Goal: Task Accomplishment & Management: Manage account settings

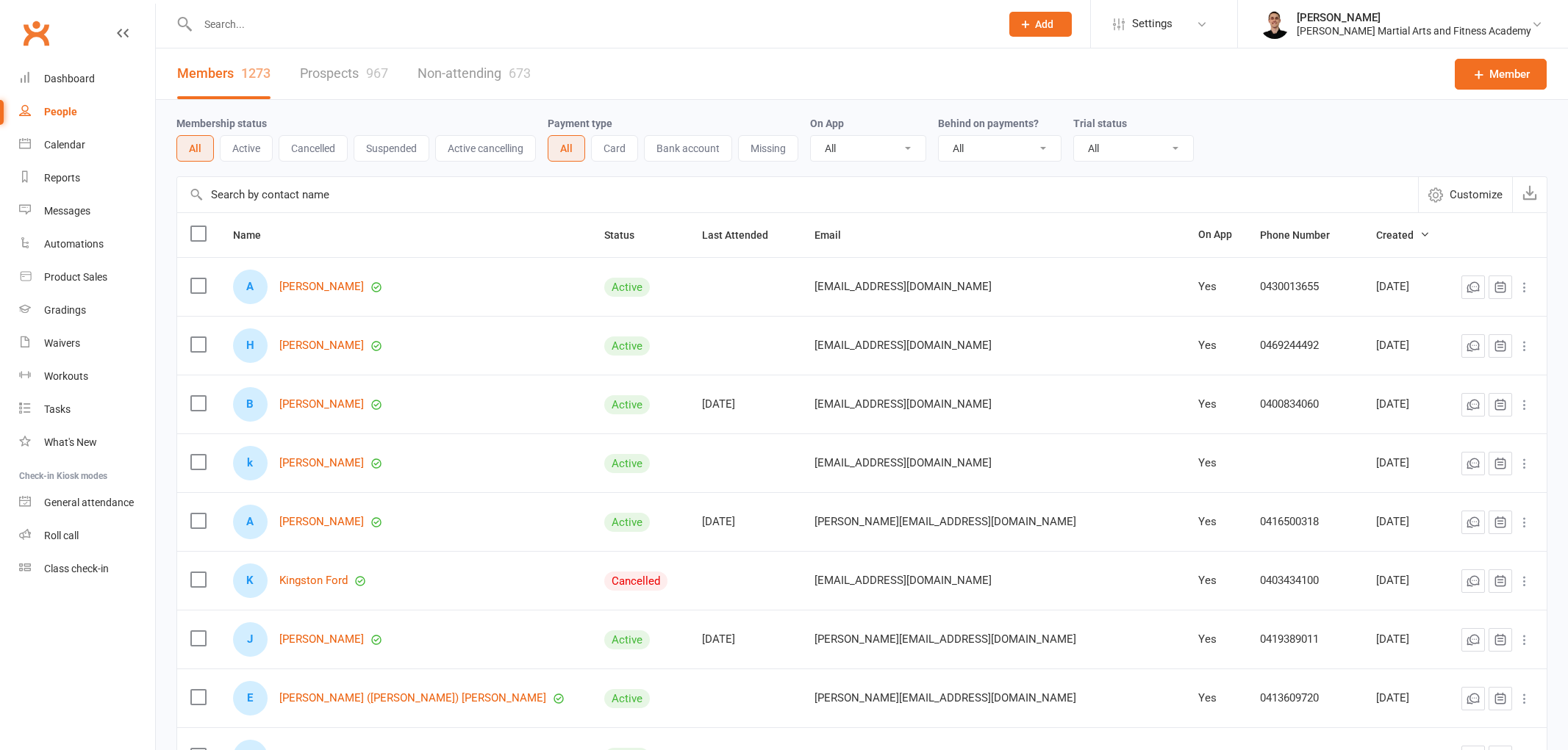
select select "100"
click at [83, 275] on div "Product Sales" at bounding box center [75, 277] width 63 height 12
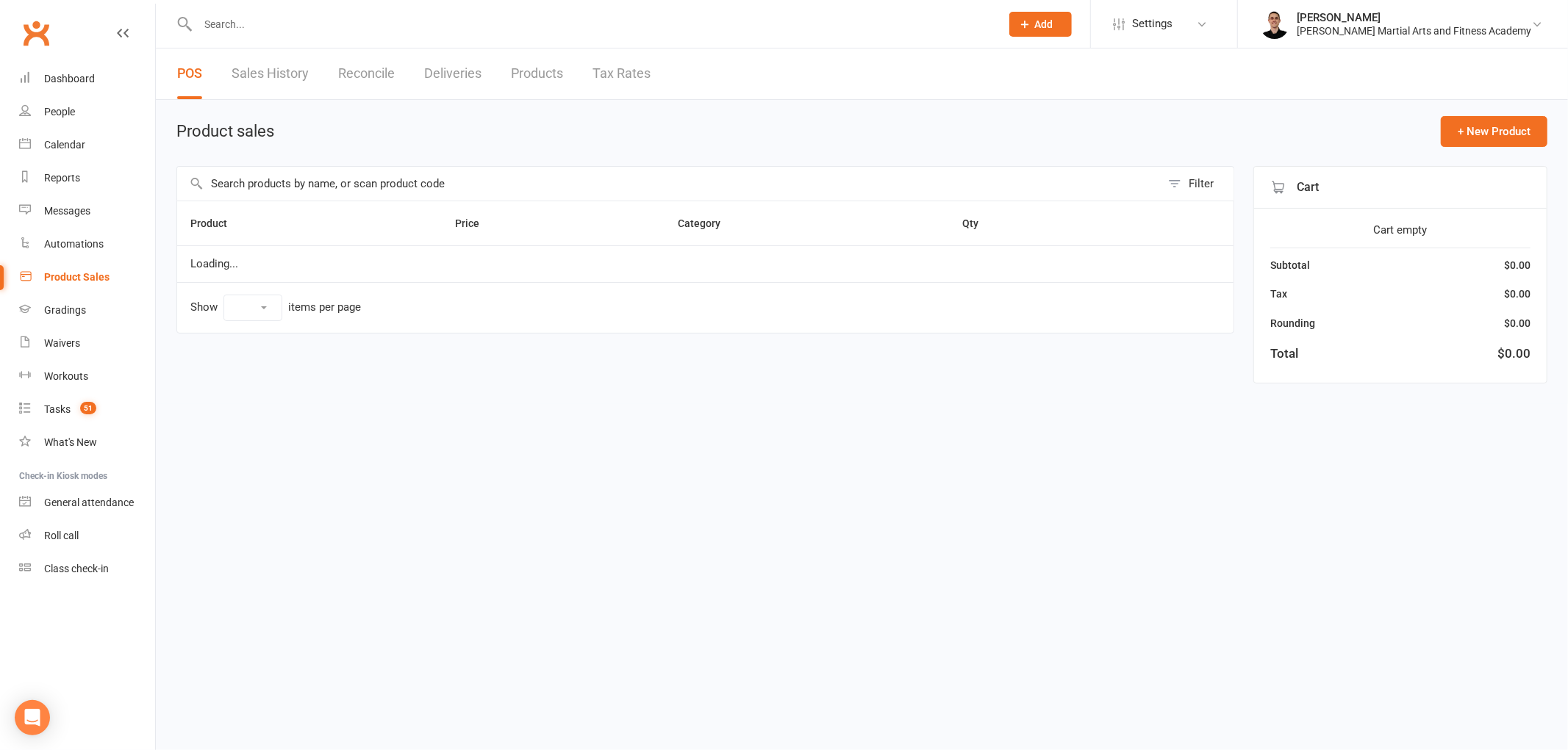
select select "100"
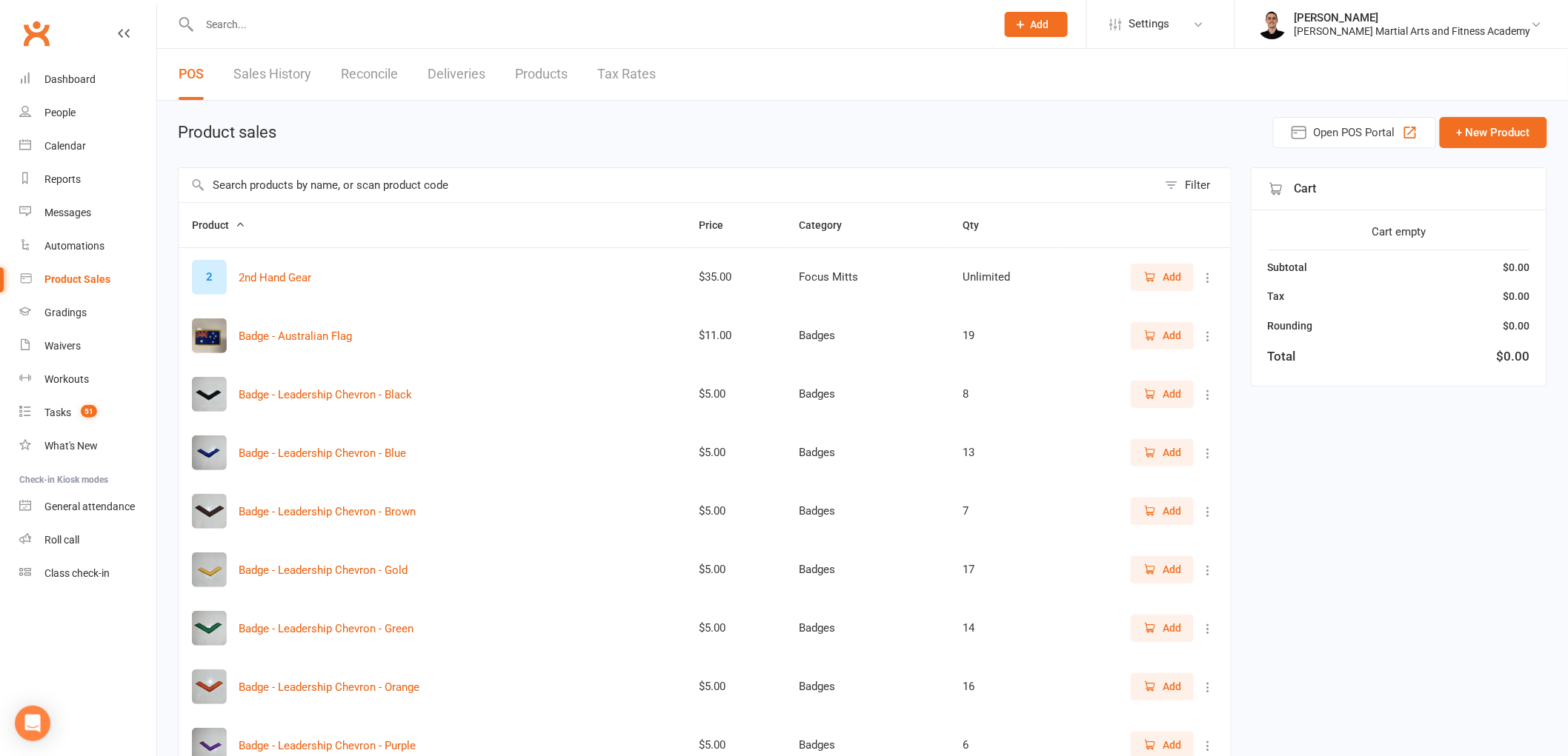
click at [364, 75] on link "Reconcile" at bounding box center [369, 74] width 57 height 51
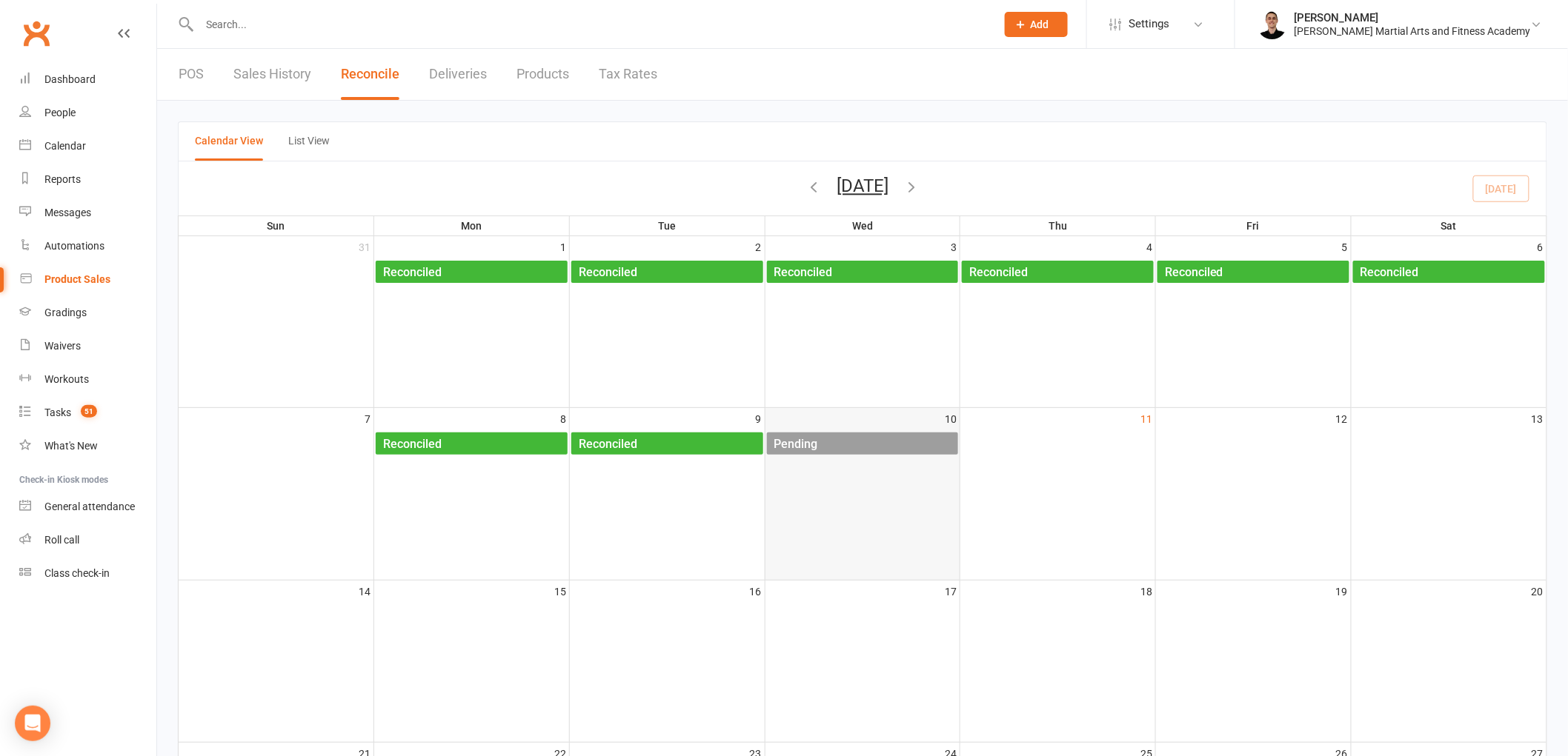
click at [853, 448] on div "Pending" at bounding box center [866, 444] width 185 height 24
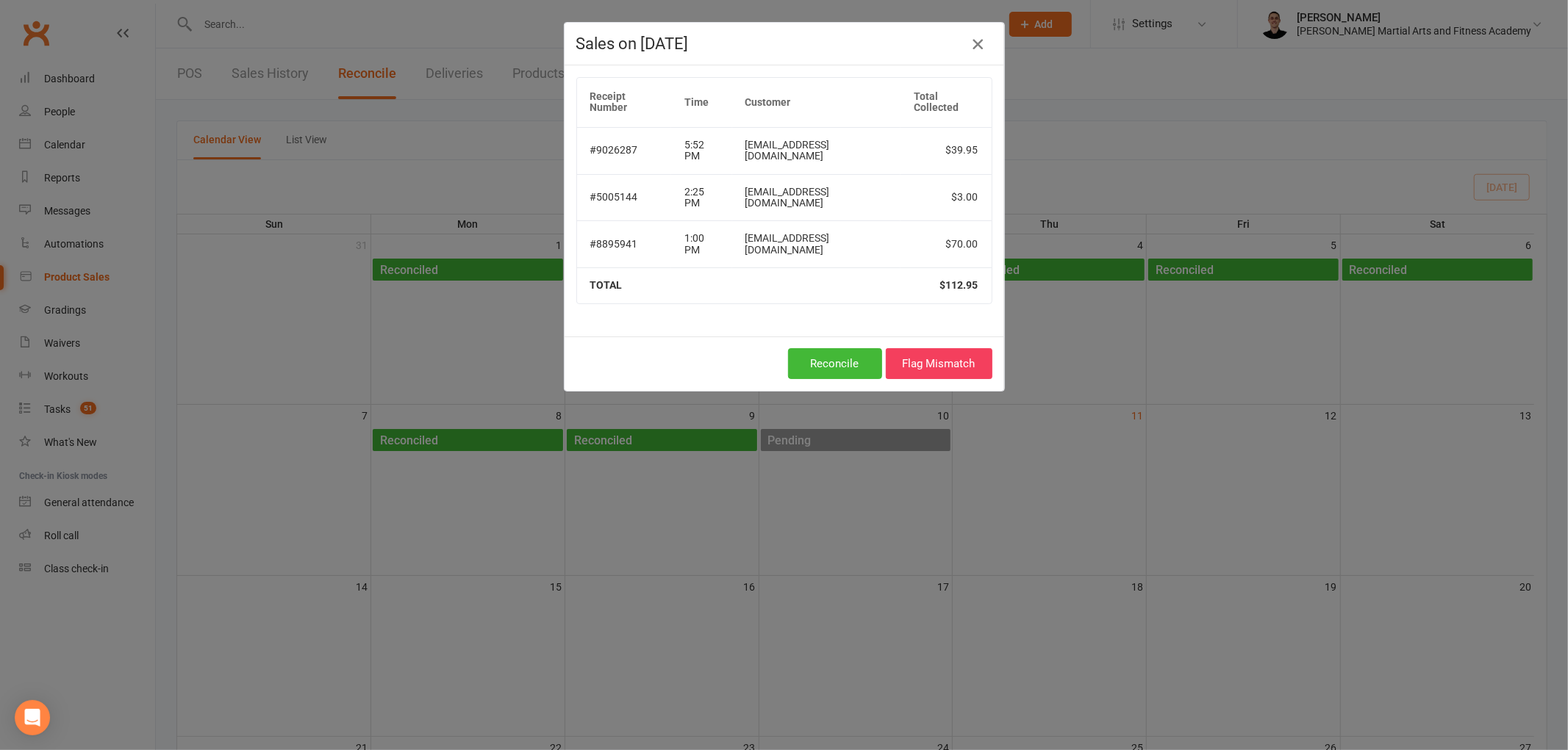
click at [969, 45] on icon "button" at bounding box center [978, 45] width 18 height 18
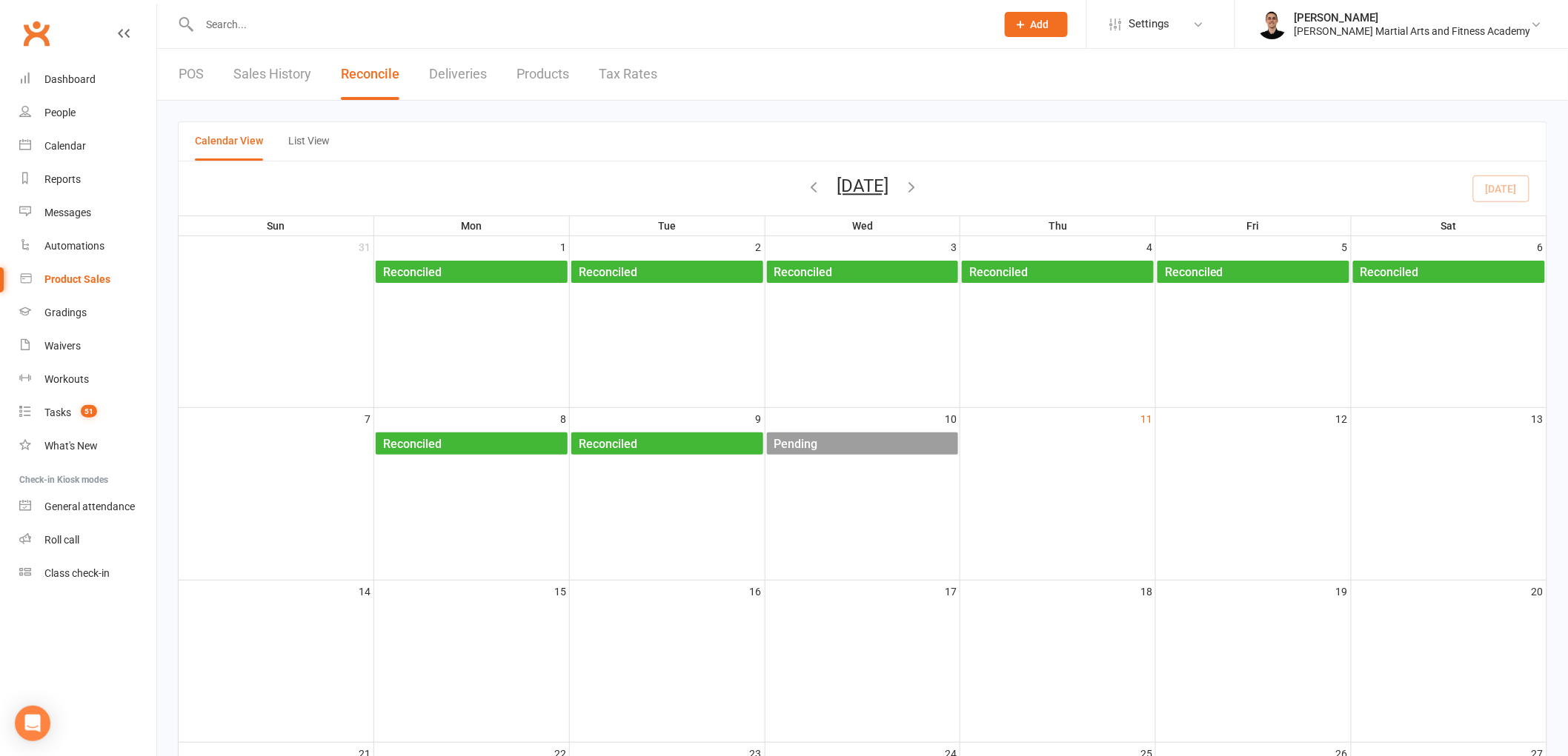
click at [211, 73] on div "POS Sales History Reconcile Deliveries Products Tax Rates" at bounding box center [417, 74] width 522 height 51
click at [189, 74] on link "POS" at bounding box center [191, 74] width 25 height 51
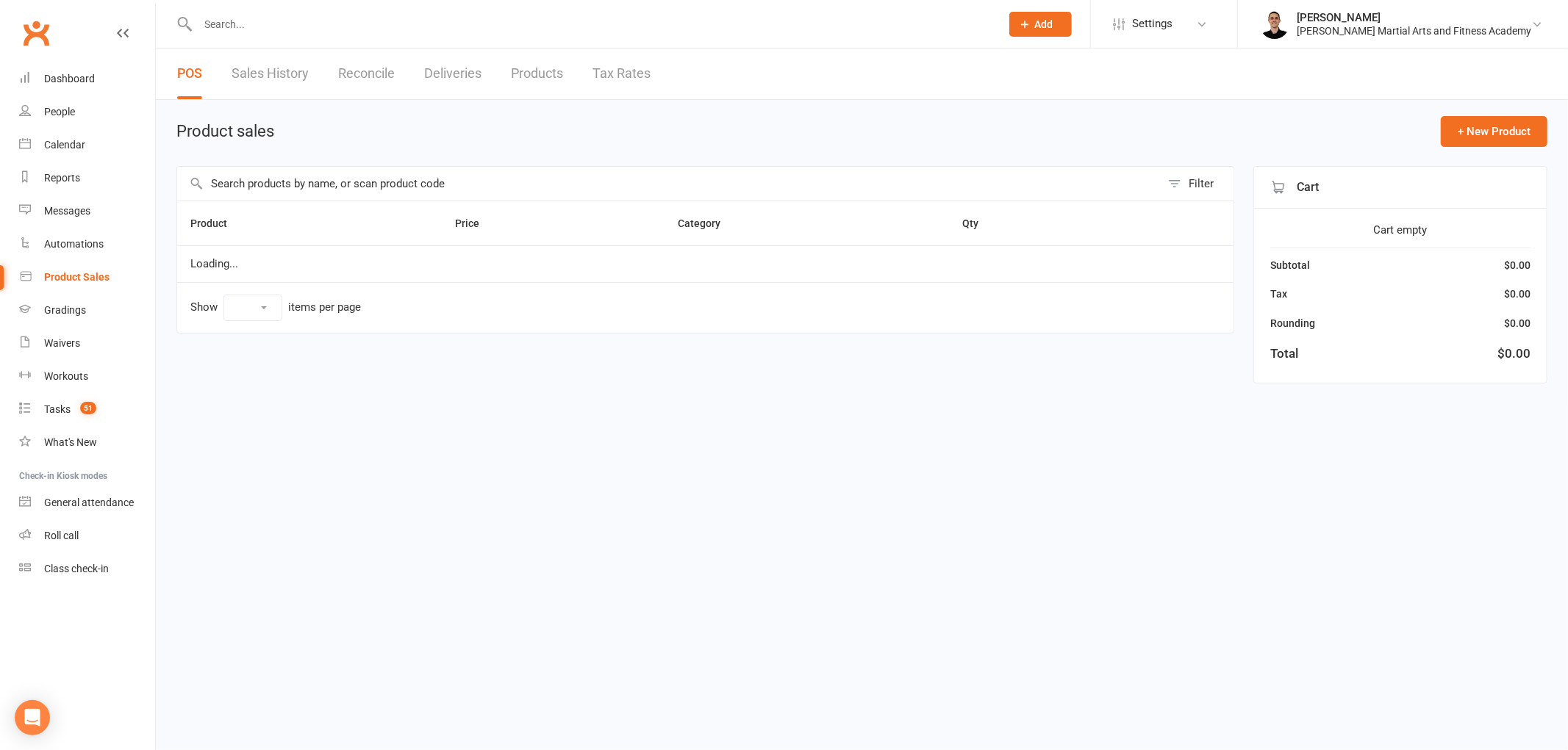
select select "100"
click at [423, 181] on input "text" at bounding box center [669, 184] width 984 height 34
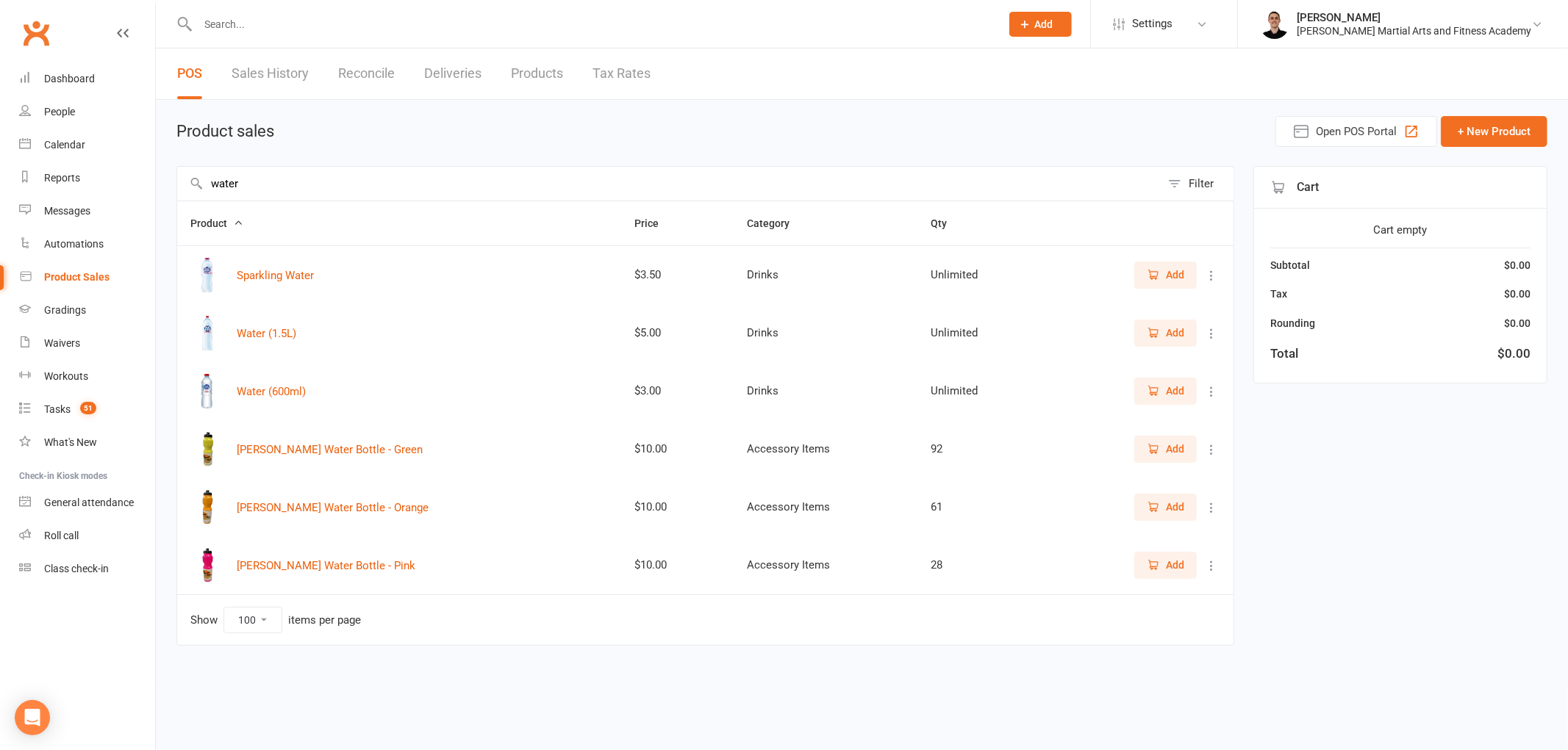
type input "water"
click at [1164, 392] on span "Add" at bounding box center [1165, 391] width 37 height 16
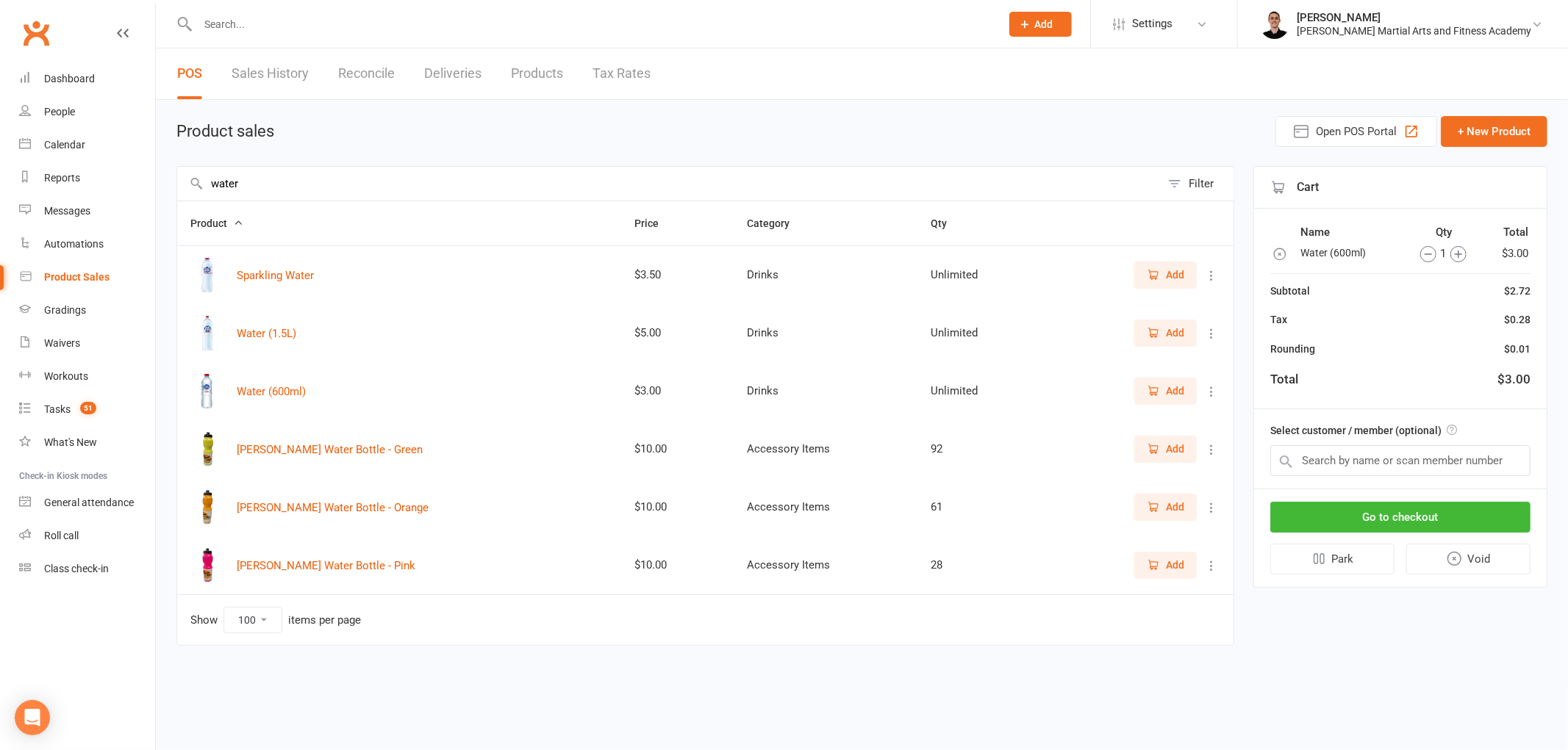
click at [1460, 256] on icon "button" at bounding box center [1459, 254] width 16 height 16
click at [1464, 518] on button "Go to checkout" at bounding box center [1400, 518] width 260 height 31
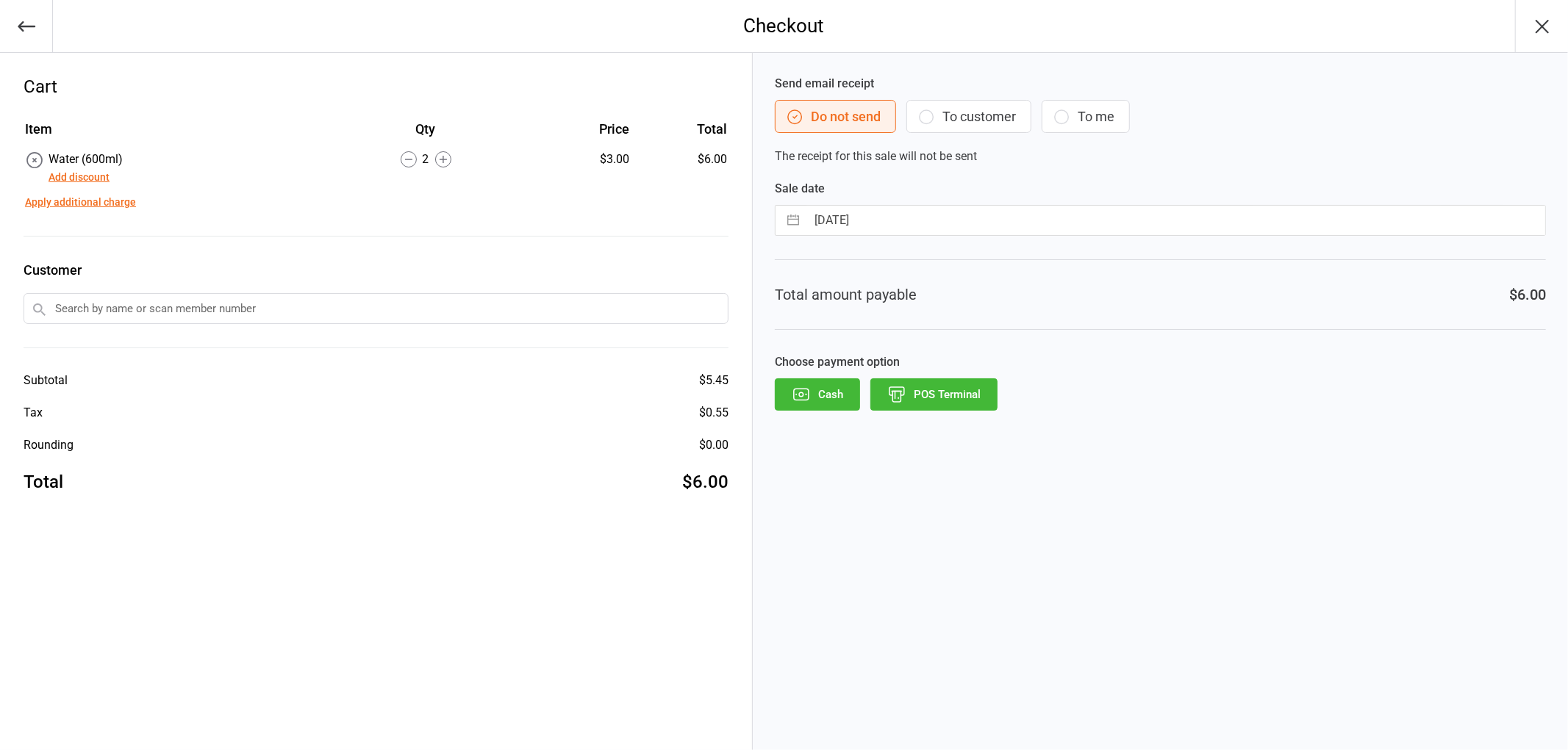
select select "7"
select select "2025"
select select "8"
select select "2025"
select select "9"
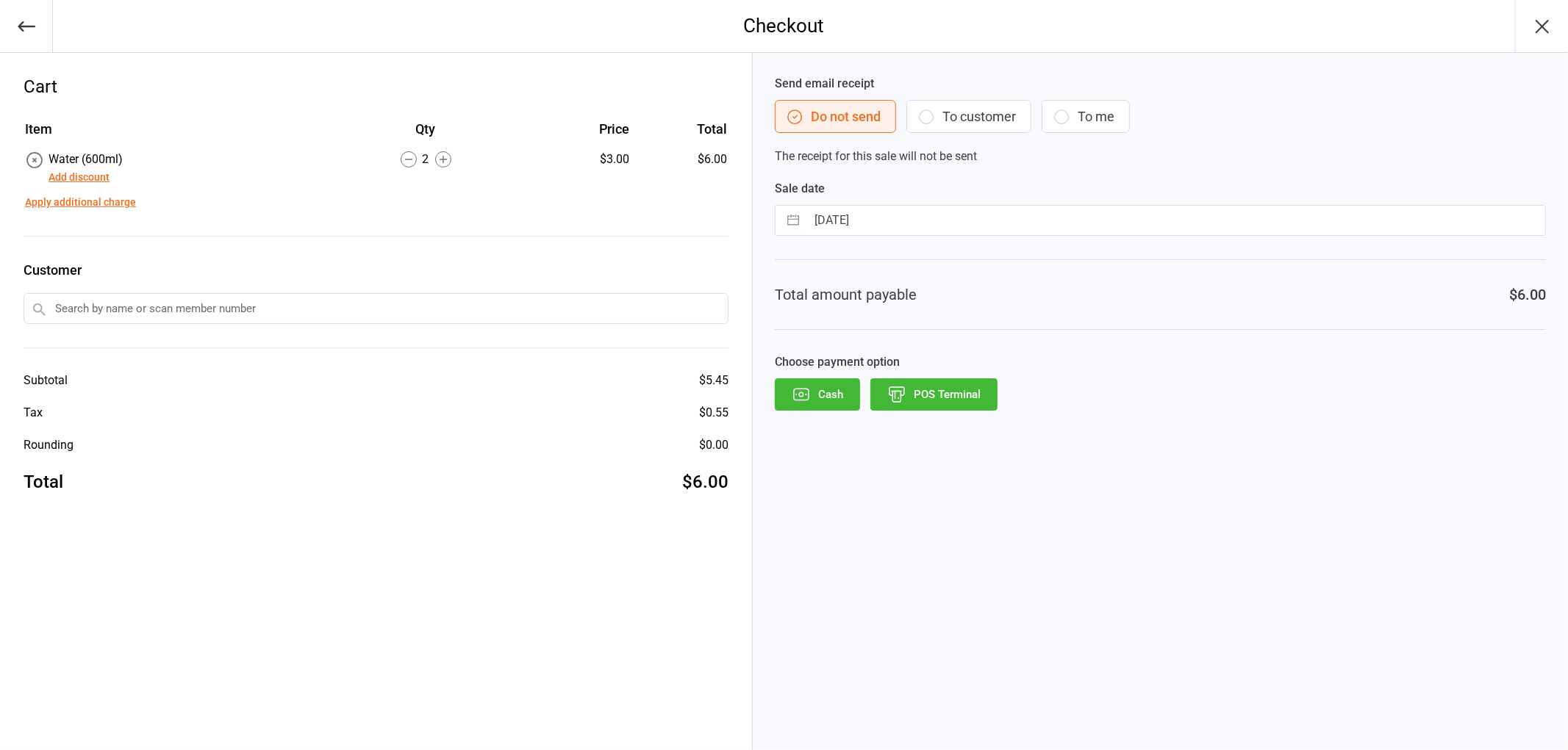
select select "2025"
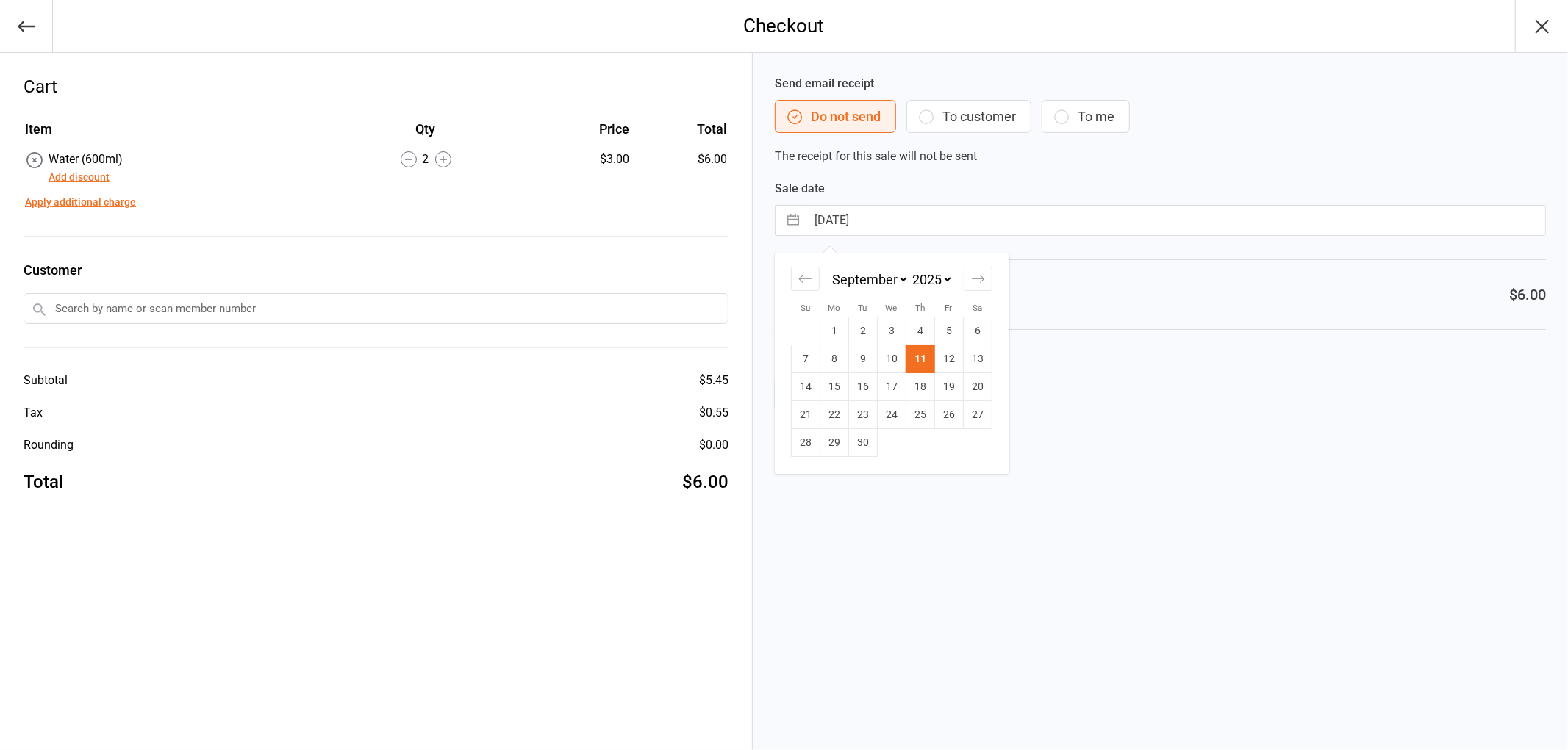
click at [862, 224] on input "11 Sep 2025" at bounding box center [1176, 220] width 739 height 29
click at [895, 354] on td "10" at bounding box center [891, 359] width 28 height 28
type input "10 Sep 2025"
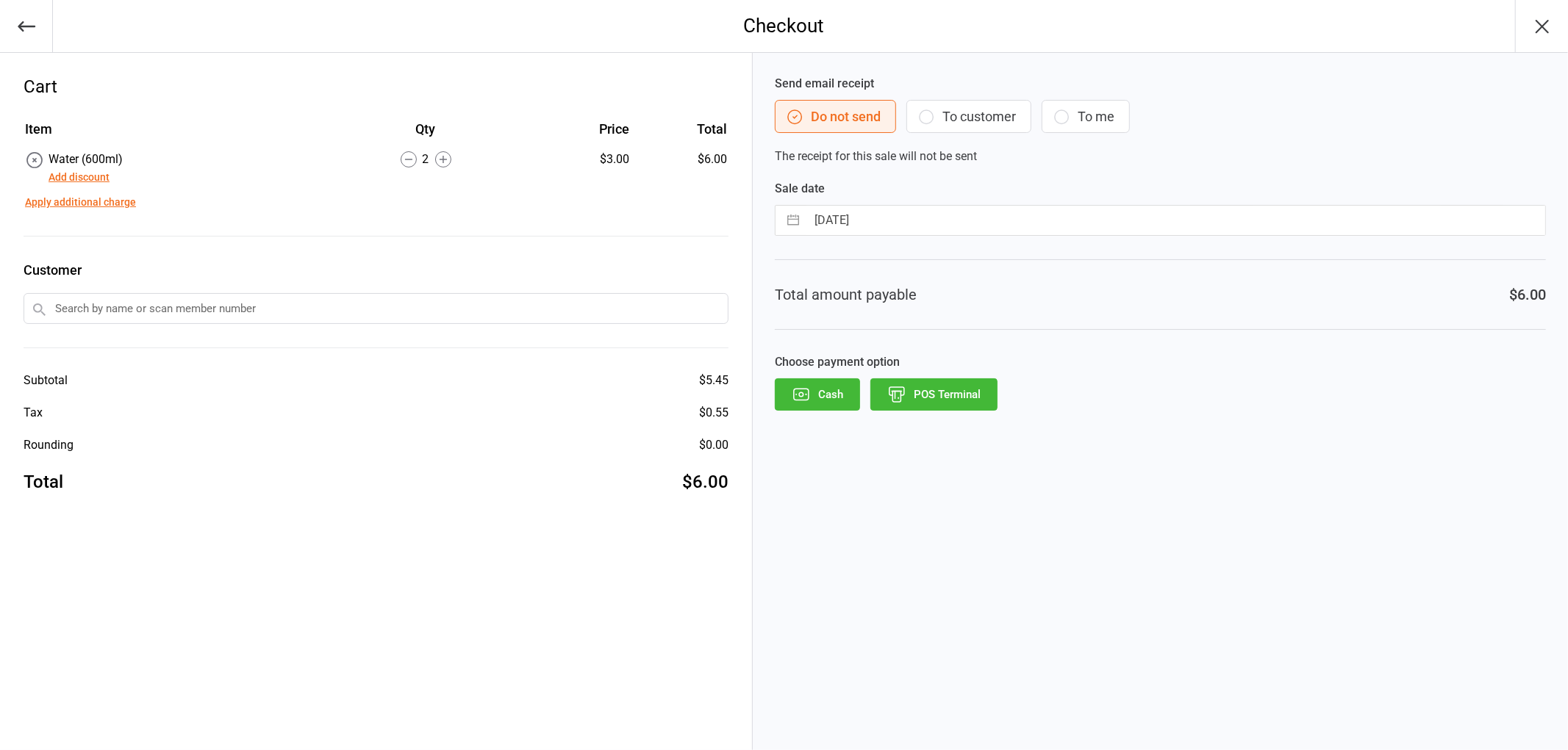
click at [905, 386] on icon "button" at bounding box center [897, 394] width 19 height 19
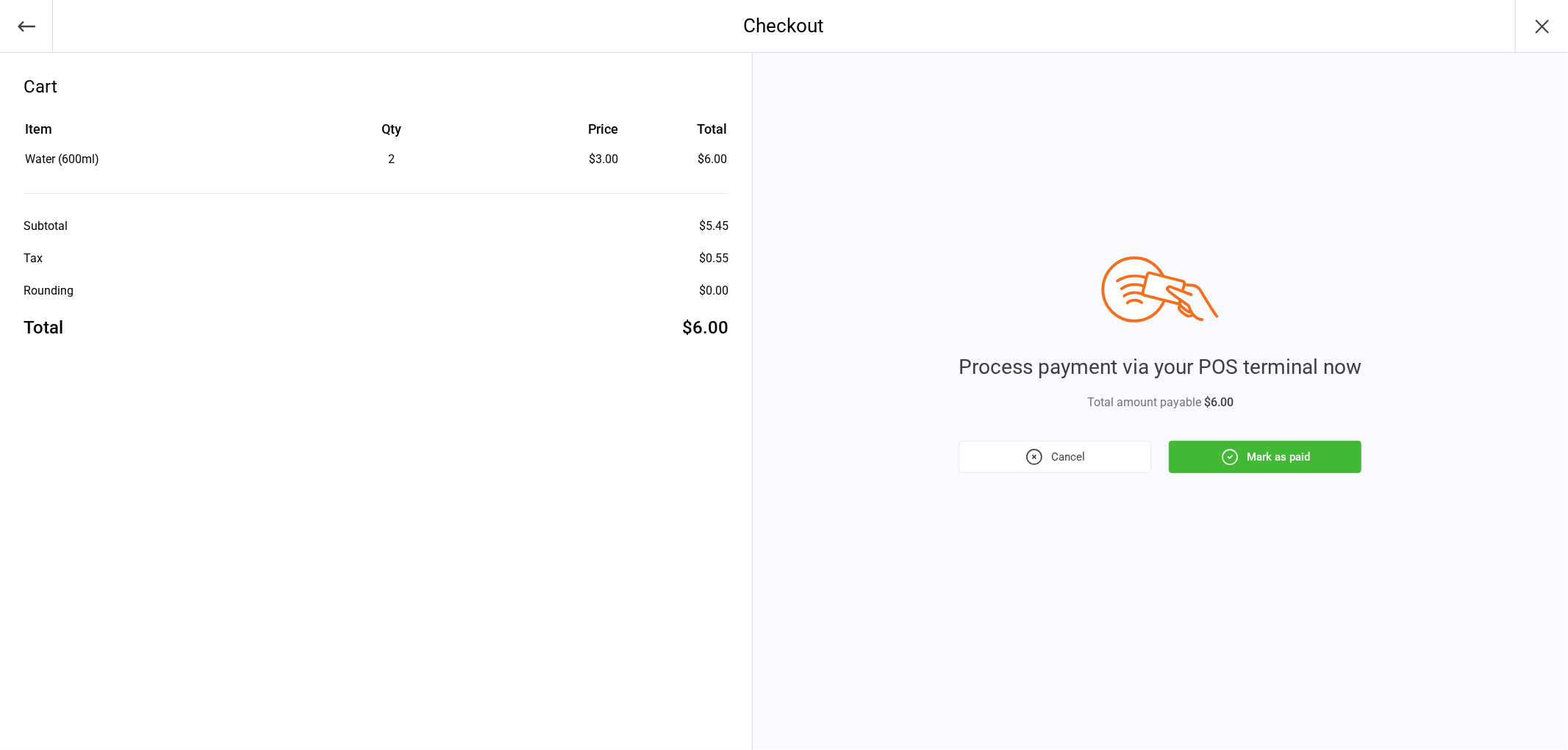
drag, startPoint x: 1268, startPoint y: 445, endPoint x: 1273, endPoint y: 452, distance: 8.6
click at [1268, 446] on button "Mark as paid" at bounding box center [1266, 457] width 193 height 32
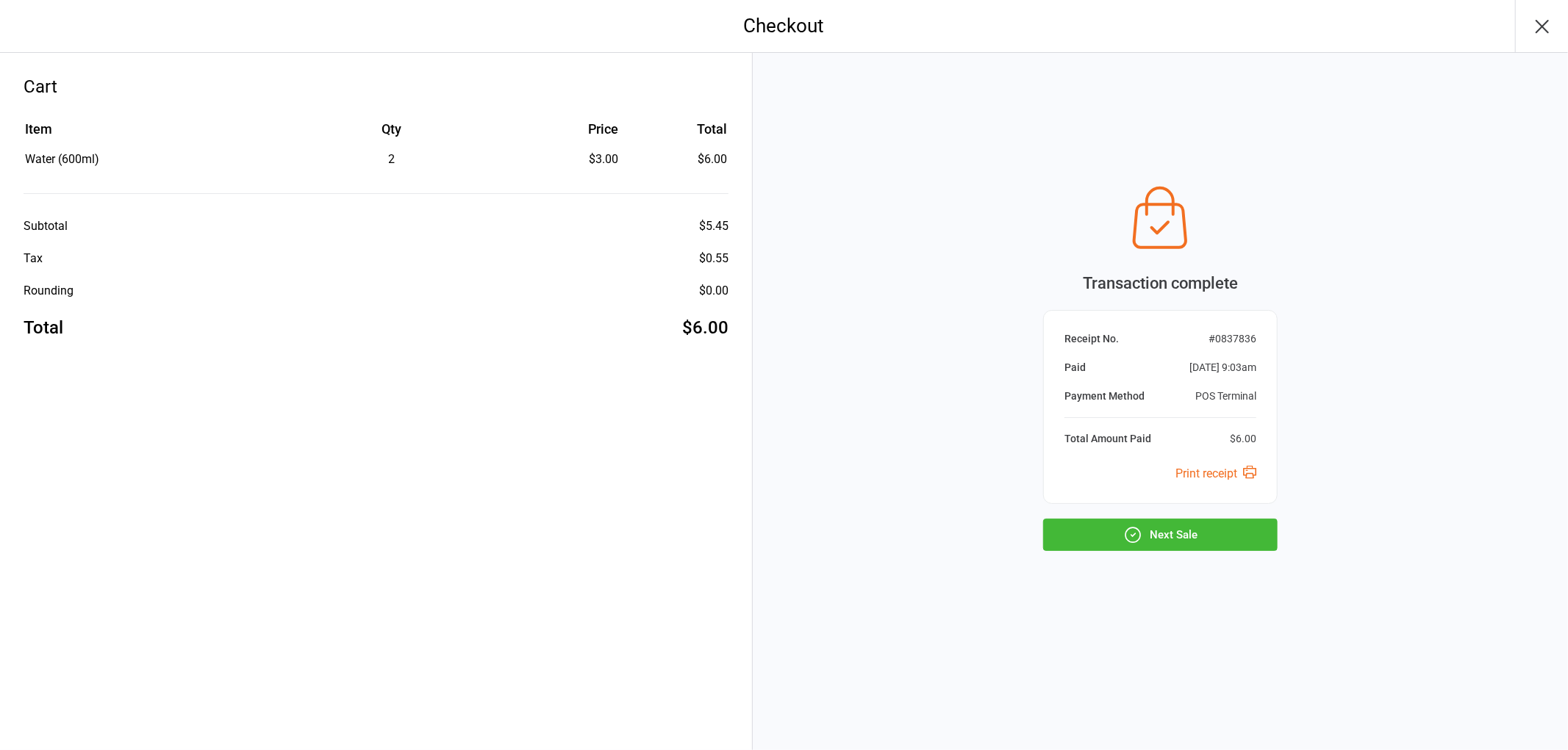
click at [1207, 543] on button "Next Sale" at bounding box center [1160, 535] width 234 height 32
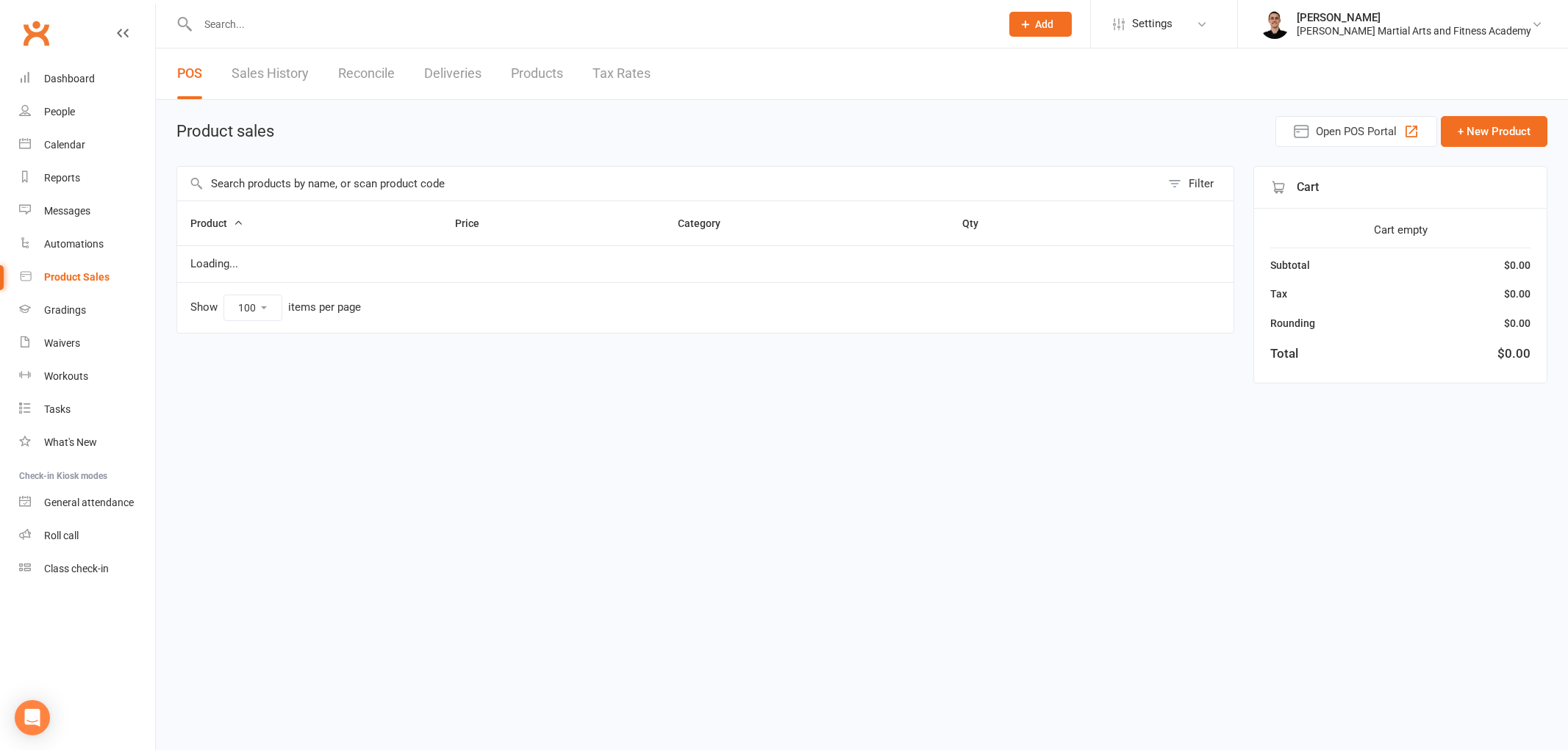
select select "100"
click at [430, 177] on input "text" at bounding box center [663, 184] width 972 height 34
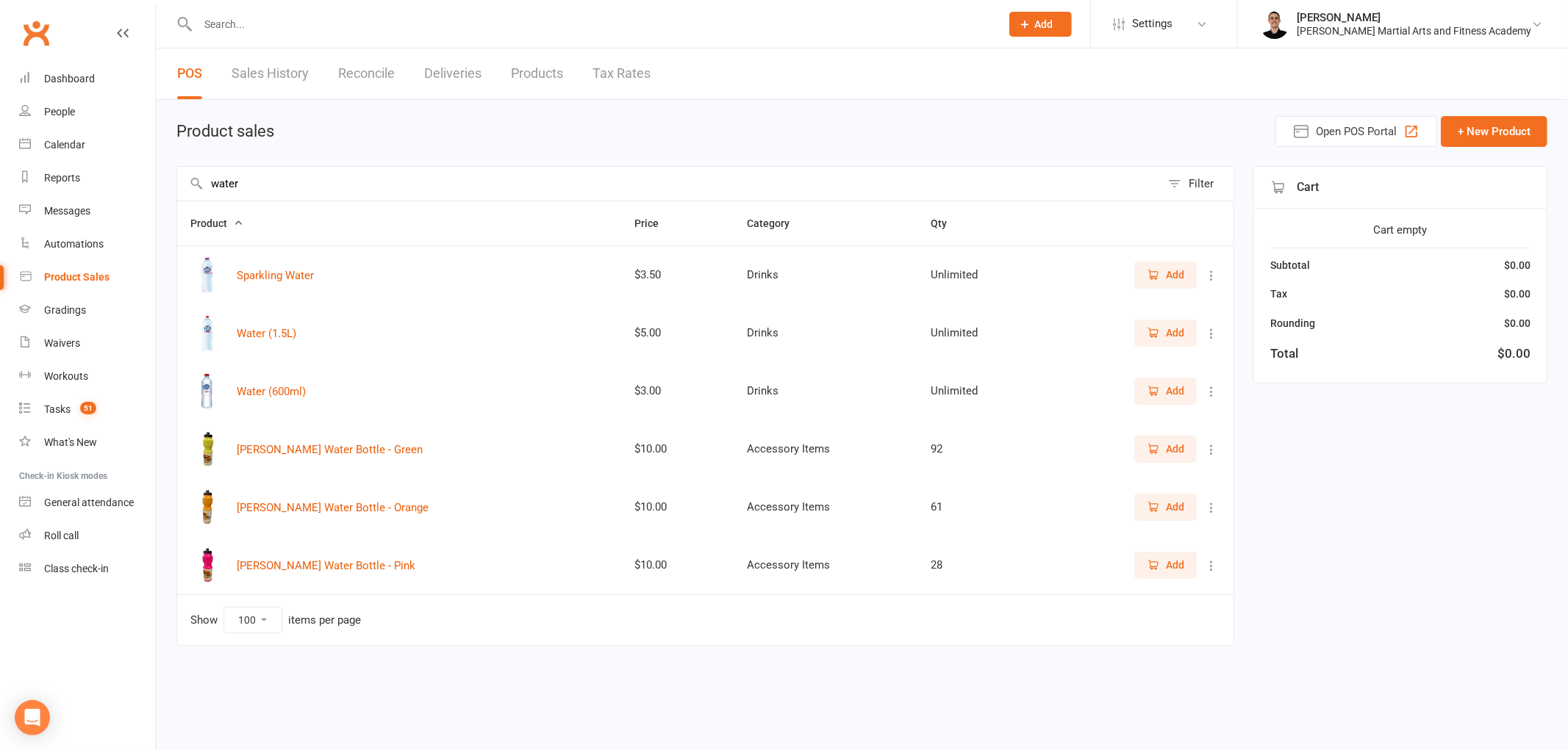
type input "water"
click at [1151, 401] on button "Add" at bounding box center [1165, 390] width 62 height 27
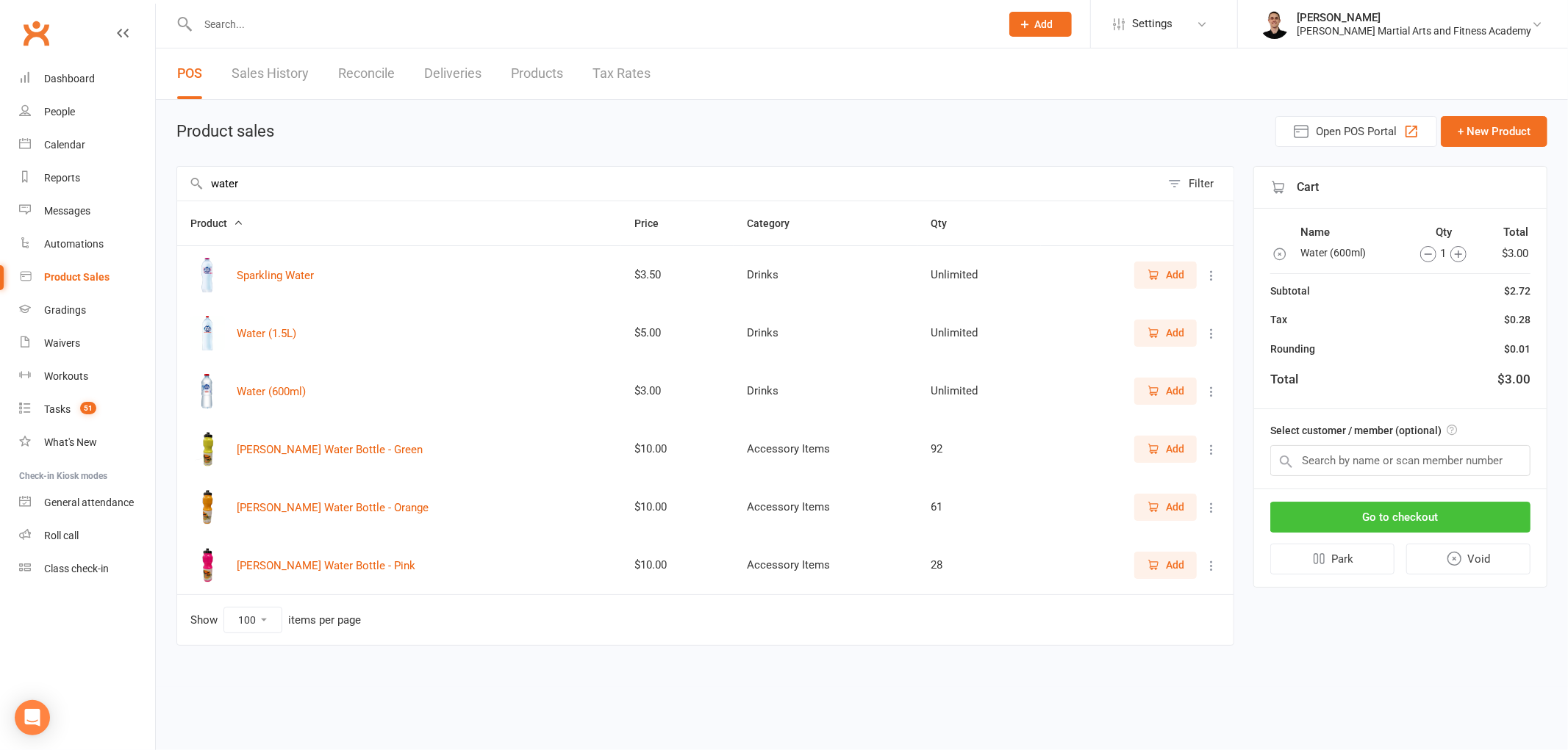
click at [1464, 519] on button "Go to checkout" at bounding box center [1400, 518] width 260 height 31
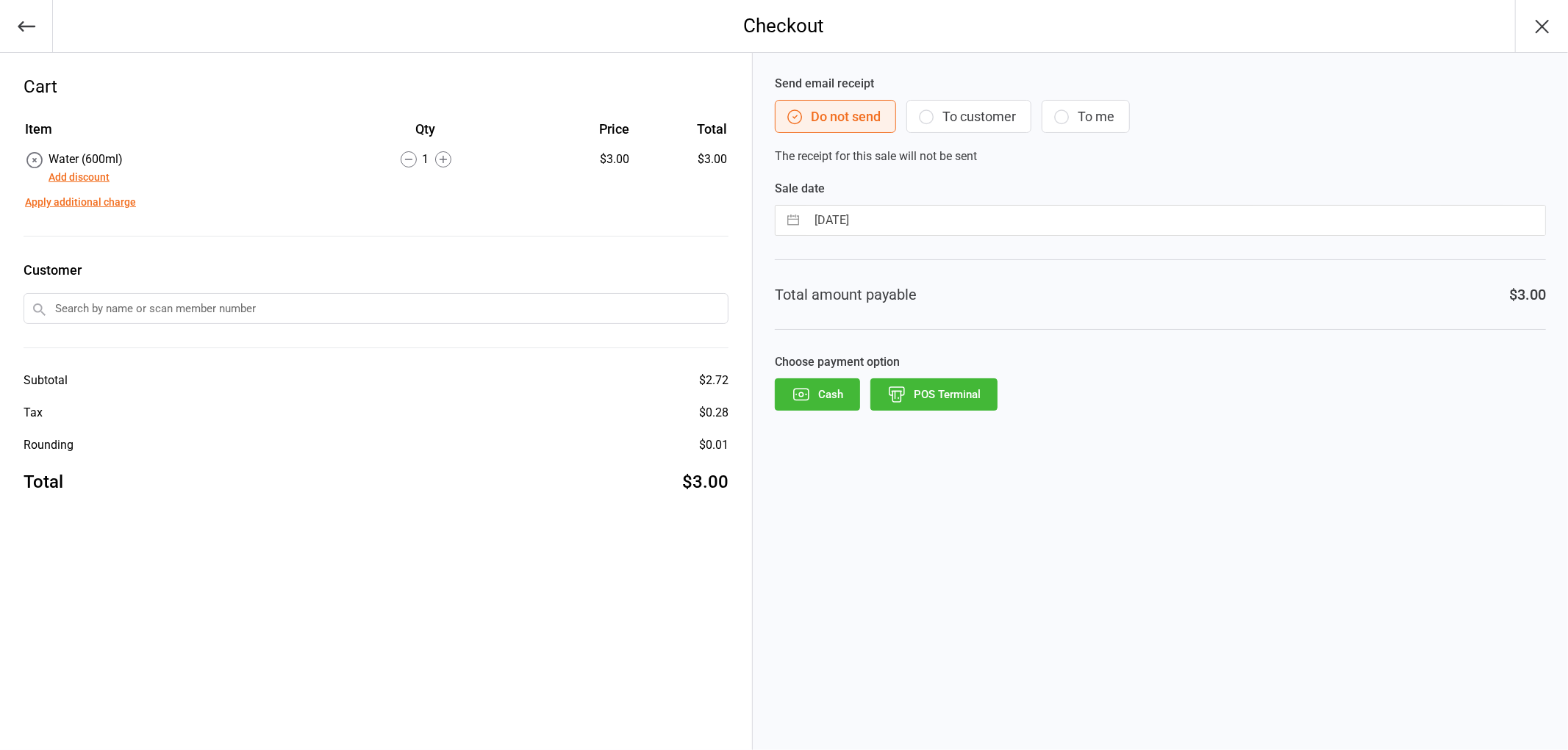
select select "7"
select select "2025"
select select "8"
select select "2025"
select select "9"
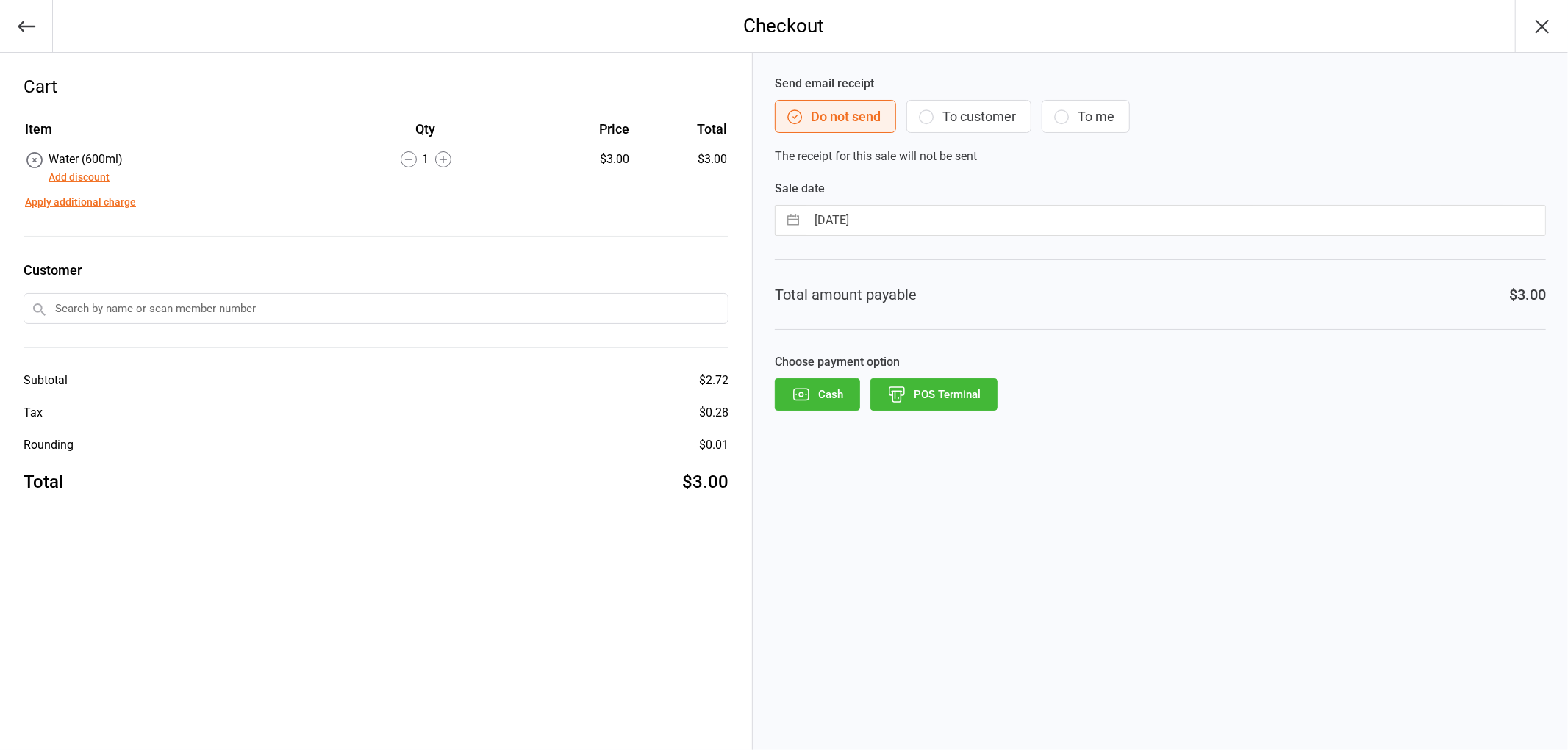
select select "2025"
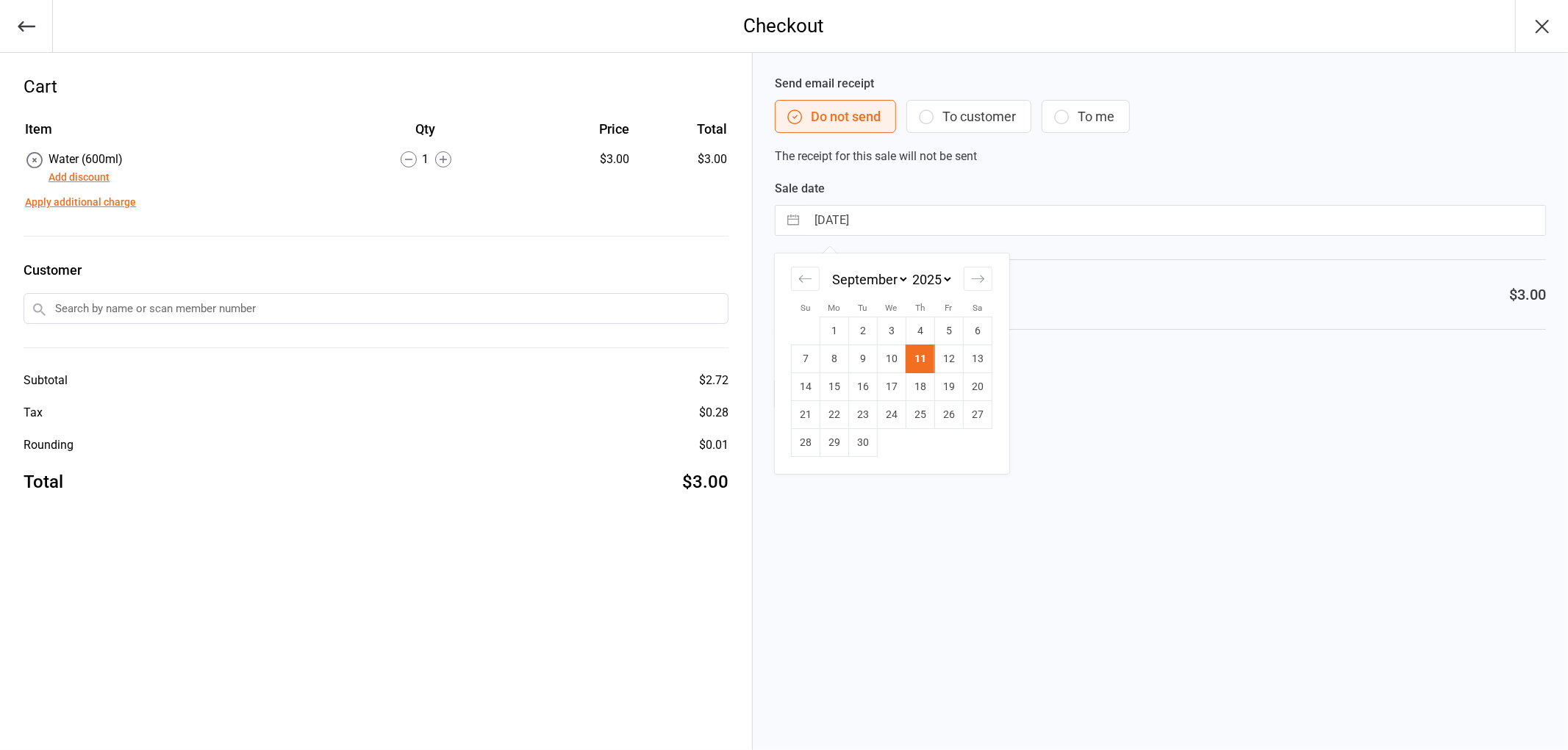
click at [935, 228] on input "[DATE]" at bounding box center [1176, 220] width 739 height 29
click at [887, 356] on td "10" at bounding box center [891, 359] width 28 height 28
type input "[DATE]"
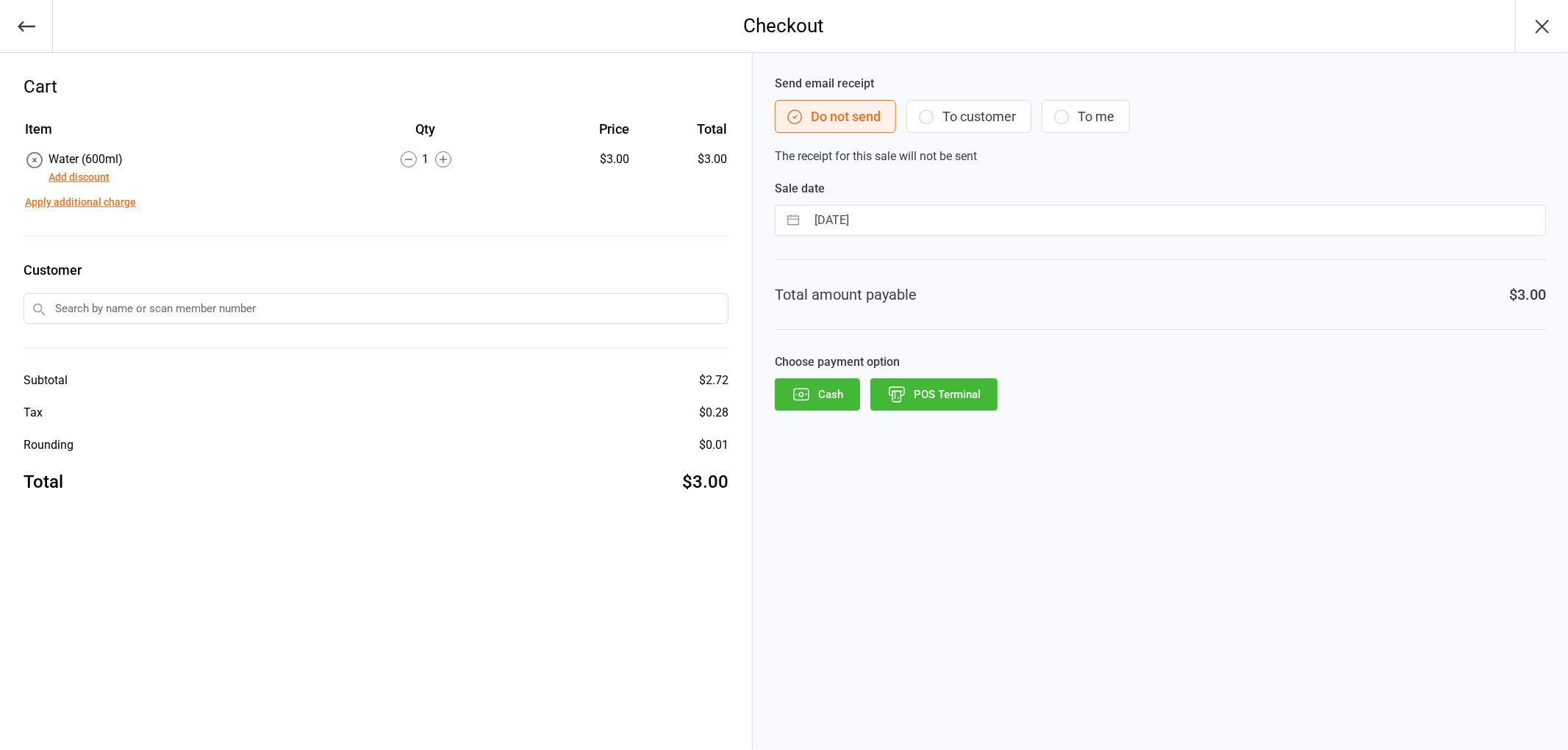
click at [939, 400] on button "POS Terminal" at bounding box center [934, 394] width 127 height 32
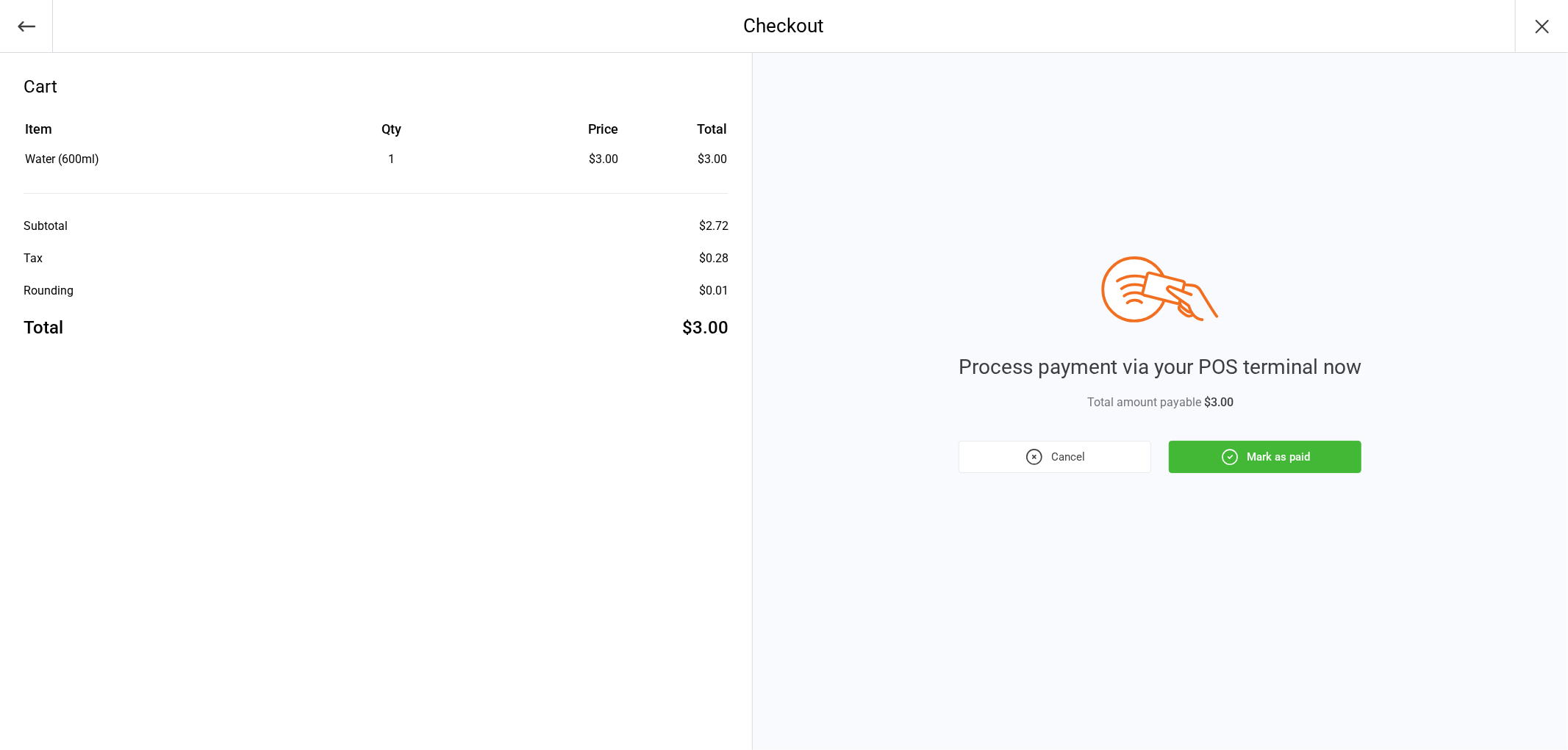
click at [1229, 448] on icon "button" at bounding box center [1230, 458] width 19 height 19
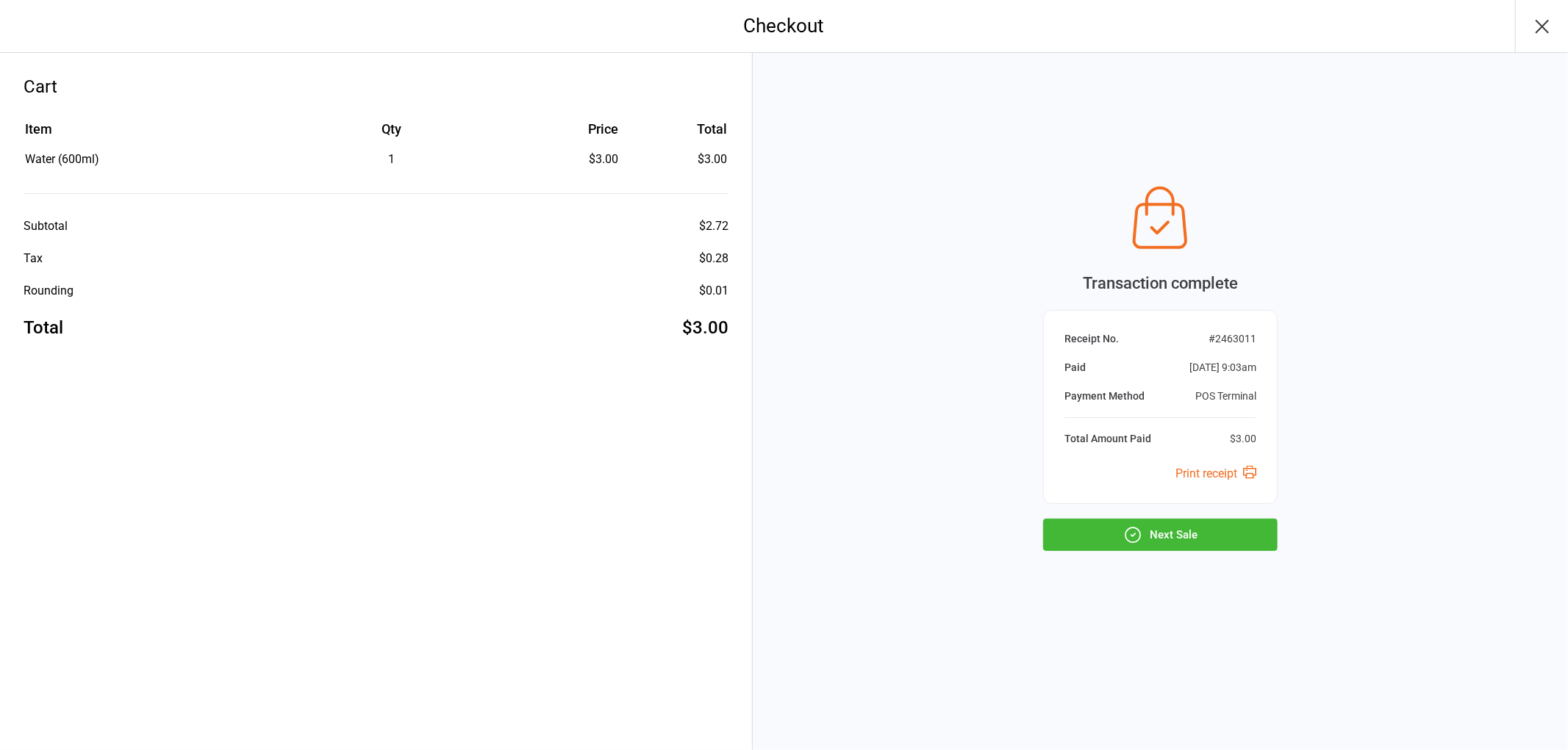
click at [1190, 530] on button "Next Sale" at bounding box center [1160, 535] width 234 height 32
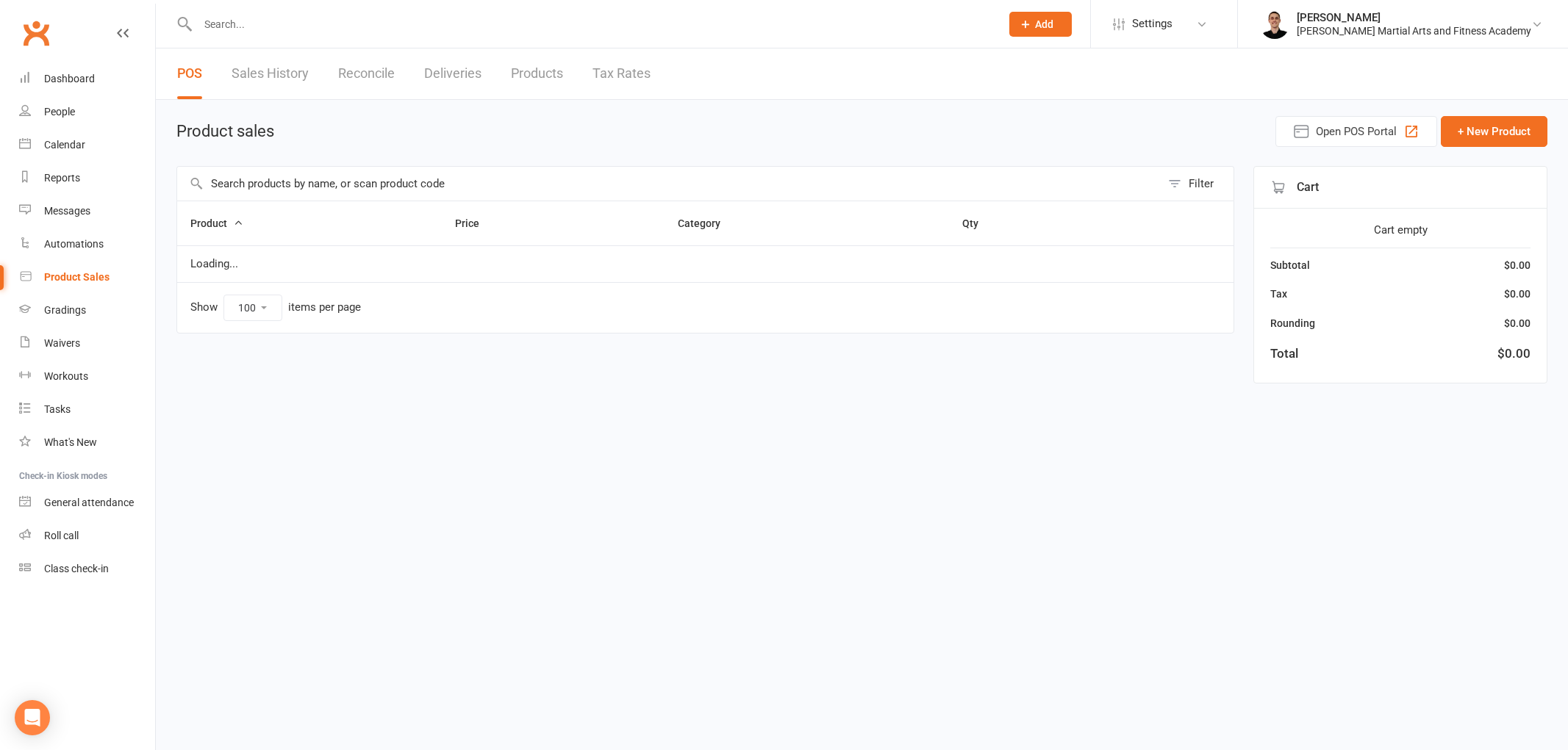
select select "100"
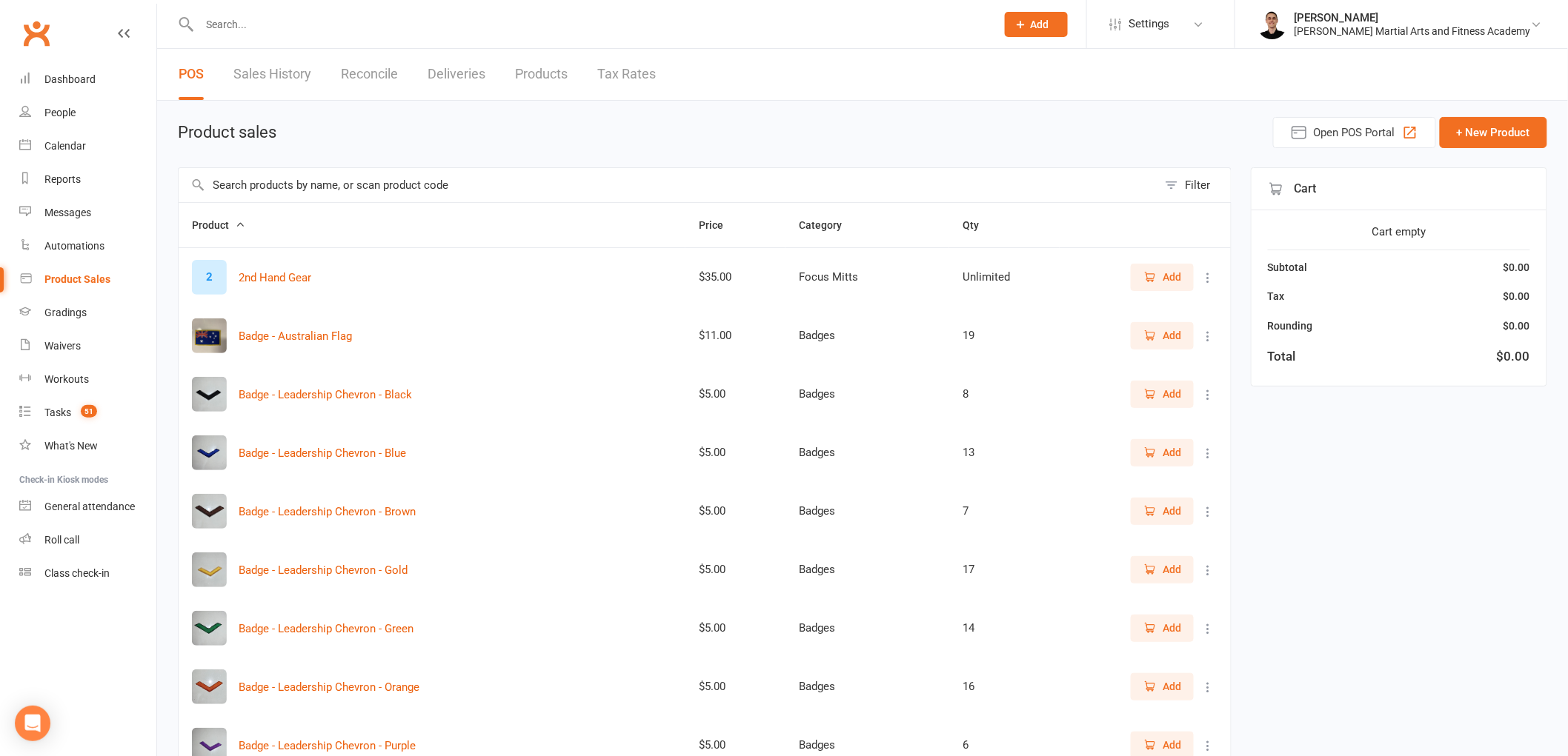
click at [382, 70] on link "Reconcile" at bounding box center [369, 74] width 57 height 51
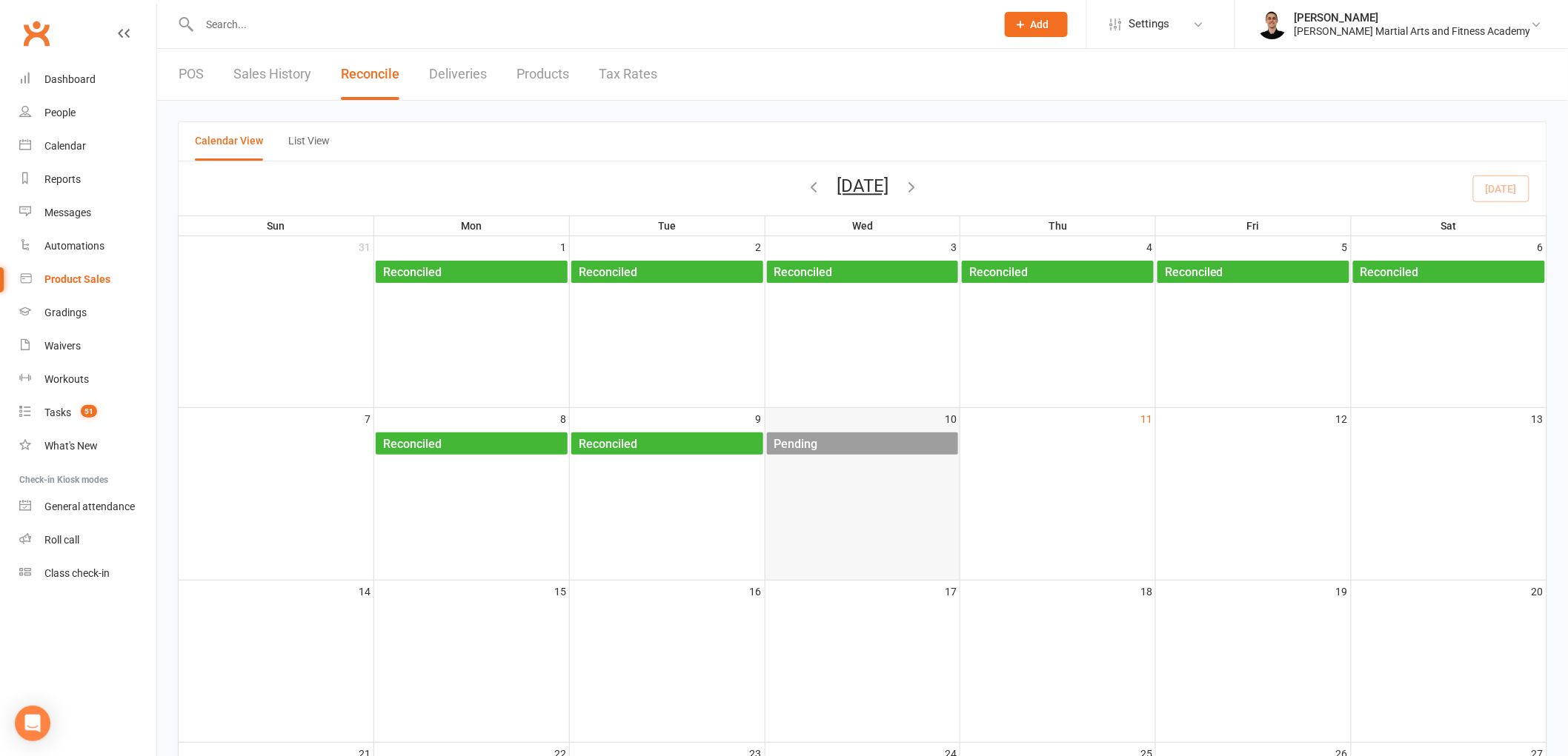
click at [906, 445] on div "Pending" at bounding box center [866, 444] width 185 height 24
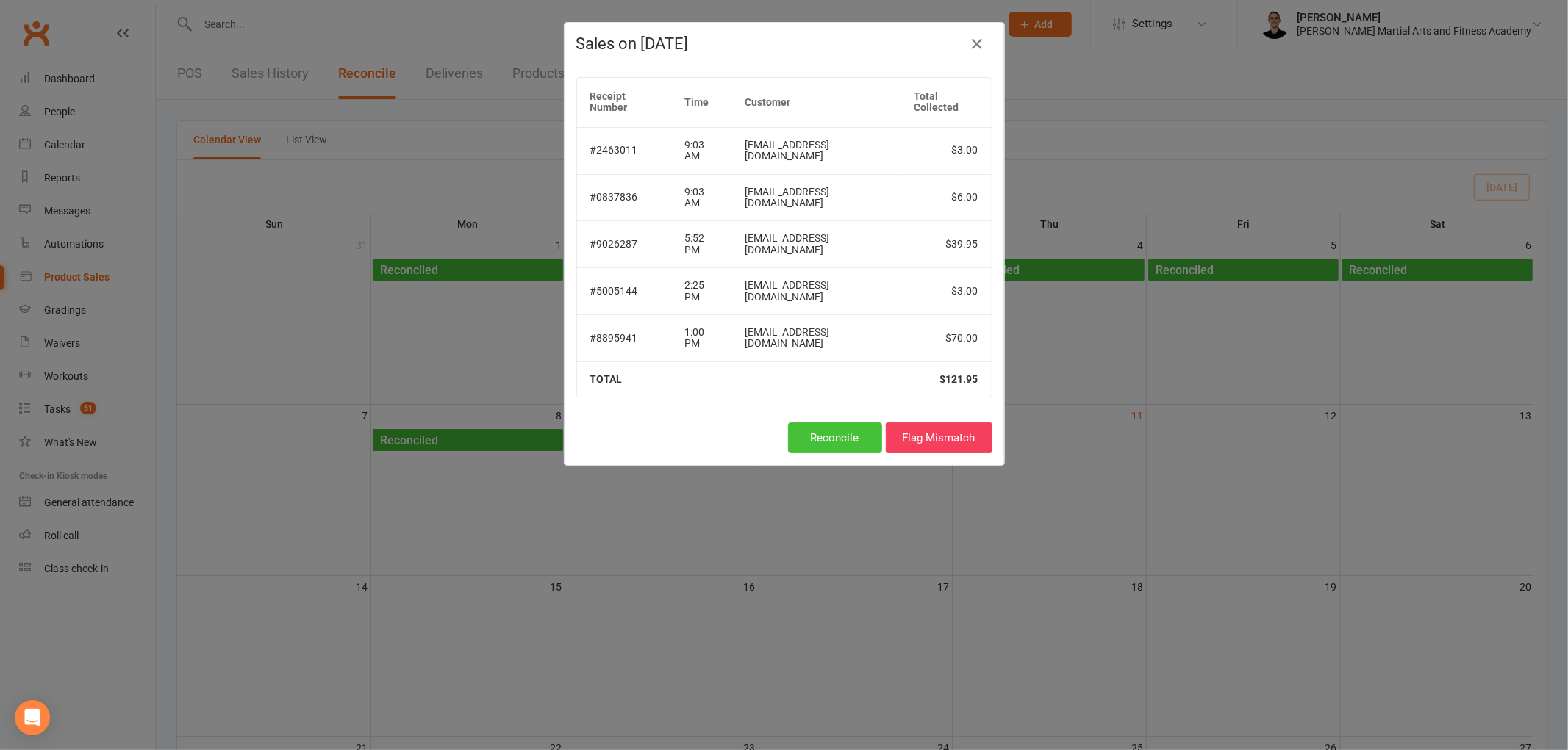
click at [813, 429] on button "Reconcile" at bounding box center [835, 438] width 94 height 31
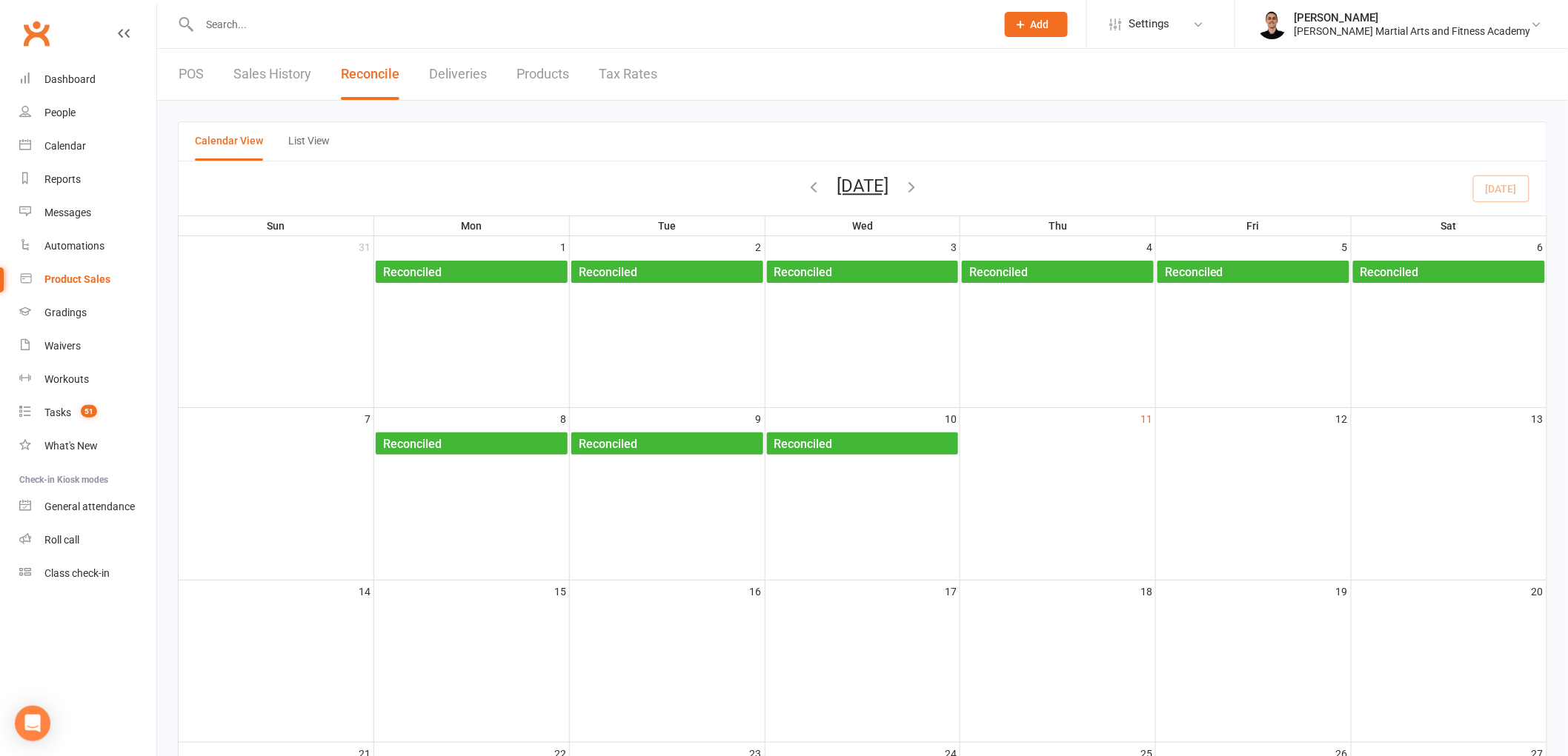
click at [500, 14] on input "text" at bounding box center [590, 24] width 791 height 20
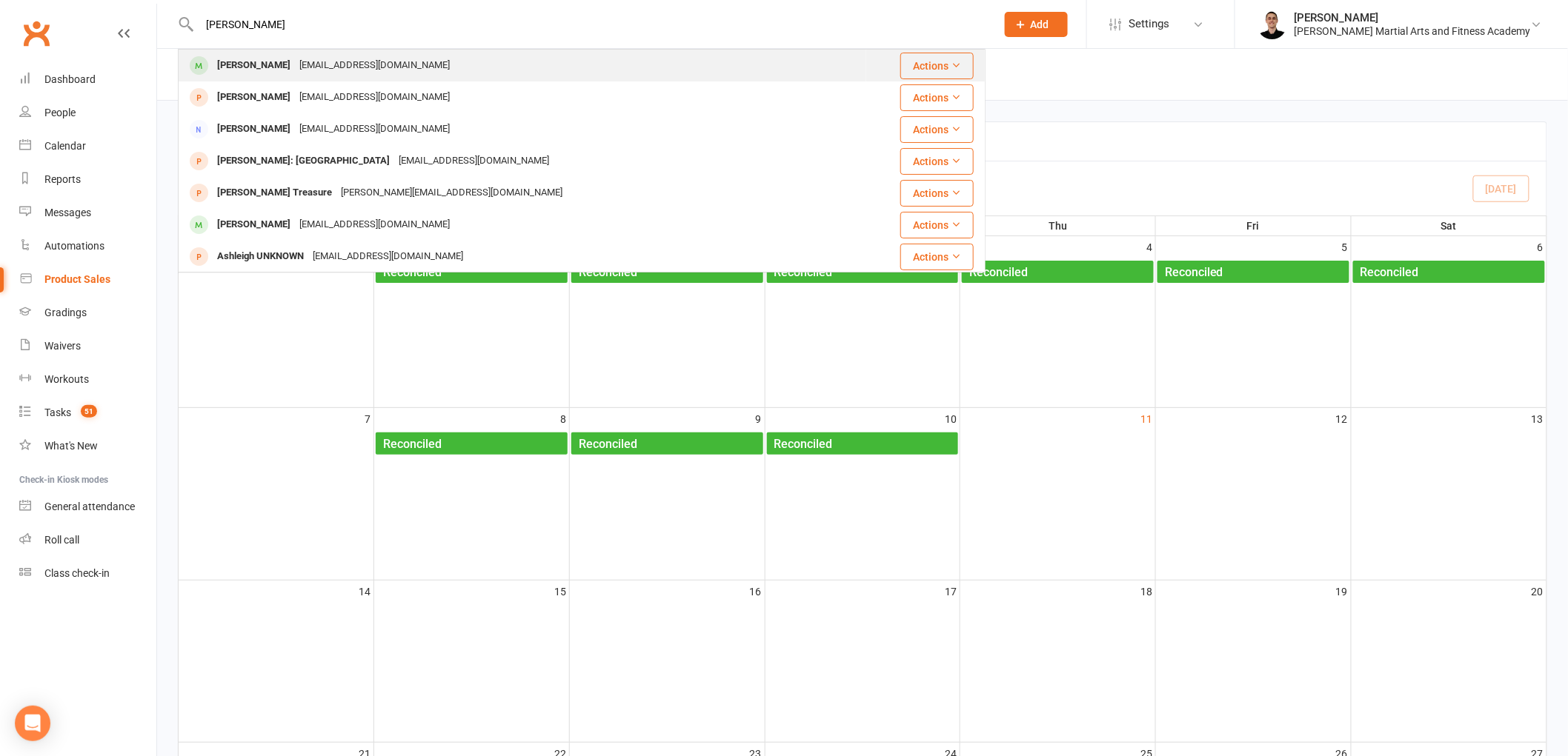
type input "[PERSON_NAME]"
click at [359, 70] on div "[EMAIL_ADDRESS][DOMAIN_NAME]" at bounding box center [374, 65] width 159 height 21
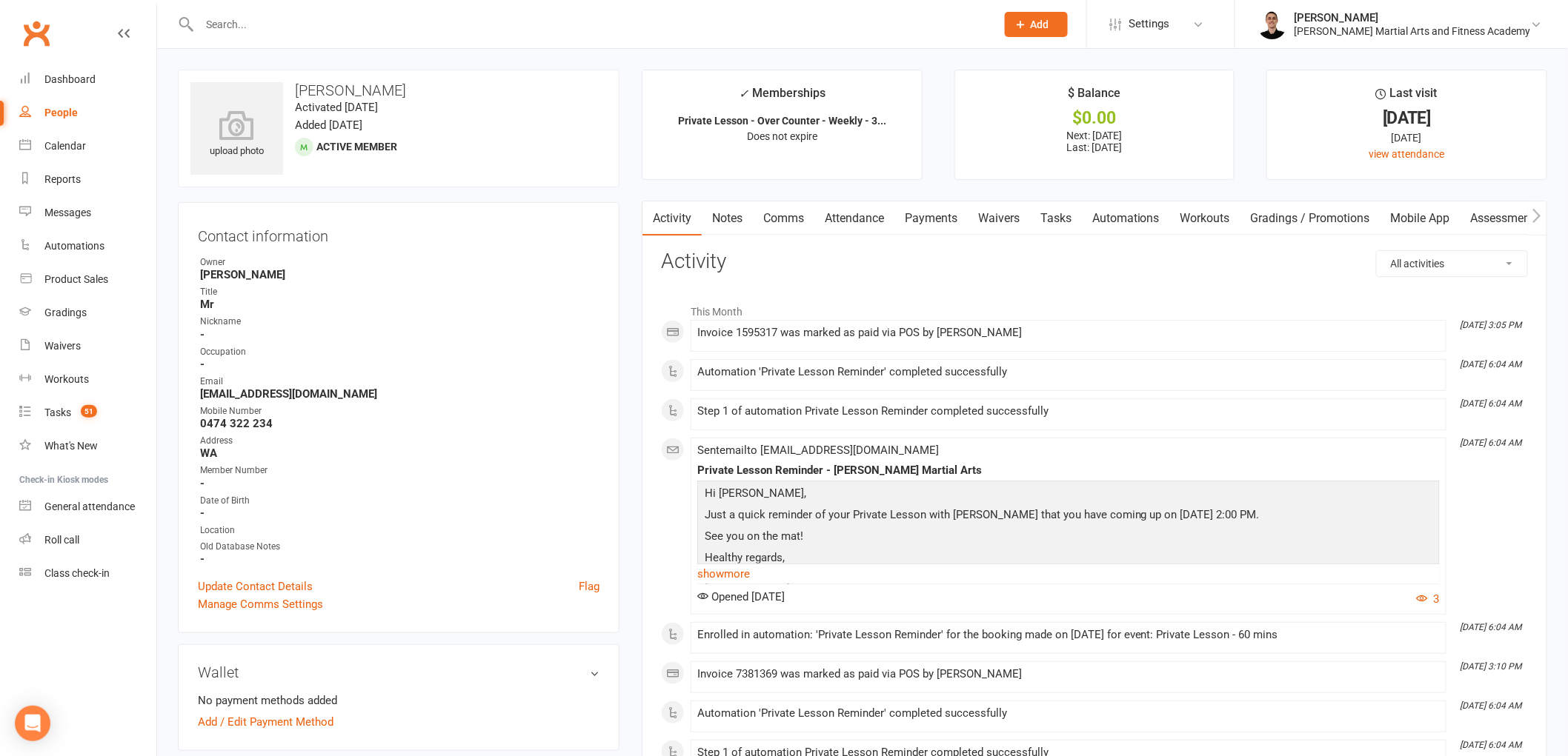
click at [938, 211] on link "Payments" at bounding box center [931, 219] width 74 height 34
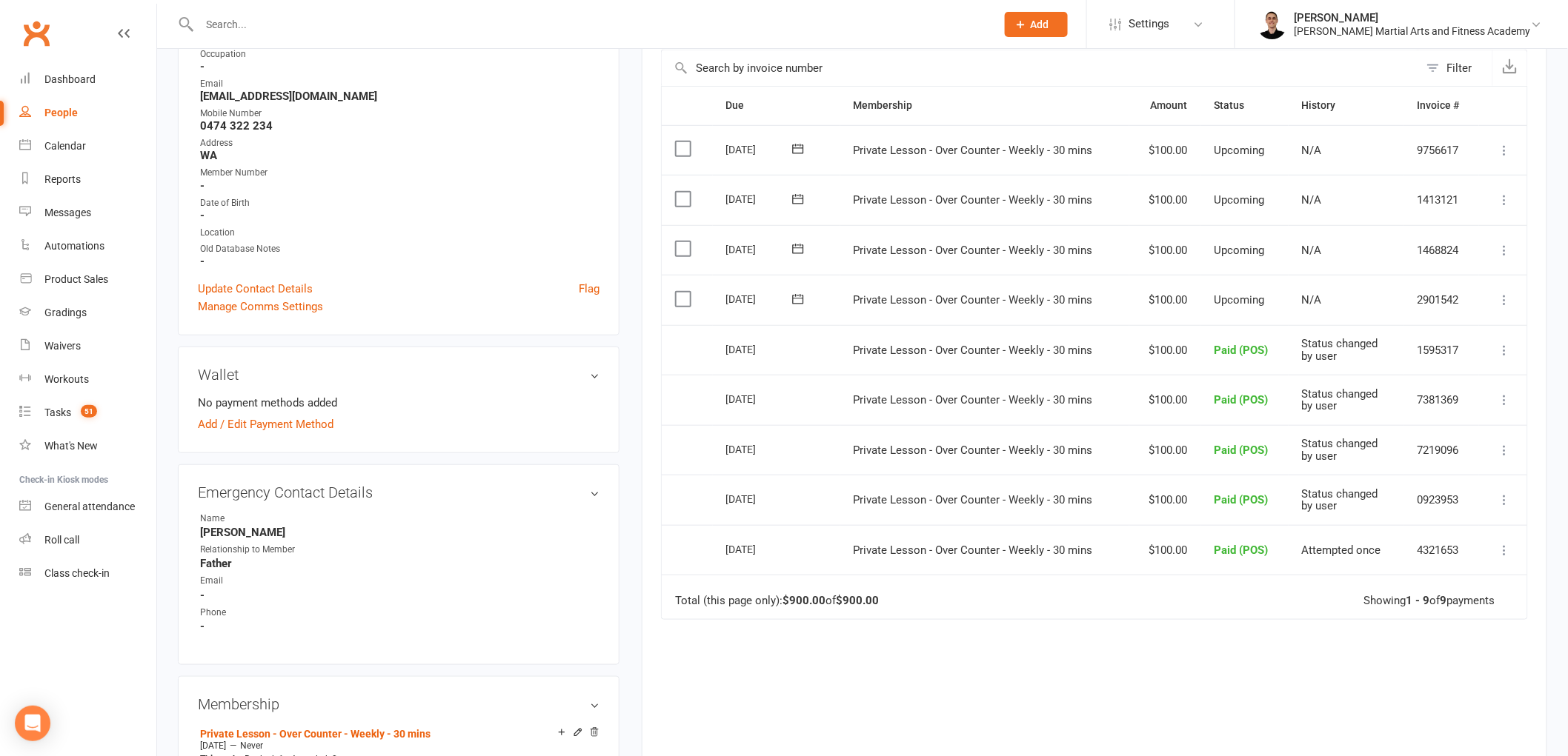
scroll to position [247, 0]
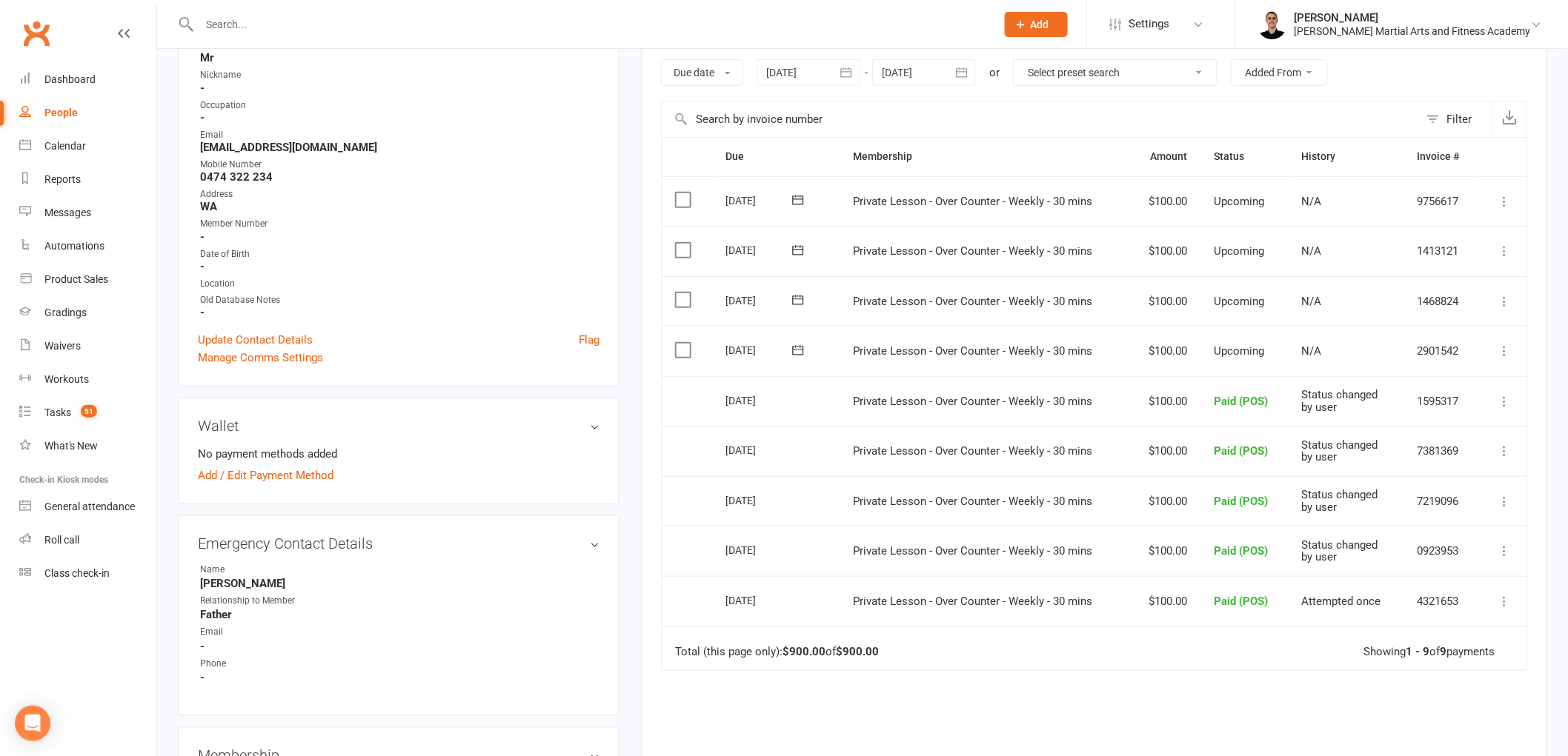
click at [1499, 347] on icon at bounding box center [1505, 351] width 15 height 15
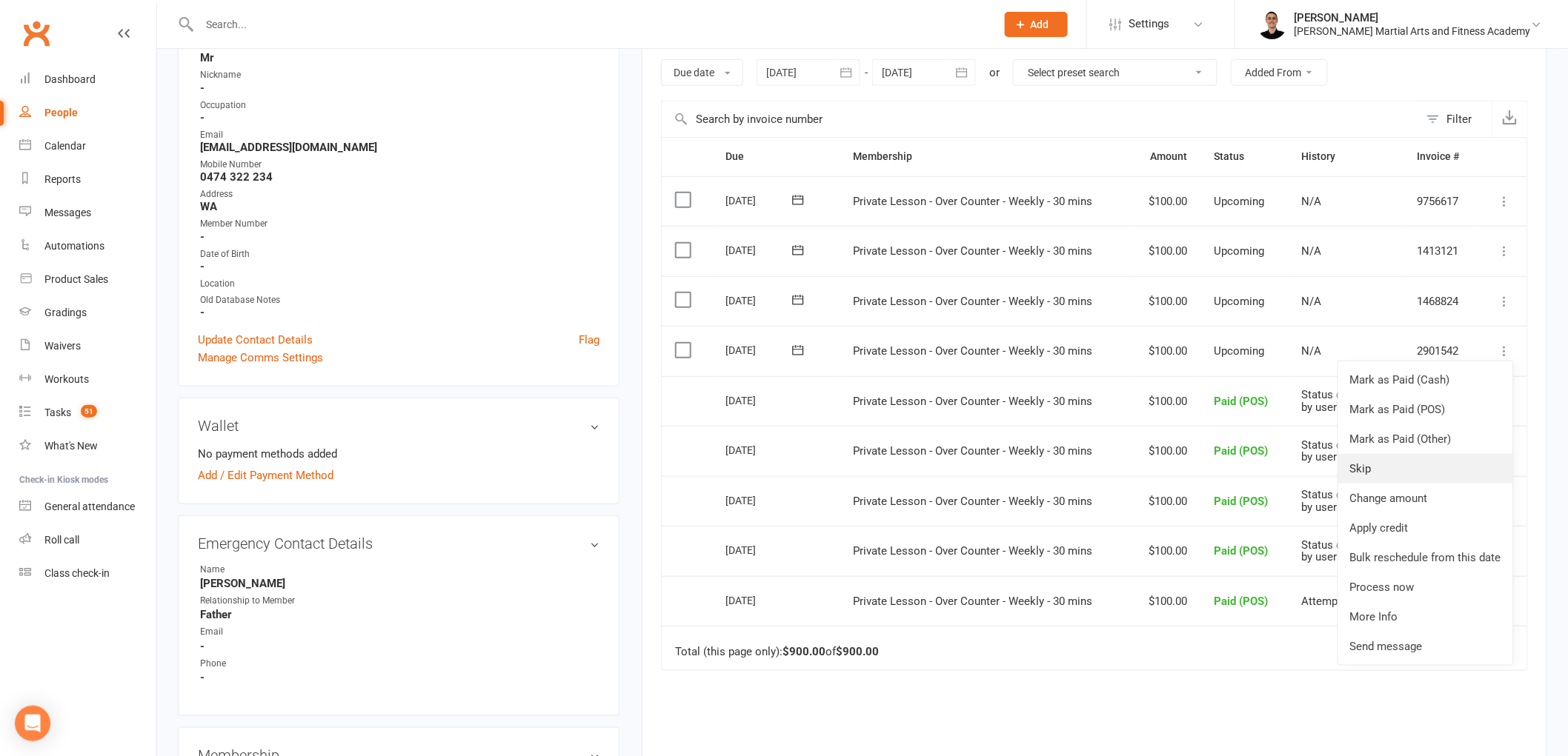
click at [1426, 460] on link "Skip" at bounding box center [1426, 469] width 175 height 29
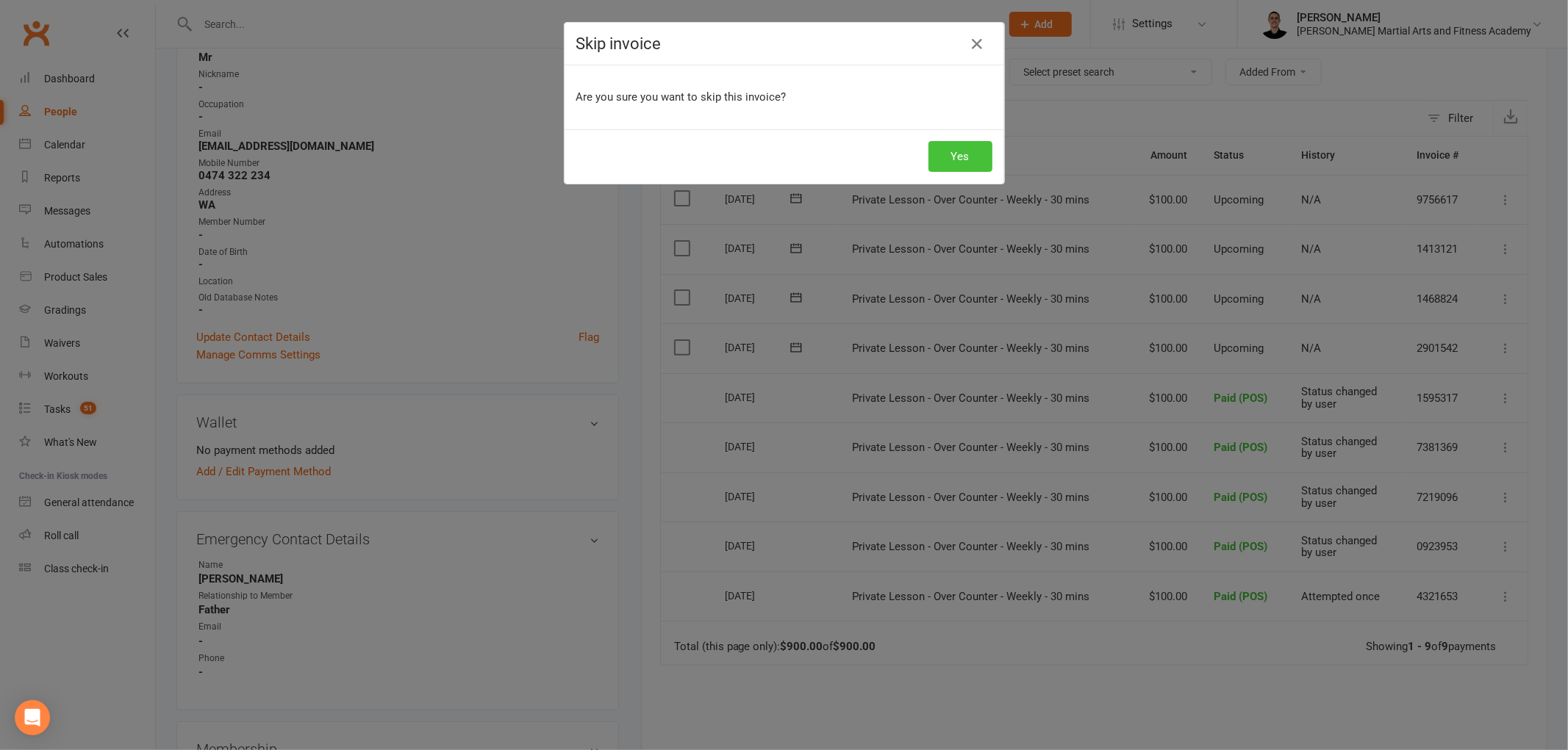
click at [959, 163] on button "Yes" at bounding box center [960, 156] width 64 height 31
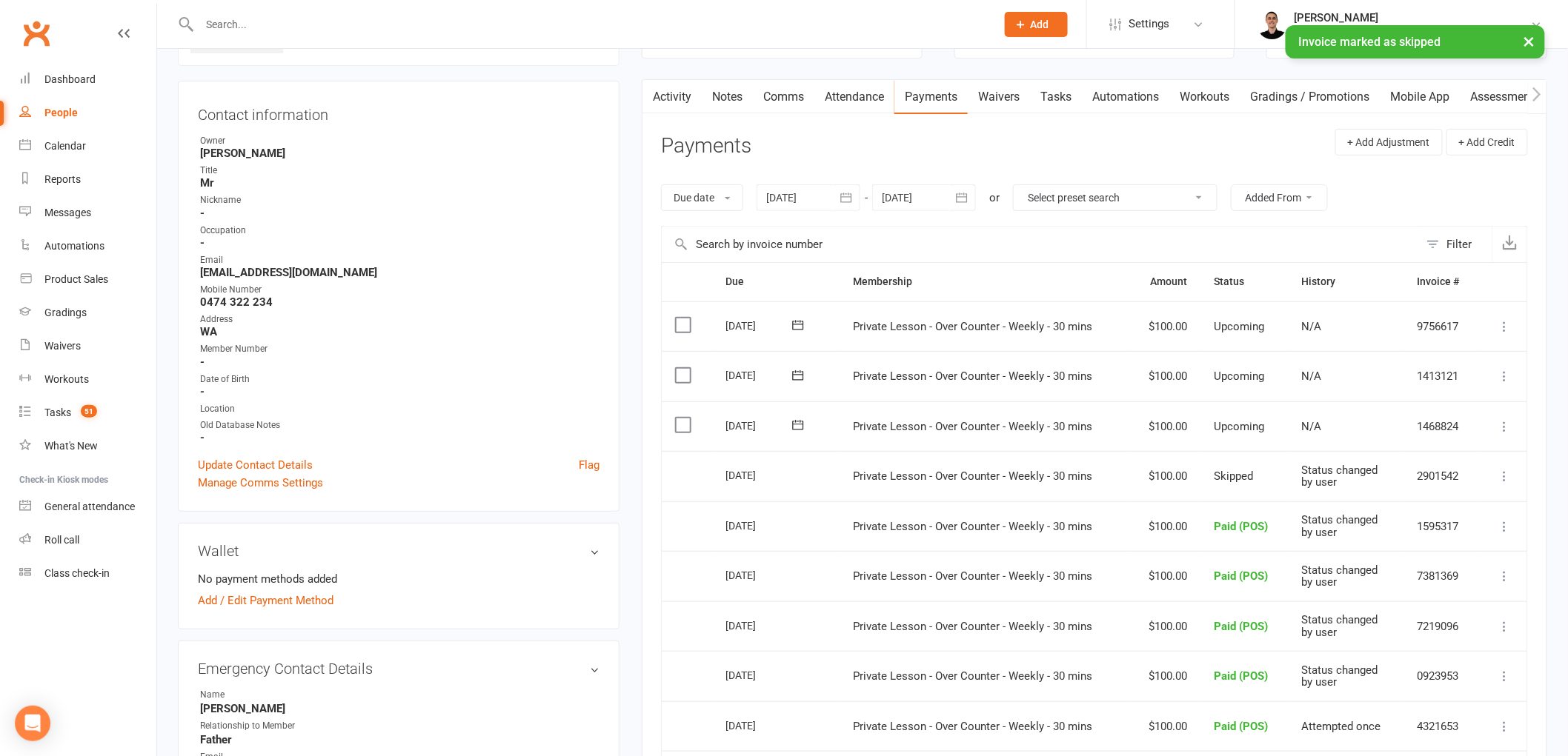
scroll to position [0, 0]
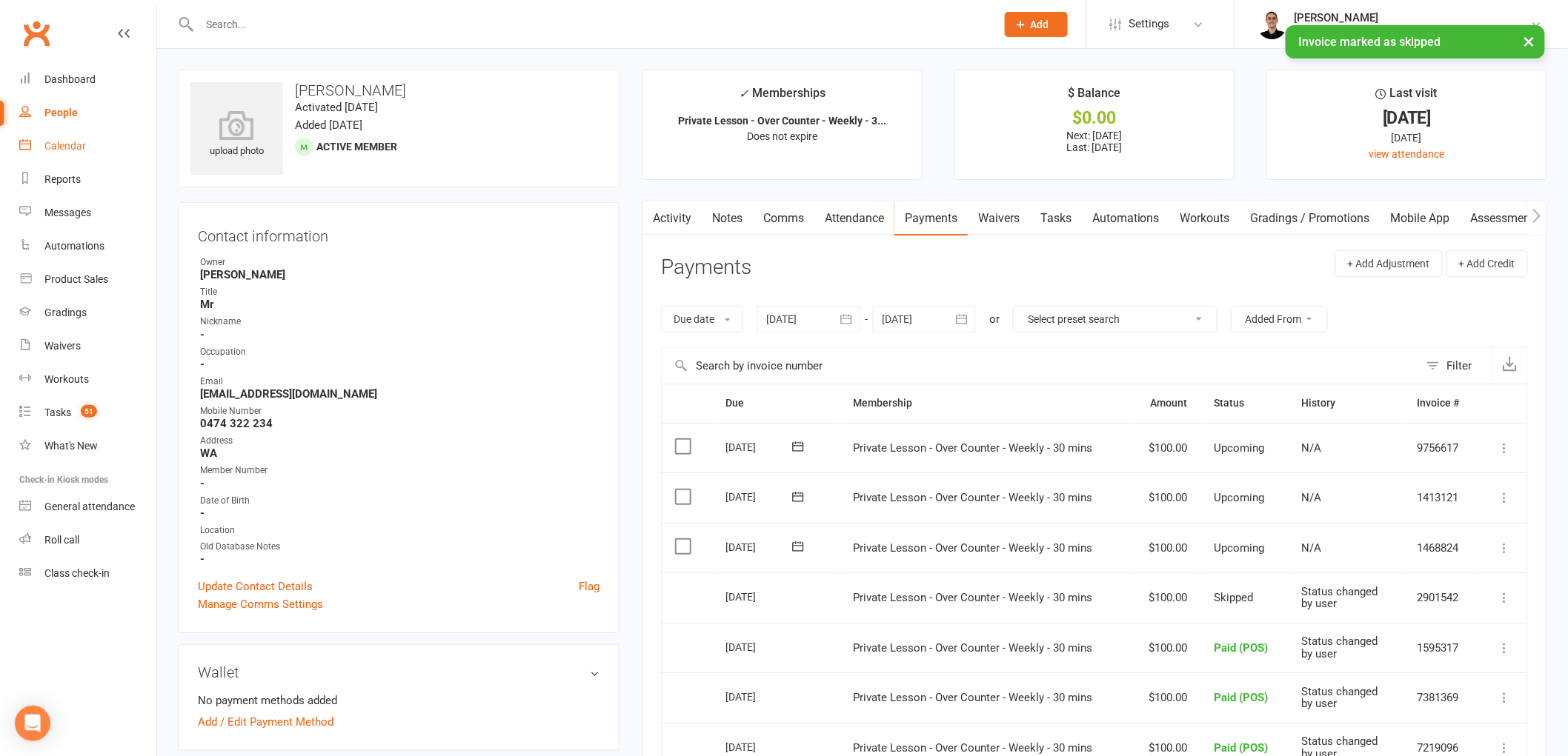
click at [67, 149] on div "Calendar" at bounding box center [65, 145] width 42 height 12
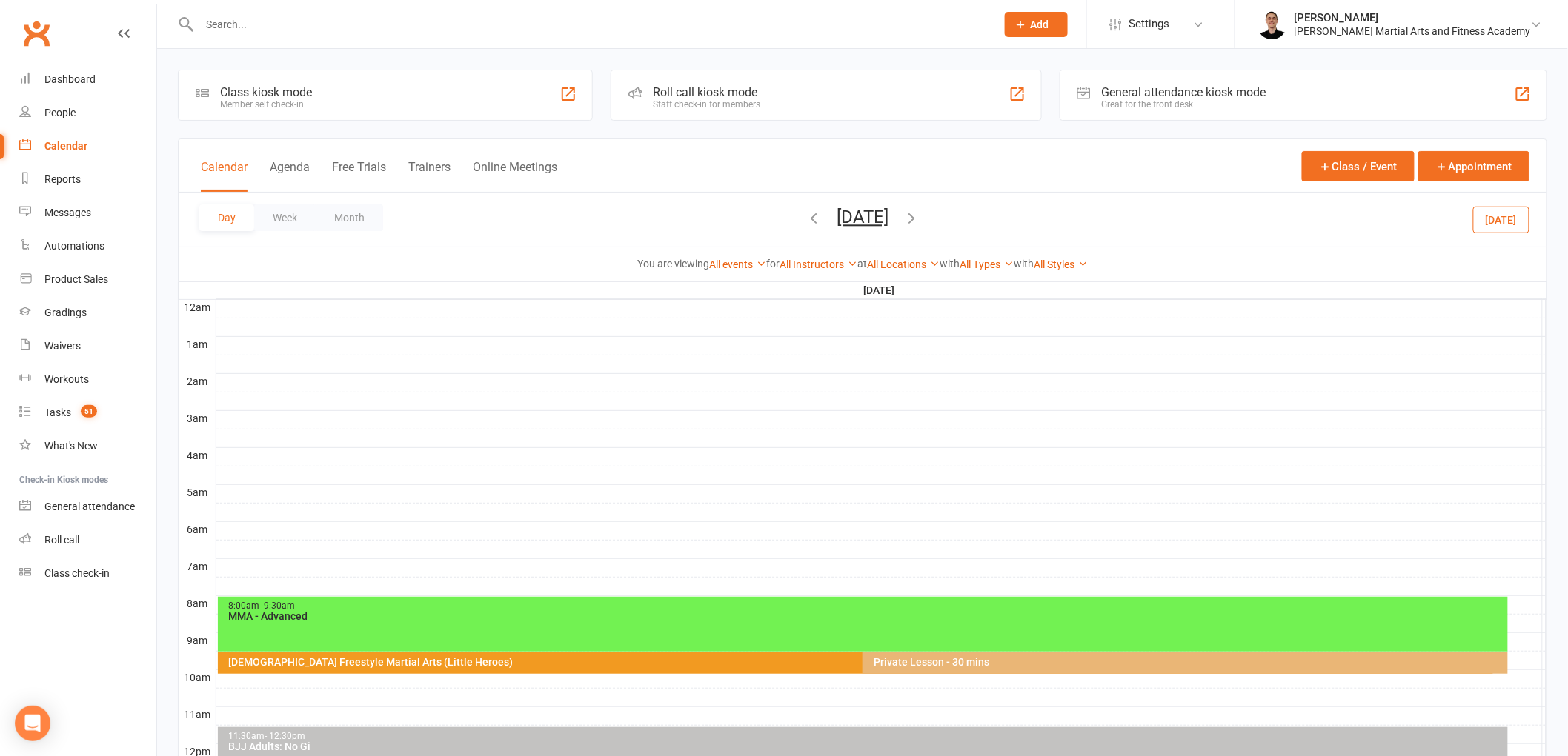
click at [852, 216] on button "[DATE]" at bounding box center [862, 216] width 52 height 20
click at [912, 373] on button "17" at bounding box center [928, 368] width 31 height 27
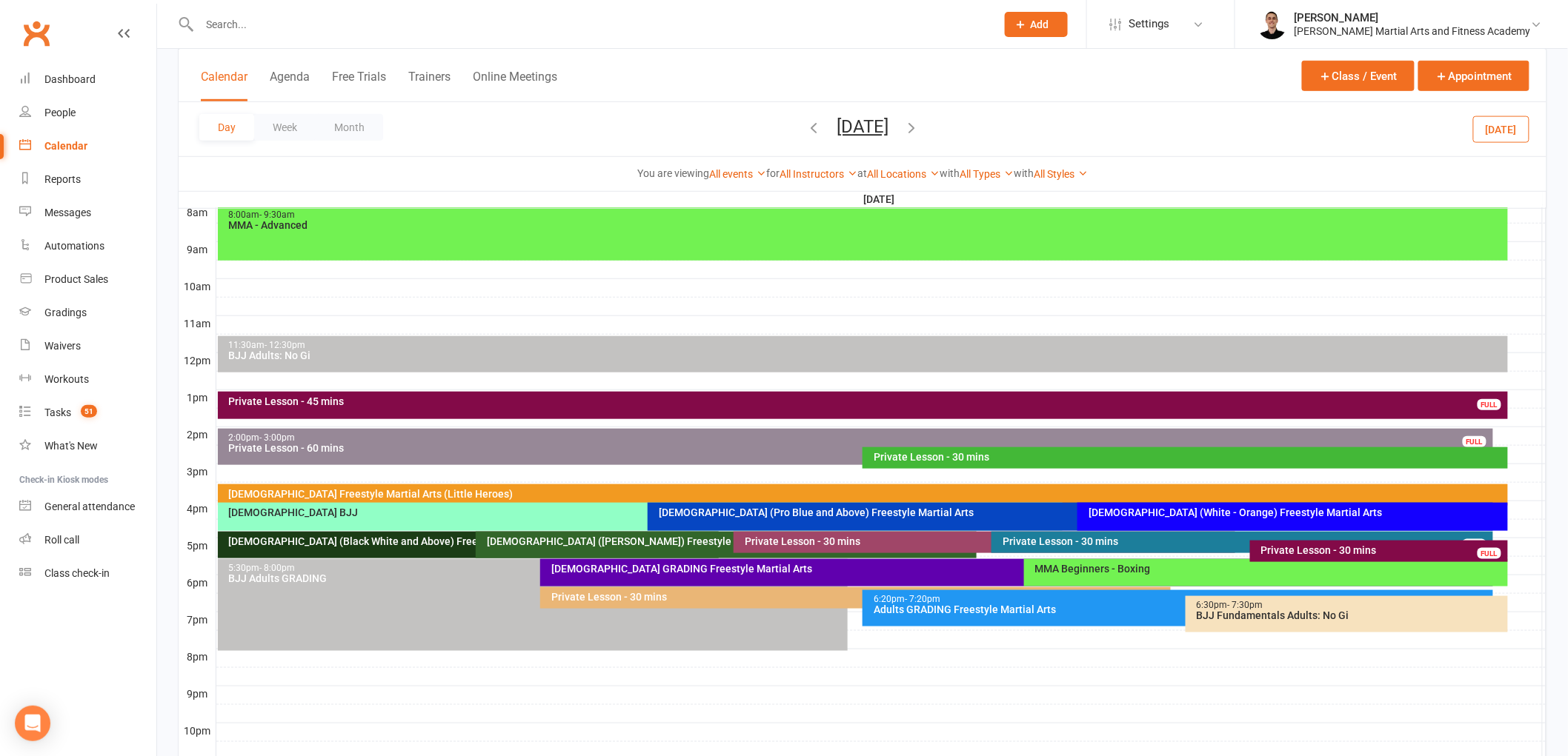
scroll to position [411, 0]
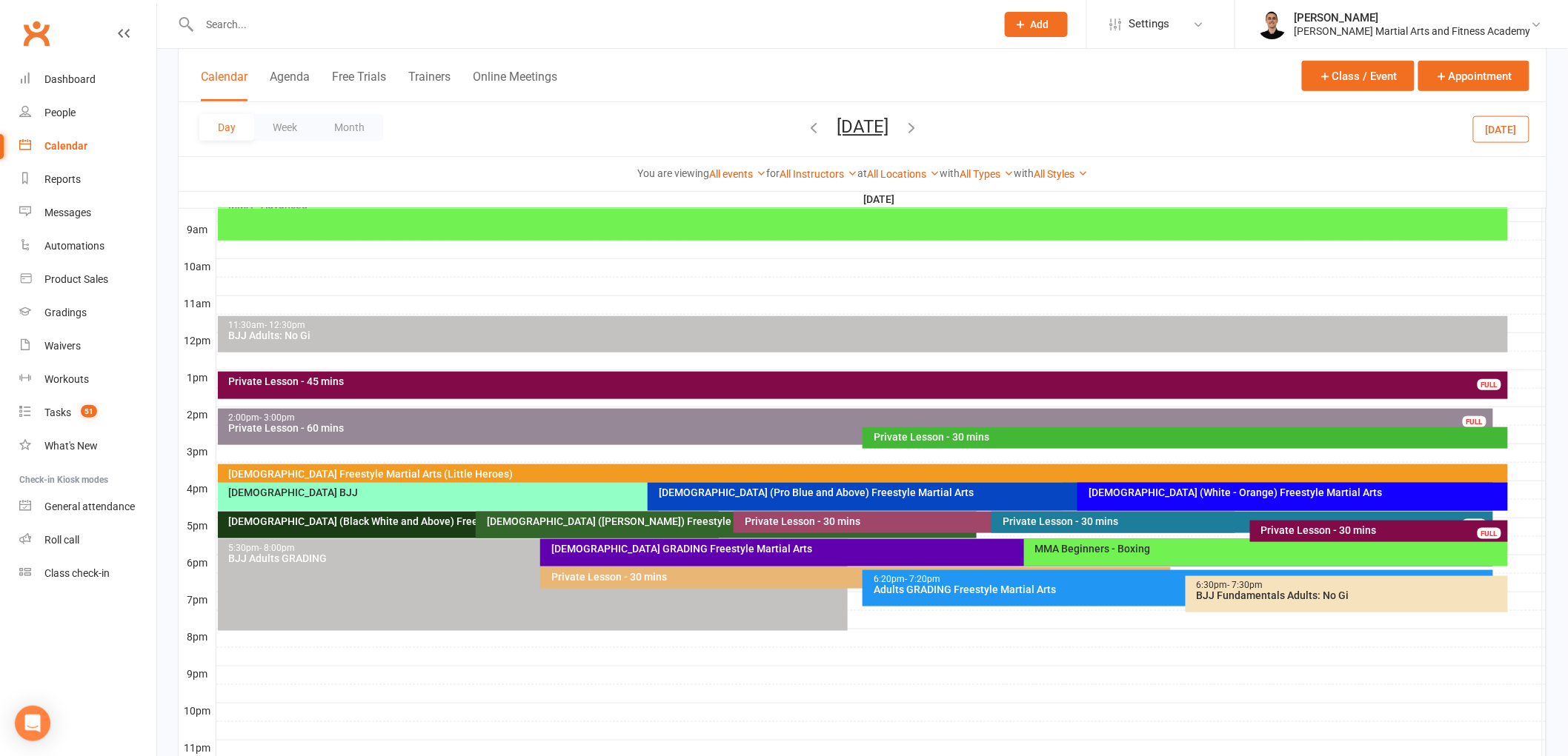
click at [468, 416] on div "2:00pm - 3:00pm" at bounding box center [858, 418] width 1262 height 10
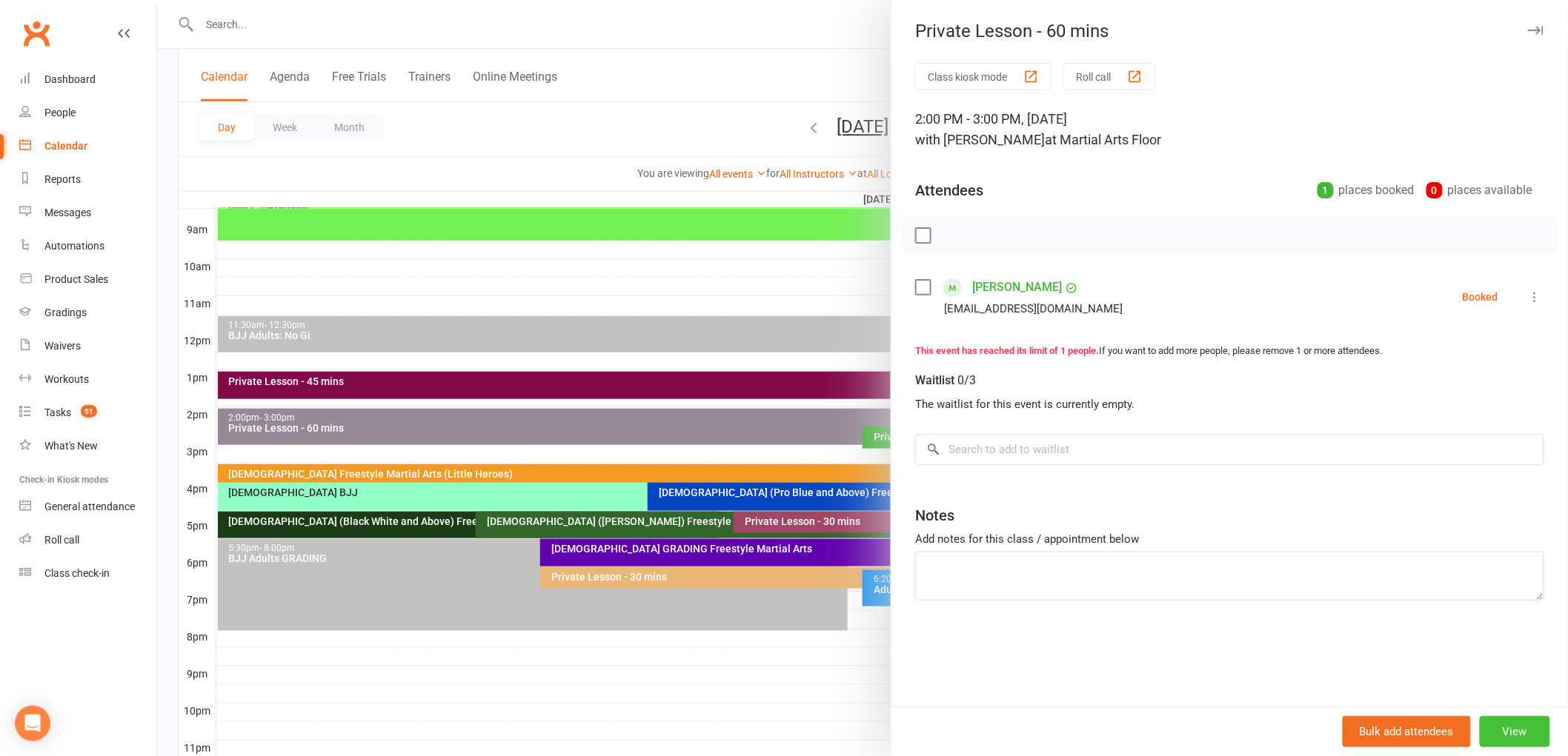
click at [1524, 721] on button "View" at bounding box center [1515, 732] width 70 height 31
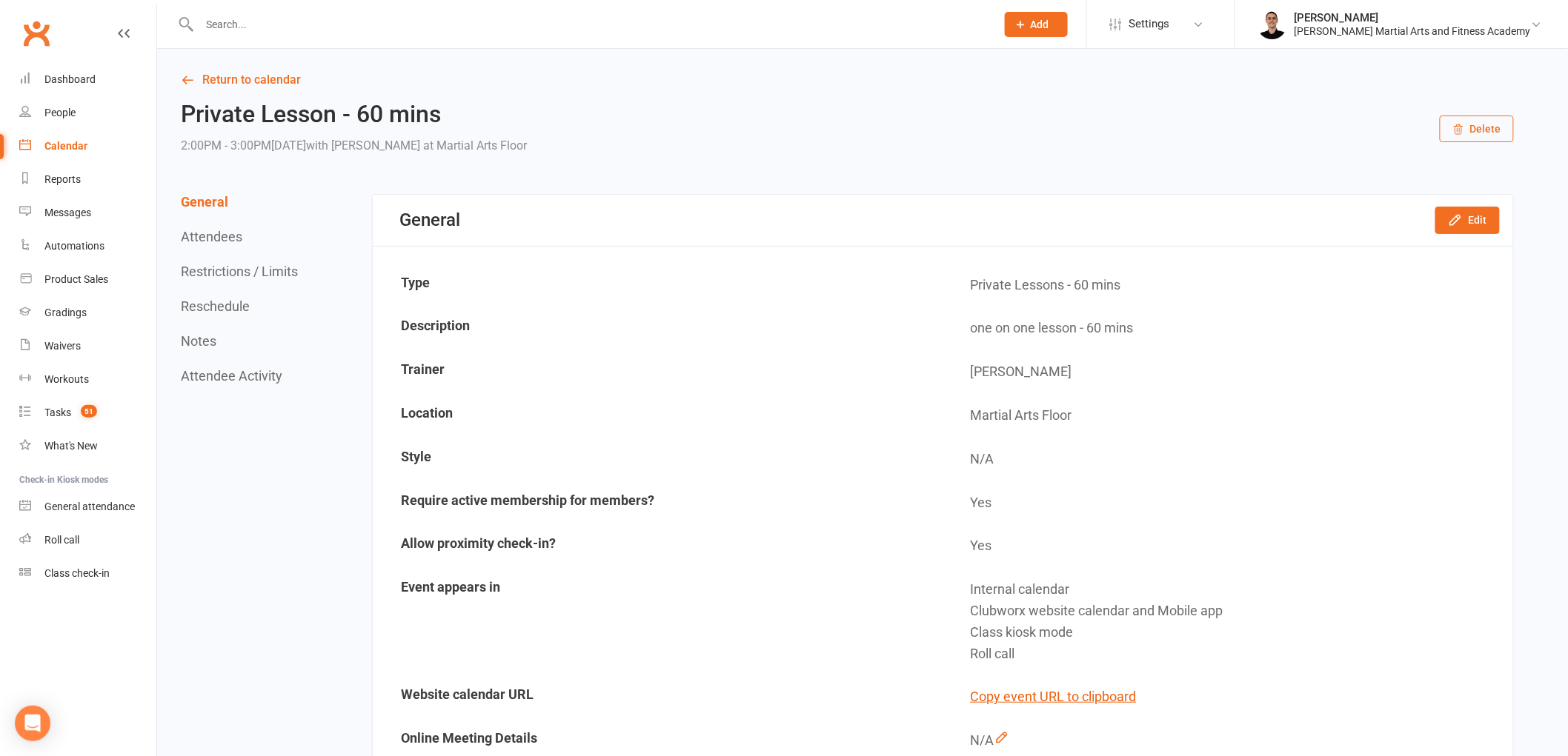
click at [1490, 127] on button "Delete" at bounding box center [1477, 129] width 74 height 27
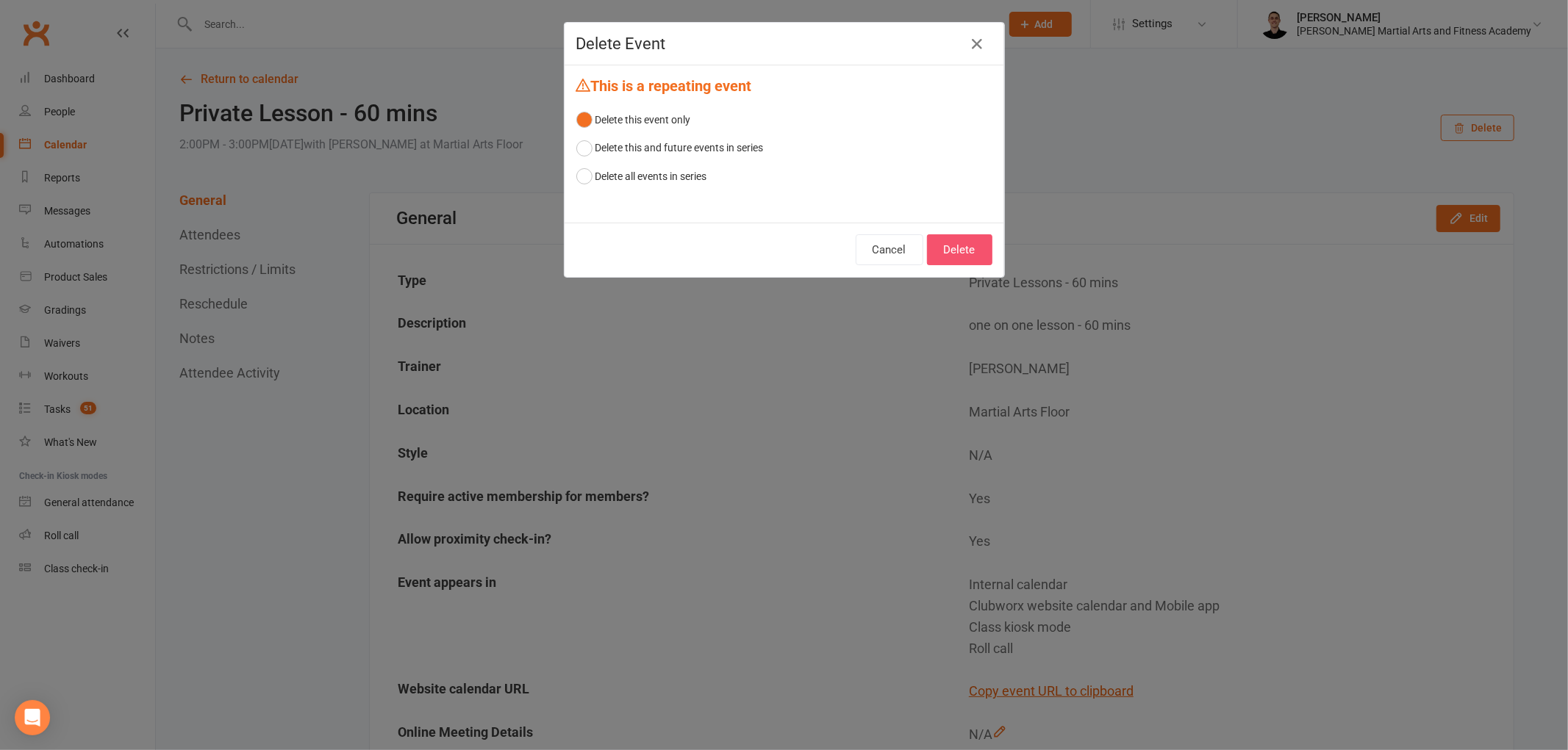
click at [957, 251] on button "Delete" at bounding box center [959, 249] width 66 height 31
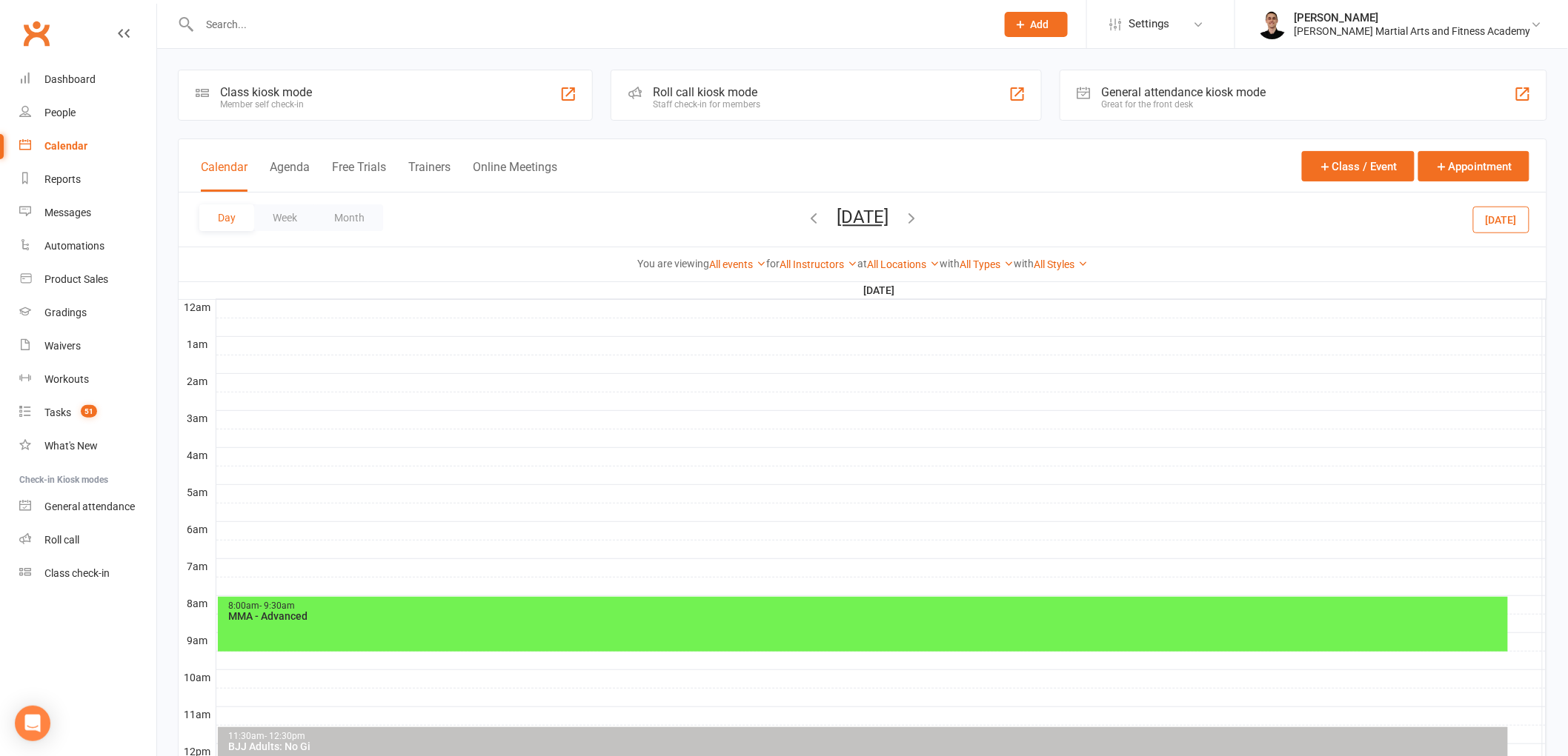
click at [889, 212] on button "[DATE]" at bounding box center [862, 216] width 52 height 20
click at [922, 336] on span "10" at bounding box center [928, 340] width 12 height 12
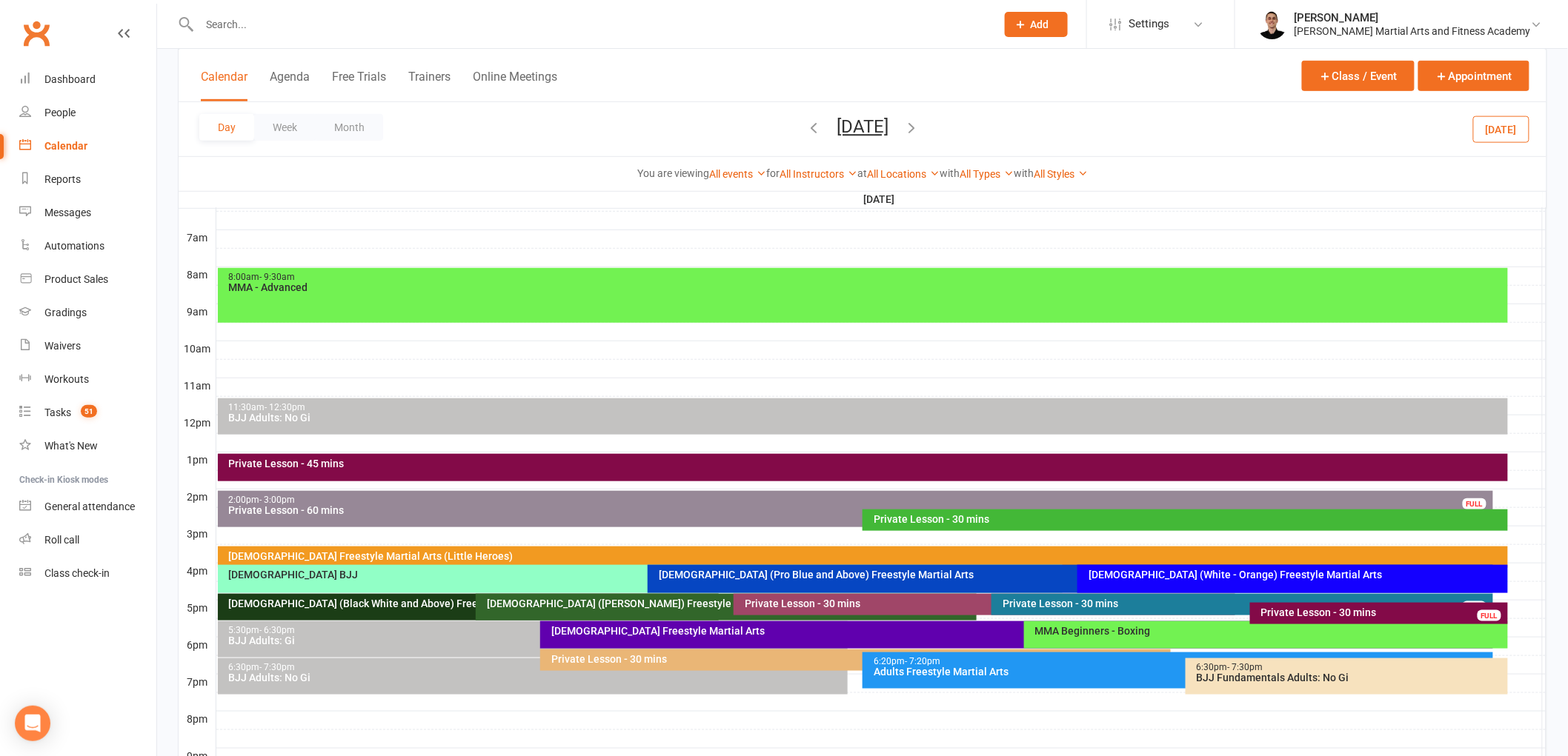
click at [795, 499] on div "2:00pm - 3:00pm" at bounding box center [858, 500] width 1262 height 10
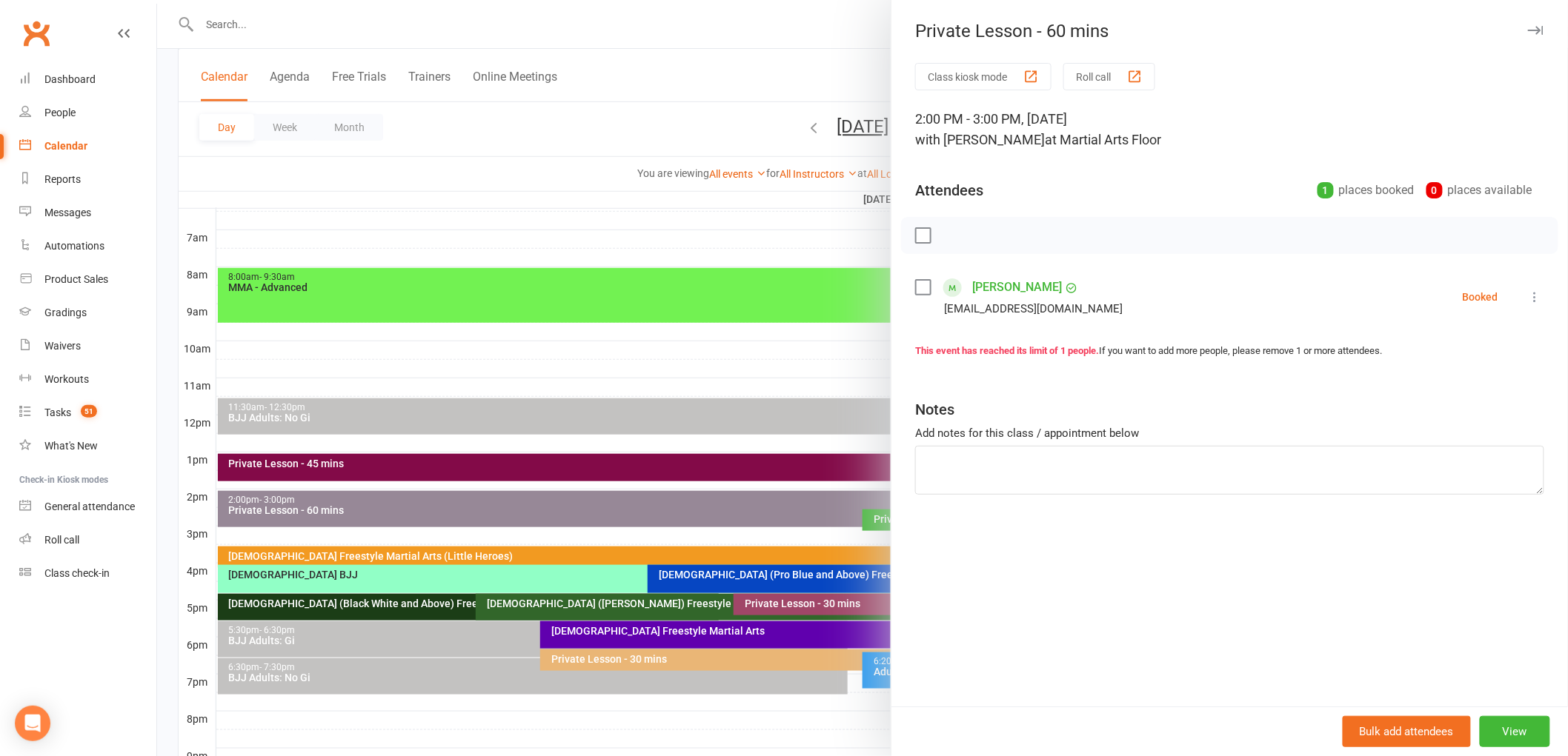
click at [1528, 295] on icon at bounding box center [1535, 297] width 15 height 15
click at [1469, 388] on link "Check in" at bounding box center [1463, 385] width 159 height 29
click at [705, 475] on div at bounding box center [862, 378] width 1411 height 756
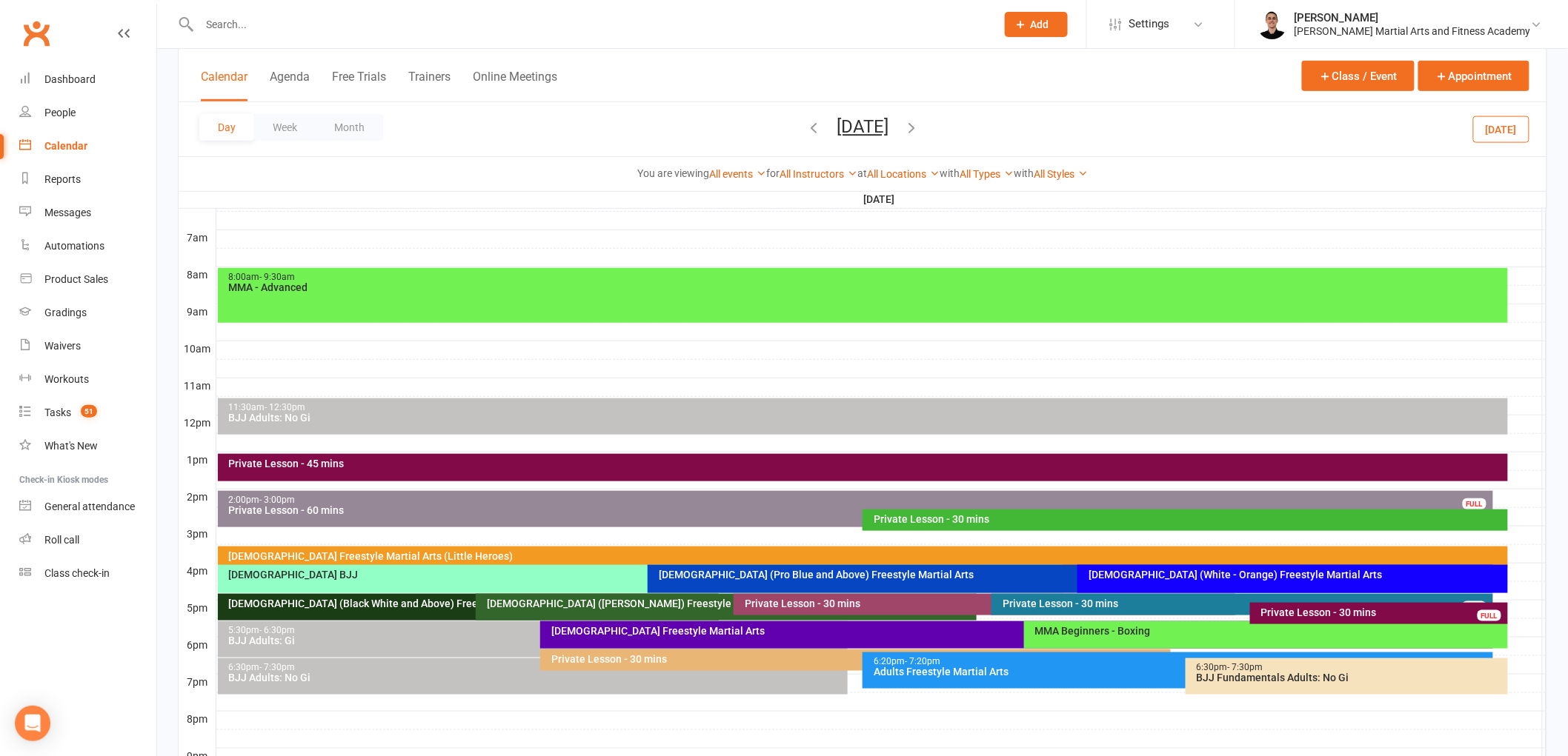
click at [724, 476] on div "Private Lesson - 45 mins" at bounding box center [863, 468] width 1290 height 28
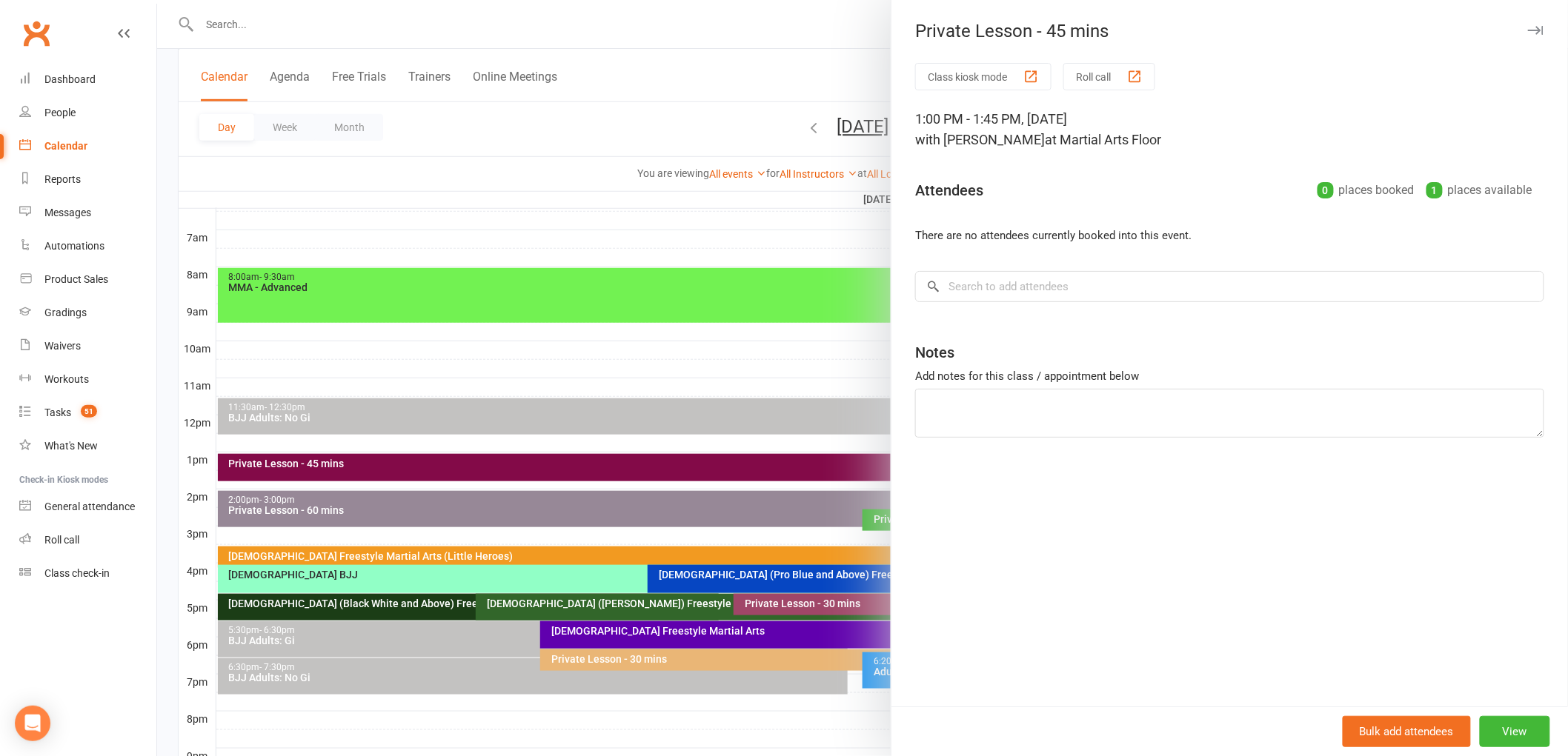
click at [724, 476] on div at bounding box center [862, 378] width 1411 height 756
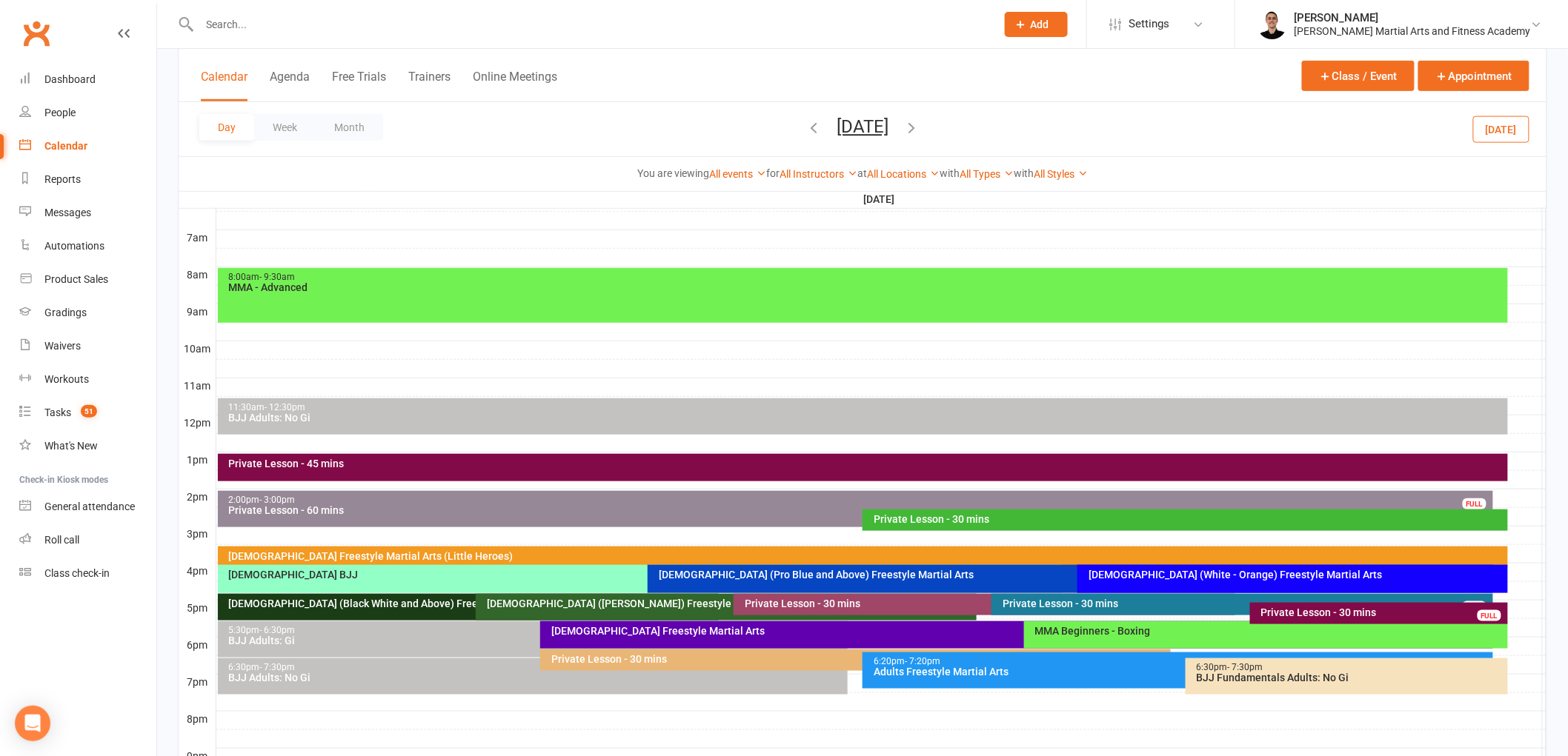
click at [968, 516] on div "Private Lesson - 30 mins" at bounding box center [1189, 519] width 632 height 11
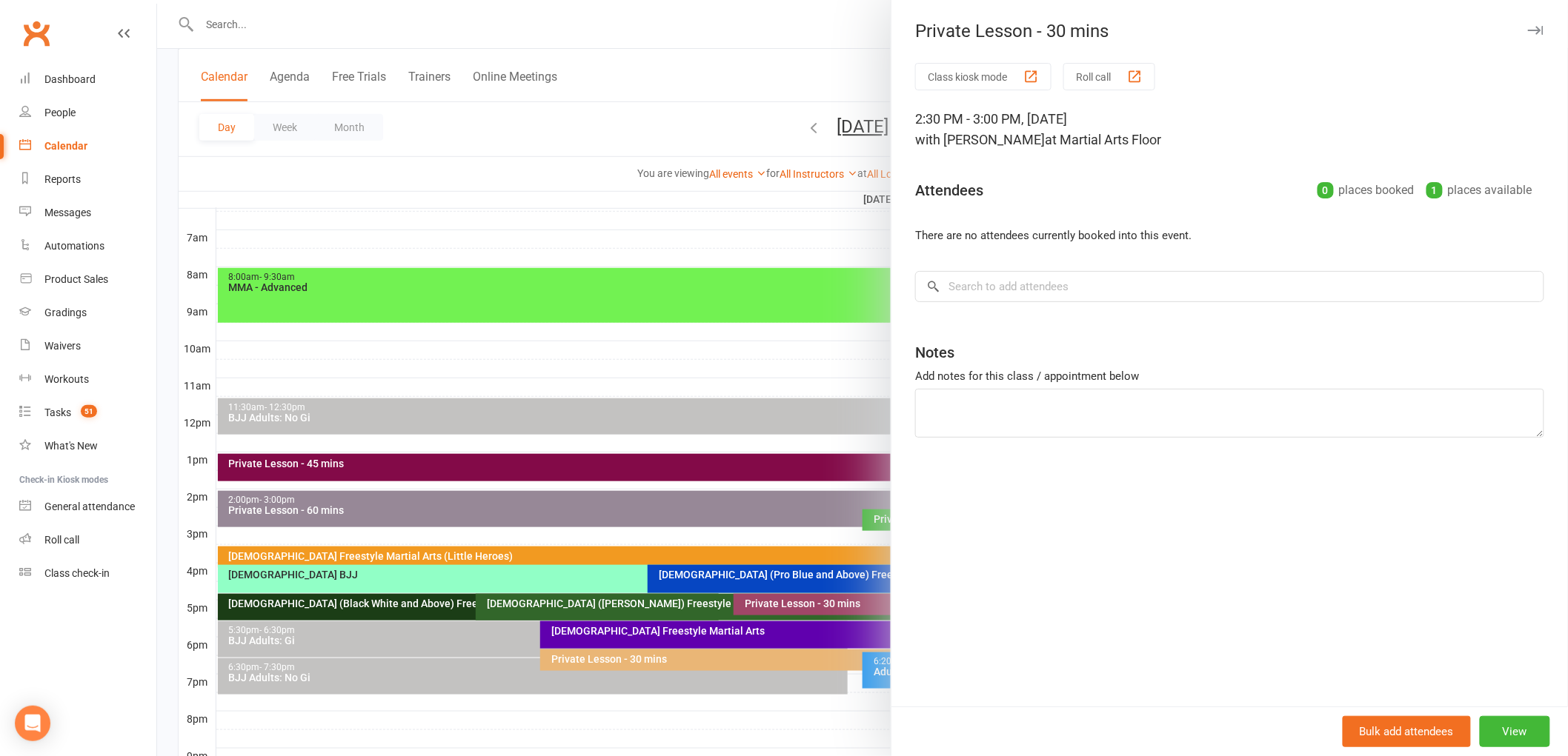
click at [628, 498] on div at bounding box center [862, 378] width 1411 height 756
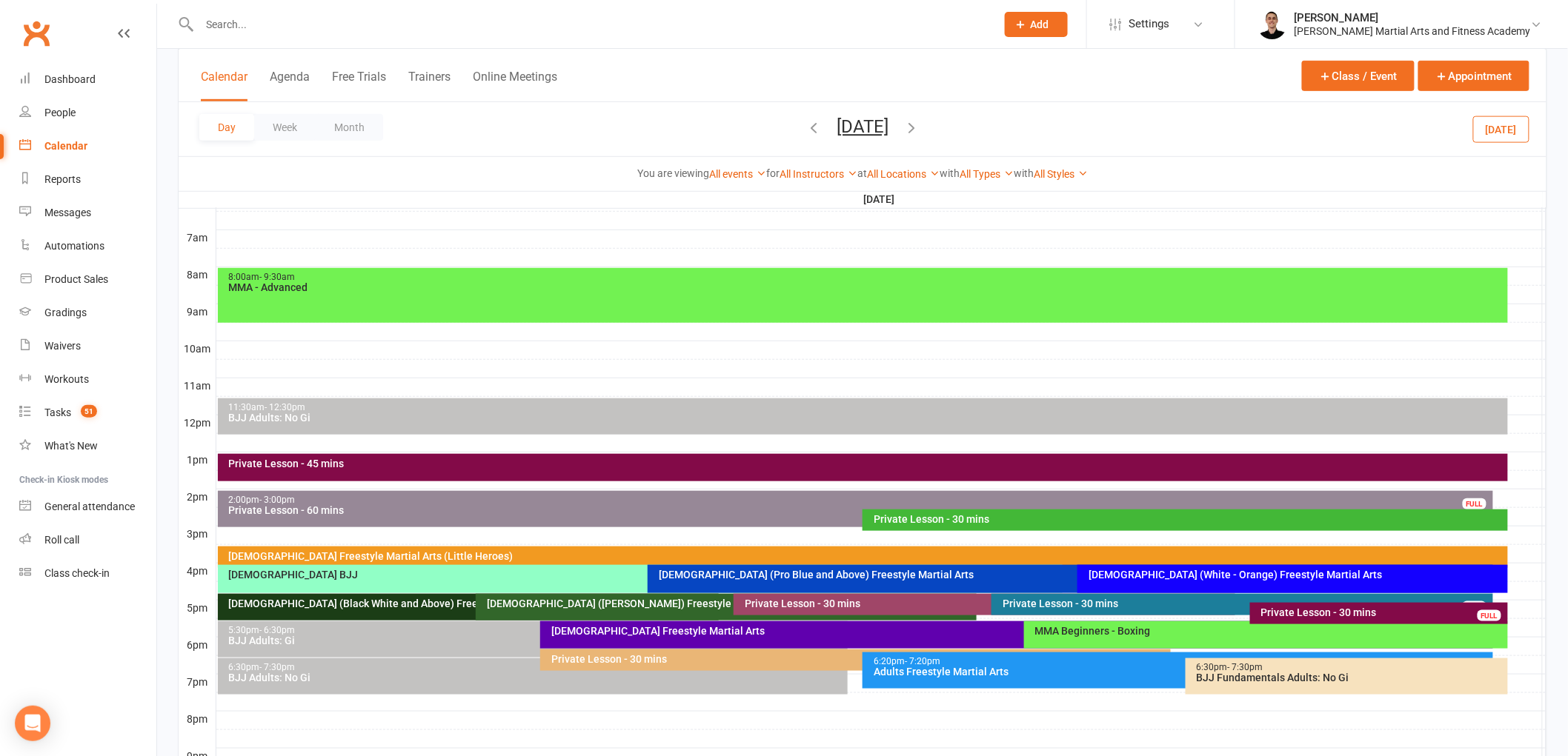
click at [920, 122] on icon "button" at bounding box center [911, 127] width 16 height 16
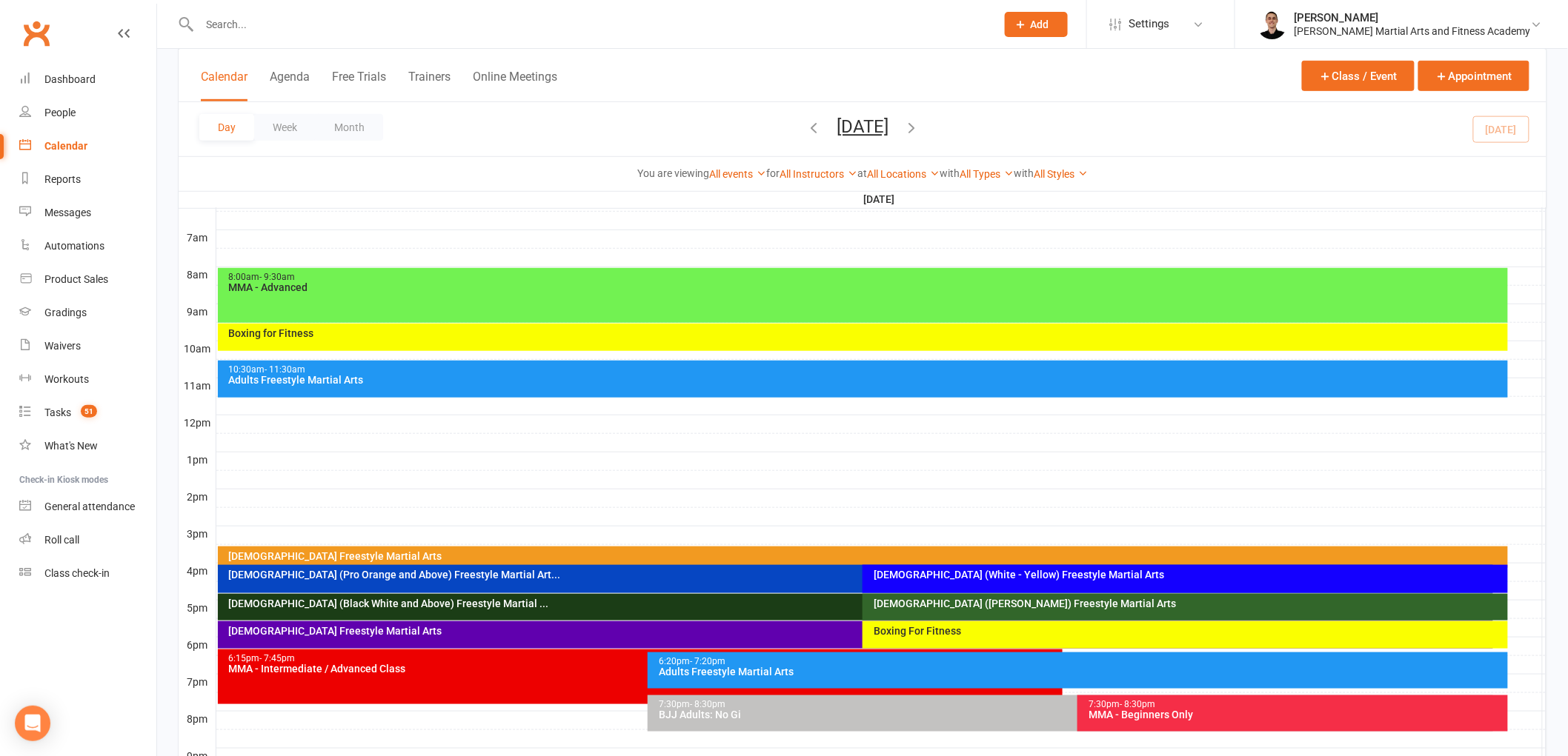
click at [861, 294] on div "8:00am - 9:30am MMA - Advanced" at bounding box center [863, 295] width 1290 height 55
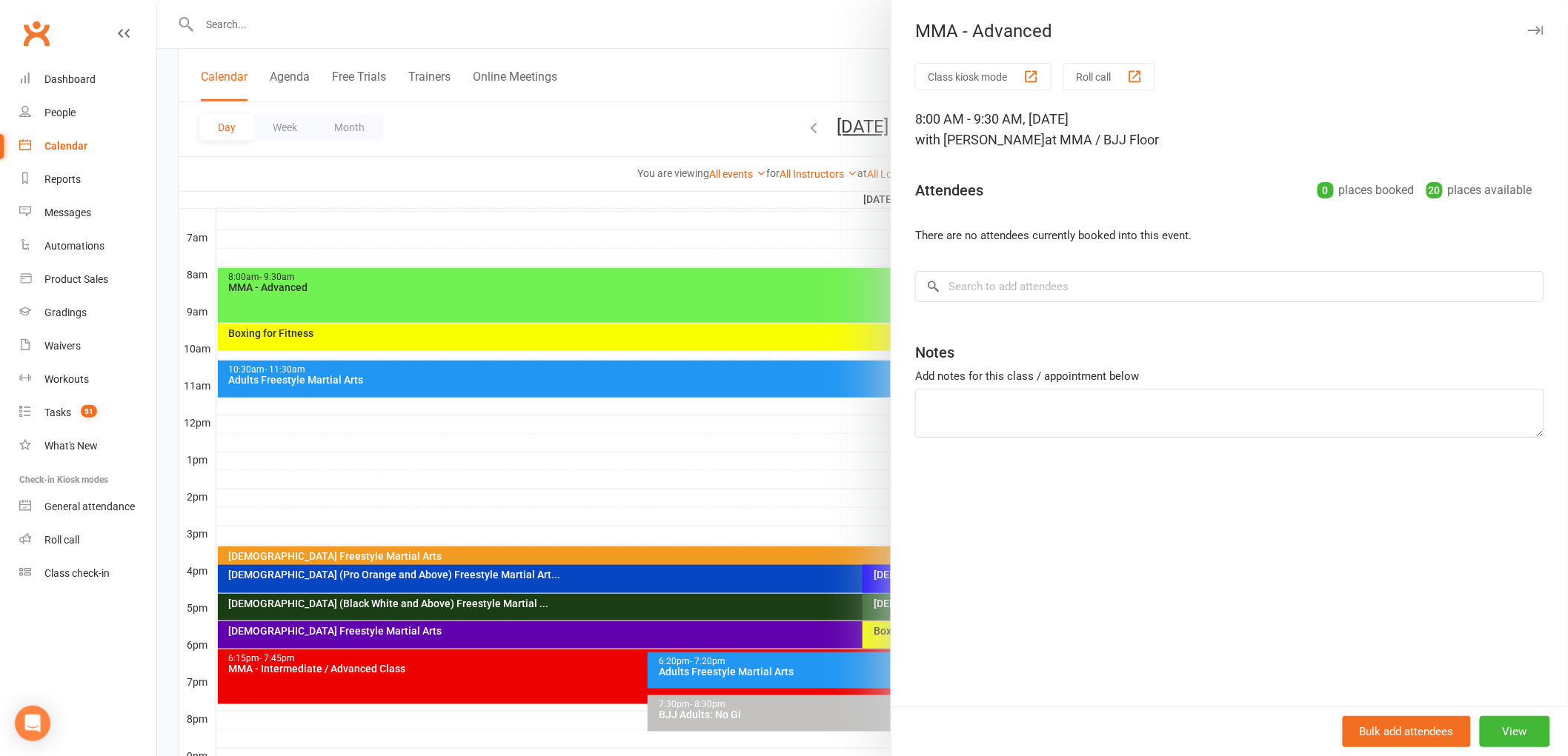
click at [793, 291] on div at bounding box center [862, 378] width 1411 height 756
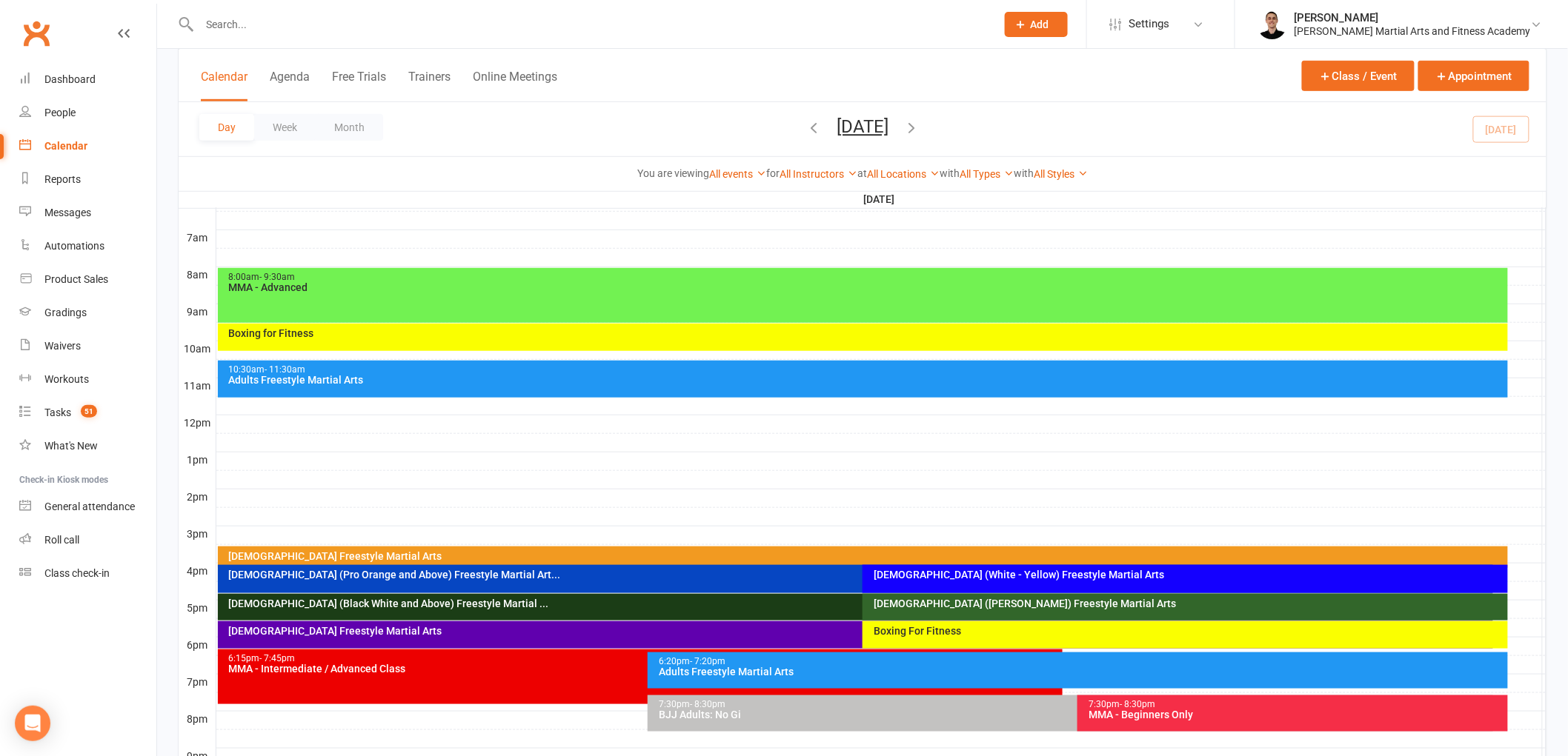
click at [889, 121] on button "[DATE]" at bounding box center [862, 126] width 52 height 20
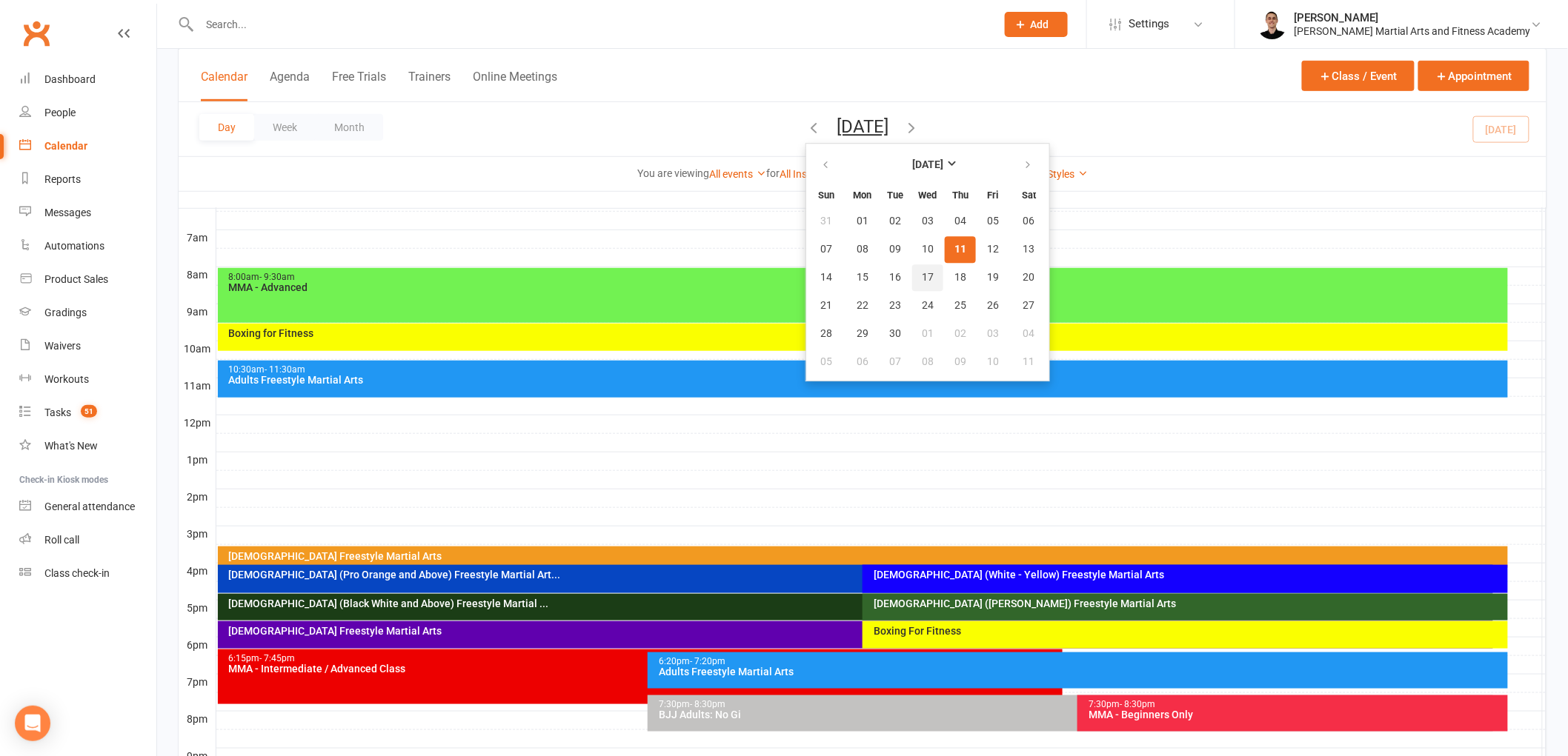
click at [922, 273] on span "17" at bounding box center [928, 278] width 12 height 12
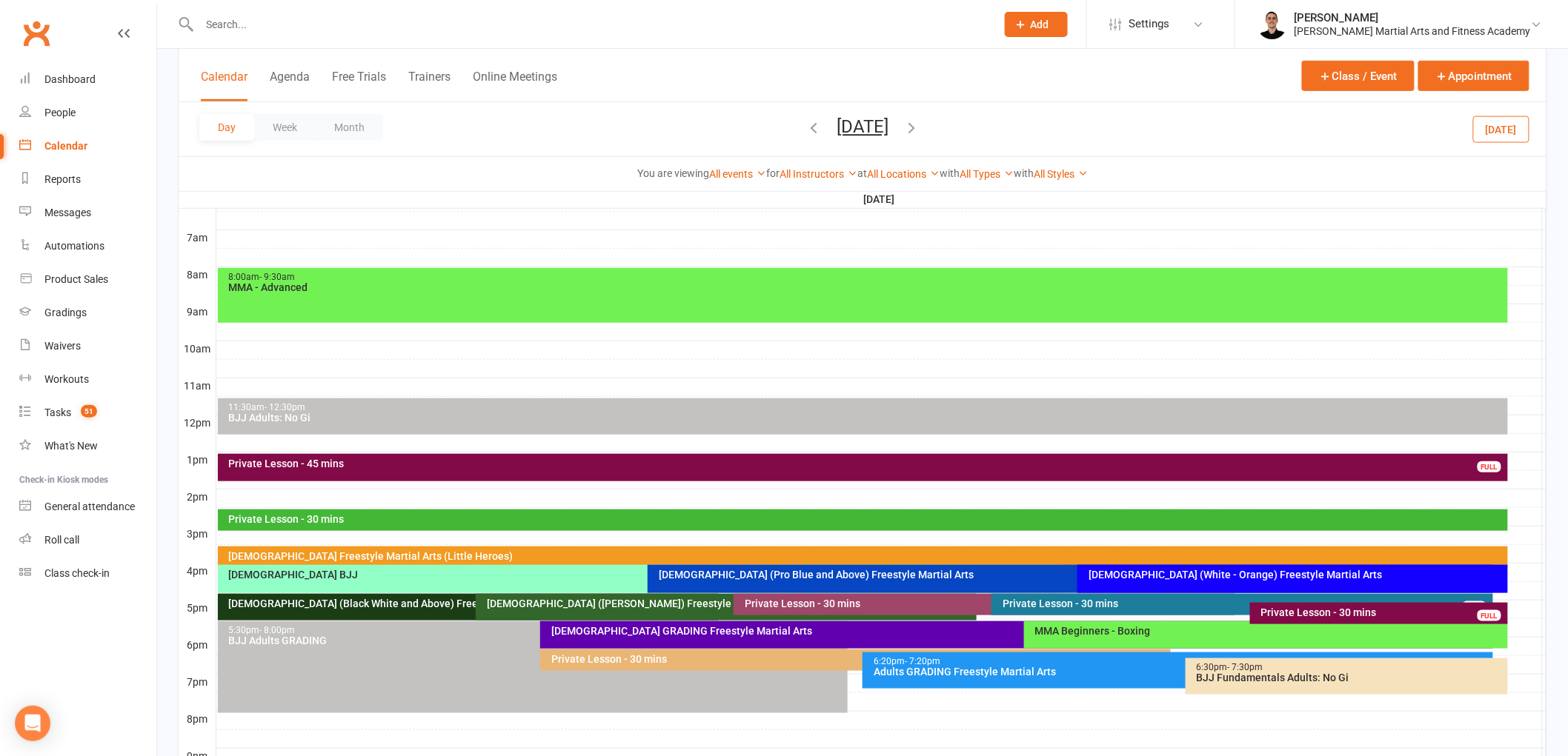
click at [839, 517] on div "Private Lesson - 30 mins" at bounding box center [866, 519] width 1276 height 11
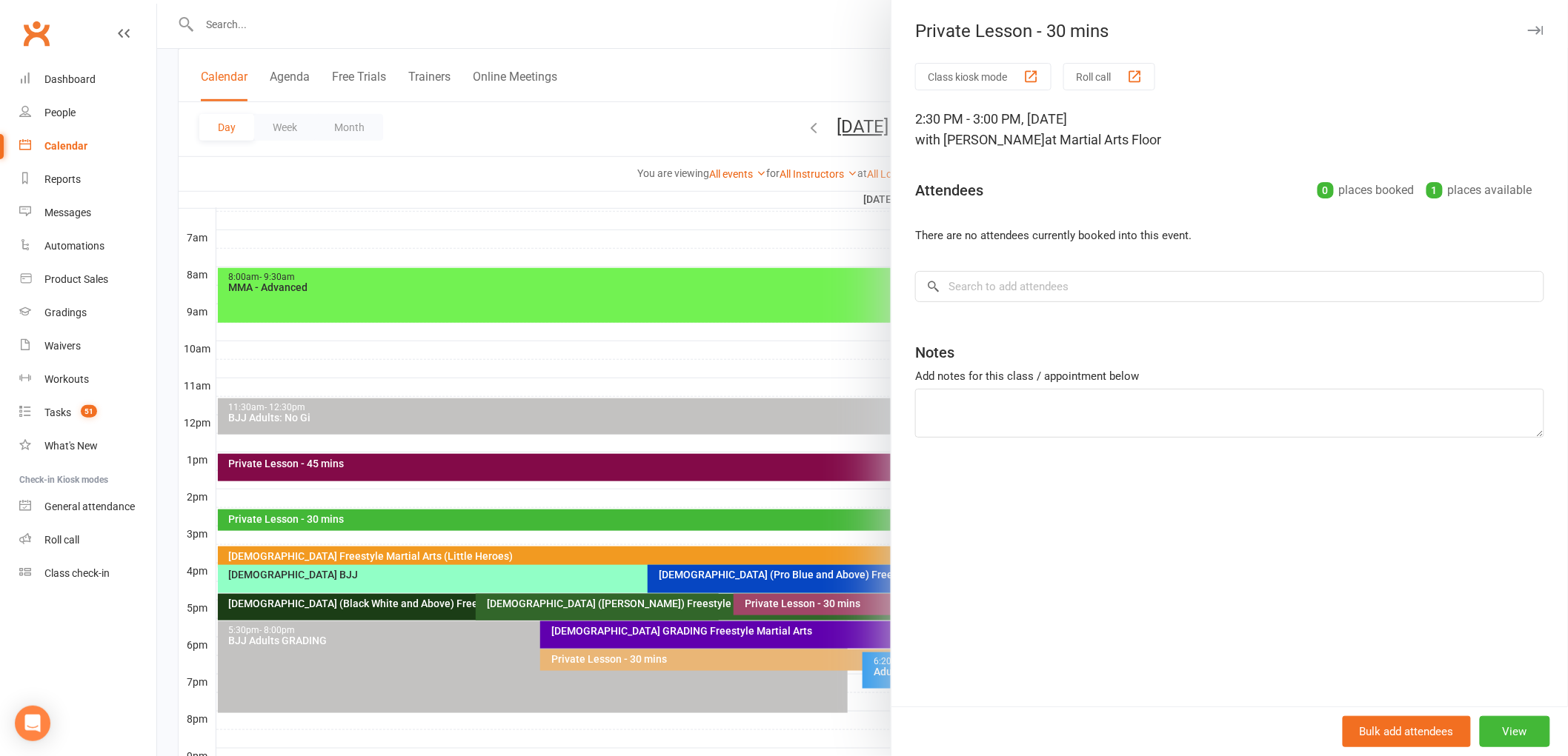
click at [839, 517] on div at bounding box center [862, 378] width 1411 height 756
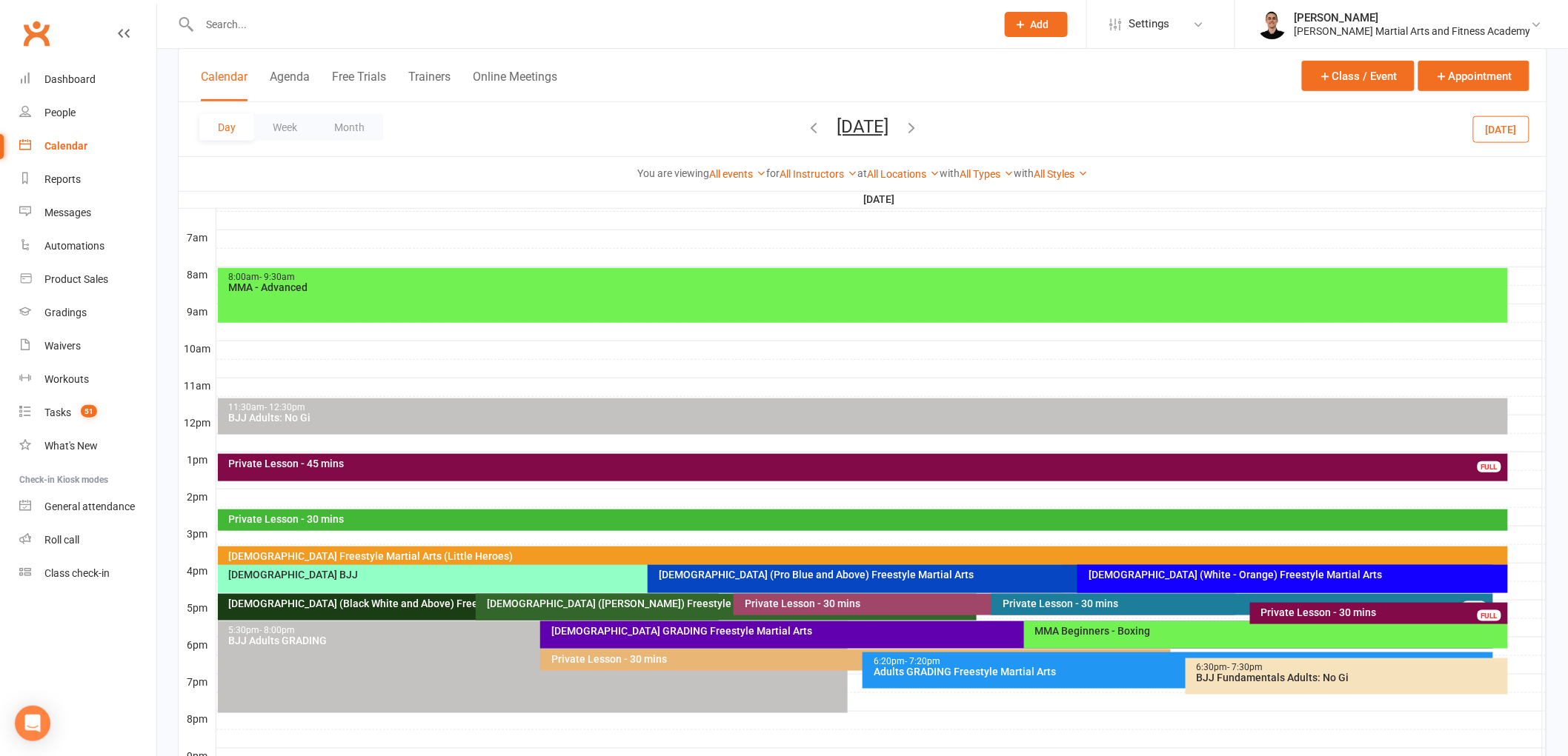
click at [875, 124] on button "[DATE]" at bounding box center [862, 126] width 52 height 20
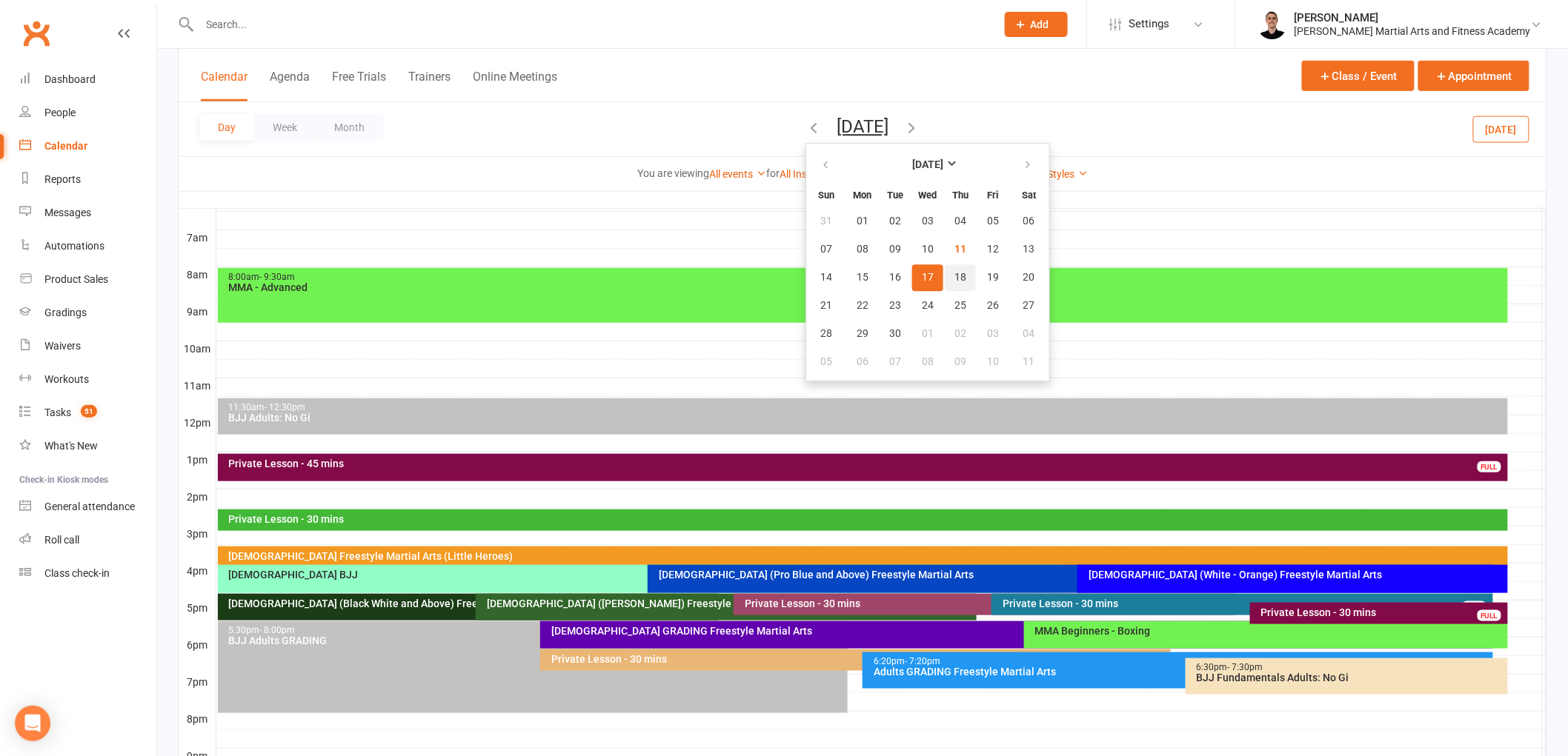
click at [955, 274] on span "18" at bounding box center [960, 278] width 12 height 12
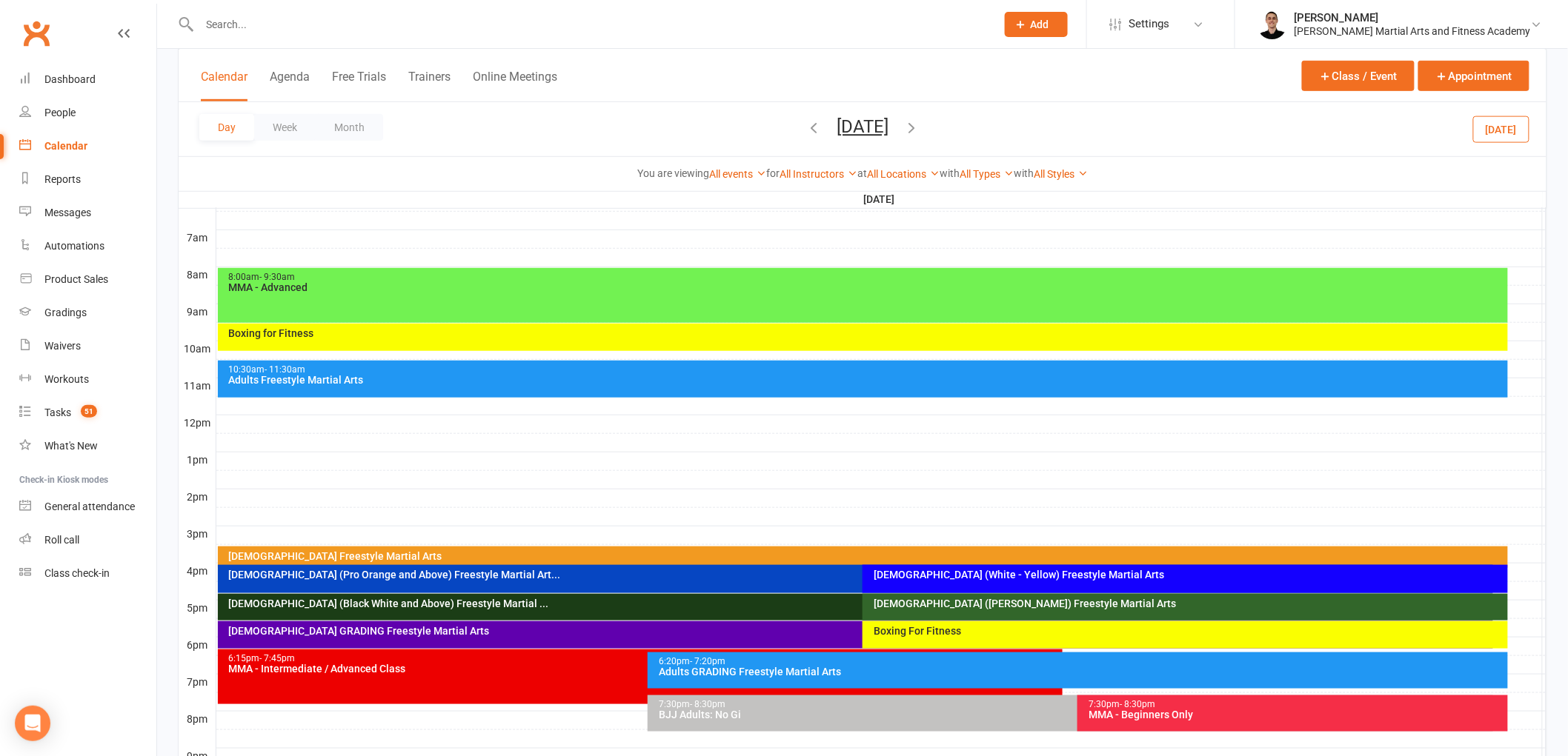
click at [889, 116] on button "[DATE]" at bounding box center [862, 126] width 52 height 20
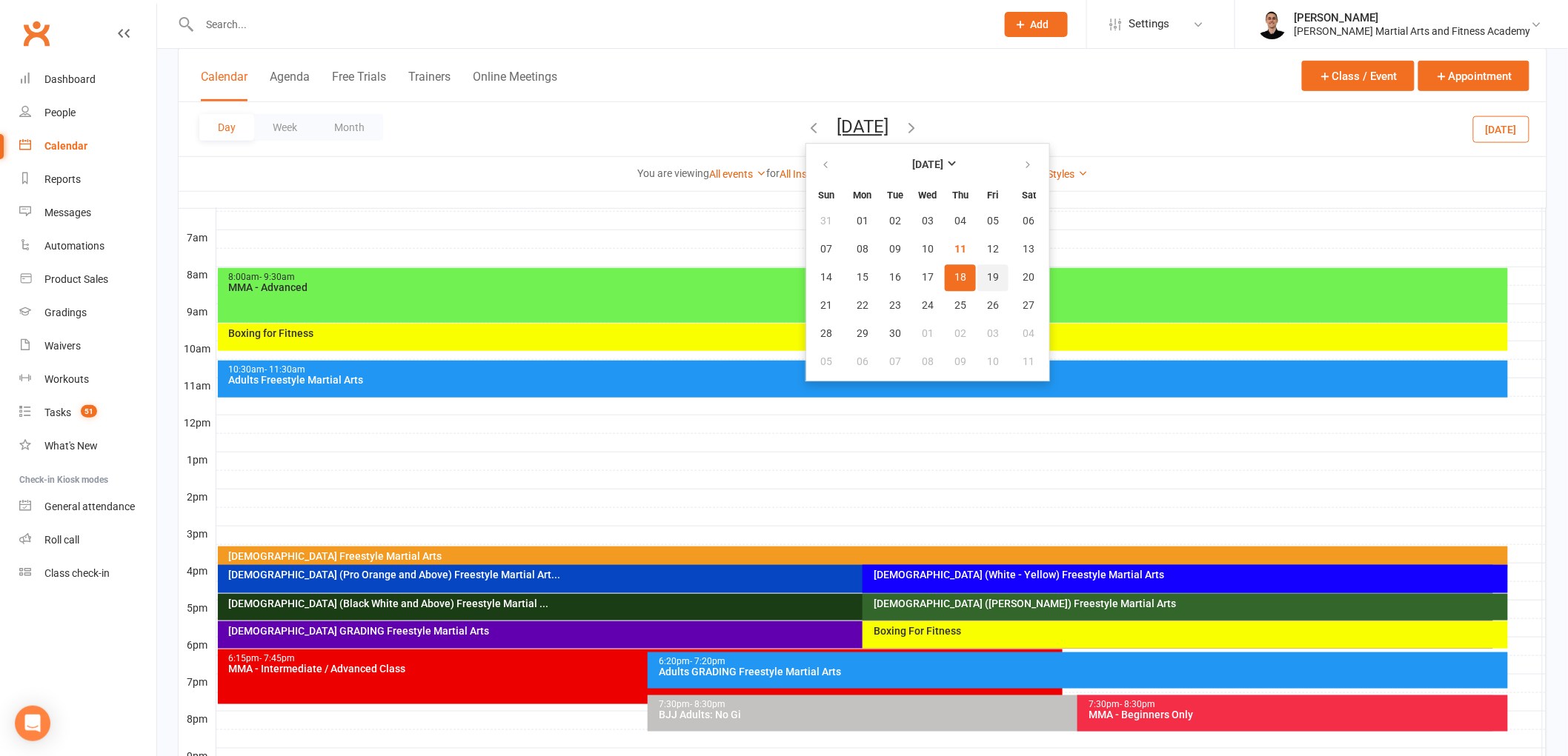
click at [987, 272] on span "19" at bounding box center [993, 278] width 12 height 12
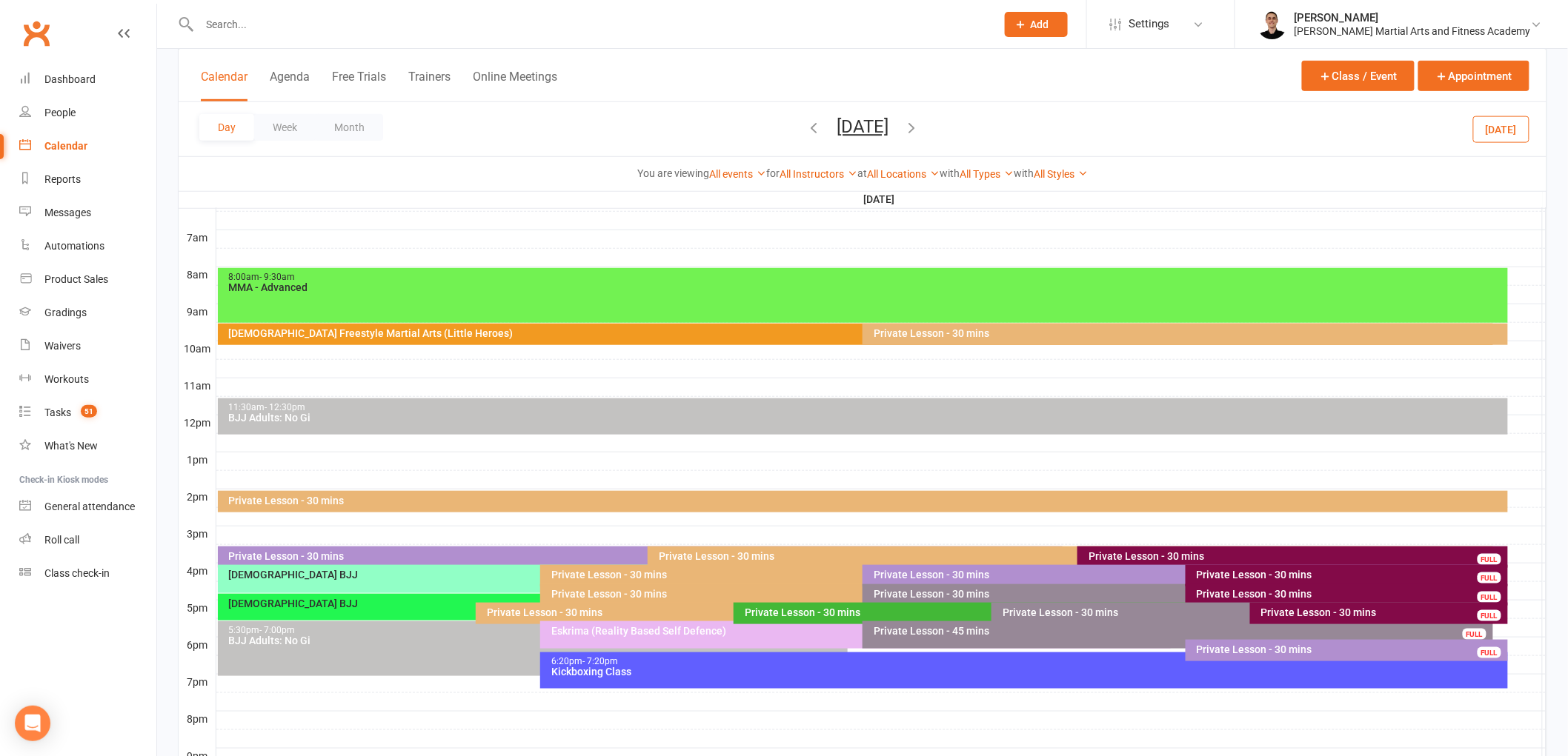
click at [796, 608] on div "Private Lesson - 30 mins" at bounding box center [988, 612] width 488 height 11
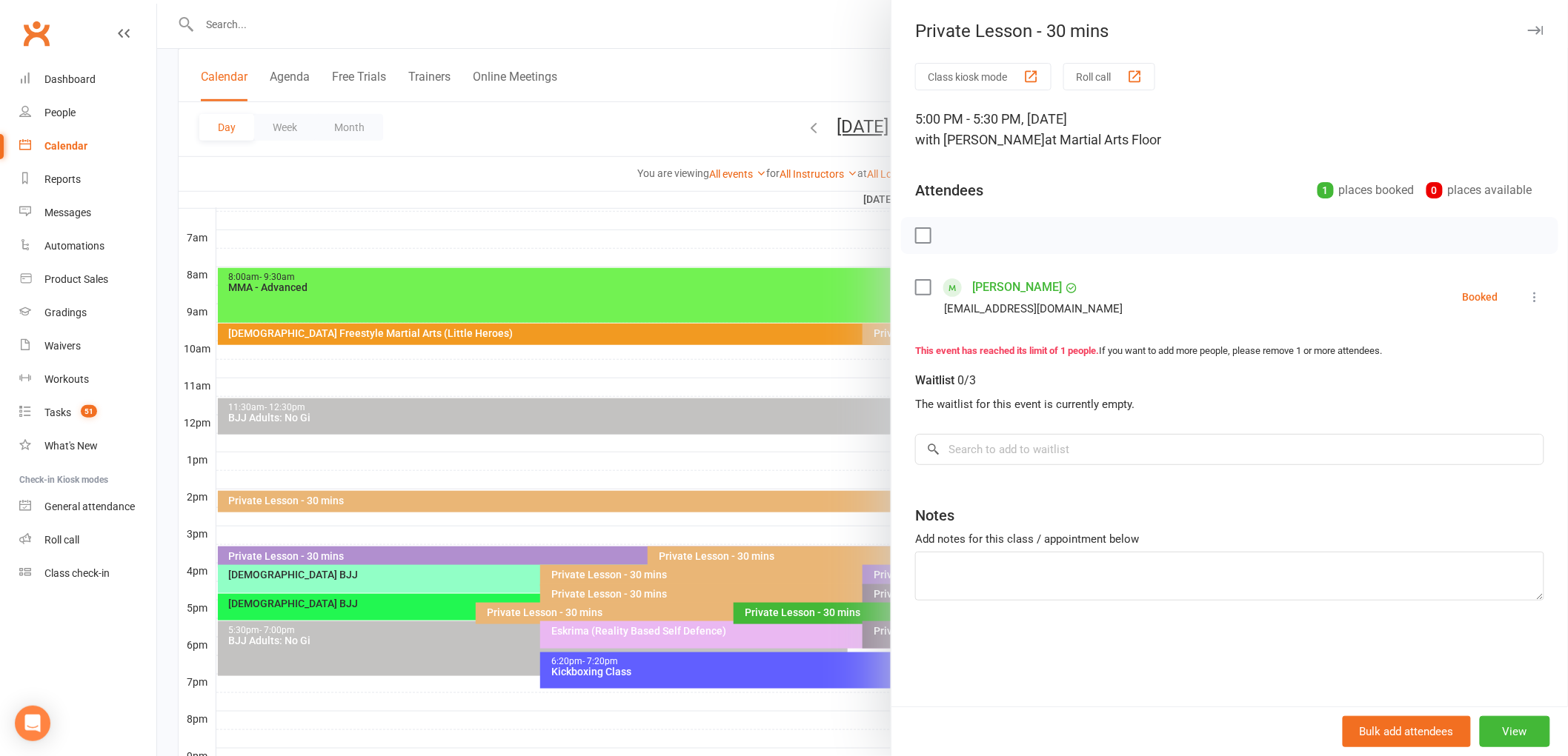
click at [748, 566] on div at bounding box center [862, 378] width 1411 height 756
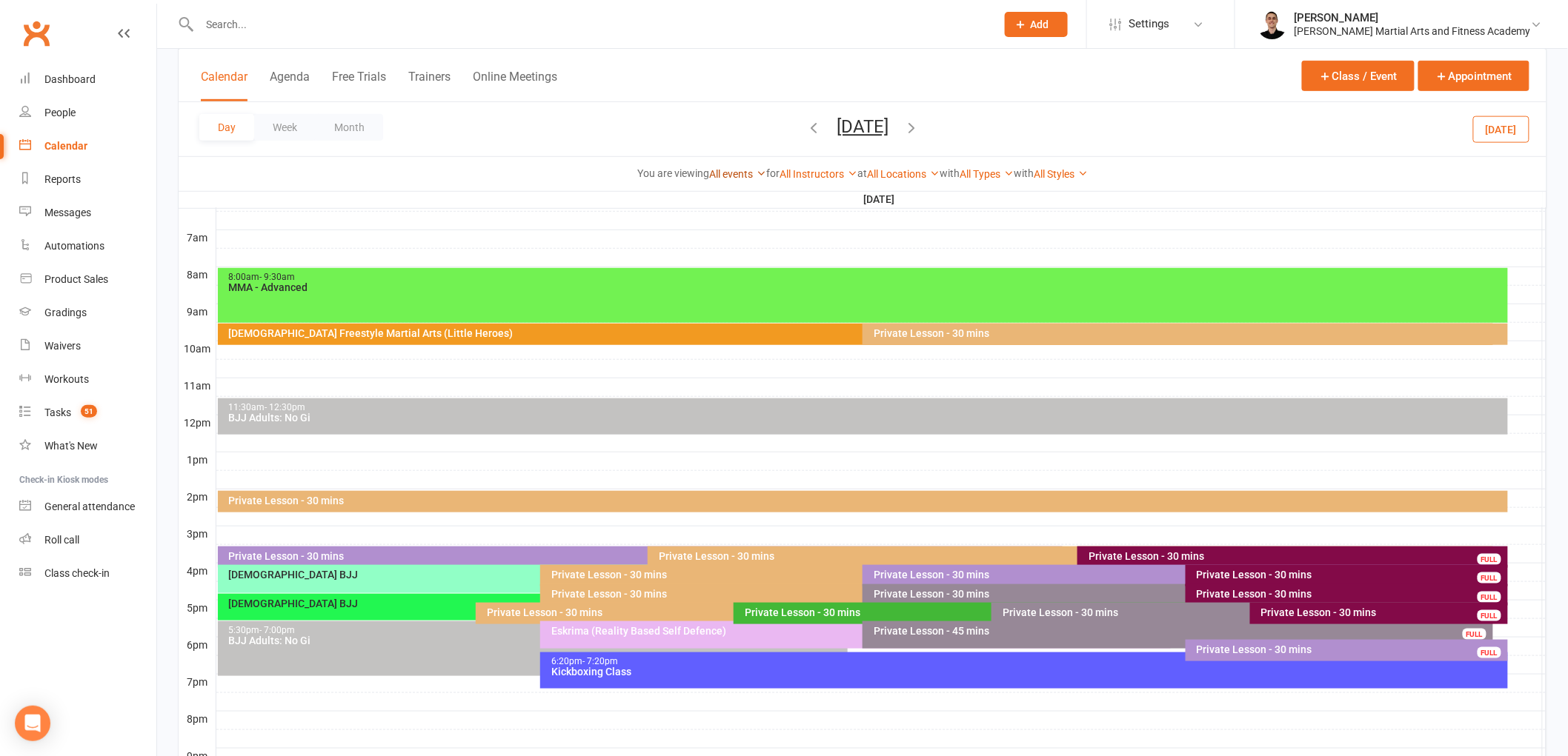
click at [716, 173] on link "All events" at bounding box center [737, 174] width 57 height 12
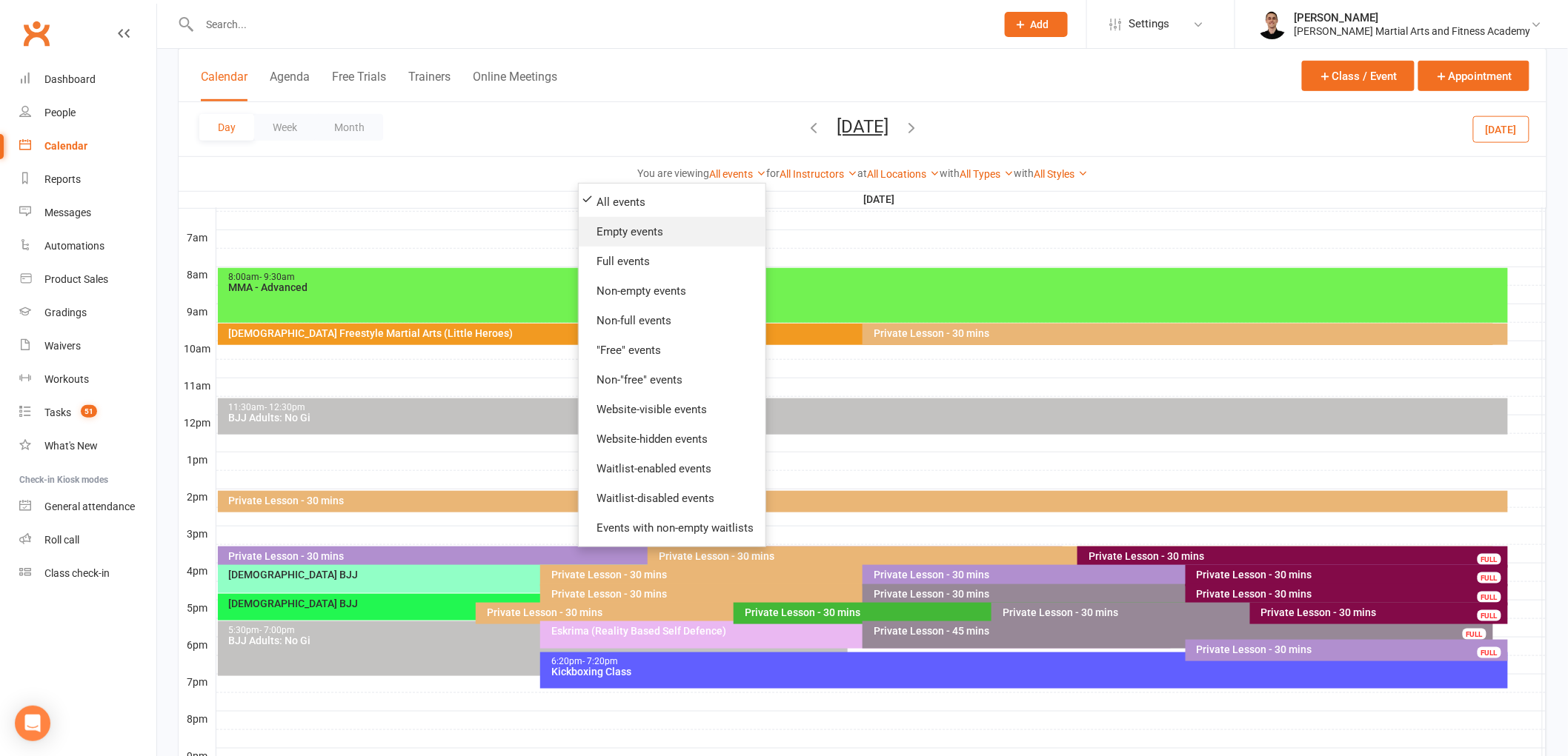
click at [686, 227] on link "Empty events" at bounding box center [672, 232] width 187 height 29
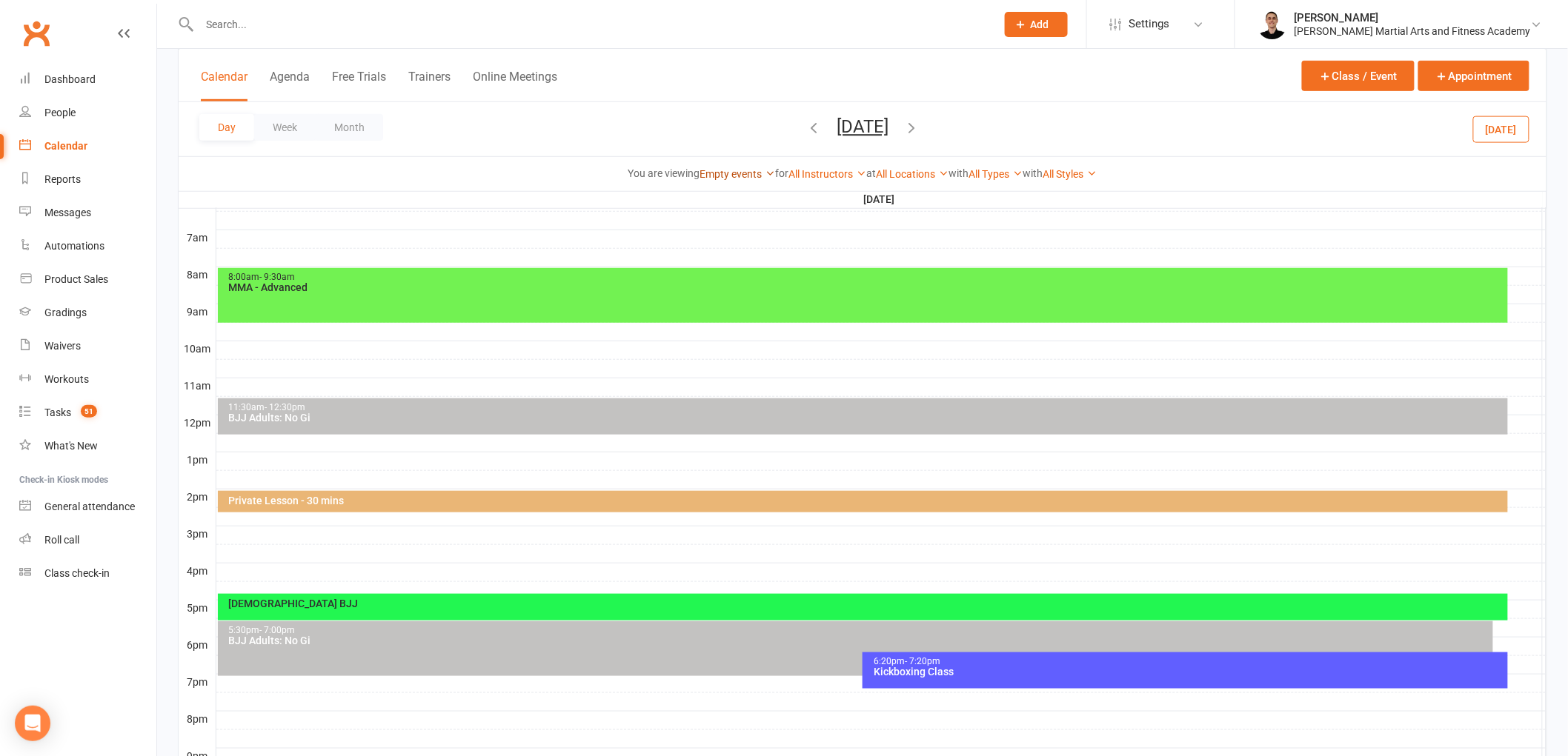
click at [729, 169] on link "Empty events" at bounding box center [737, 174] width 76 height 12
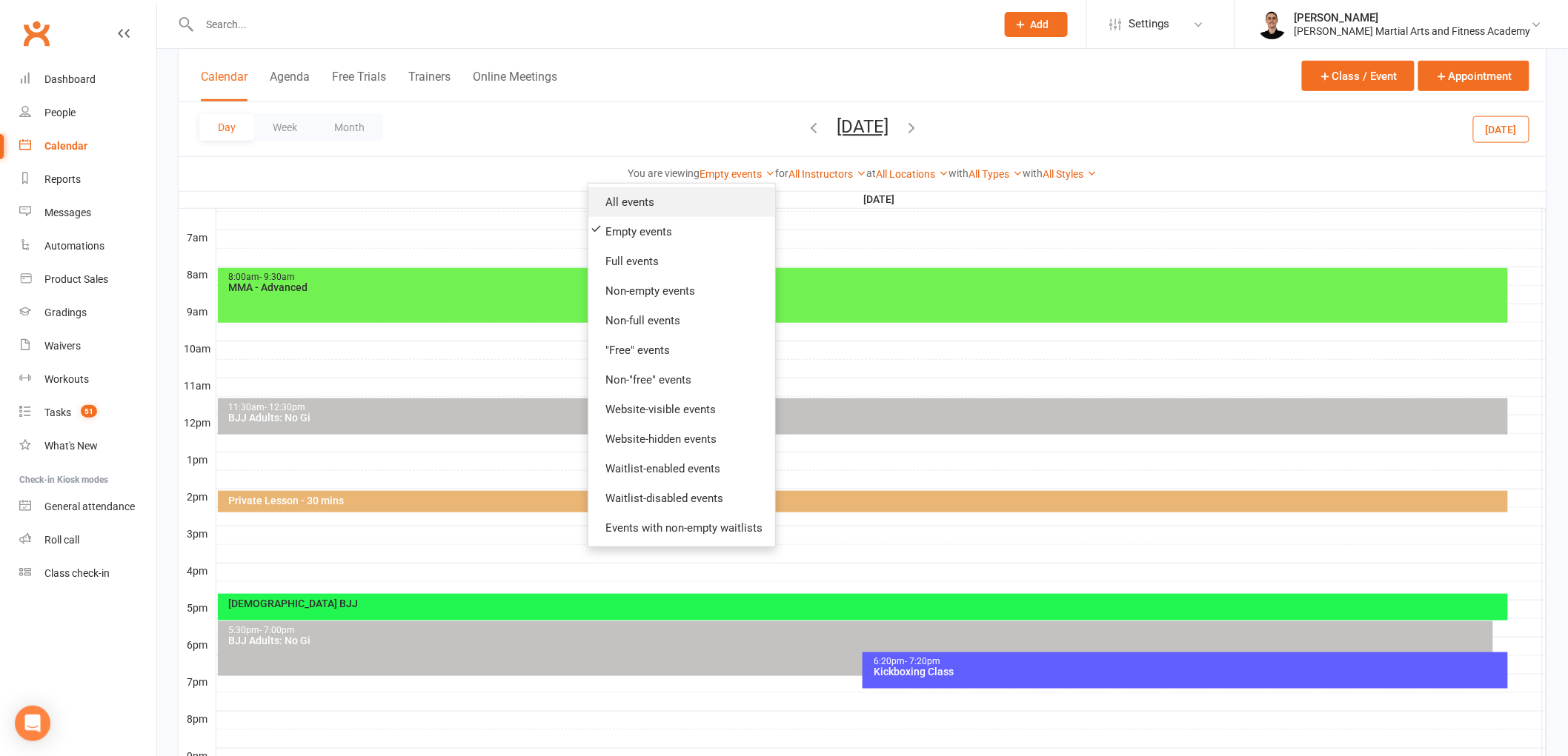
click at [661, 204] on link "All events" at bounding box center [681, 202] width 187 height 29
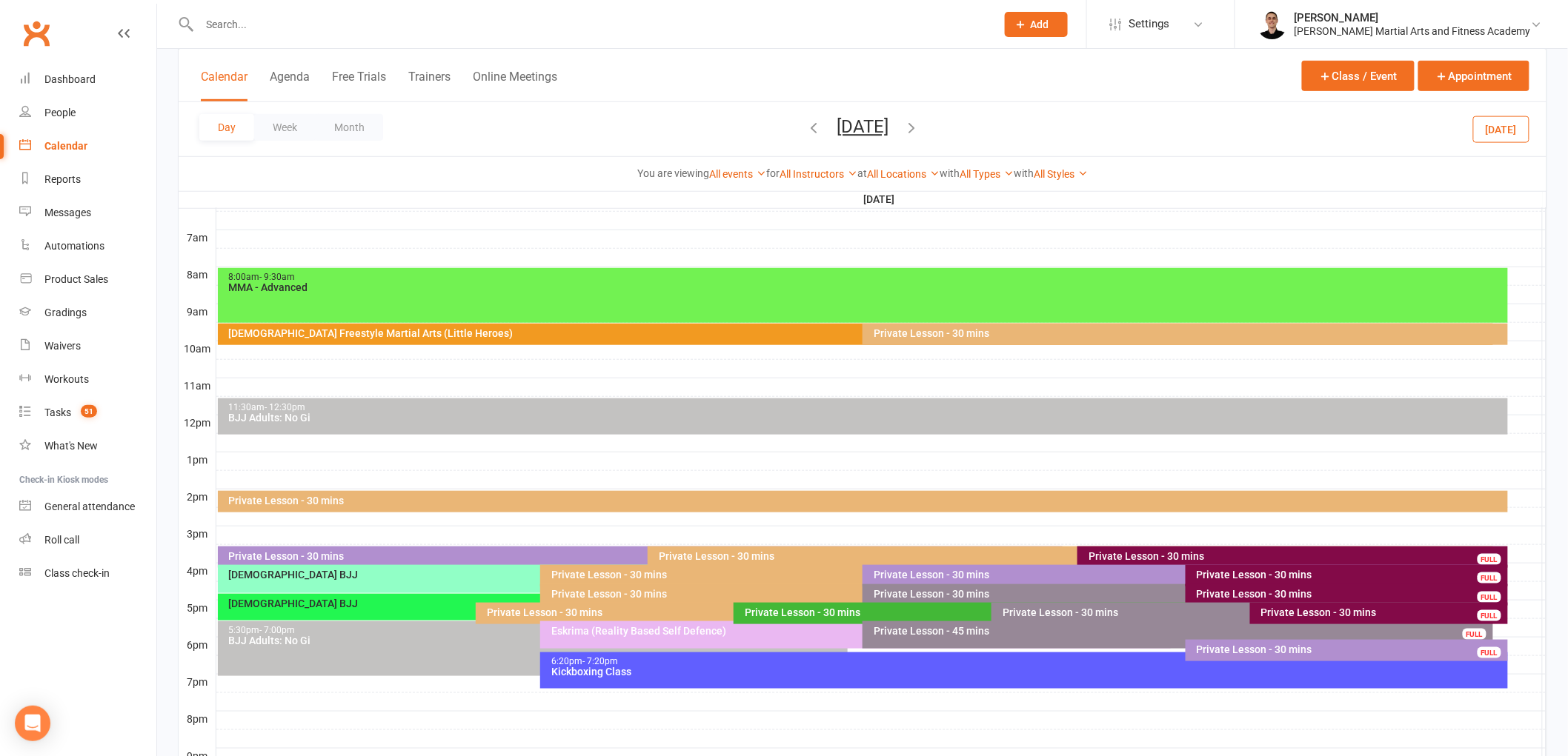
click at [529, 335] on div "[DEMOGRAPHIC_DATA] Freestyle Martial Arts (Little Heroes)" at bounding box center [858, 333] width 1262 height 11
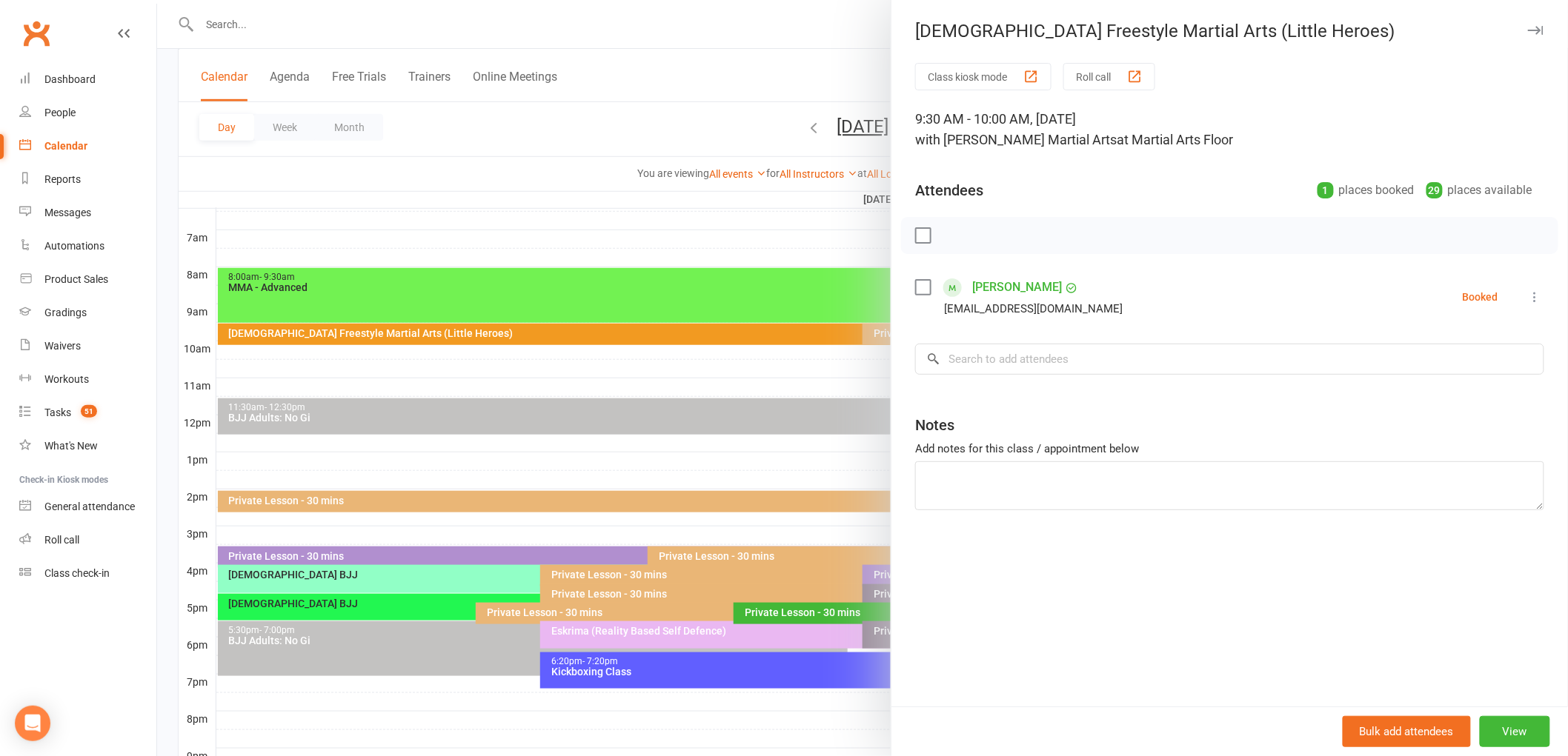
click at [529, 335] on div at bounding box center [862, 378] width 1411 height 756
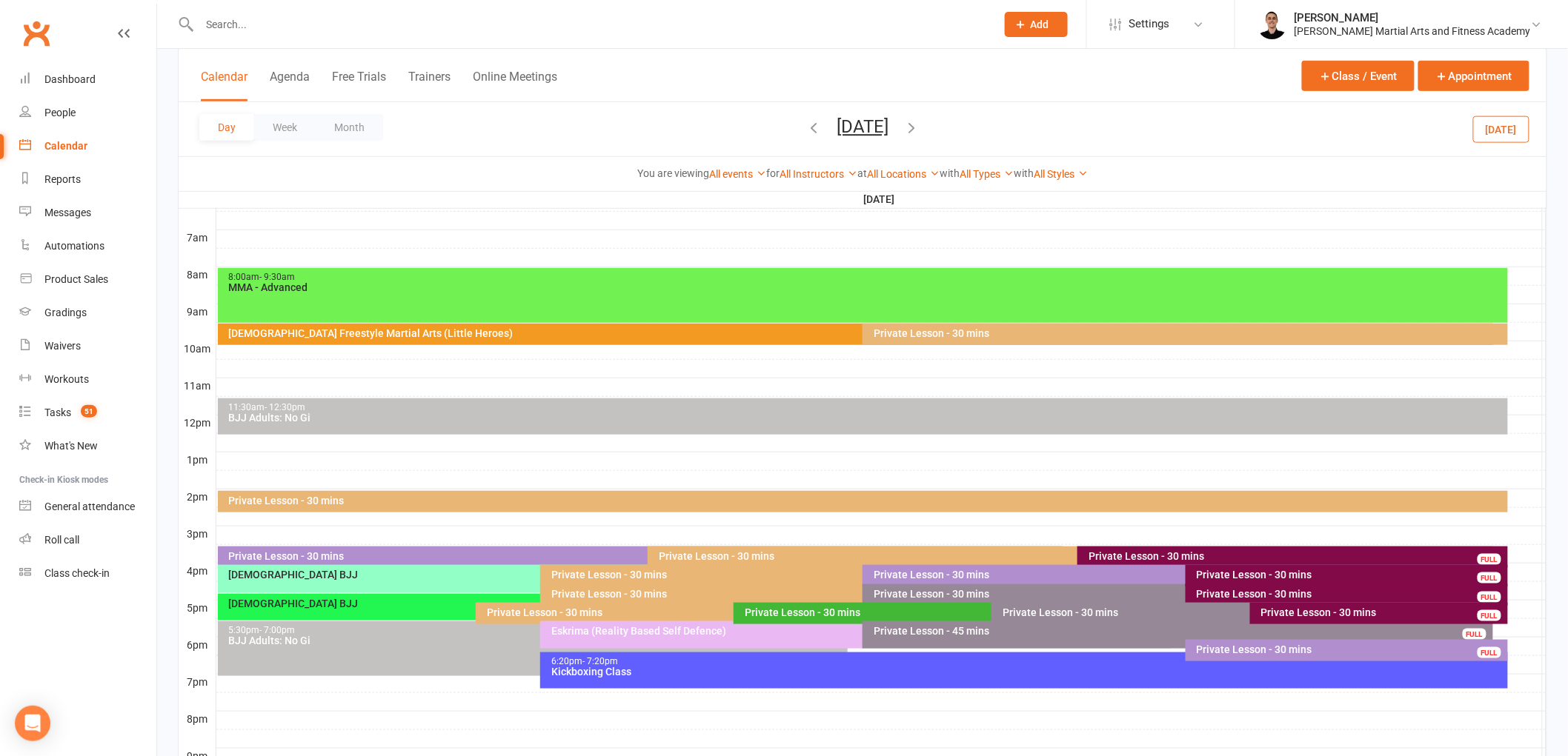
click at [890, 340] on div "Private Lesson - 30 mins" at bounding box center [1185, 335] width 645 height 21
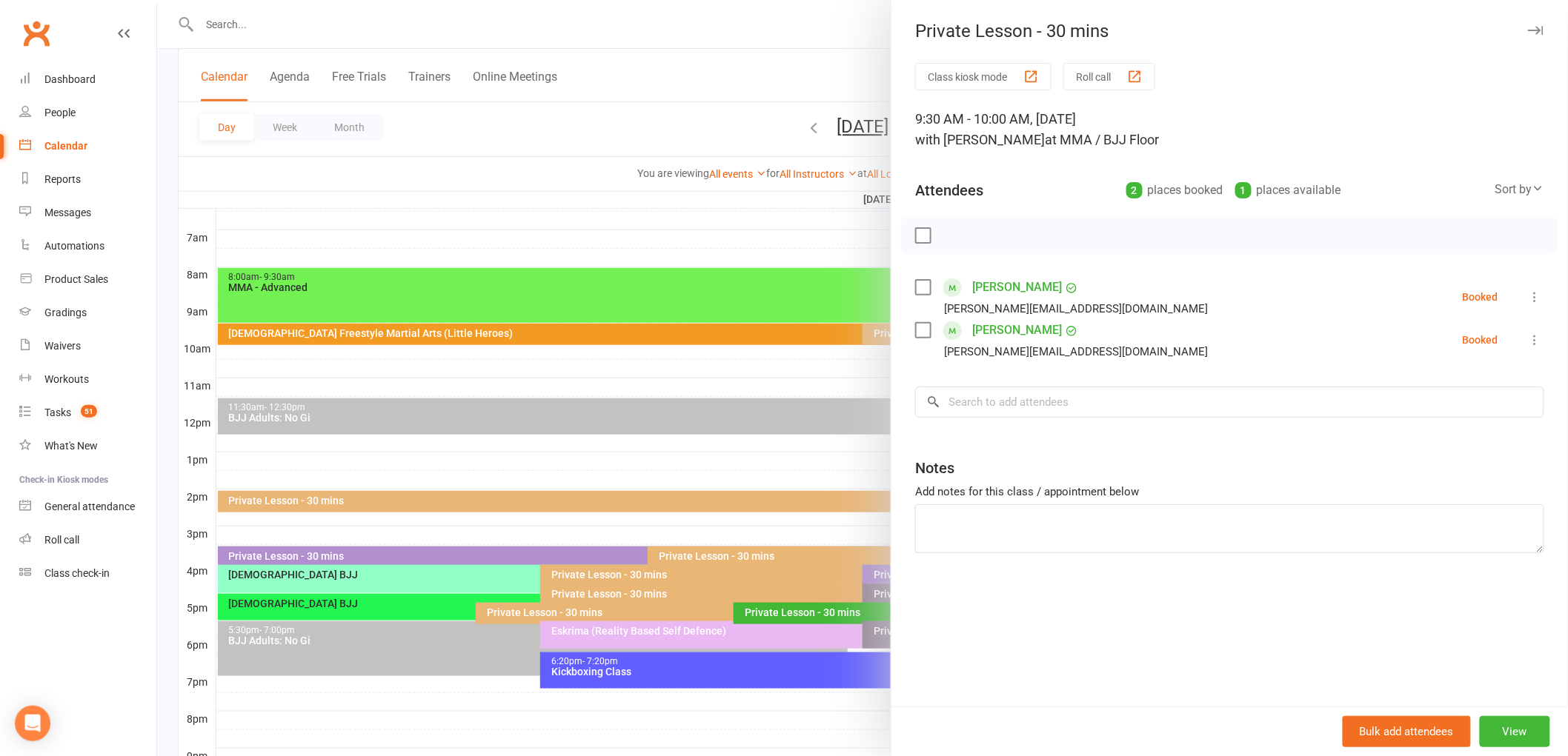
click at [710, 306] on div at bounding box center [862, 378] width 1411 height 756
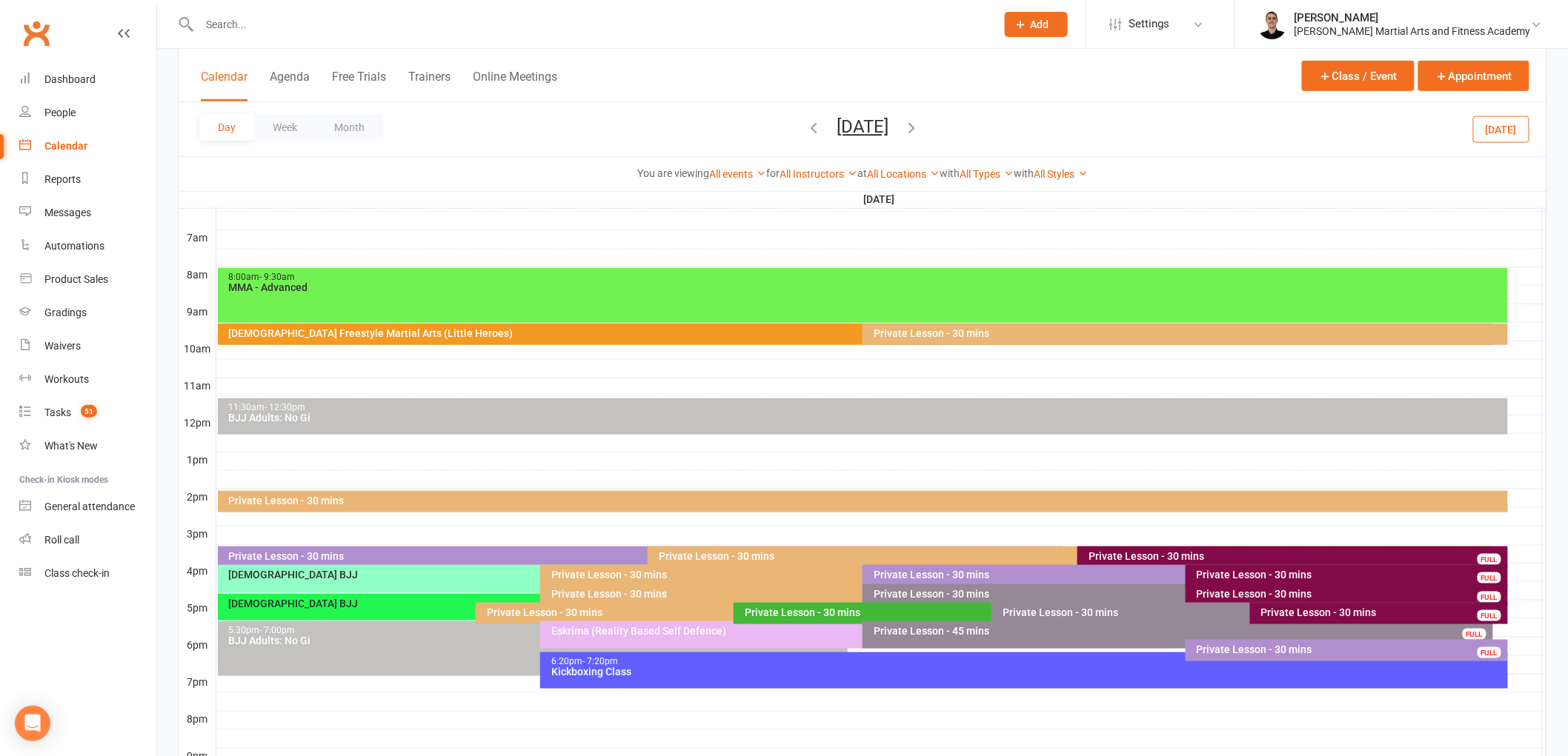
click at [858, 127] on button "[DATE]" at bounding box center [862, 126] width 52 height 20
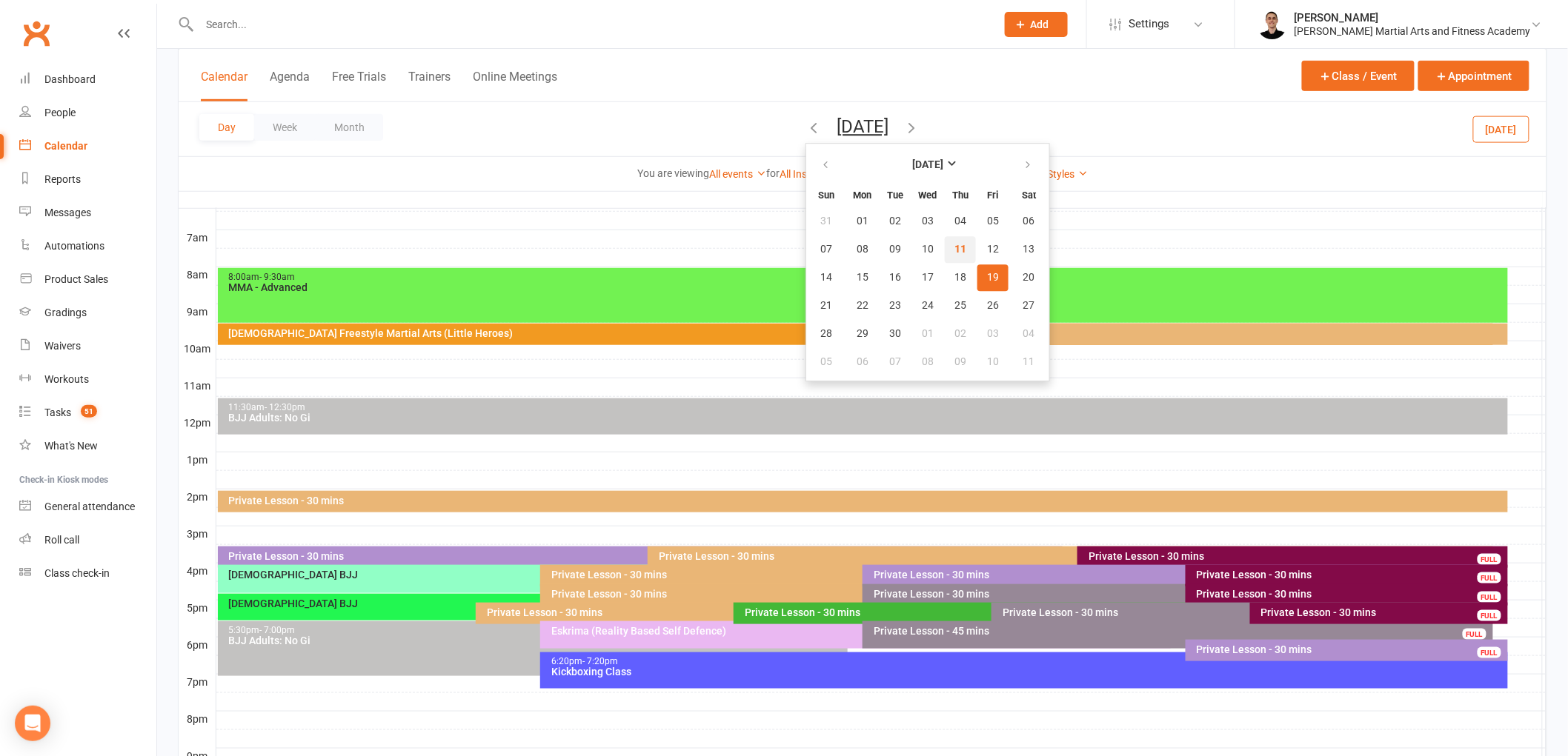
click at [955, 244] on span "11" at bounding box center [960, 250] width 12 height 12
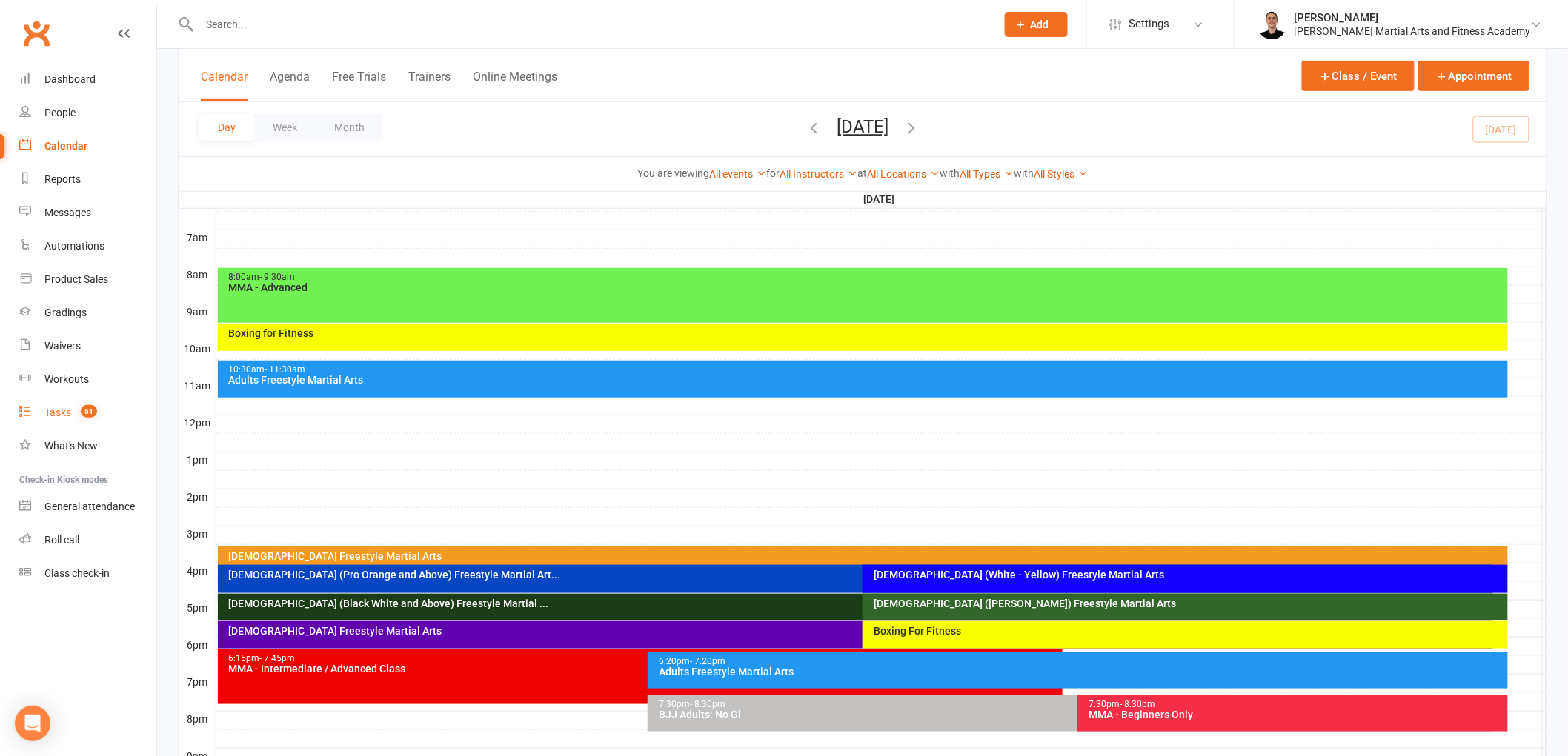
click at [60, 411] on div "Tasks" at bounding box center [57, 412] width 27 height 12
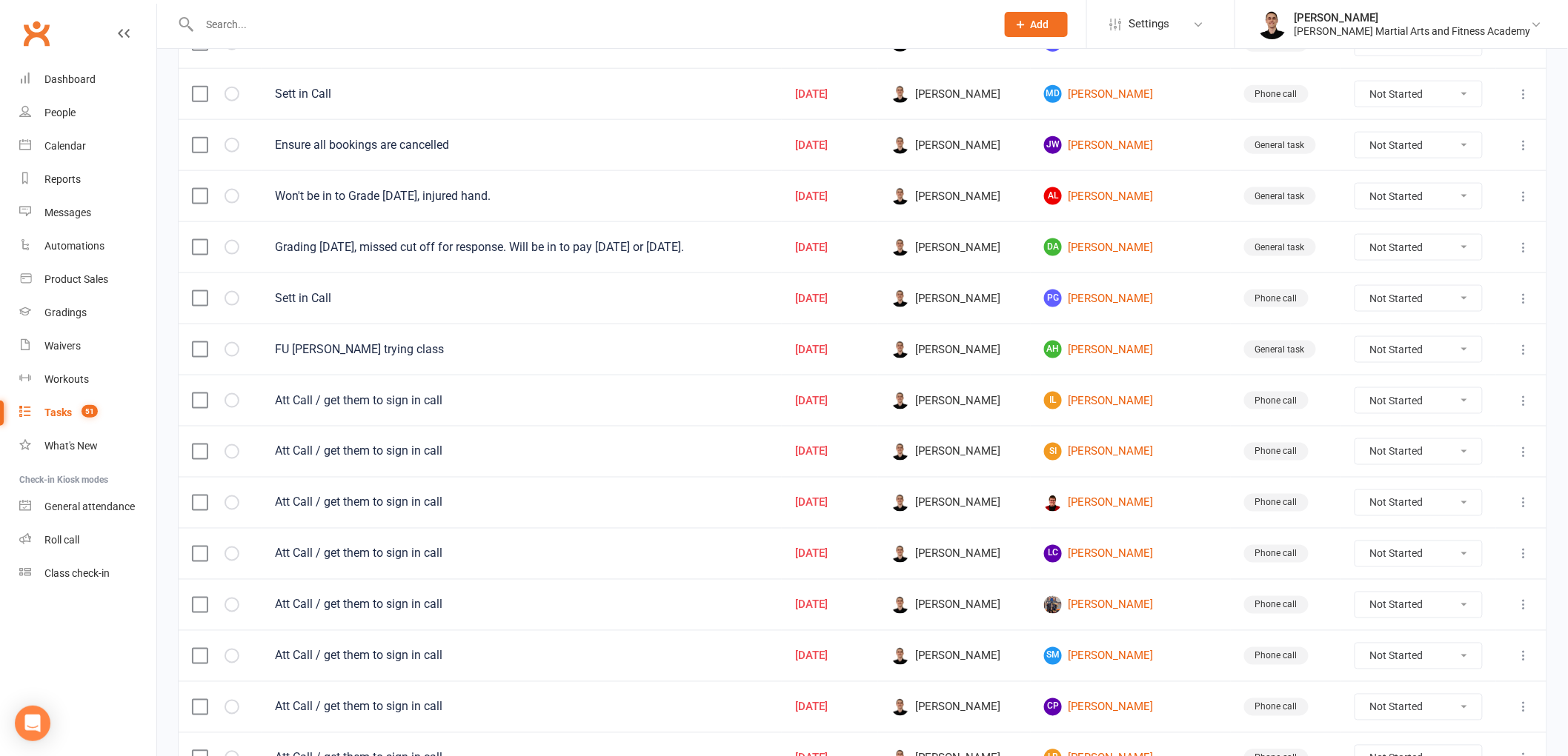
scroll to position [740, 0]
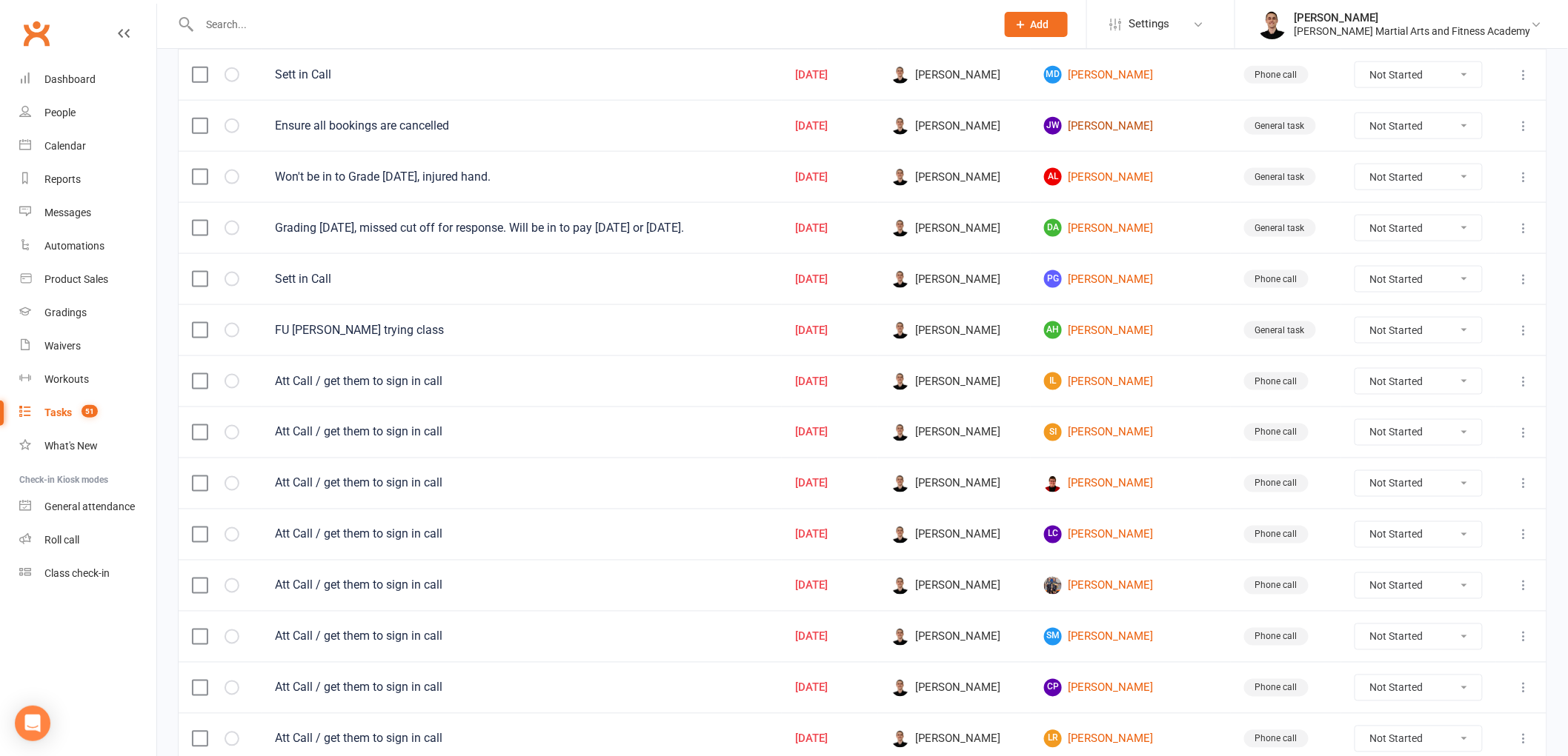
click at [1134, 127] on link "[PERSON_NAME] [PERSON_NAME] Sng" at bounding box center [1130, 126] width 173 height 18
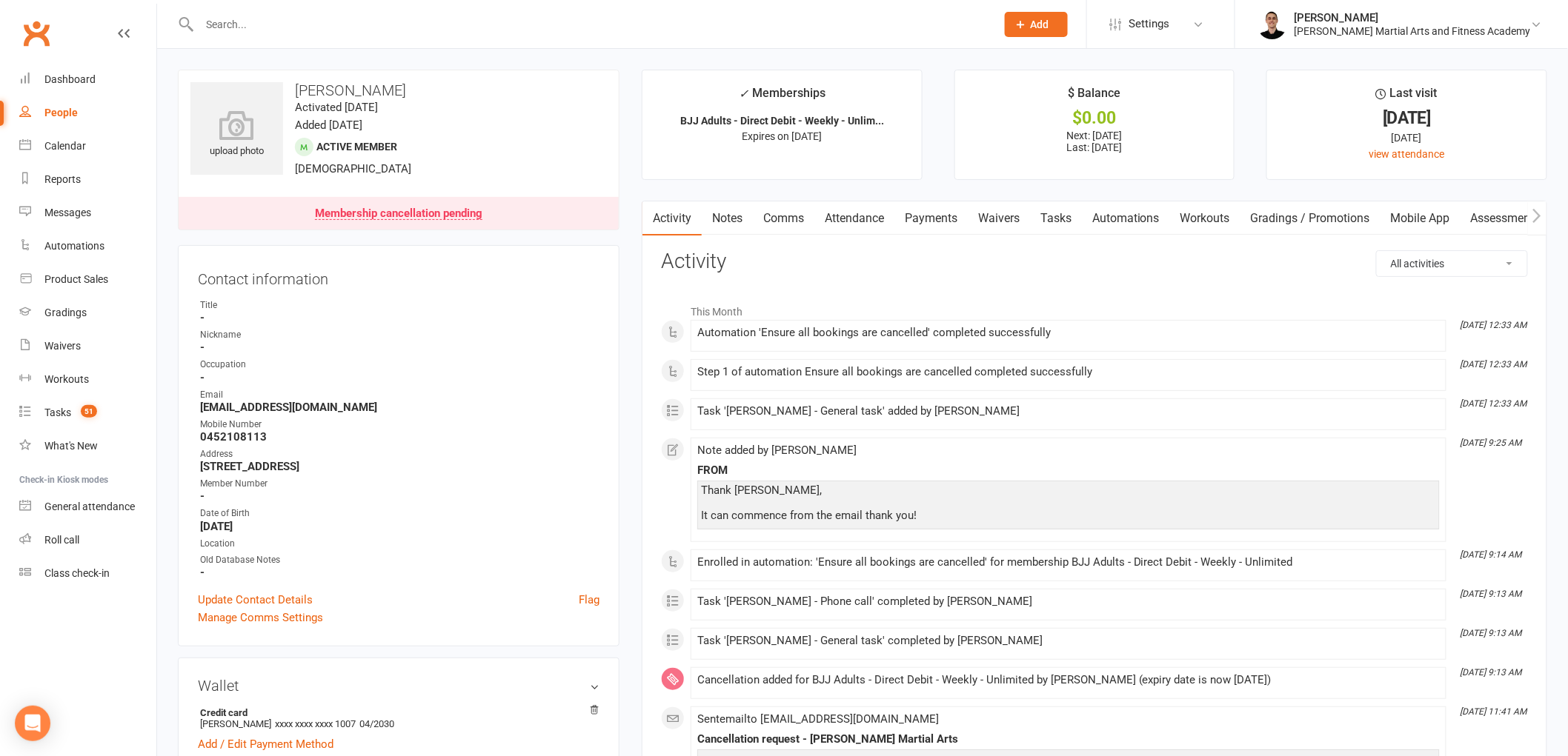
click at [869, 205] on link "Attendance" at bounding box center [854, 219] width 80 height 34
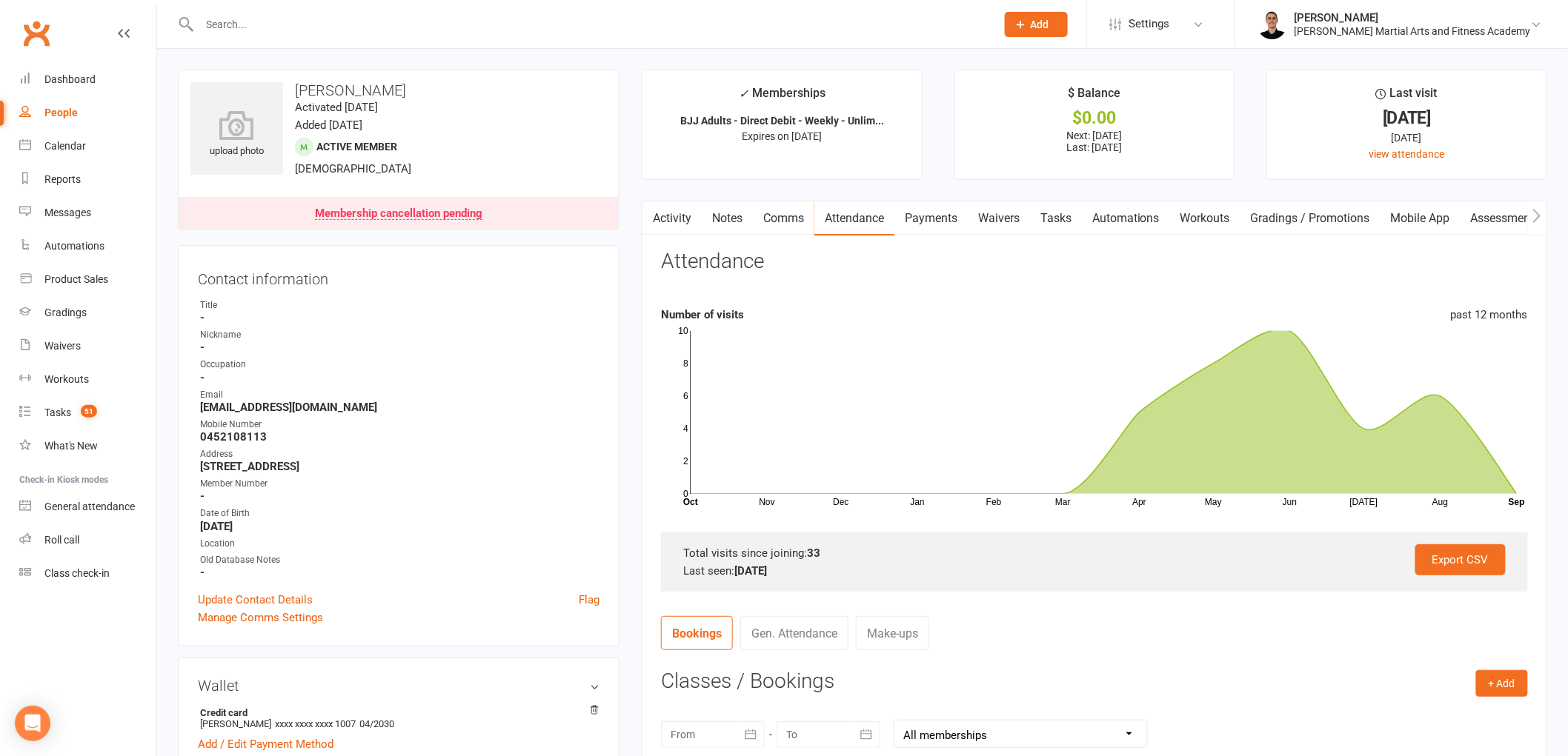
click at [1048, 220] on link "Tasks" at bounding box center [1056, 219] width 52 height 34
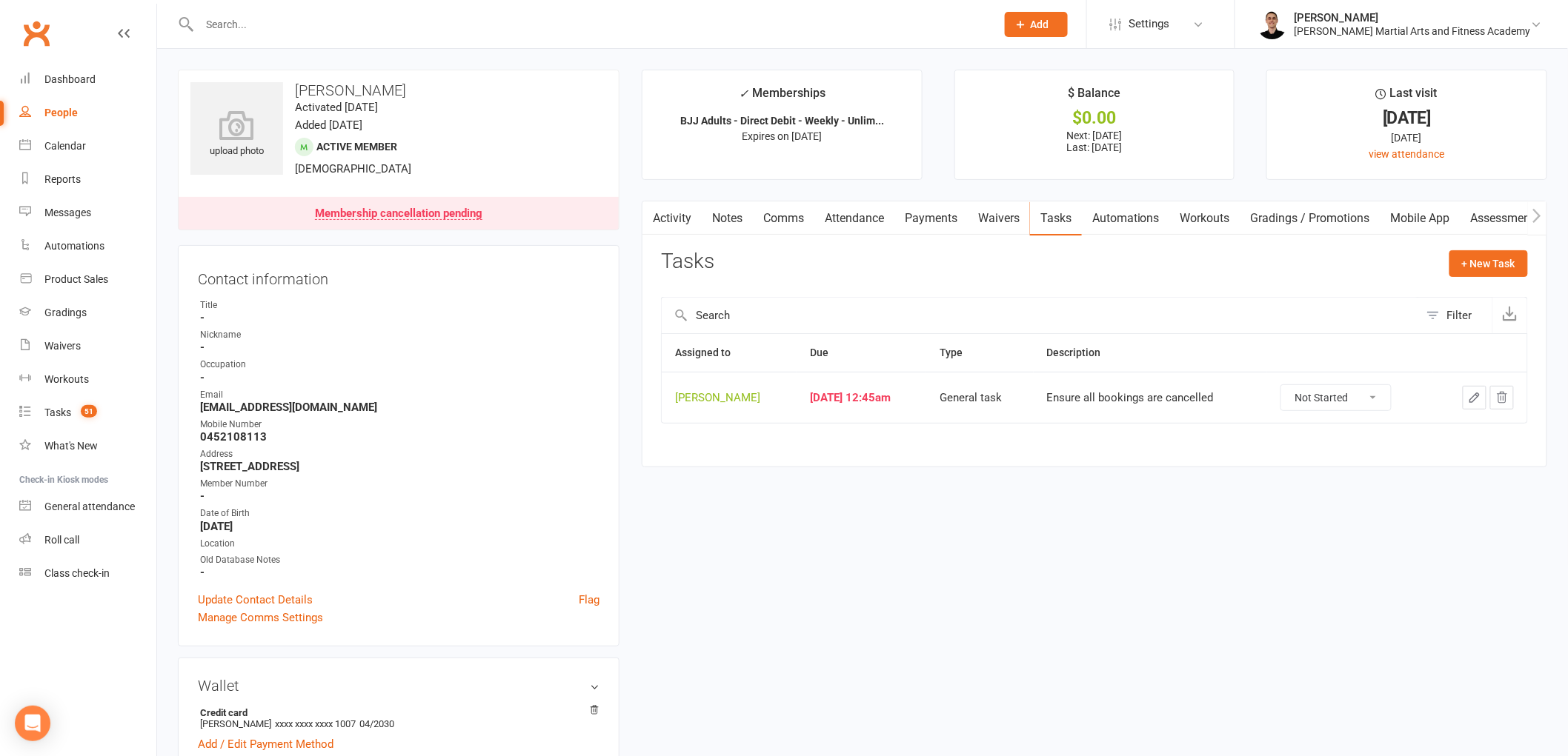
click at [1334, 402] on select "Not Started In Progress Waiting Complete" at bounding box center [1336, 398] width 109 height 25
click at [1291, 386] on select "Not Started In Progress Waiting Complete" at bounding box center [1336, 398] width 109 height 25
select select "unstarted"
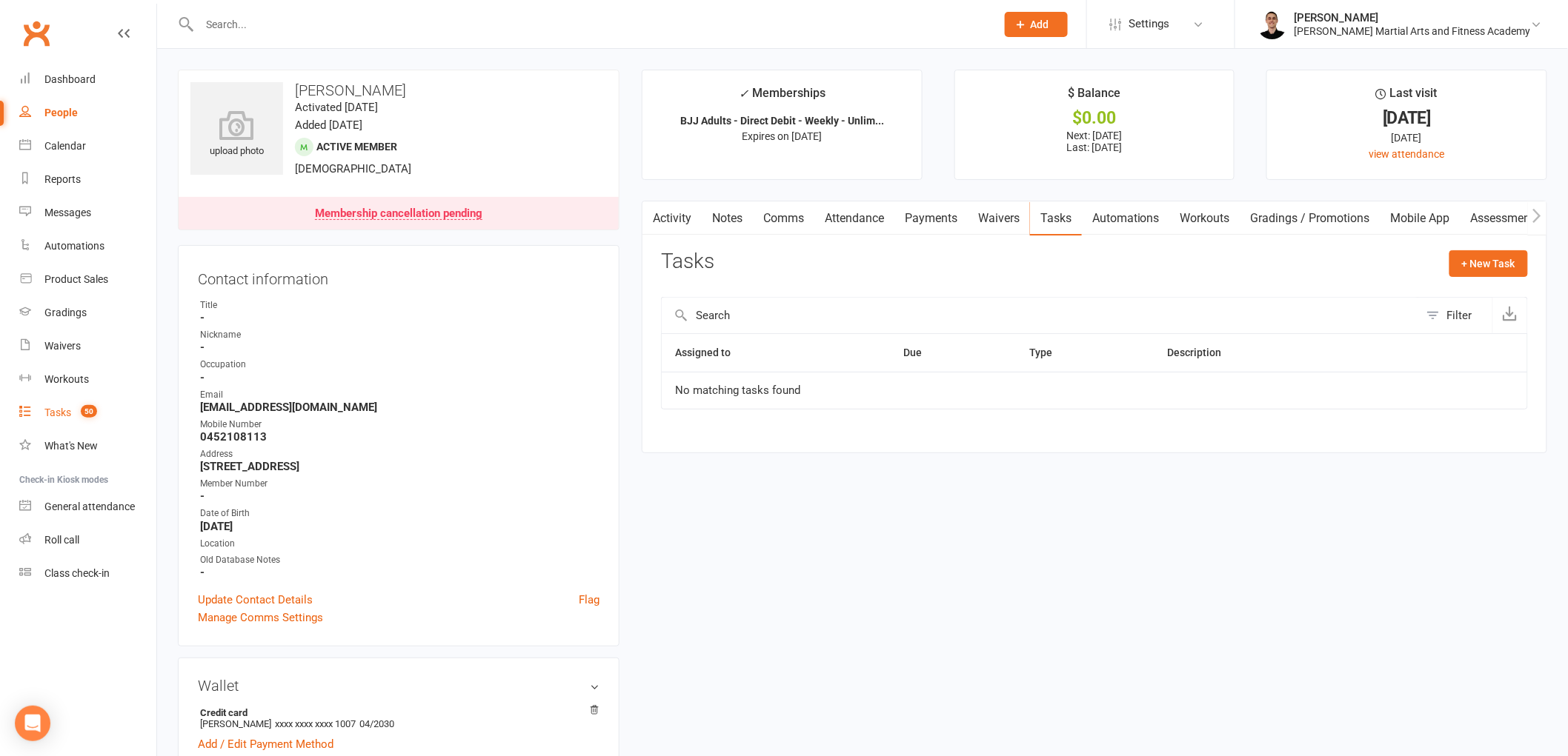
click at [62, 411] on div "Tasks" at bounding box center [57, 412] width 27 height 12
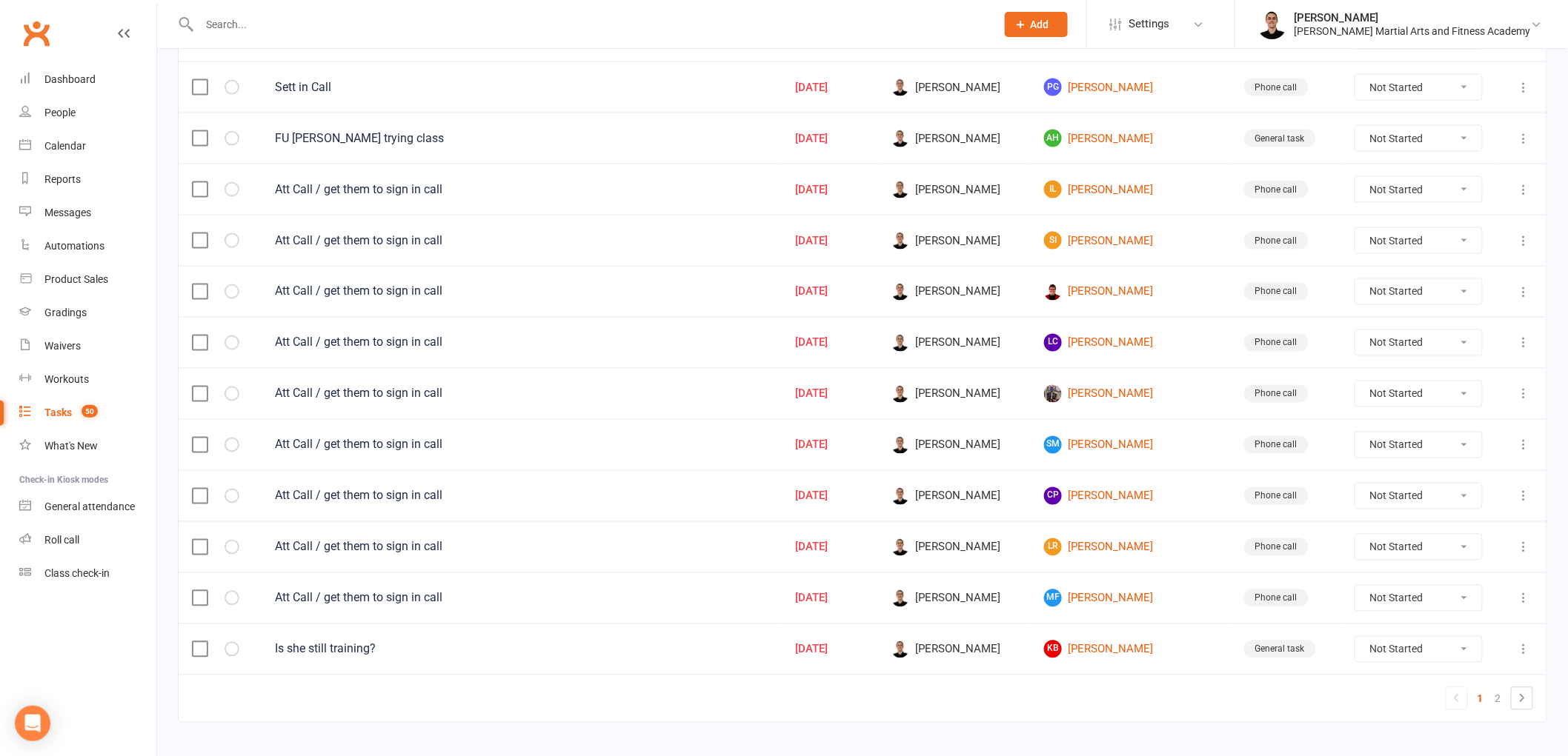
scroll to position [918, 0]
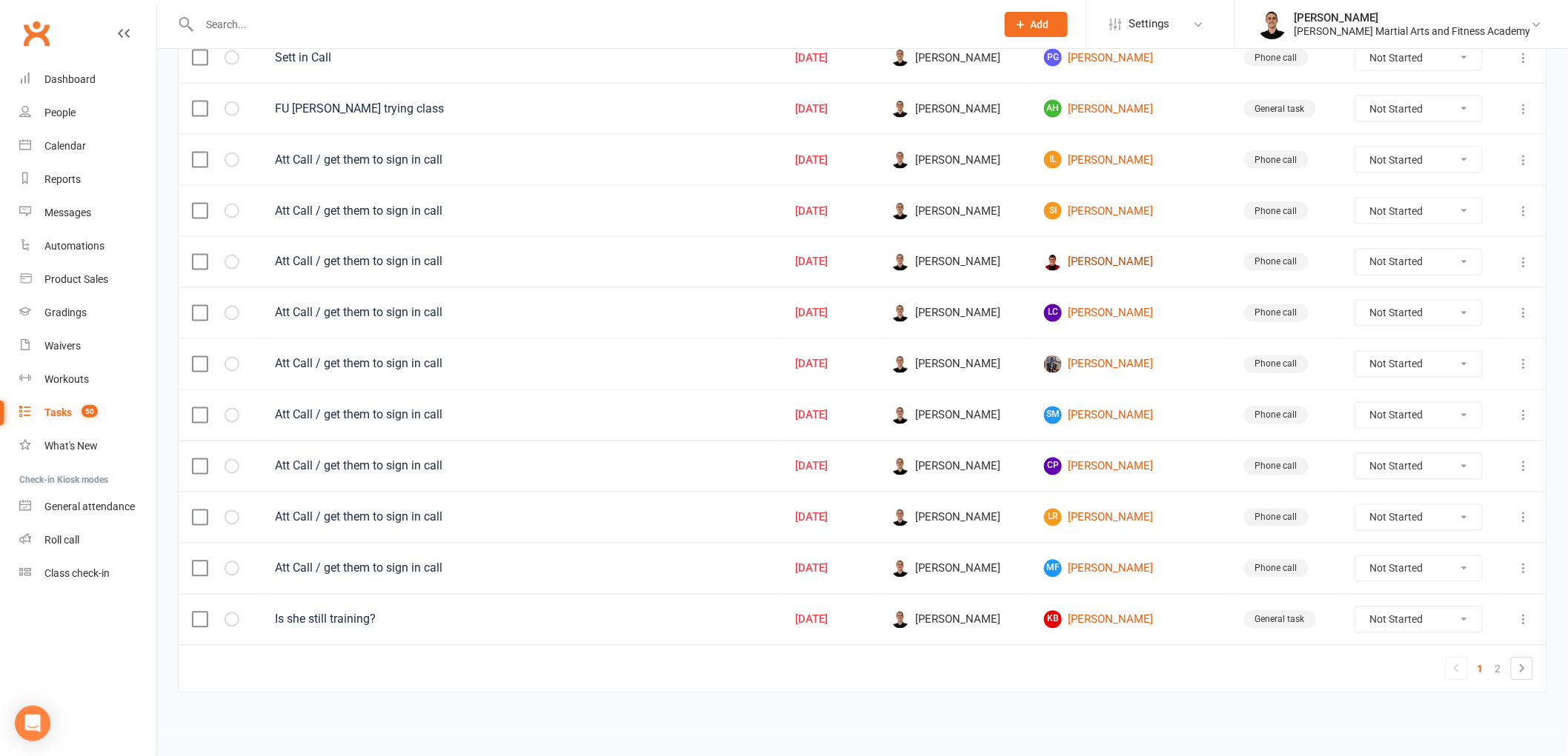
click at [1132, 256] on link "[PERSON_NAME]" at bounding box center [1130, 262] width 173 height 18
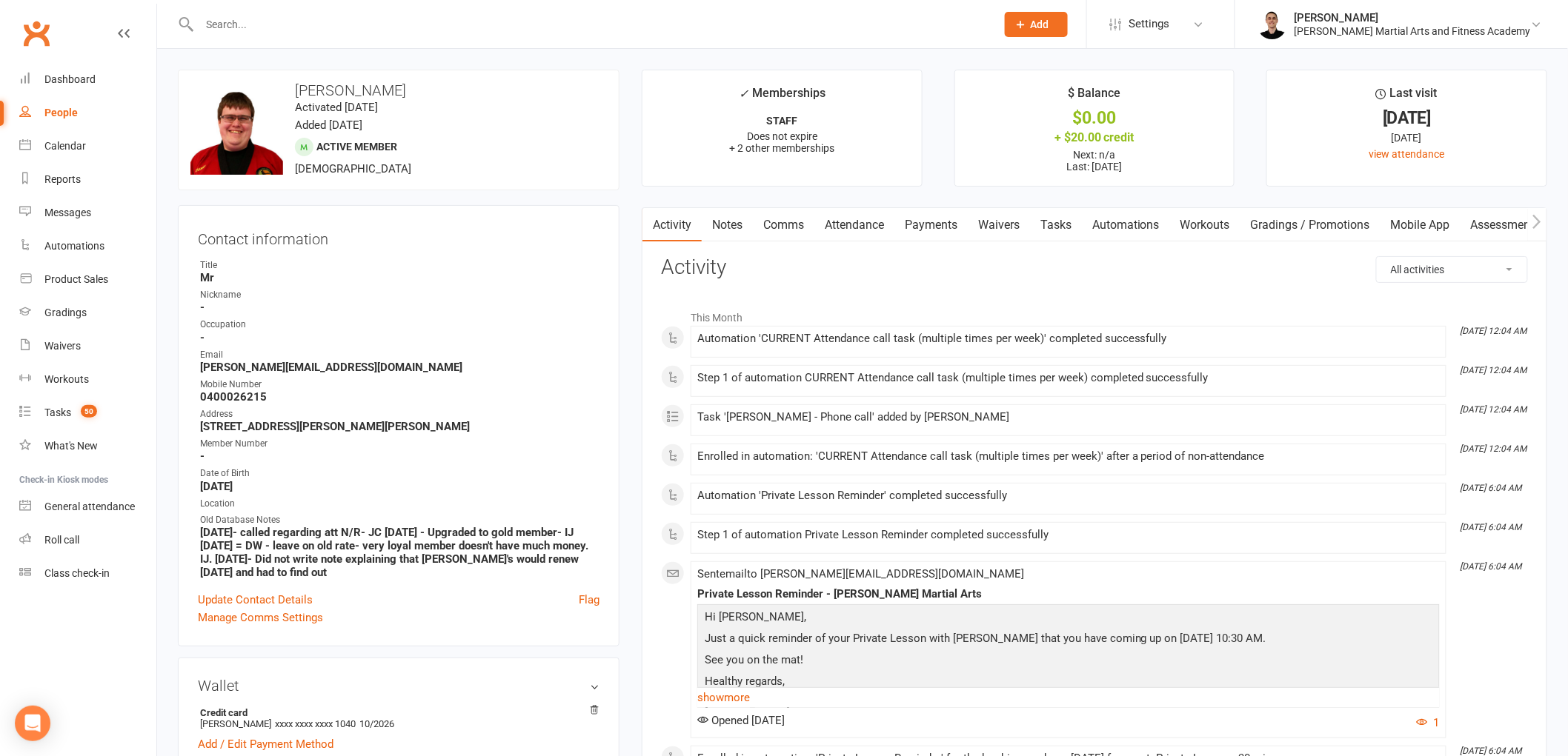
click at [1046, 225] on link "Tasks" at bounding box center [1056, 225] width 52 height 34
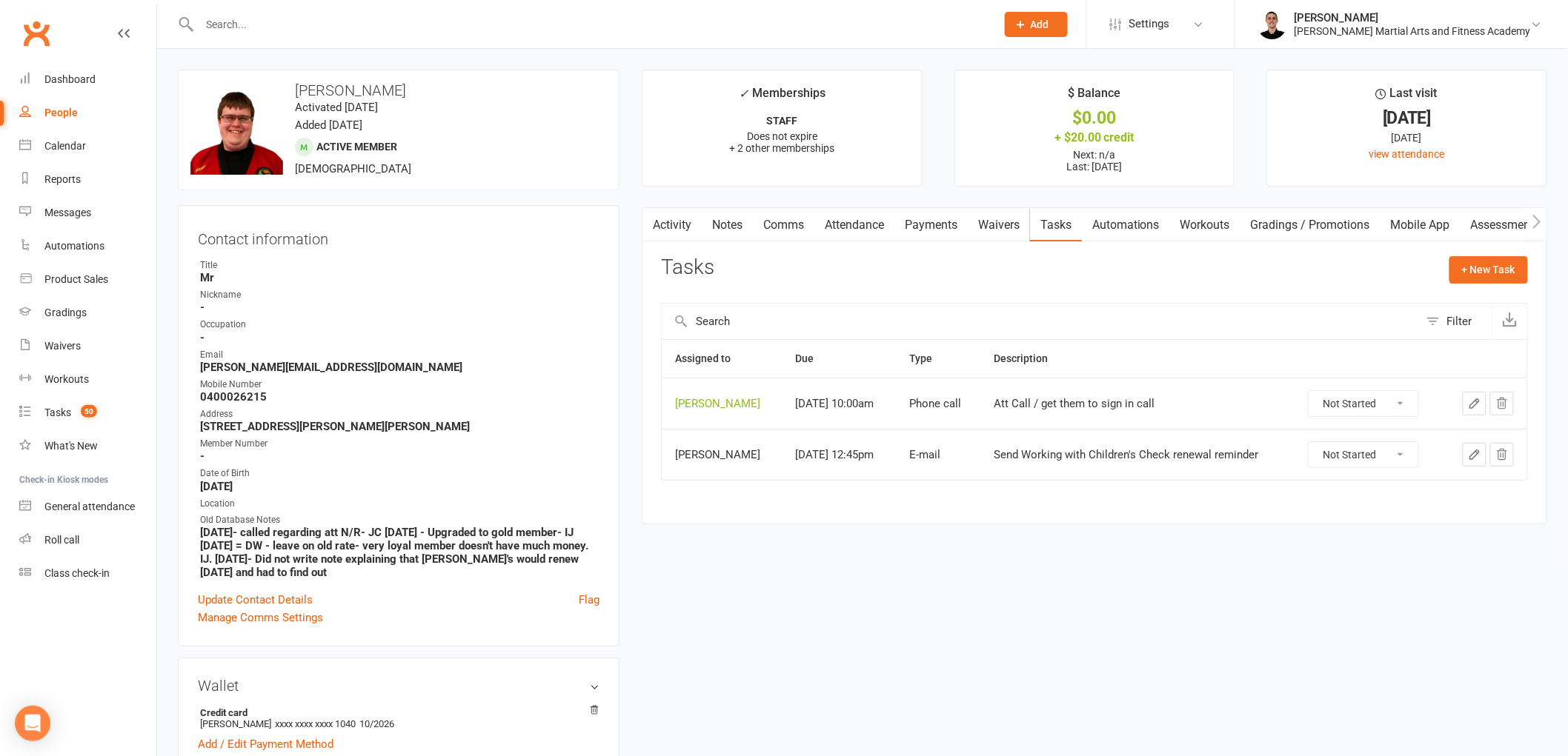
click at [1344, 403] on select "Not Started In Progress Waiting Complete" at bounding box center [1363, 403] width 109 height 25
click at [1316, 392] on select "Not Started In Progress Waiting Complete" at bounding box center [1363, 403] width 109 height 25
select select "unstarted"
click at [89, 411] on span "49" at bounding box center [89, 411] width 16 height 12
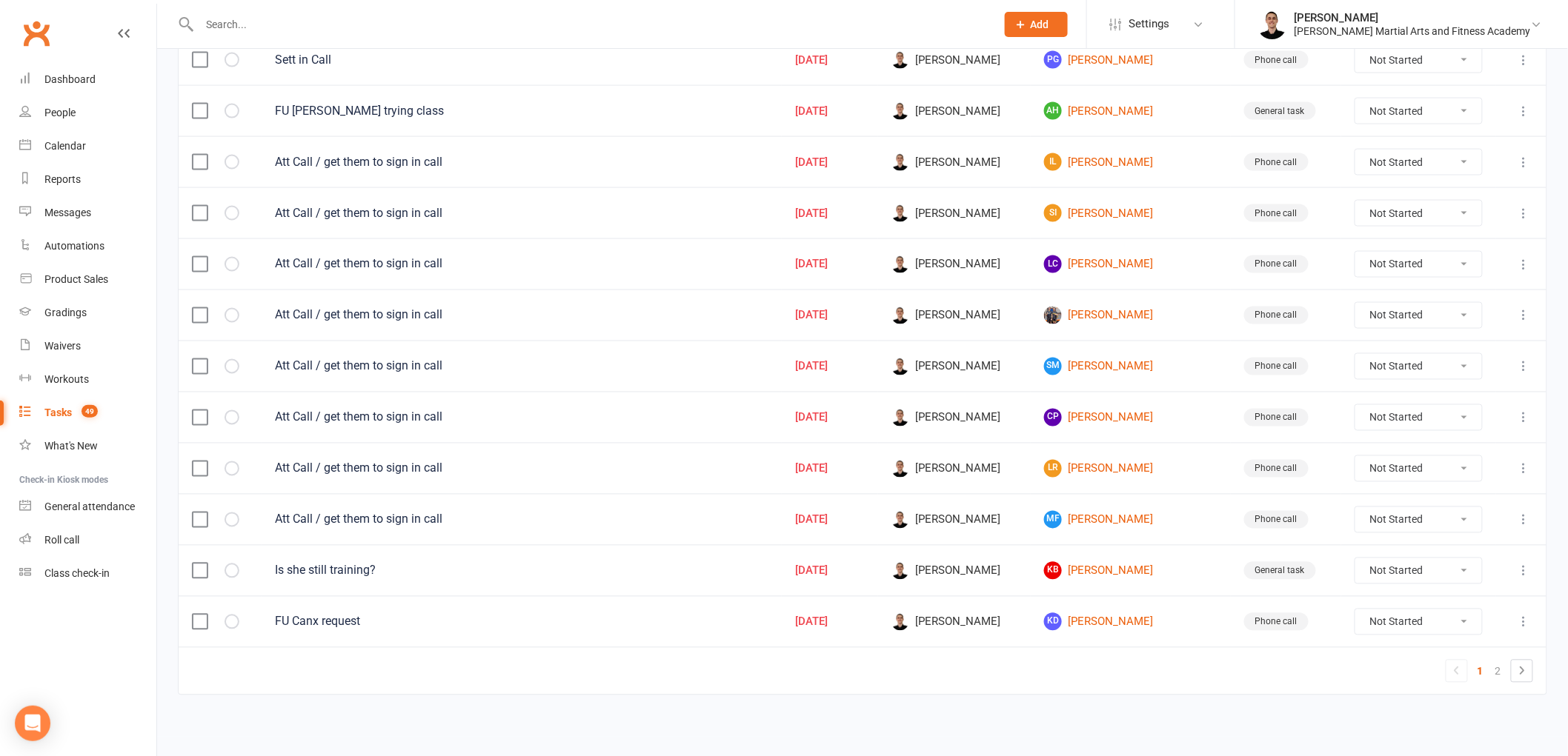
scroll to position [918, 0]
click at [1492, 669] on link "2" at bounding box center [1499, 669] width 18 height 20
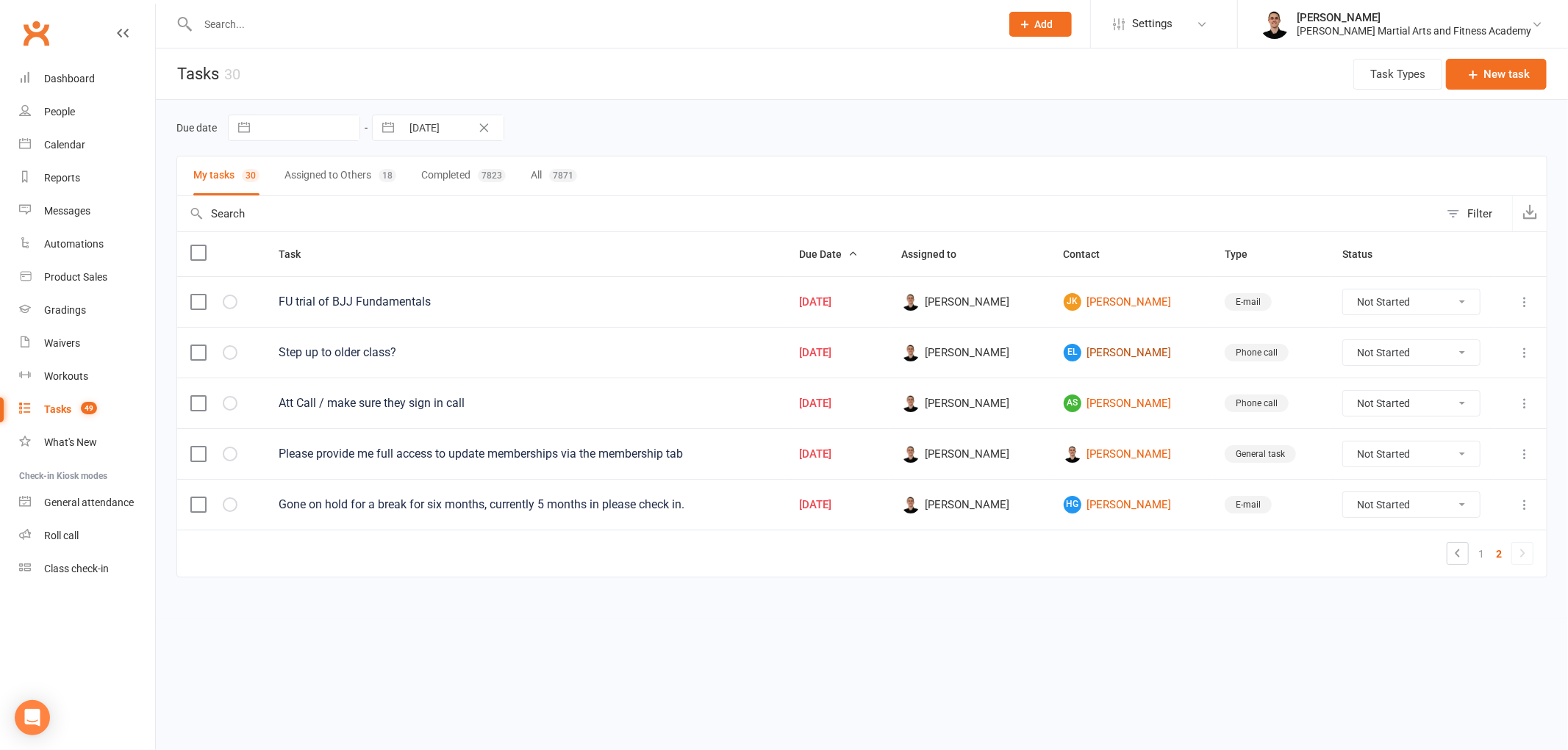
click at [1120, 355] on link "EL [PERSON_NAME]" at bounding box center [1131, 353] width 135 height 18
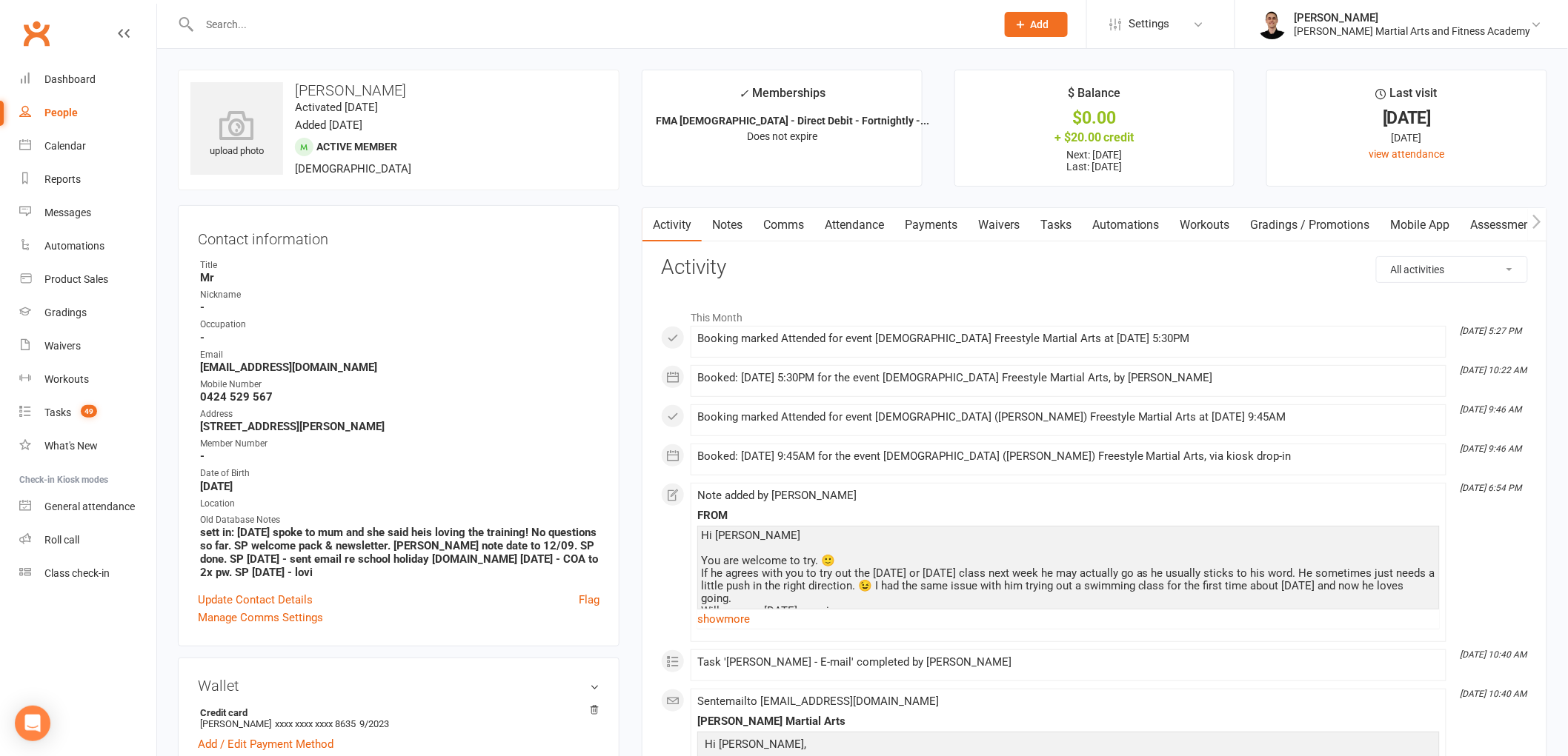
click at [787, 220] on link "Comms" at bounding box center [783, 225] width 61 height 34
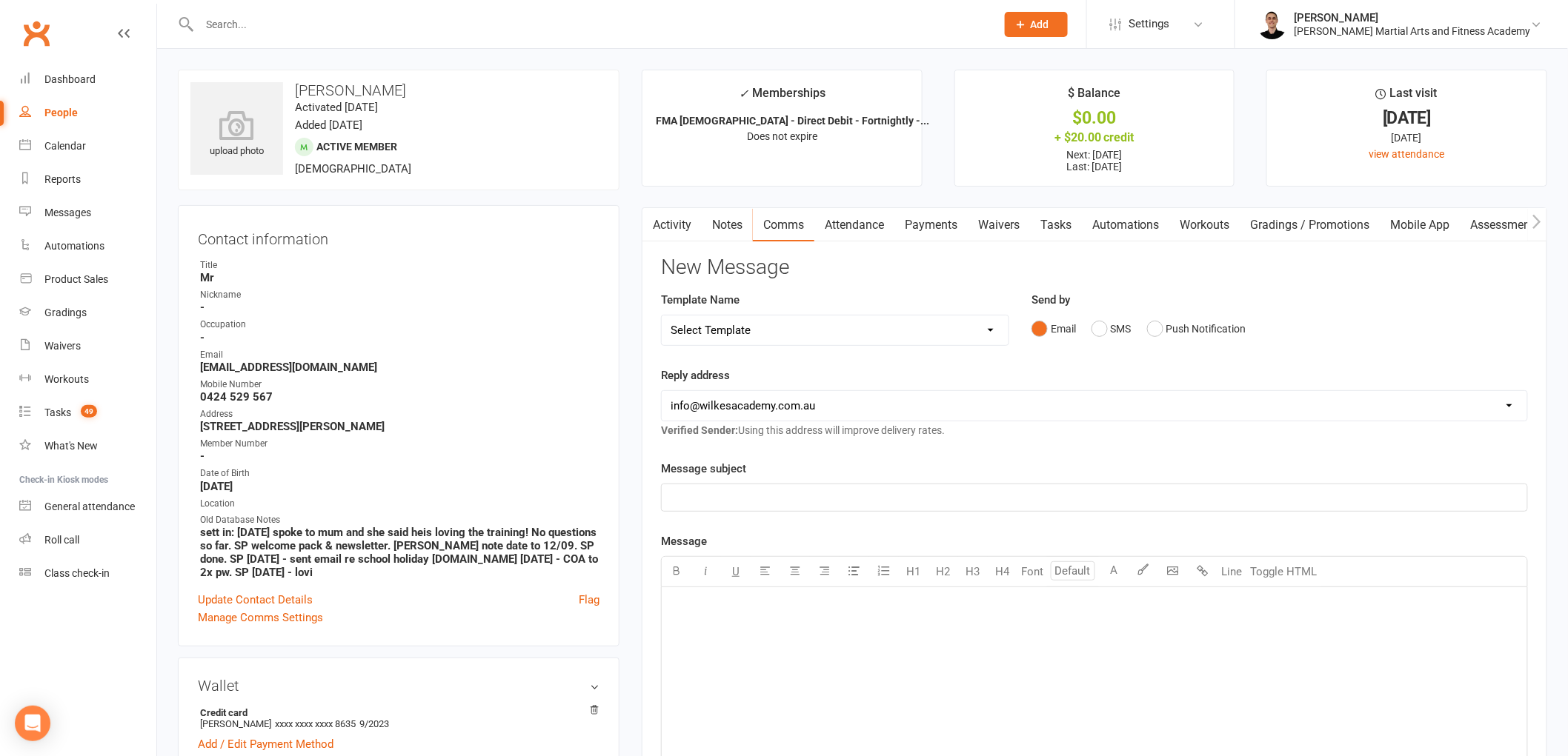
click at [796, 324] on select "Select Template [Email] Birthday Party Enquiry [Email] [DEMOGRAPHIC_DATA] Gradi…" at bounding box center [835, 331] width 347 height 29
select select "39"
click at [662, 316] on select "Select Template [Email] Birthday Party Enquiry [Email] [DEMOGRAPHIC_DATA] Gradi…" at bounding box center [835, 331] width 347 height 29
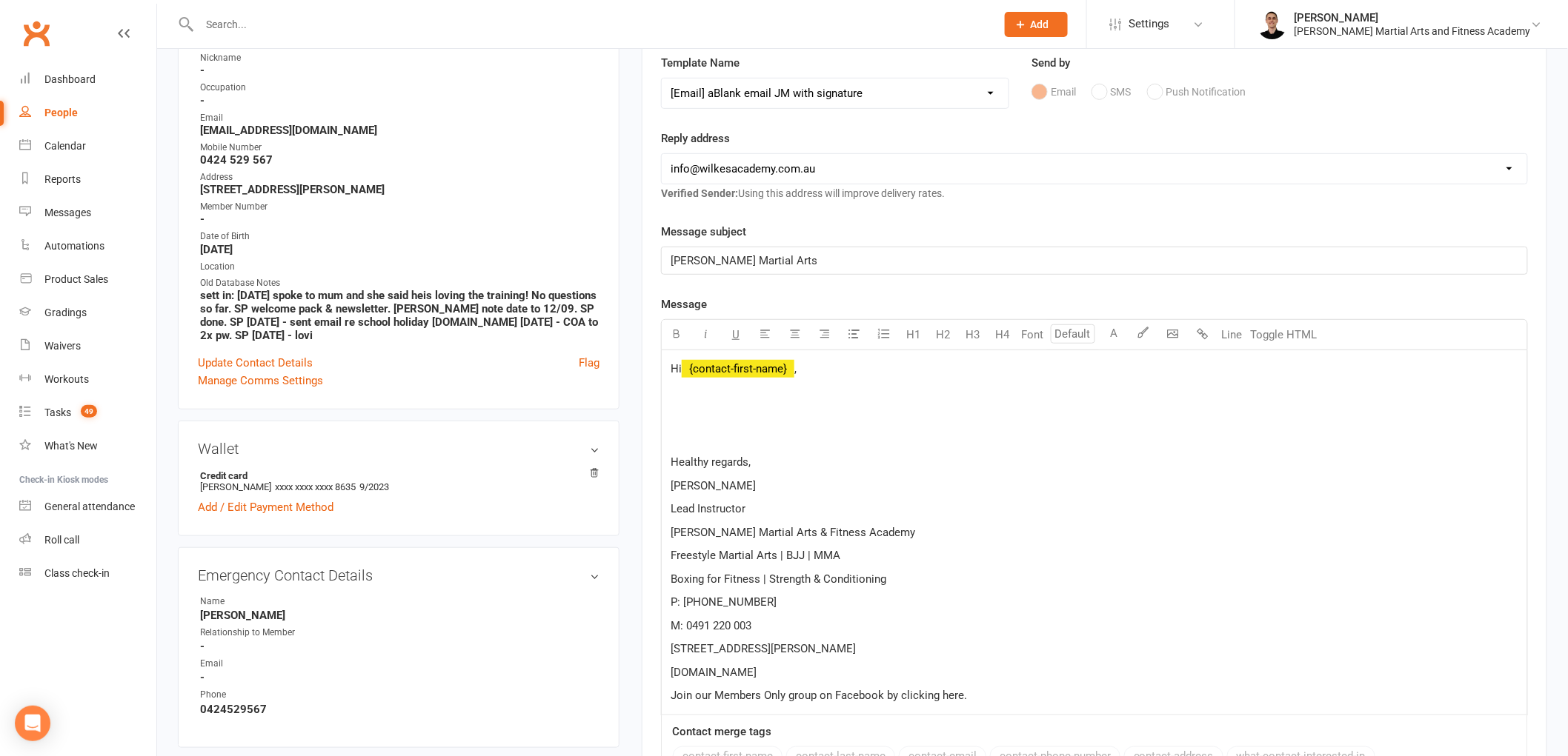
scroll to position [247, 0]
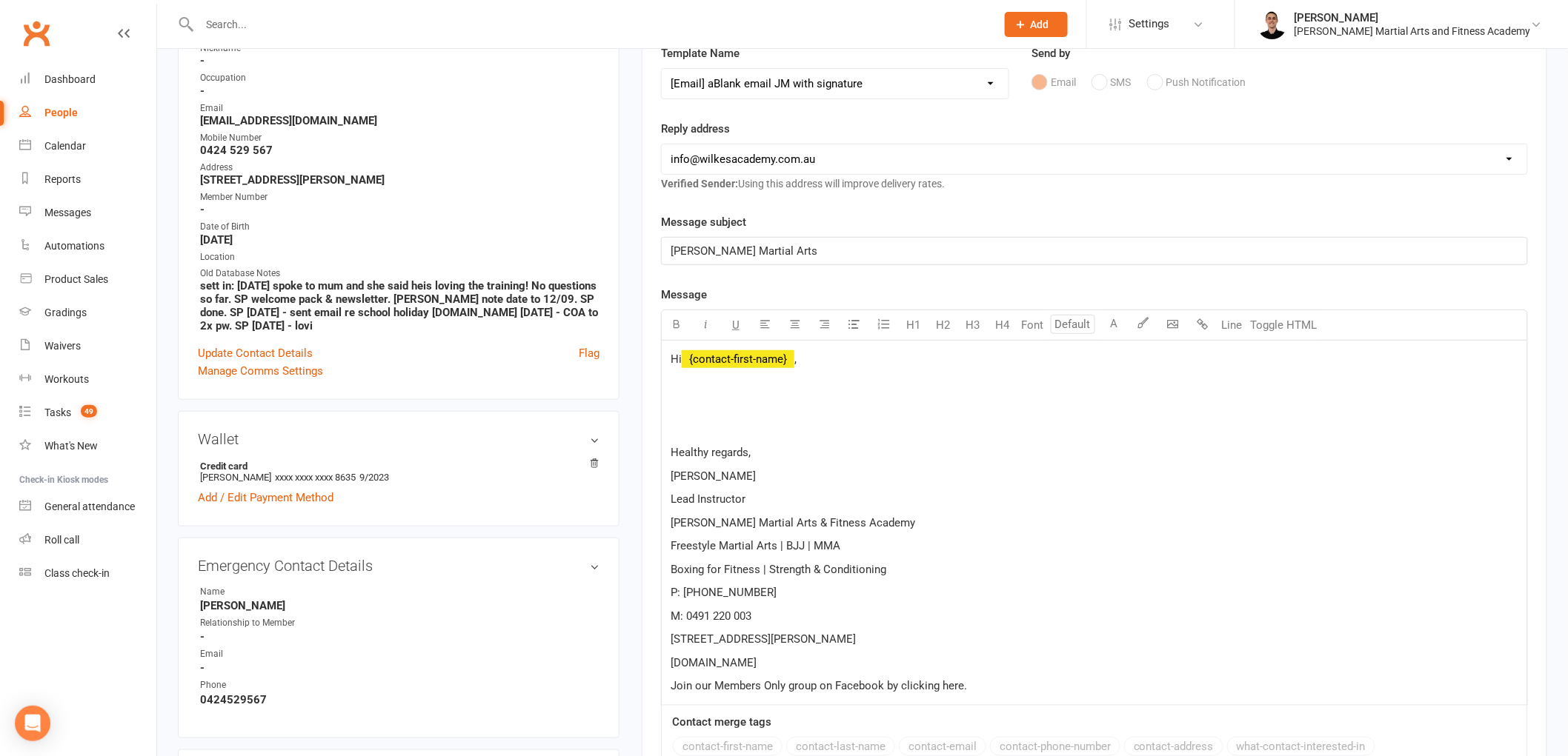
click at [758, 363] on span "﻿ {contact-first-name}" at bounding box center [738, 359] width 113 height 13
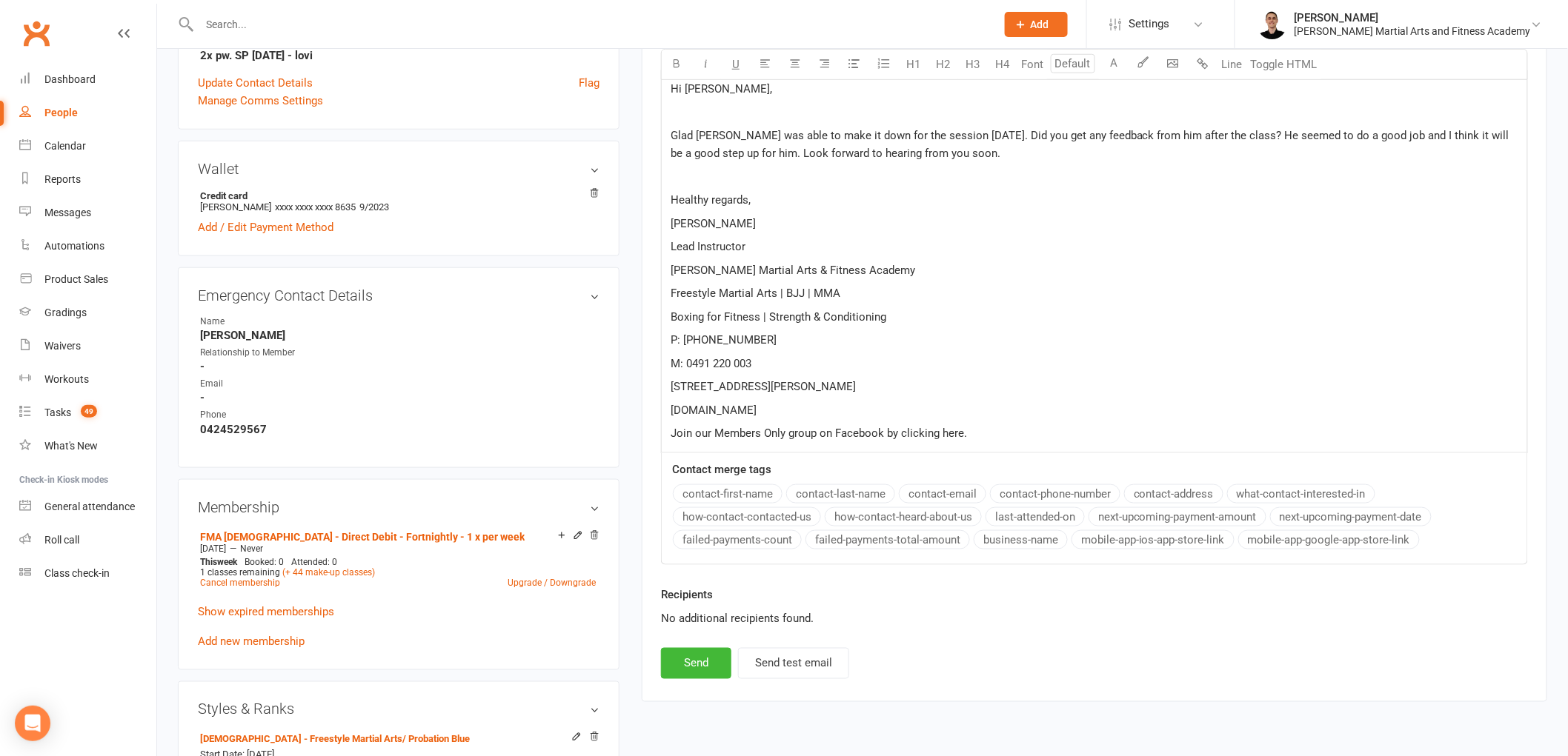
scroll to position [576, 0]
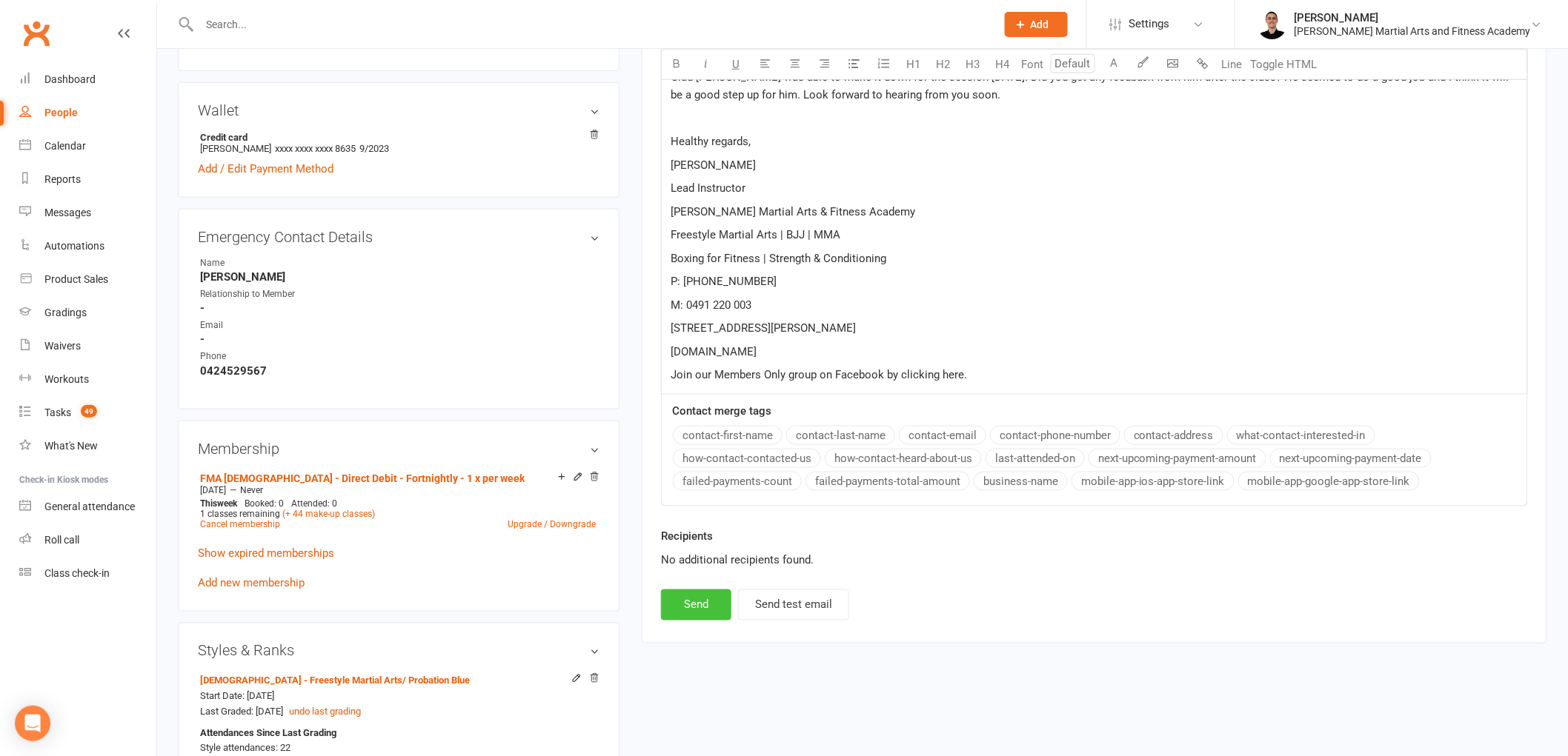
click at [706, 602] on button "Send" at bounding box center [696, 605] width 70 height 31
select select
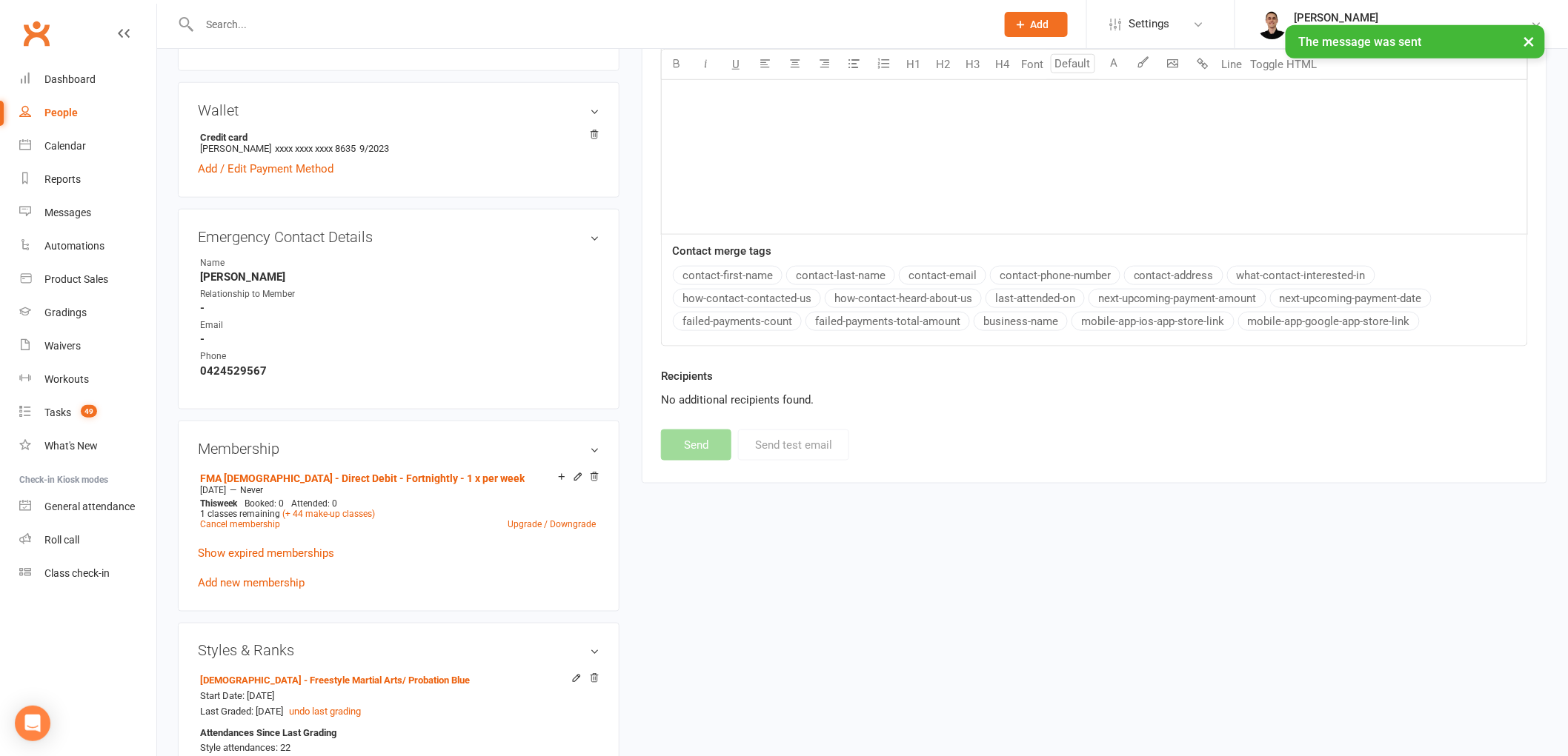
scroll to position [0, 0]
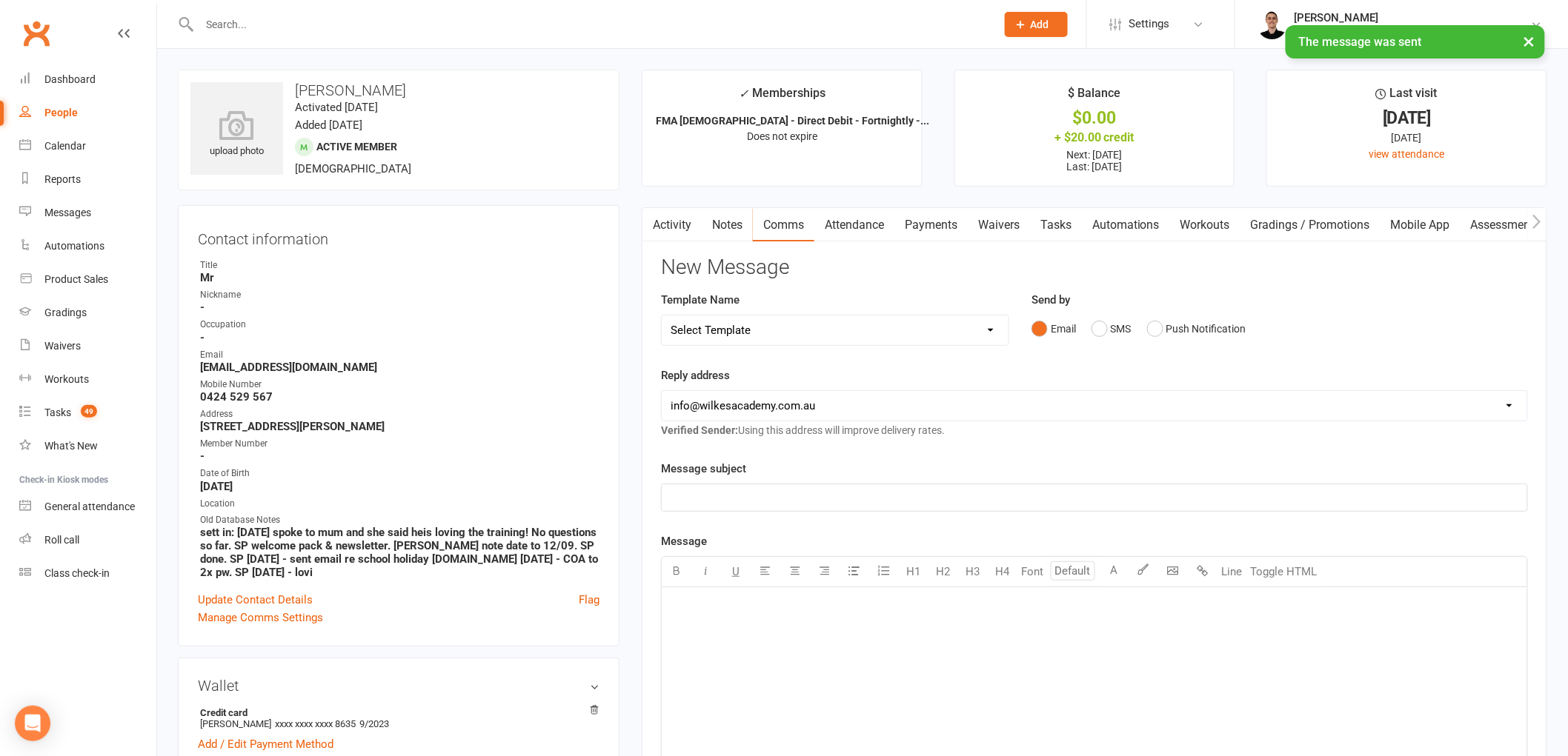
click at [1073, 216] on link "Tasks" at bounding box center [1056, 225] width 52 height 34
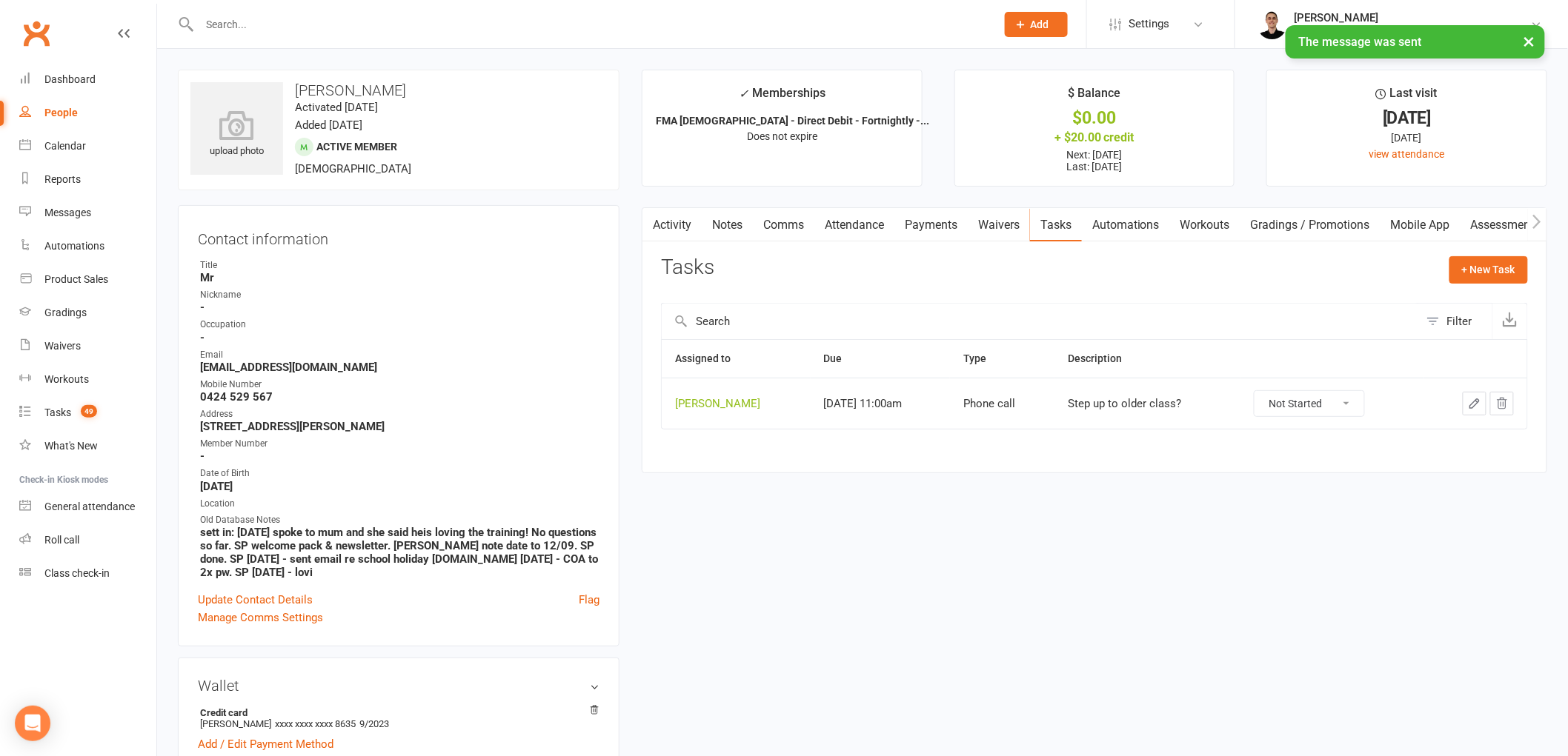
click at [1471, 400] on icon "button" at bounding box center [1474, 403] width 13 height 13
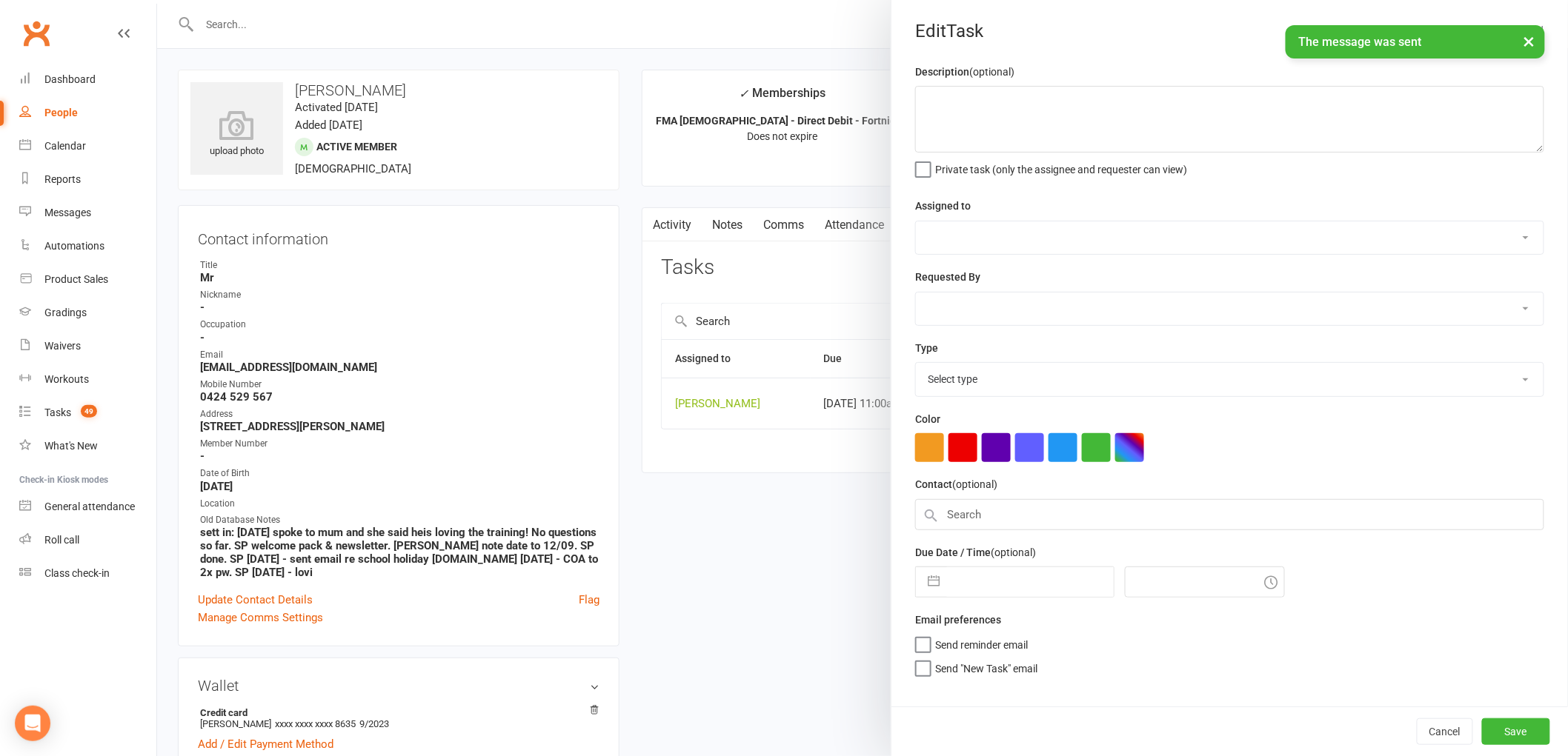
type textarea "Step up to older class?"
select select "47660"
type input "[DATE]"
type input "11:00am"
select select "25277"
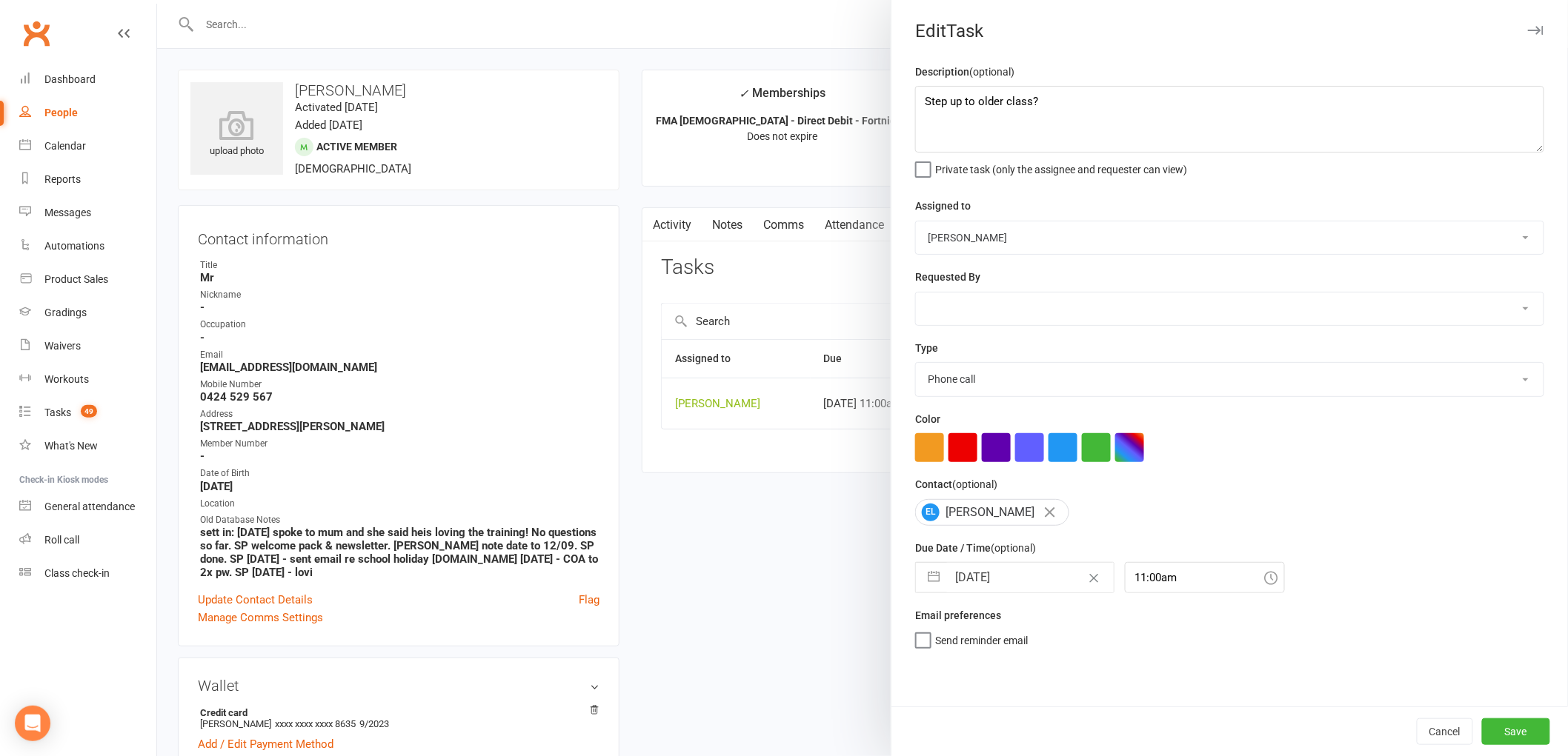
click at [994, 580] on input "[DATE]" at bounding box center [1031, 578] width 167 height 29
select select "7"
select select "2025"
select select "8"
select select "2025"
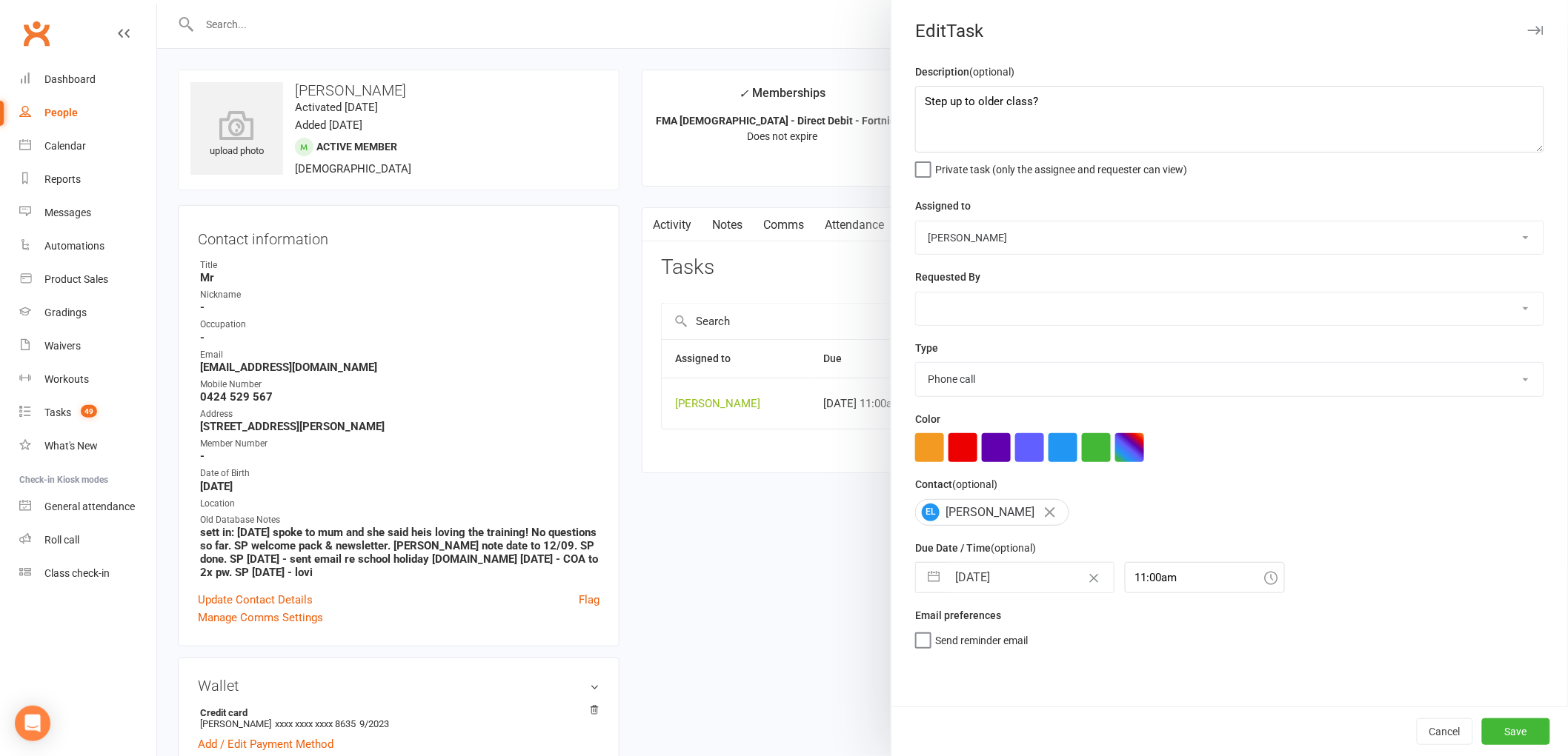
select select "9"
select select "2025"
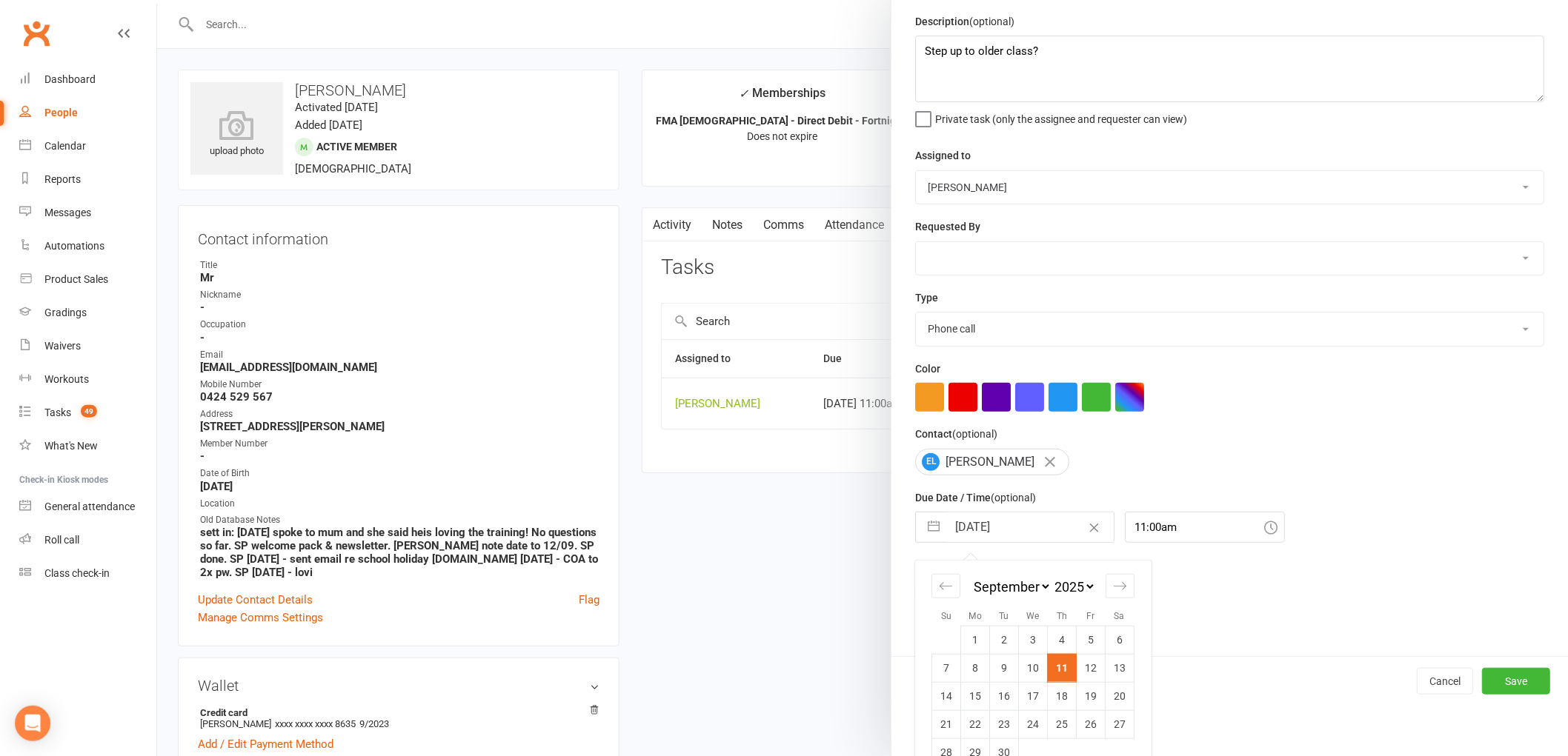
scroll to position [78, 0]
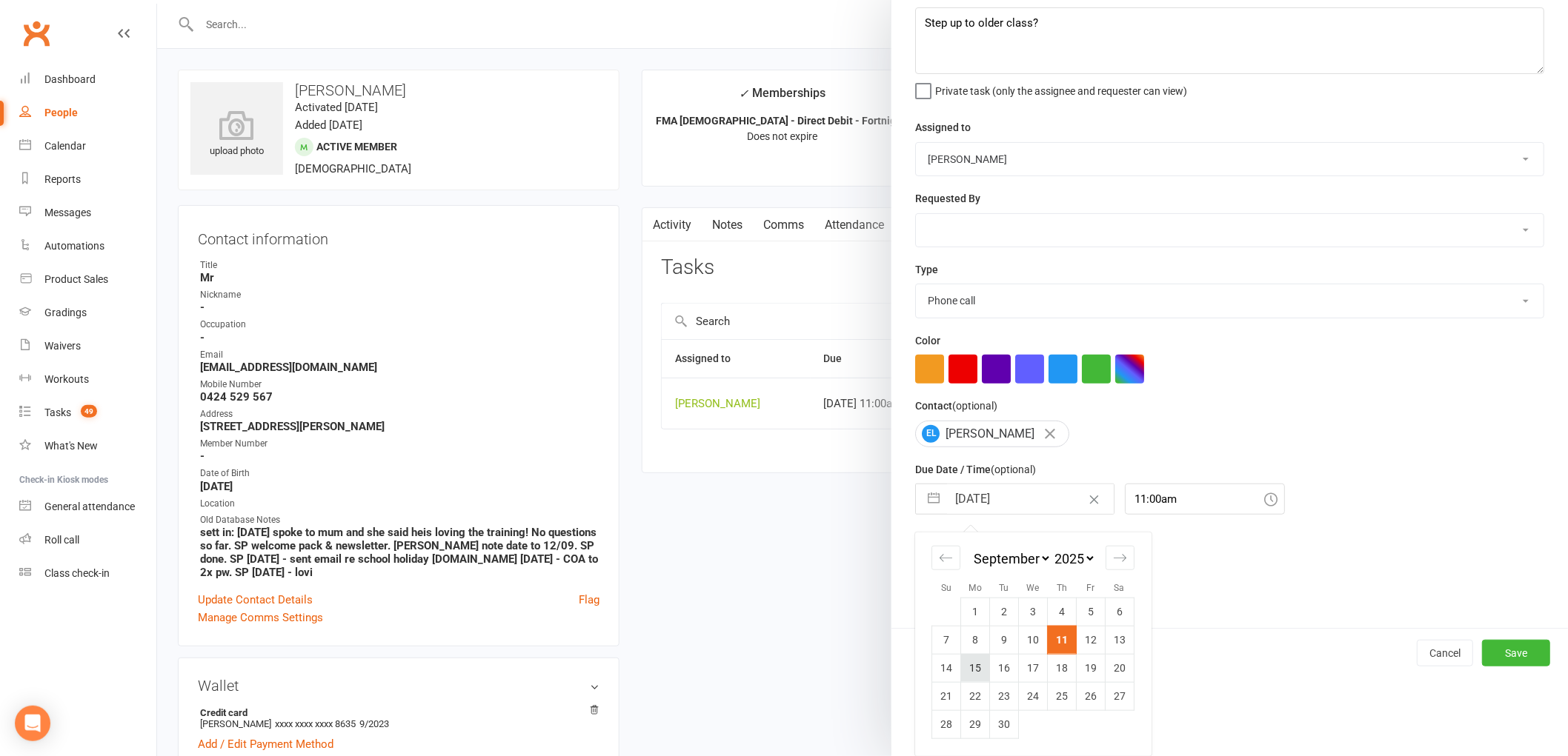
click at [971, 669] on td "15" at bounding box center [975, 668] width 29 height 28
type input "[DATE]"
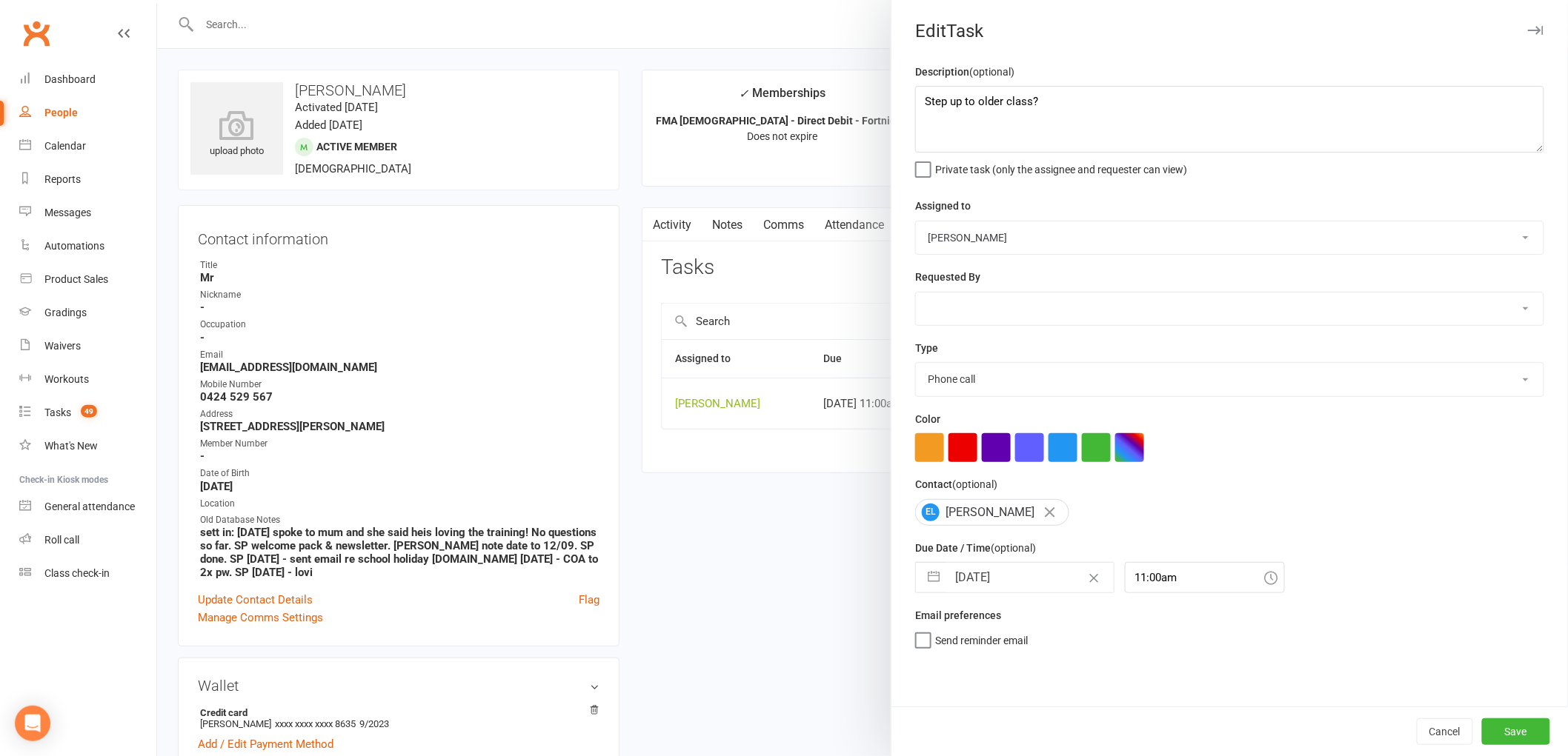
select select "7"
select select "2025"
select select "8"
select select "2025"
select select "9"
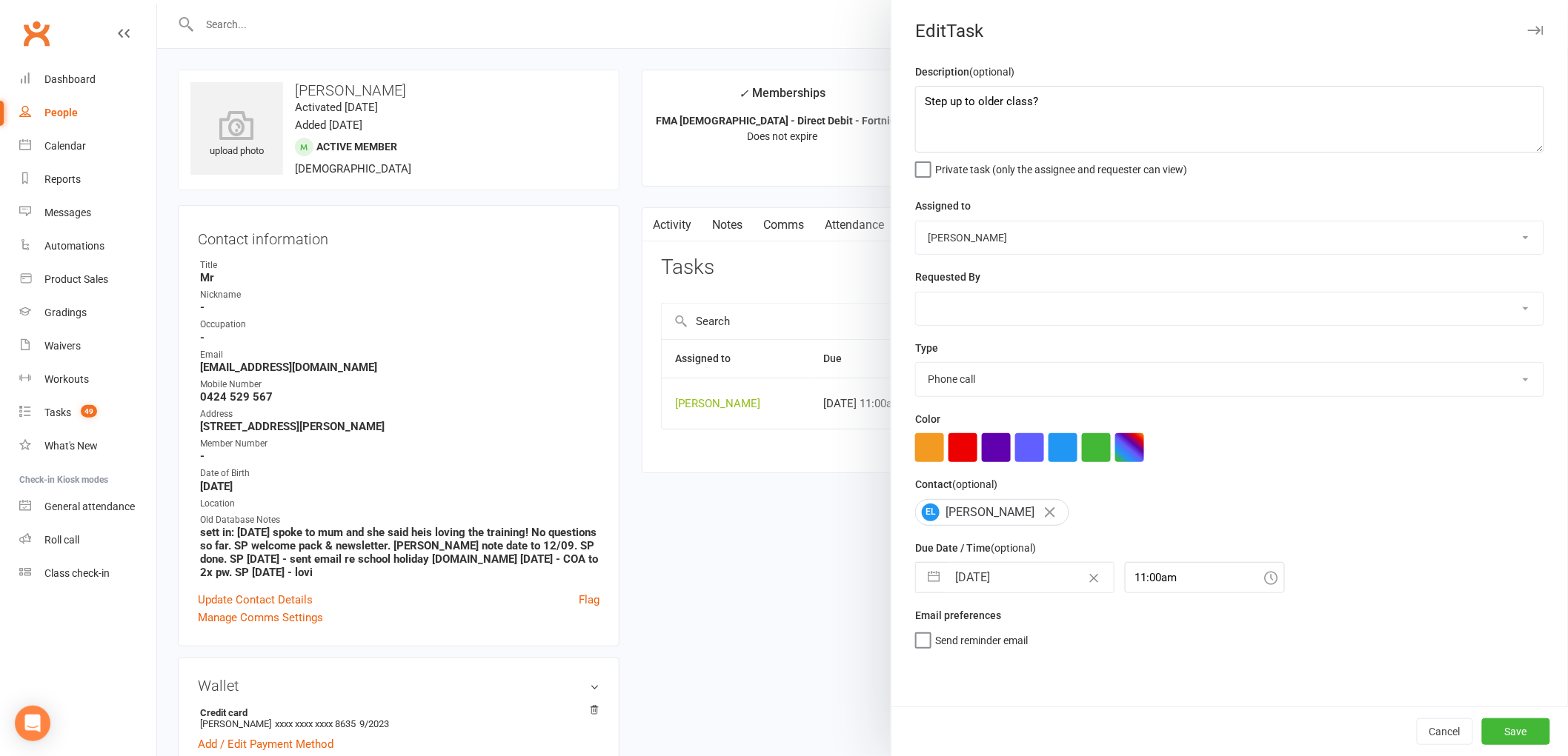
select select "2025"
click at [974, 585] on input "[DATE]" at bounding box center [1031, 578] width 167 height 29
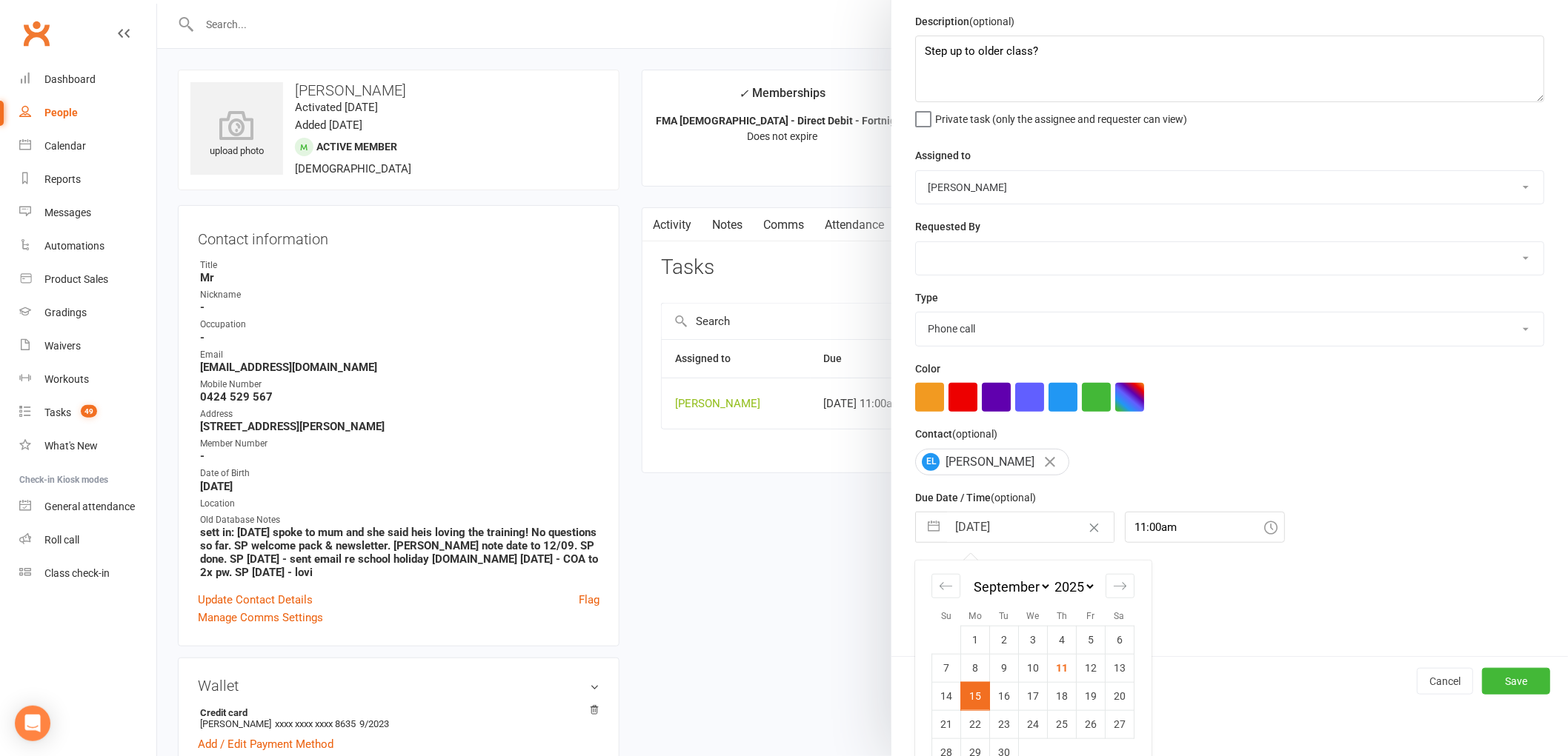
scroll to position [78, 0]
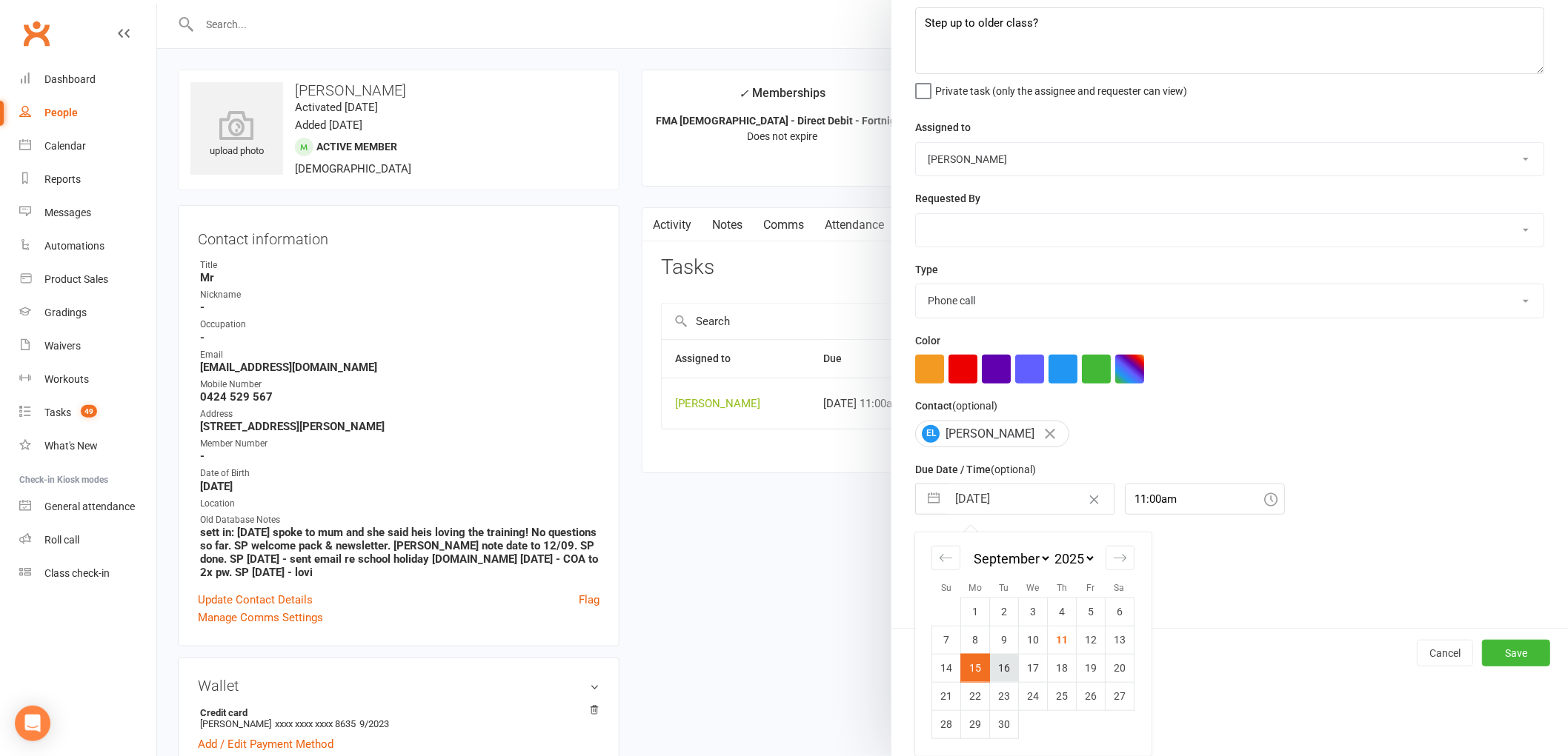
click at [996, 662] on td "16" at bounding box center [1004, 668] width 29 height 28
type input "[DATE]"
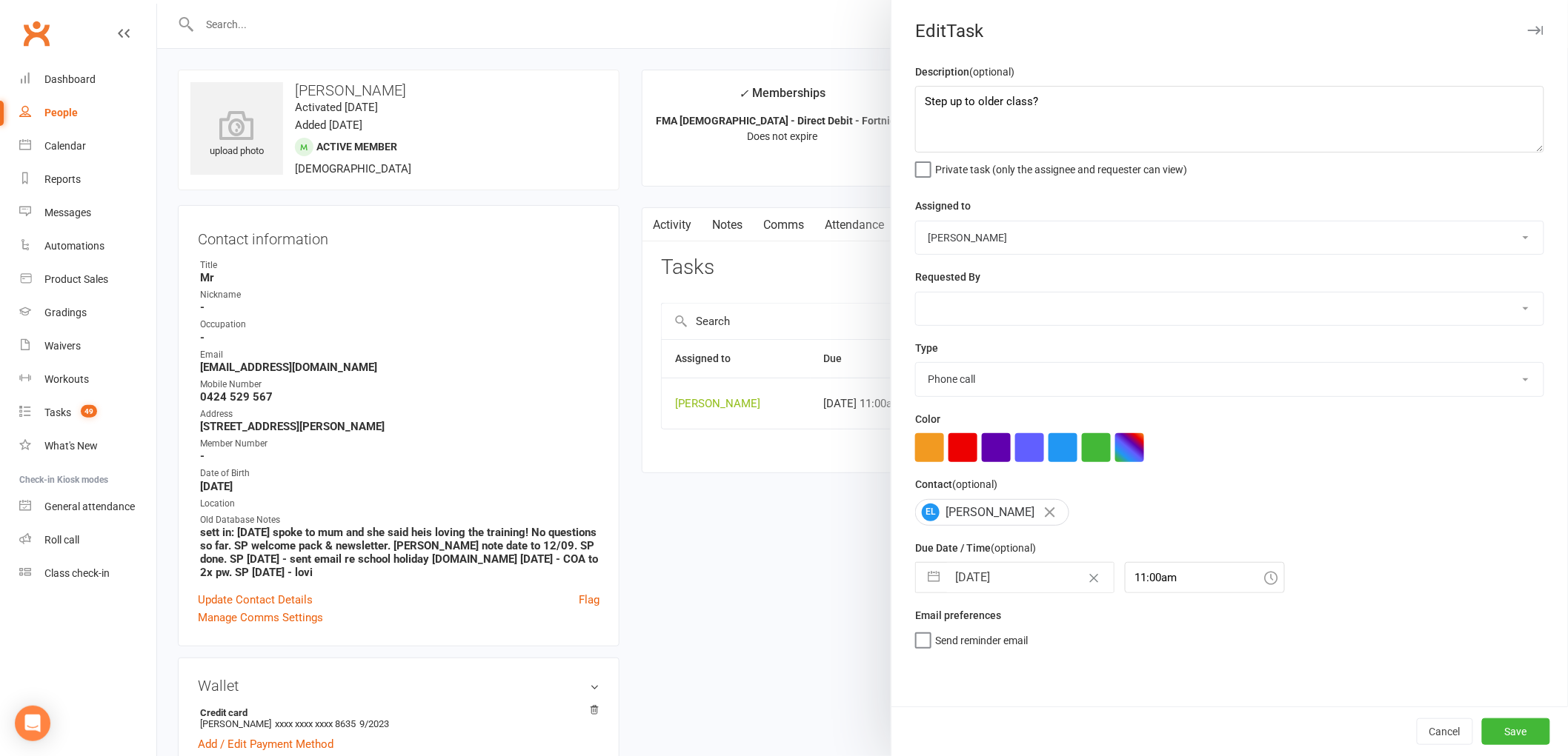
scroll to position [0, 0]
click at [1512, 736] on button "Save" at bounding box center [1516, 732] width 68 height 27
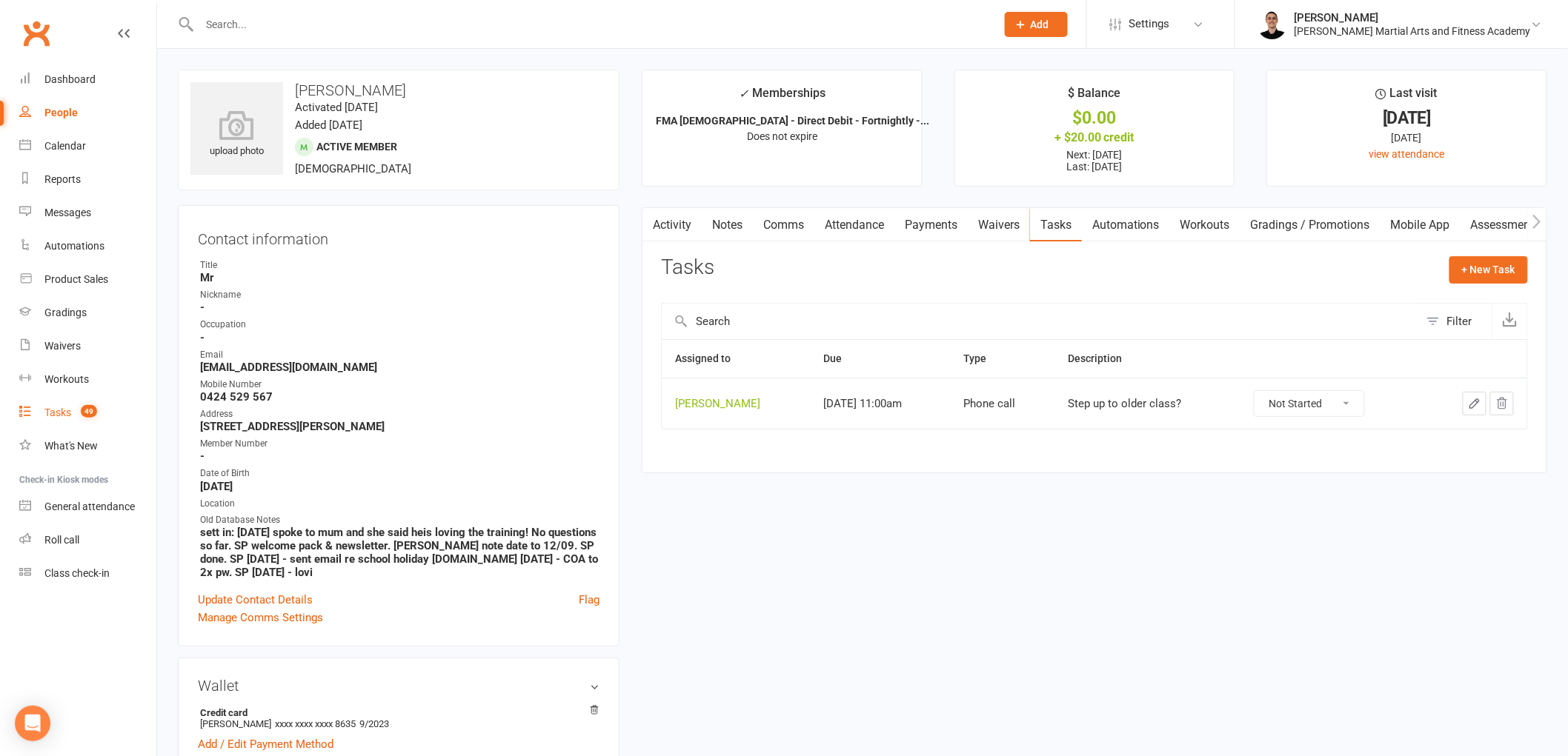
click at [71, 411] on link "Tasks 49" at bounding box center [88, 412] width 137 height 33
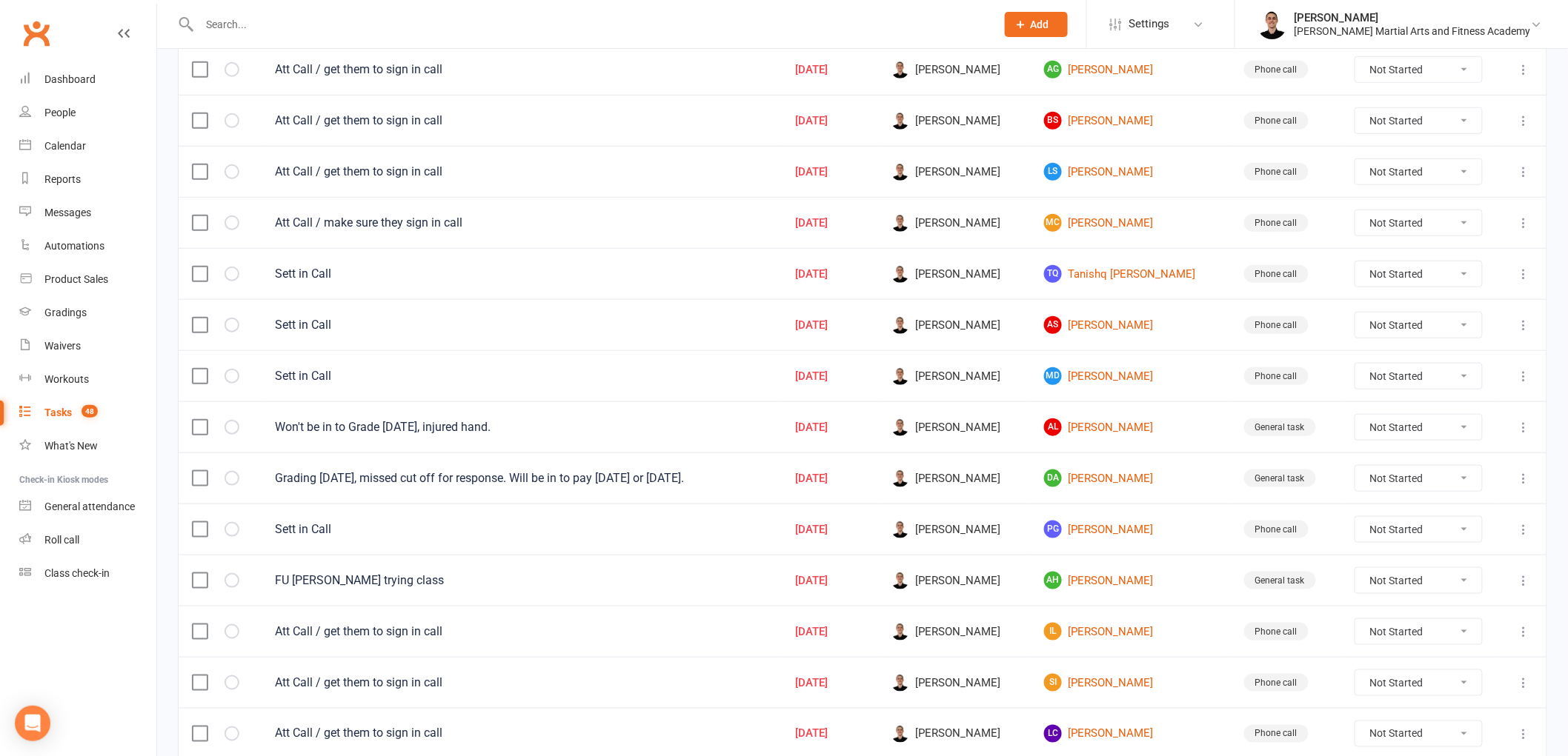
scroll to position [493, 0]
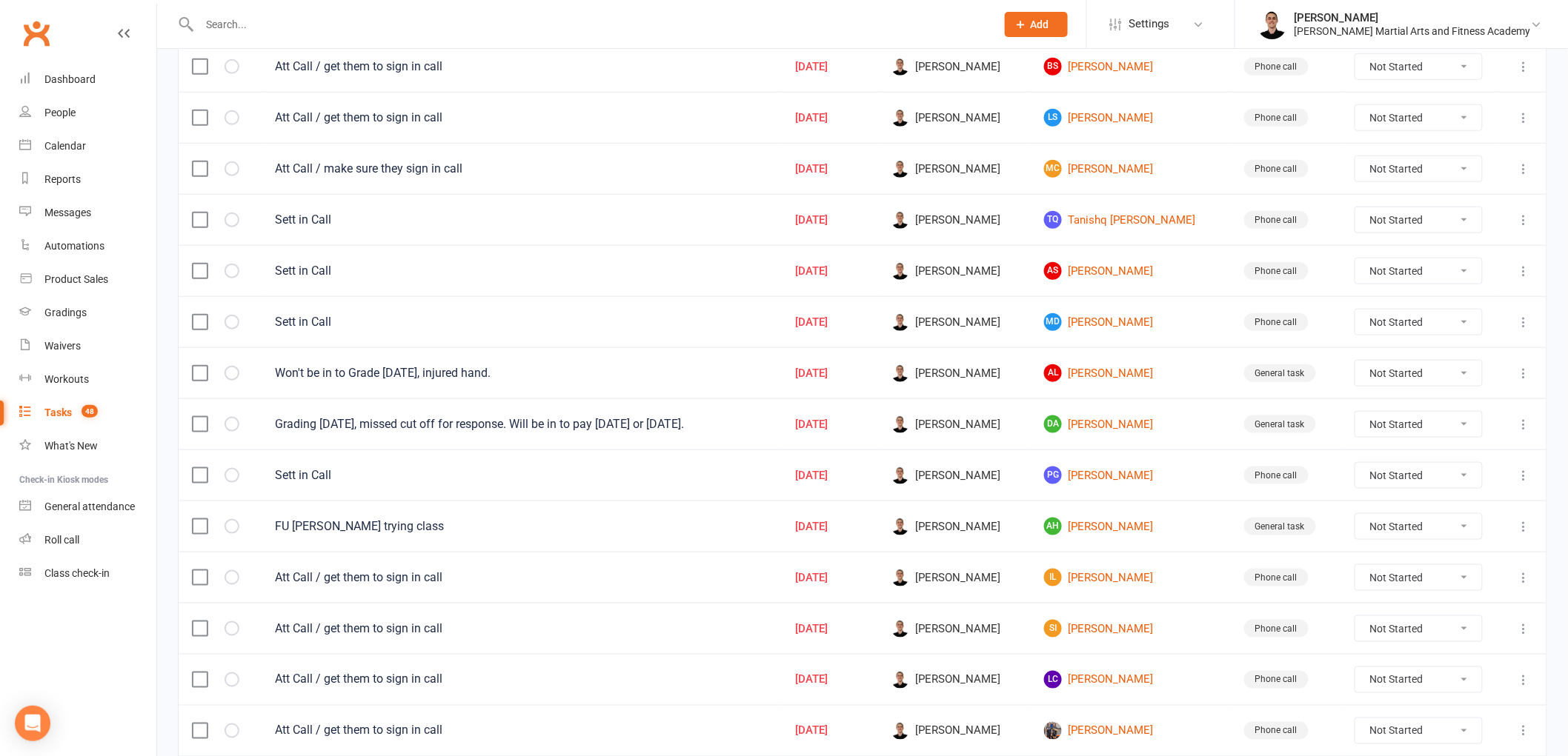
click at [1404, 638] on select "Not Started In Progress Waiting Complete" at bounding box center [1419, 629] width 127 height 25
click at [1356, 620] on select "Not Started In Progress Waiting Complete" at bounding box center [1419, 629] width 127 height 25
select select "unstarted"
click at [1121, 580] on link "IL [PERSON_NAME]" at bounding box center [1130, 578] width 173 height 18
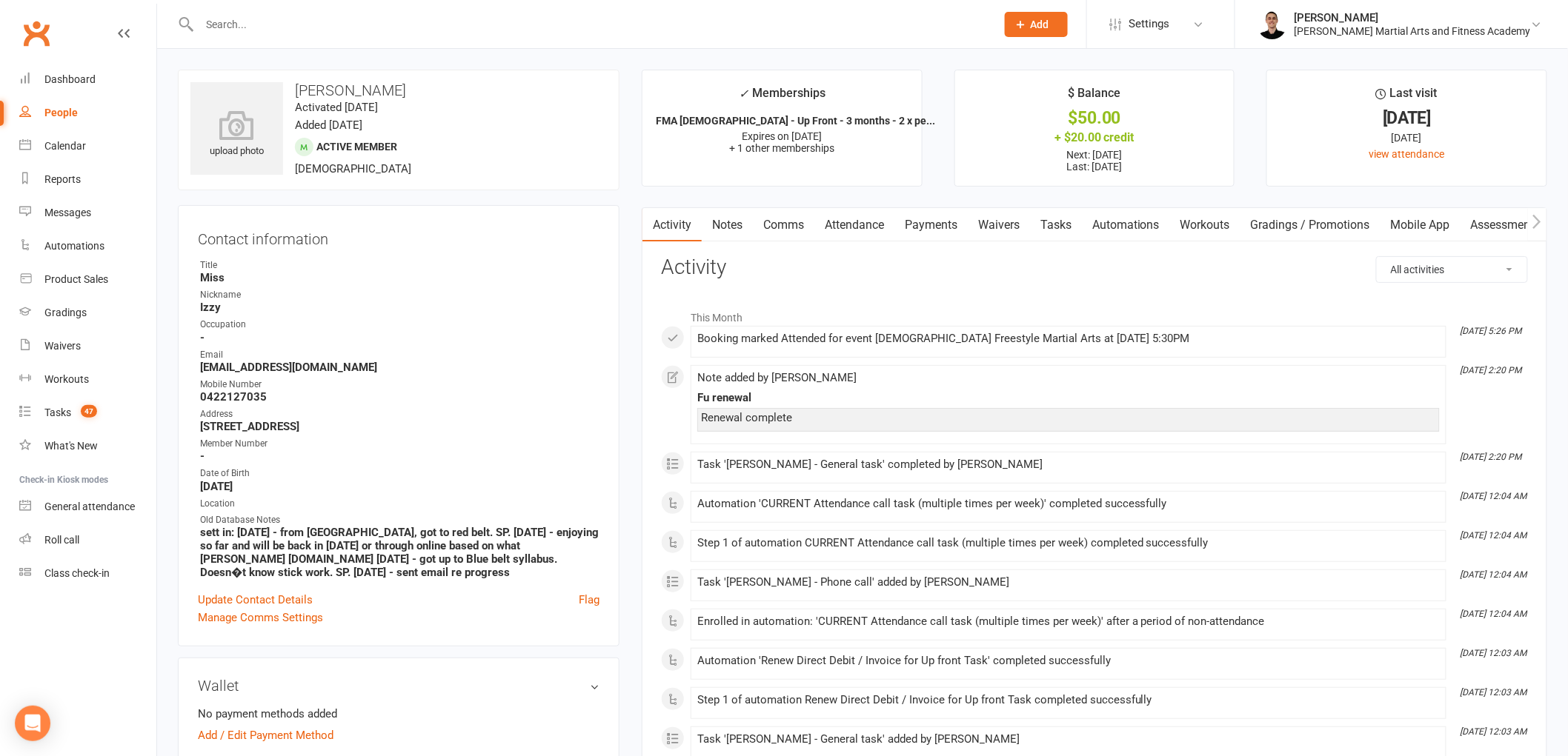
click at [1058, 226] on link "Tasks" at bounding box center [1056, 225] width 52 height 34
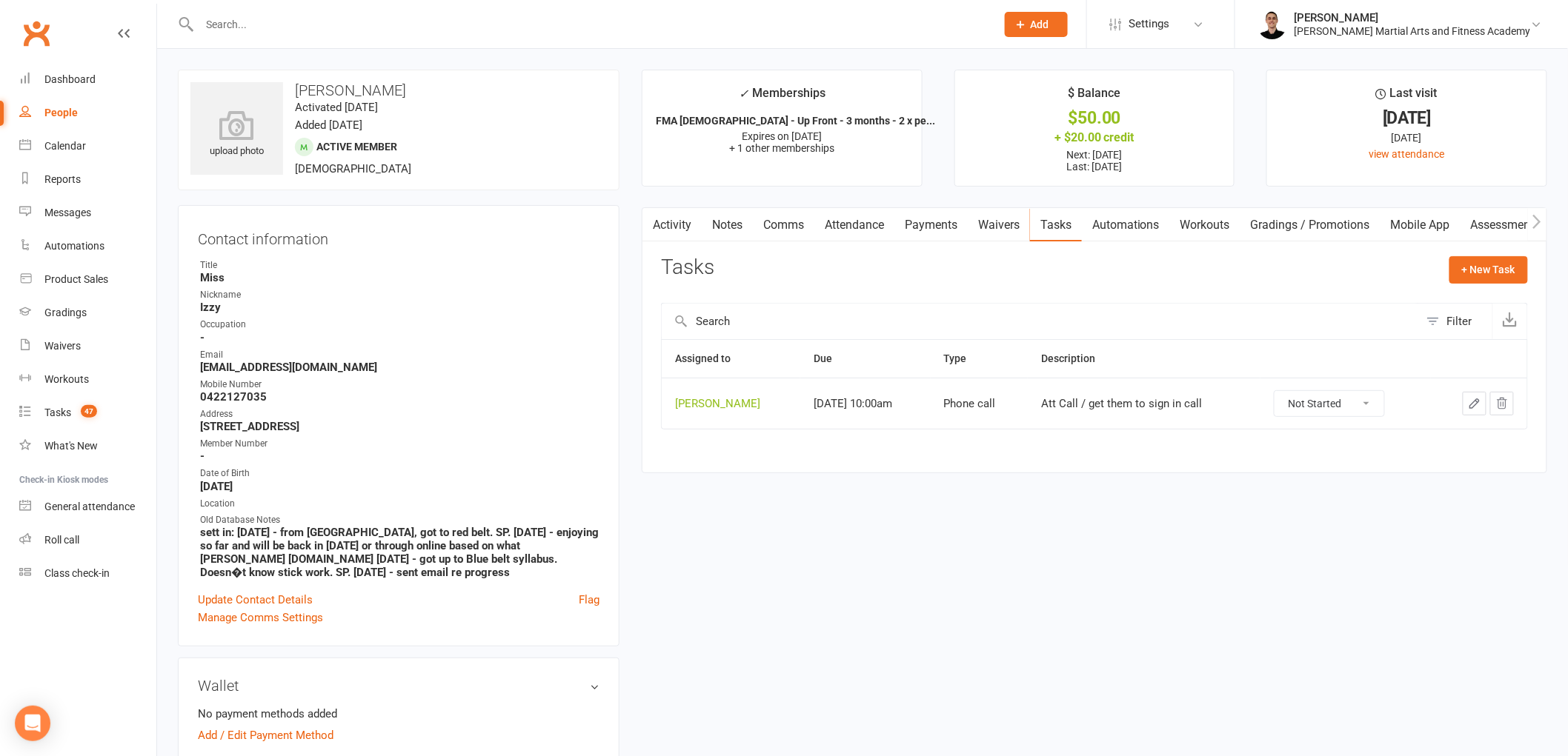
click at [1330, 398] on select "Not Started In Progress Waiting Complete" at bounding box center [1330, 403] width 109 height 25
click at [1284, 392] on select "Not Started In Progress Waiting Complete" at bounding box center [1330, 403] width 109 height 25
select select "unstarted"
click at [71, 411] on link "Tasks 46" at bounding box center [88, 412] width 137 height 33
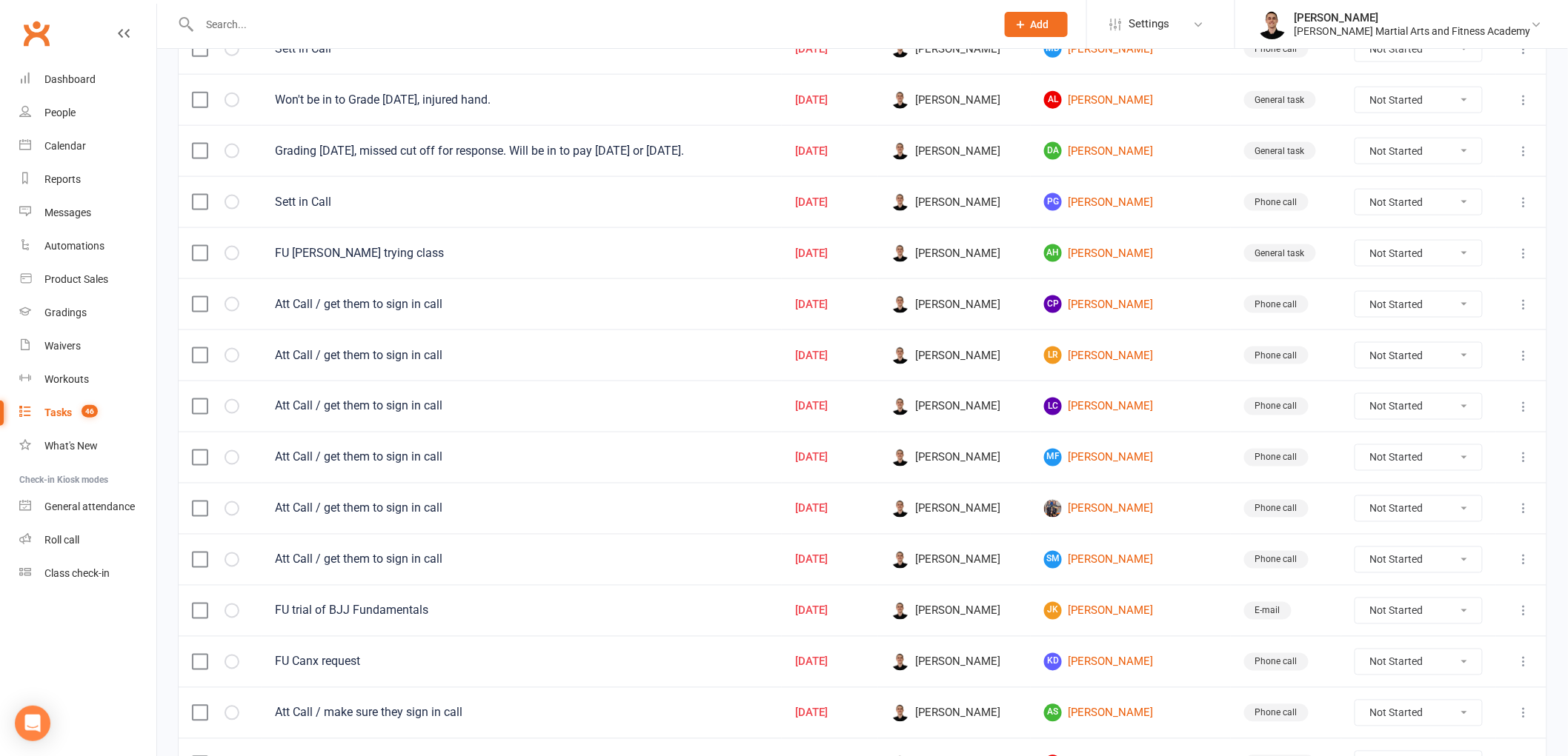
scroll to position [823, 0]
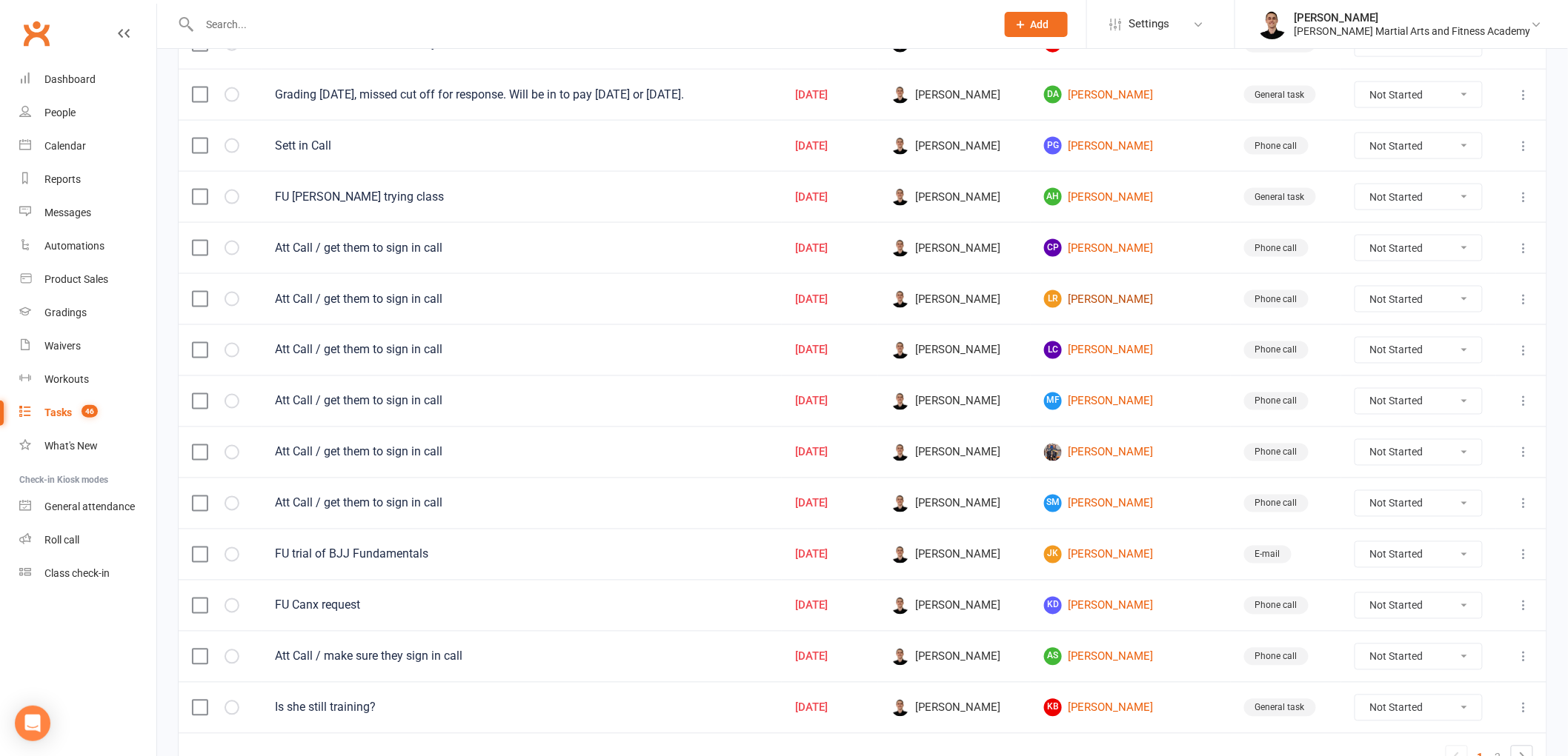
click at [1109, 302] on link "LR [PERSON_NAME]" at bounding box center [1130, 300] width 173 height 18
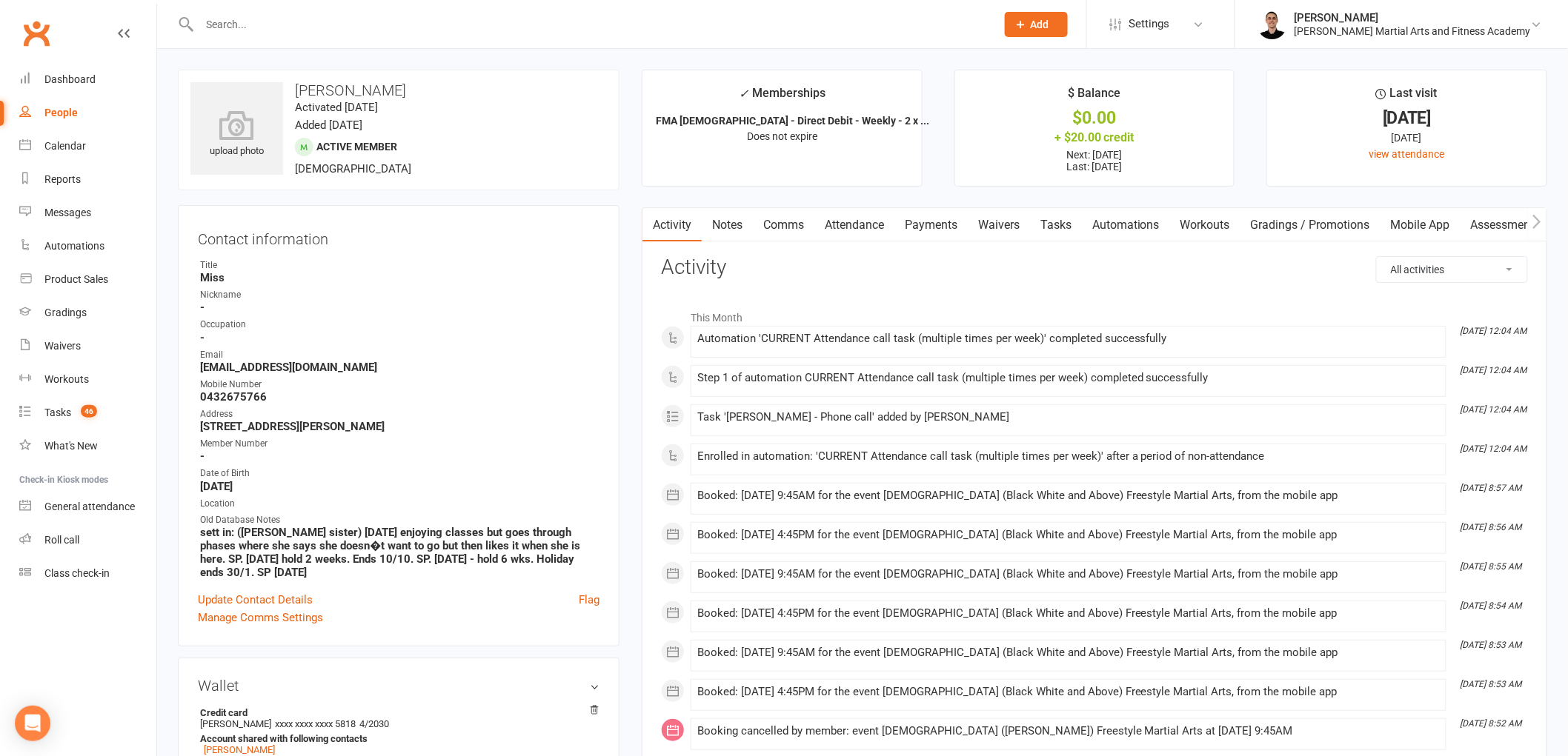
click at [1062, 225] on link "Tasks" at bounding box center [1056, 225] width 52 height 34
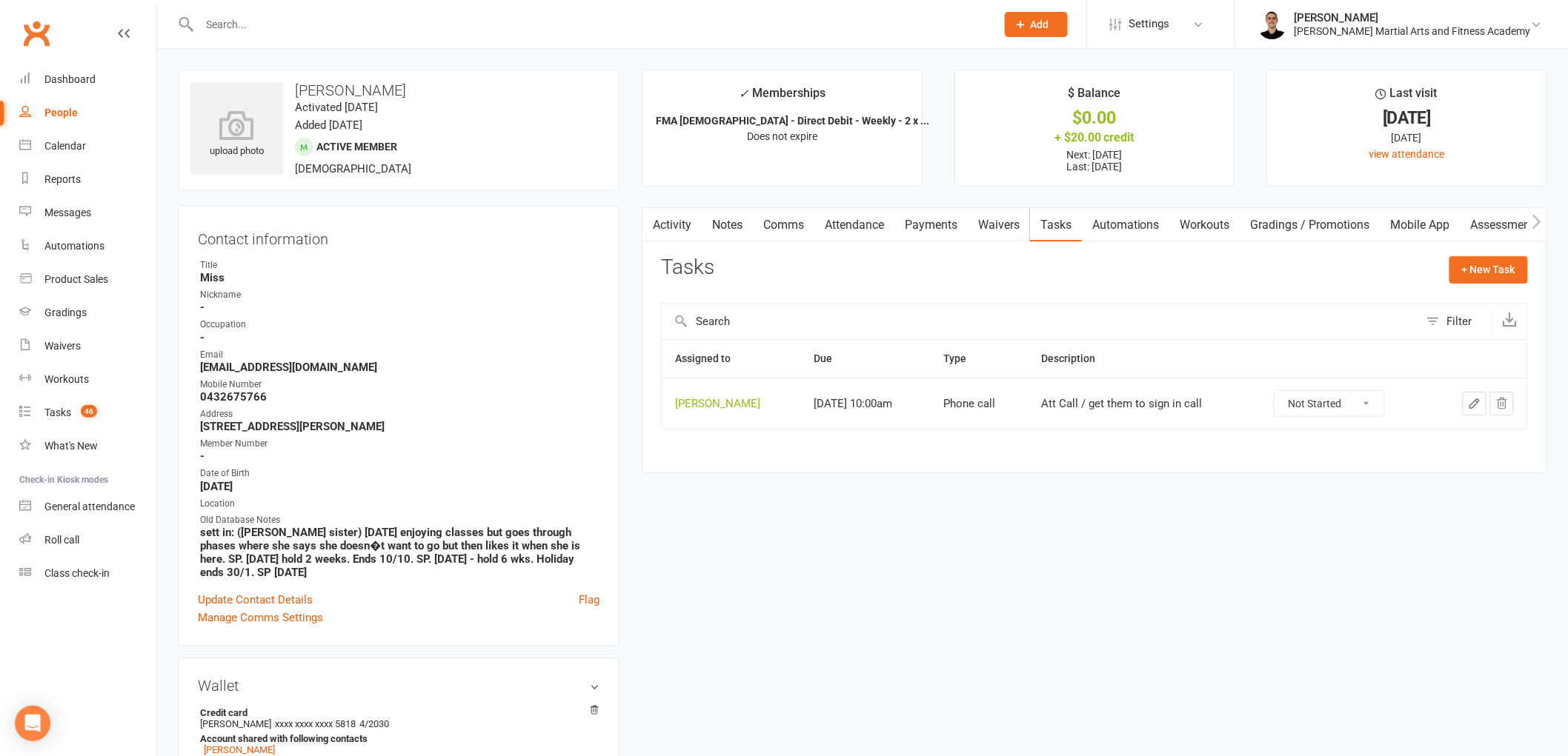
click at [1470, 404] on icon "button" at bounding box center [1474, 403] width 13 height 13
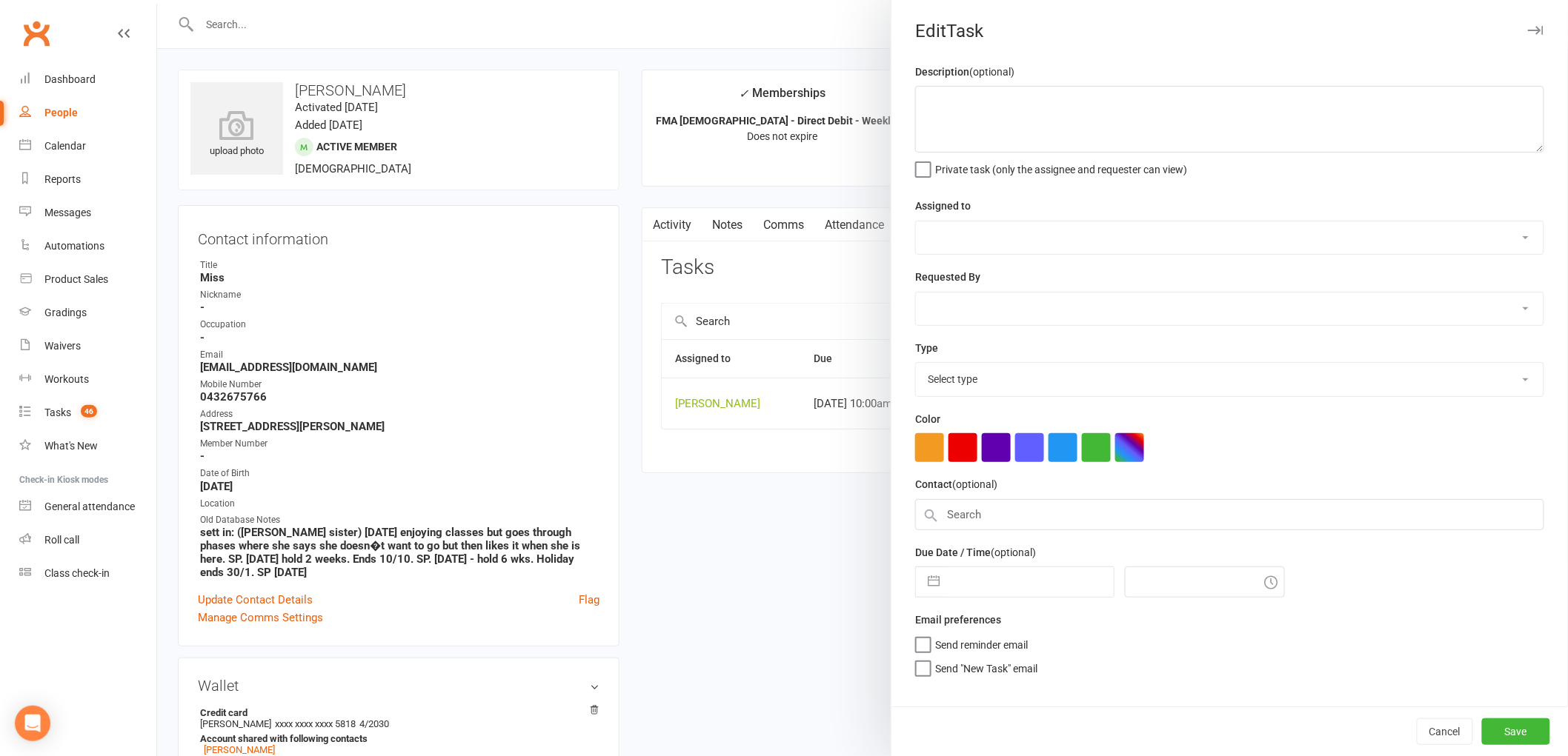
type textarea "Att Call / get them to sign in call"
select select "47660"
type input "[DATE]"
type input "10:00am"
select select "25277"
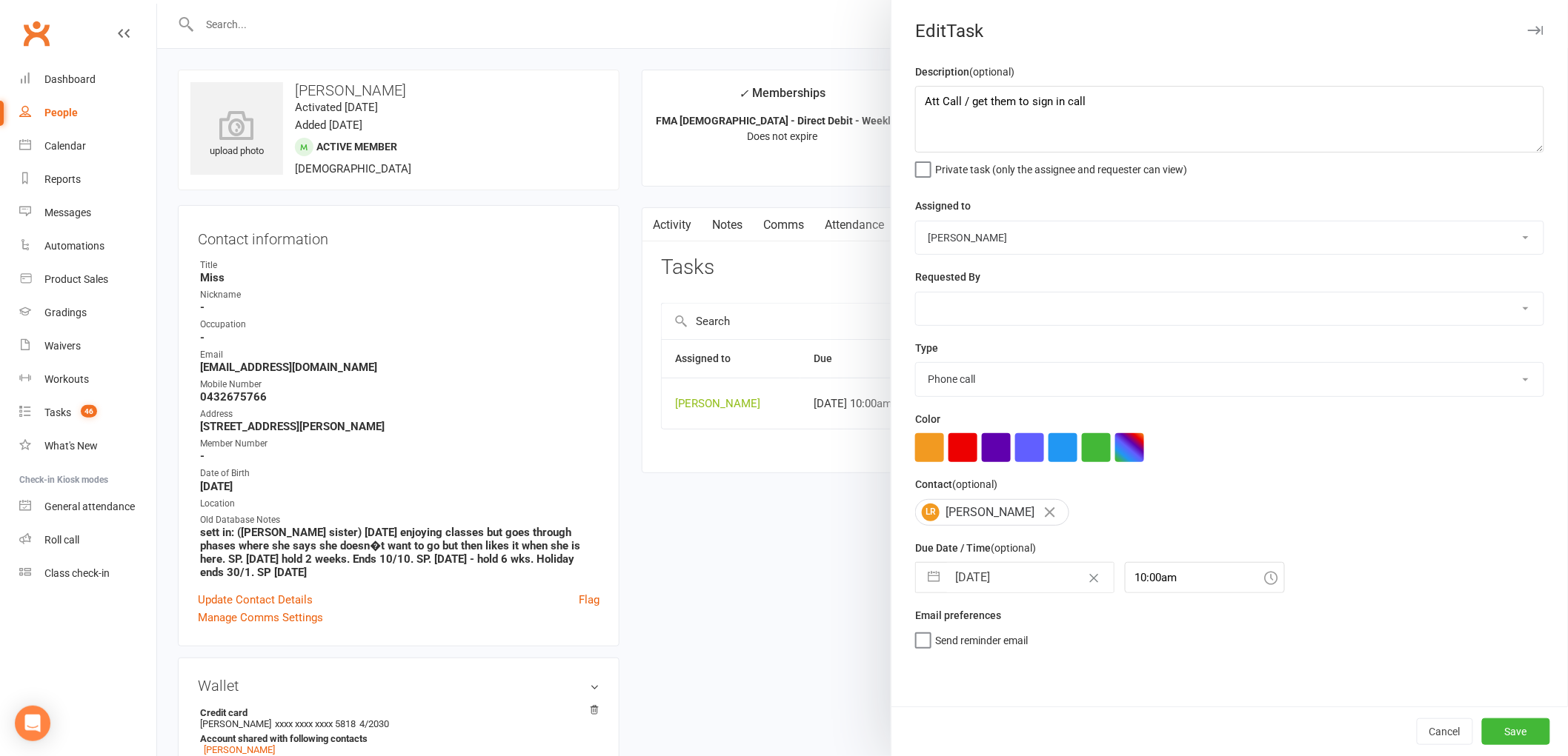
click at [971, 585] on input "[DATE]" at bounding box center [1031, 578] width 167 height 29
select select "7"
select select "2025"
select select "8"
select select "2025"
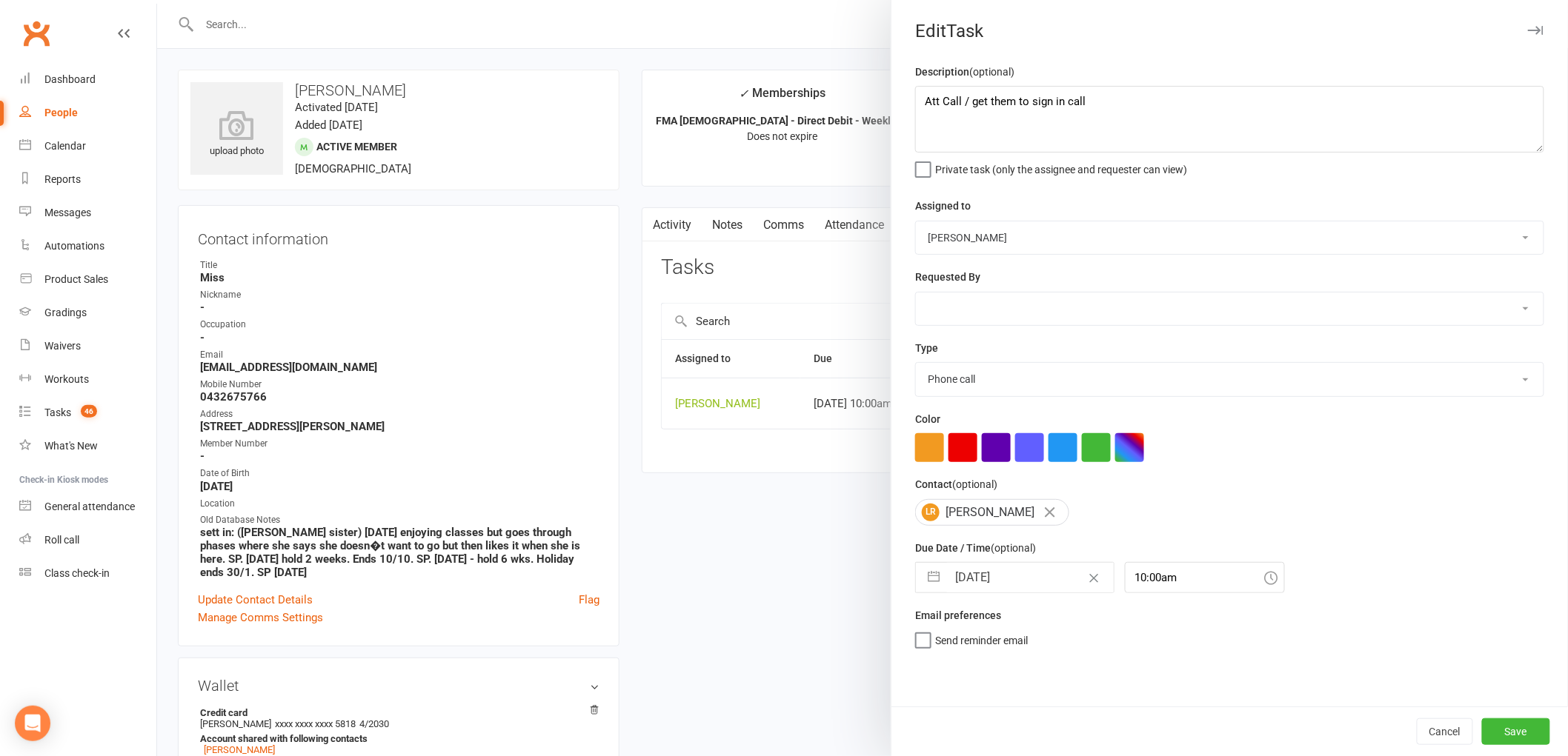
select select "9"
select select "2025"
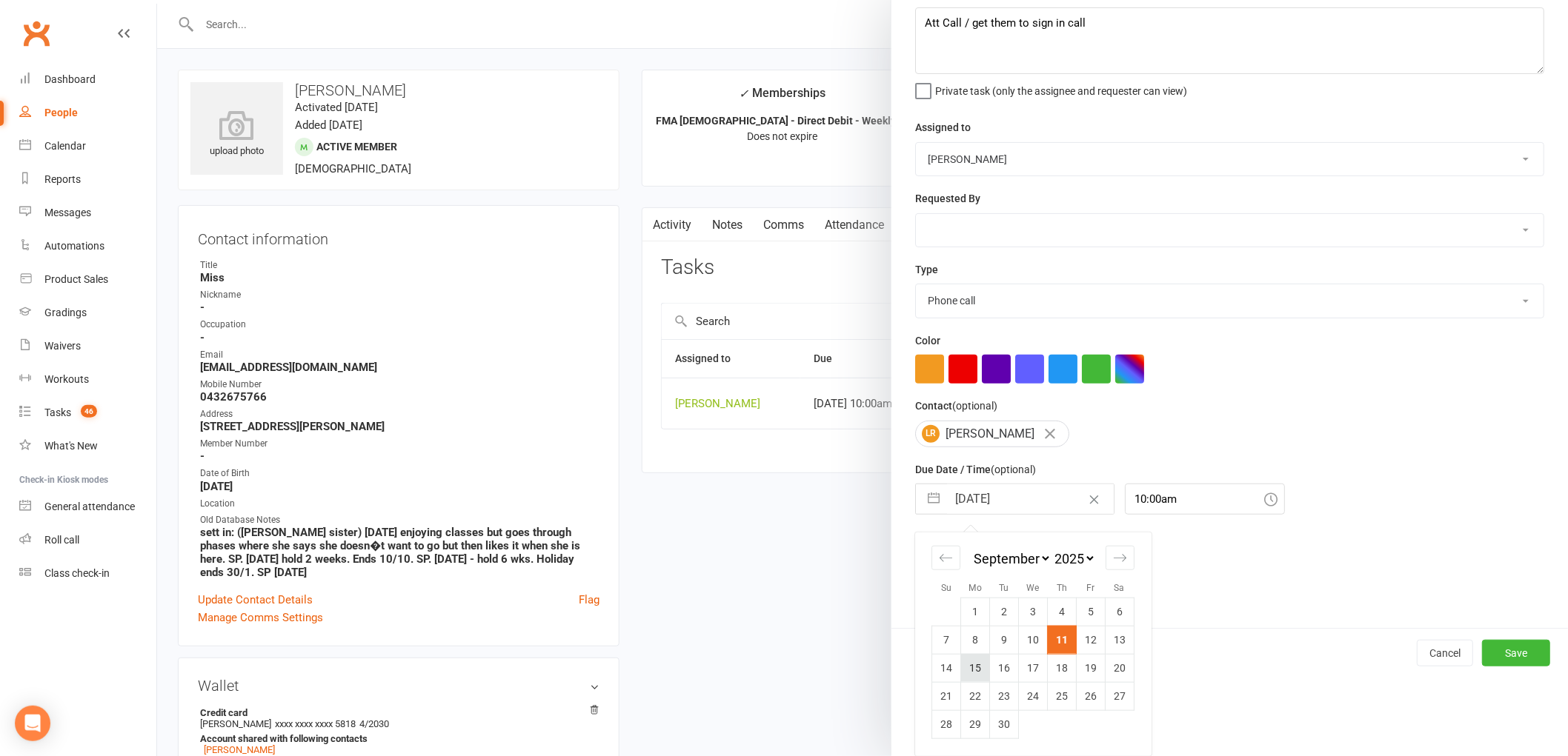
click at [967, 660] on td "15" at bounding box center [975, 668] width 29 height 28
type input "[DATE]"
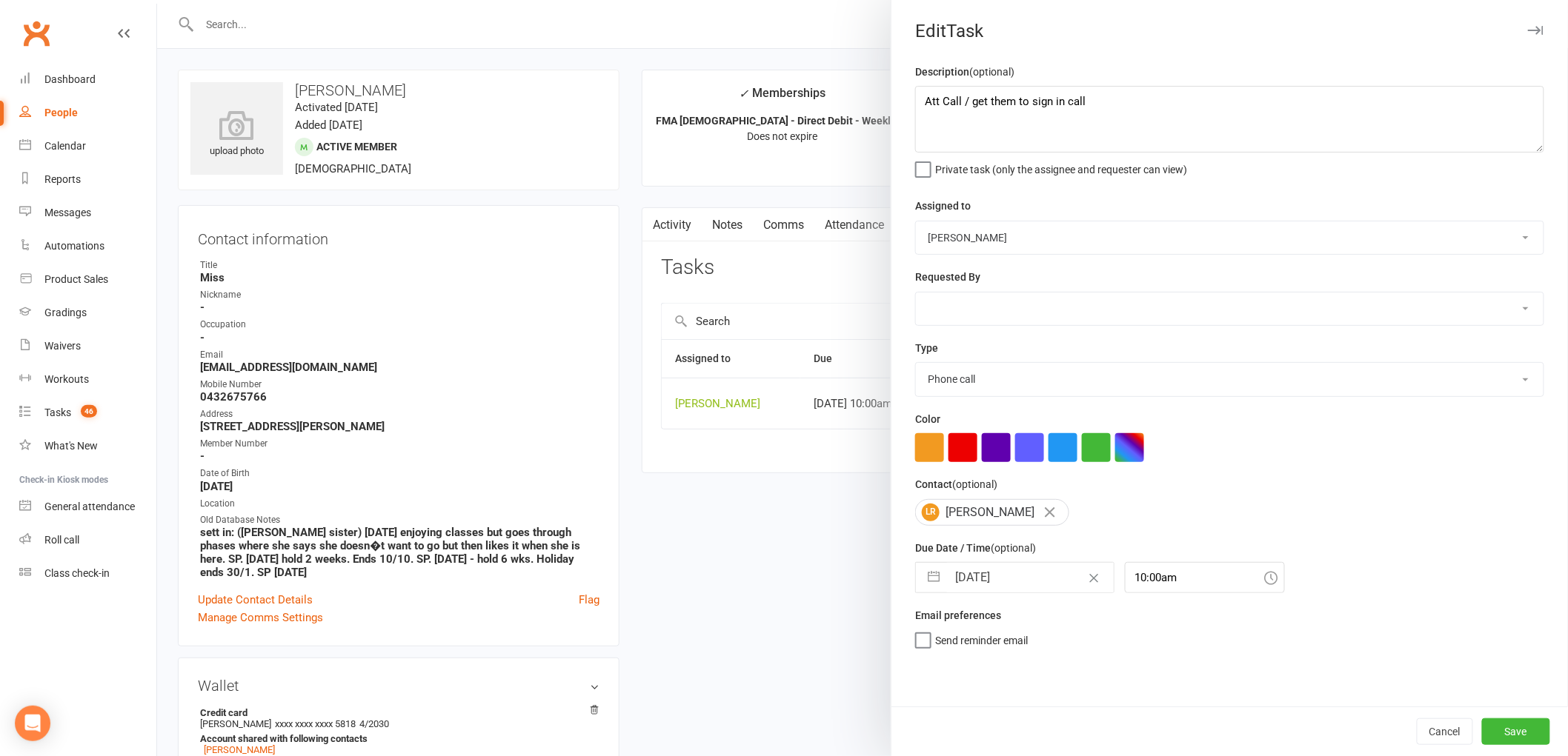
scroll to position [0, 0]
click at [1522, 732] on button "Save" at bounding box center [1516, 732] width 68 height 27
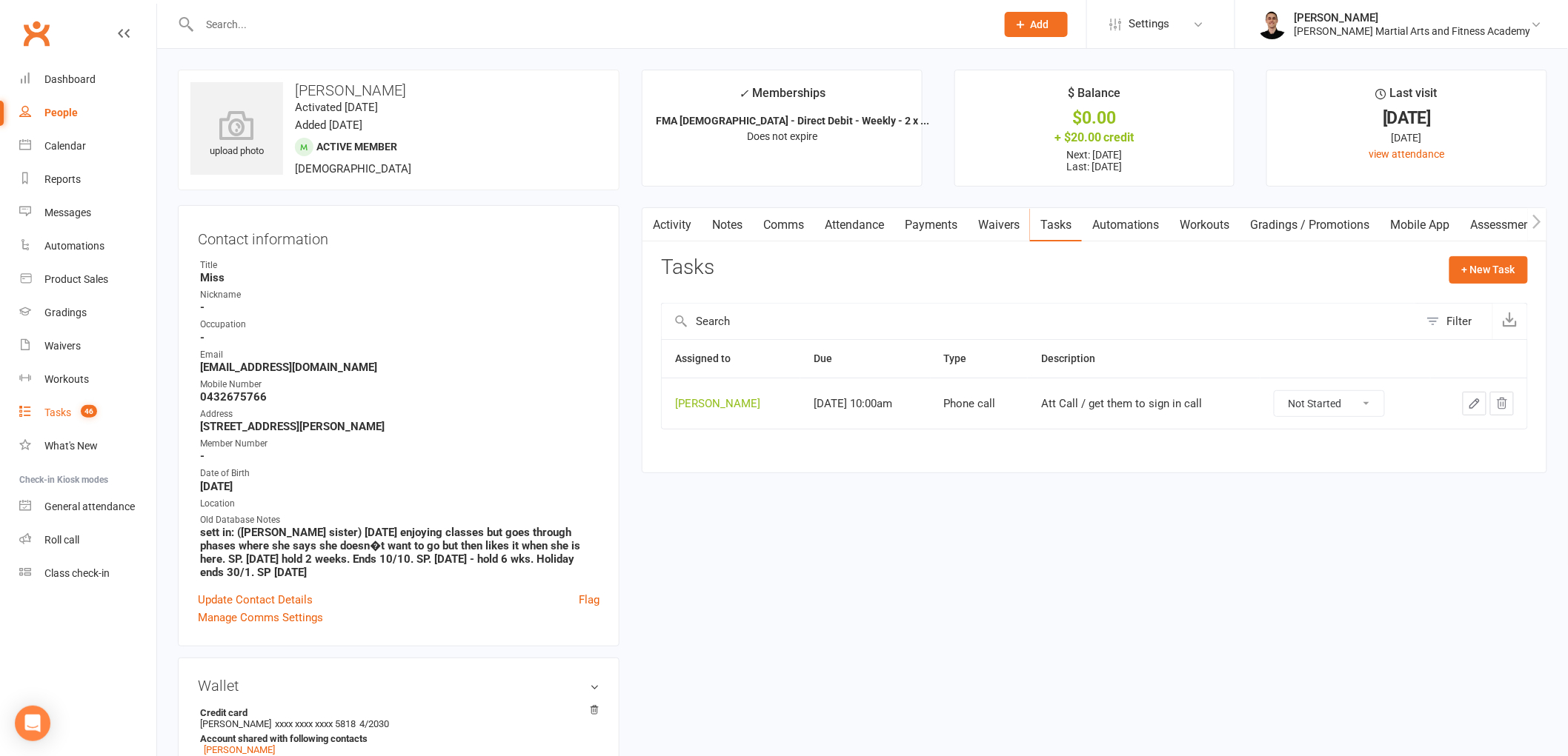
click at [53, 410] on div "Tasks" at bounding box center [57, 412] width 27 height 12
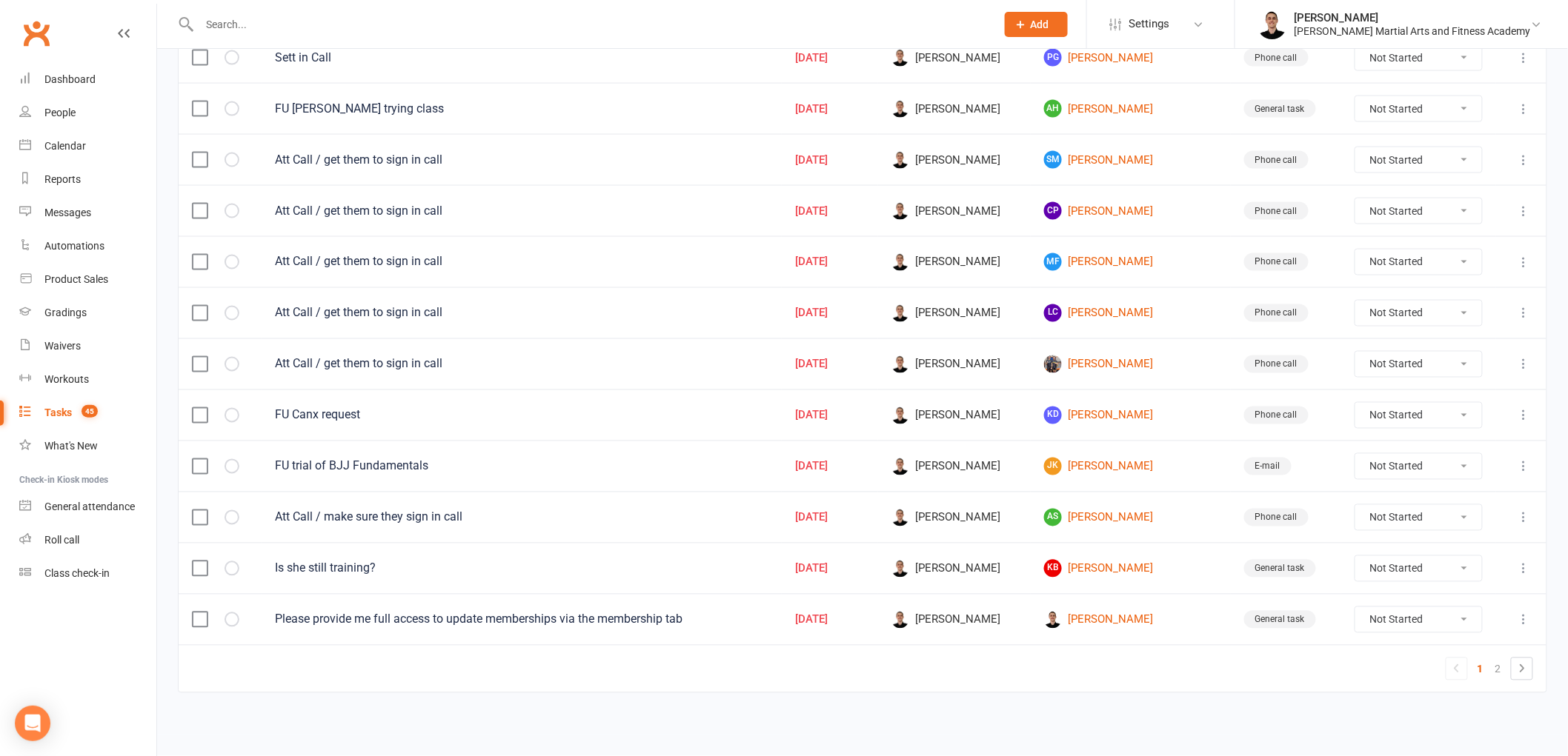
scroll to position [918, 0]
click at [1377, 371] on select "Not Started In Progress Waiting Complete" at bounding box center [1419, 364] width 127 height 25
click at [1356, 352] on select "Not Started In Progress Waiting Complete" at bounding box center [1419, 364] width 127 height 25
select select "unstarted"
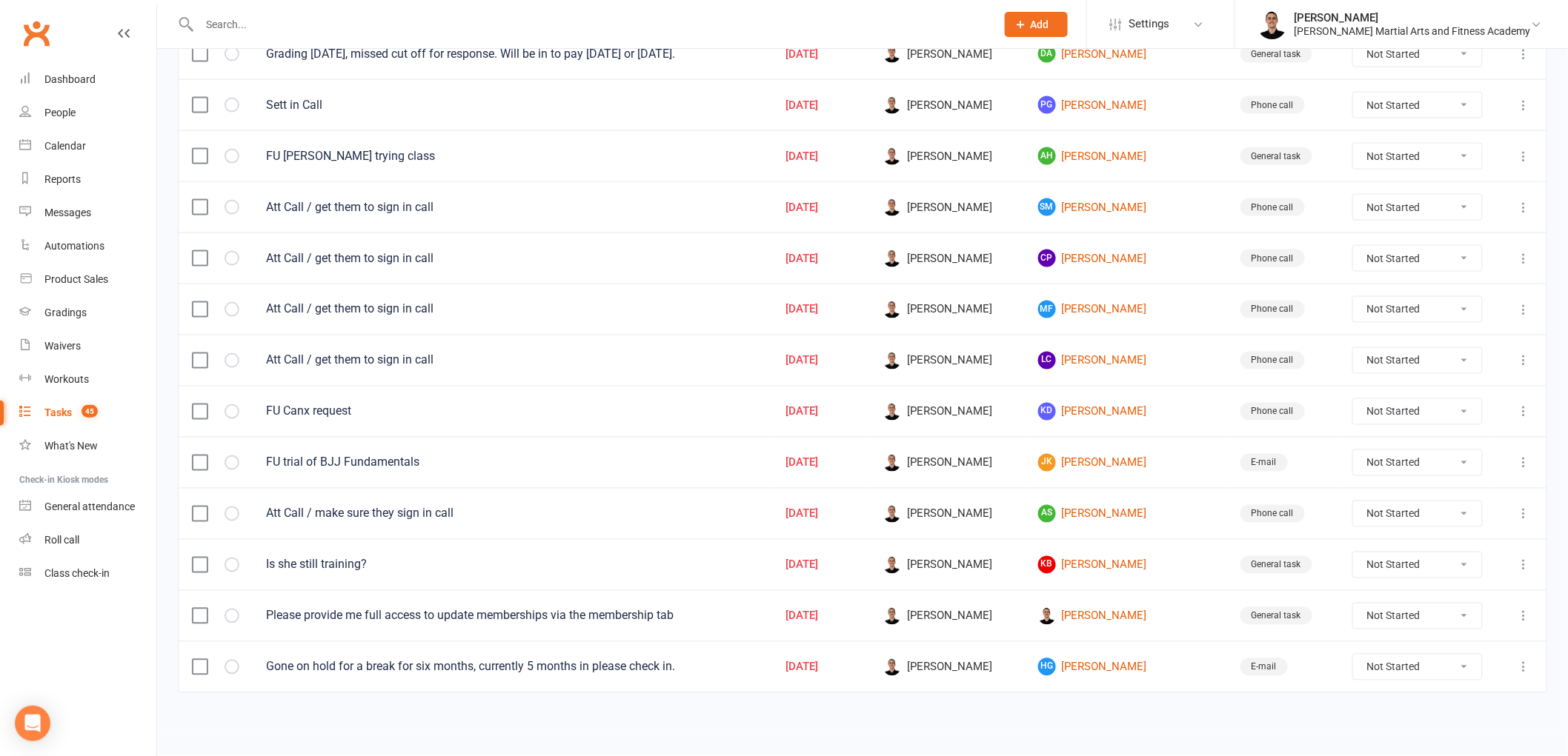
scroll to position [870, 0]
click at [1146, 357] on link "LC [PERSON_NAME]" at bounding box center [1125, 361] width 176 height 18
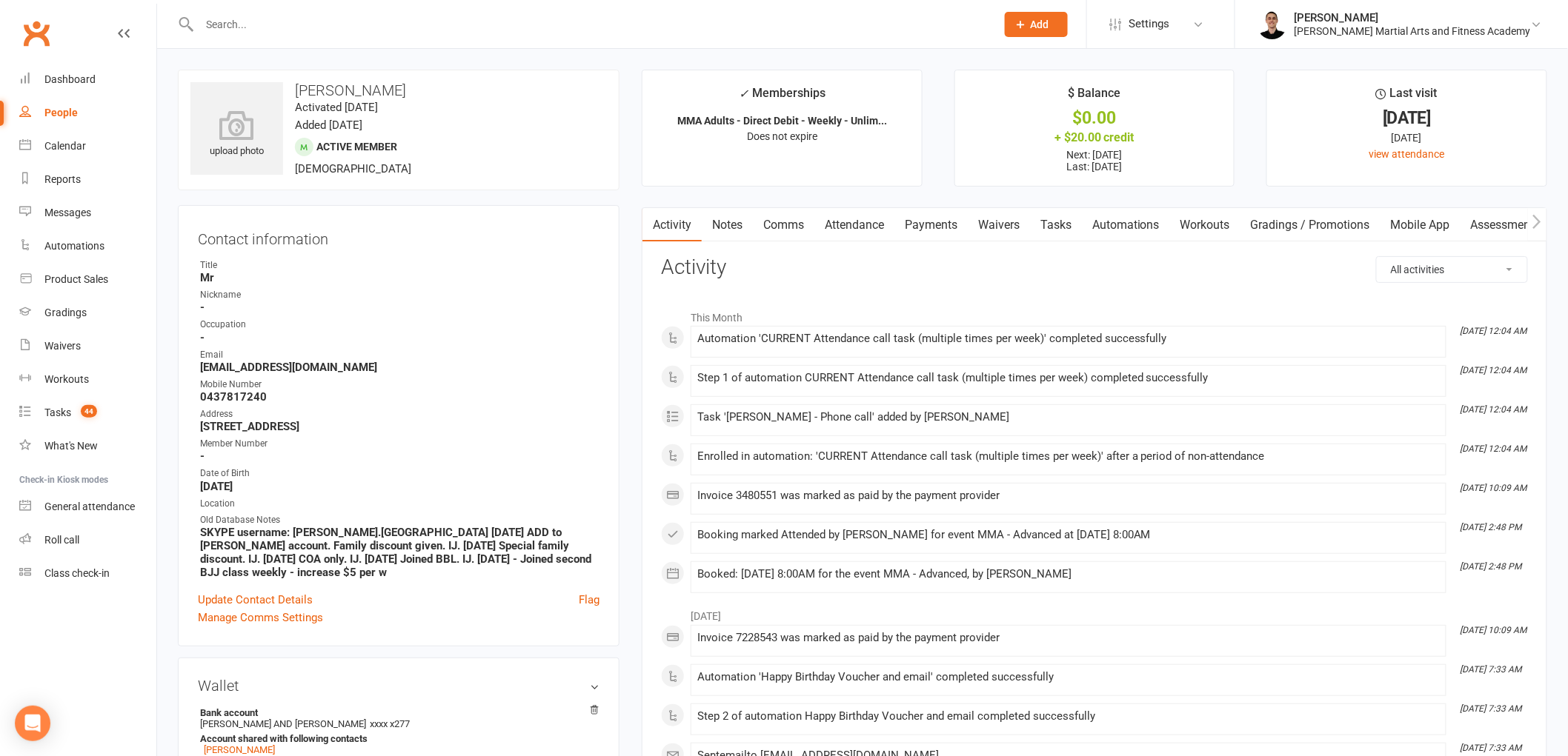
click at [801, 225] on link "Comms" at bounding box center [783, 225] width 61 height 34
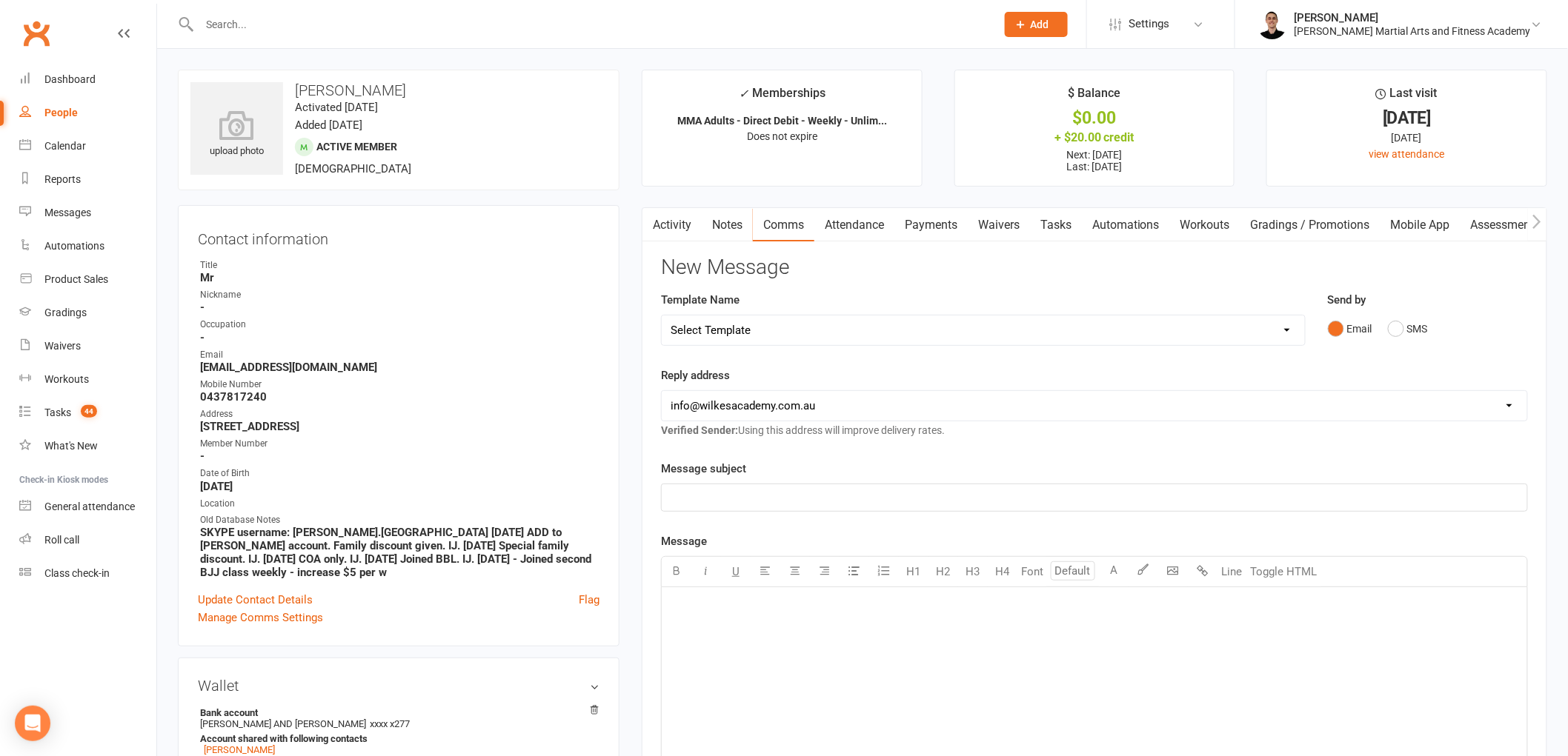
click at [804, 327] on select "Select Template [Email] Birthday Party Enquiry [Email] [DEMOGRAPHIC_DATA] Gradi…" at bounding box center [983, 331] width 644 height 29
select select "5"
click at [662, 316] on select "Select Template [Email] Birthday Party Enquiry [Email] [DEMOGRAPHIC_DATA] Gradi…" at bounding box center [983, 331] width 644 height 29
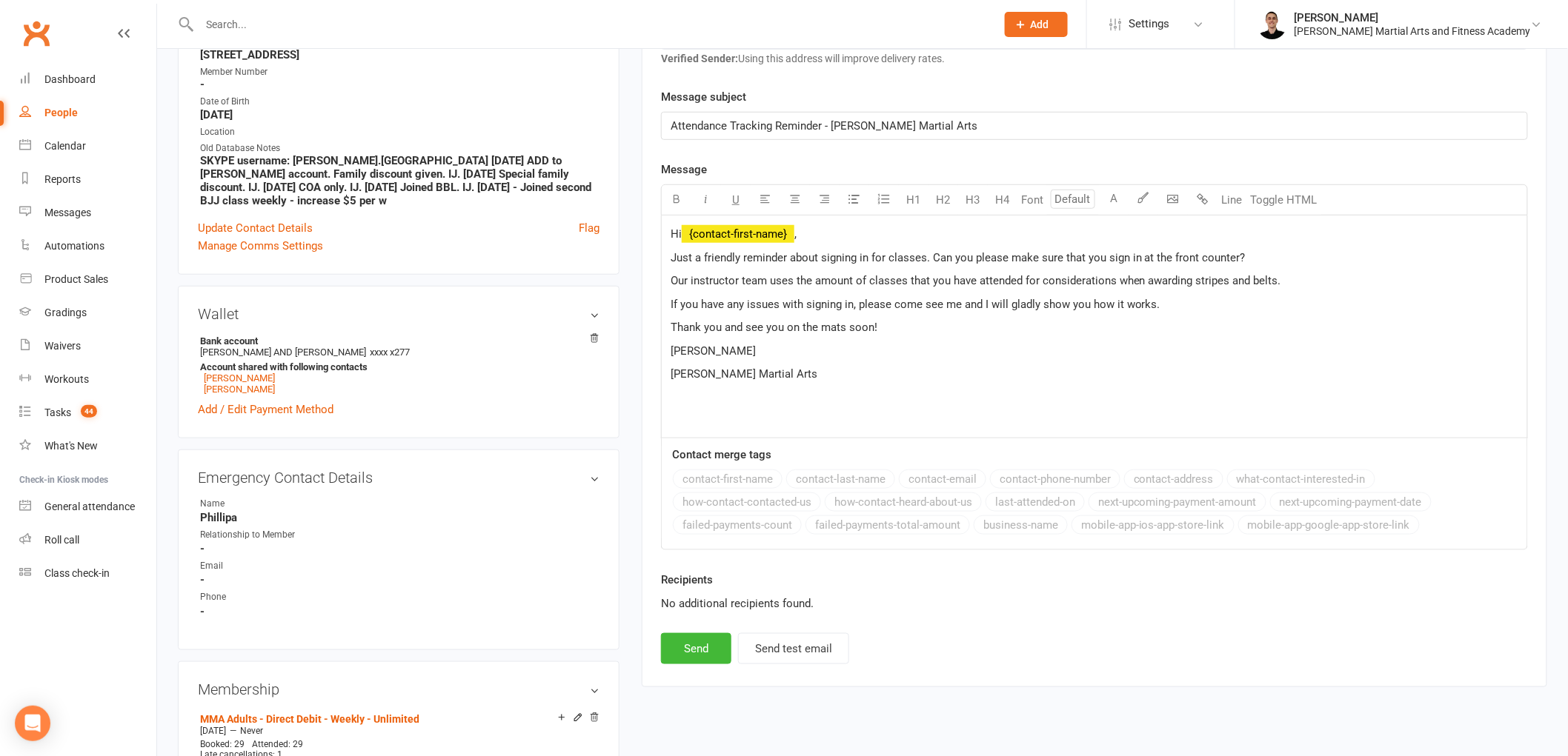
scroll to position [493, 0]
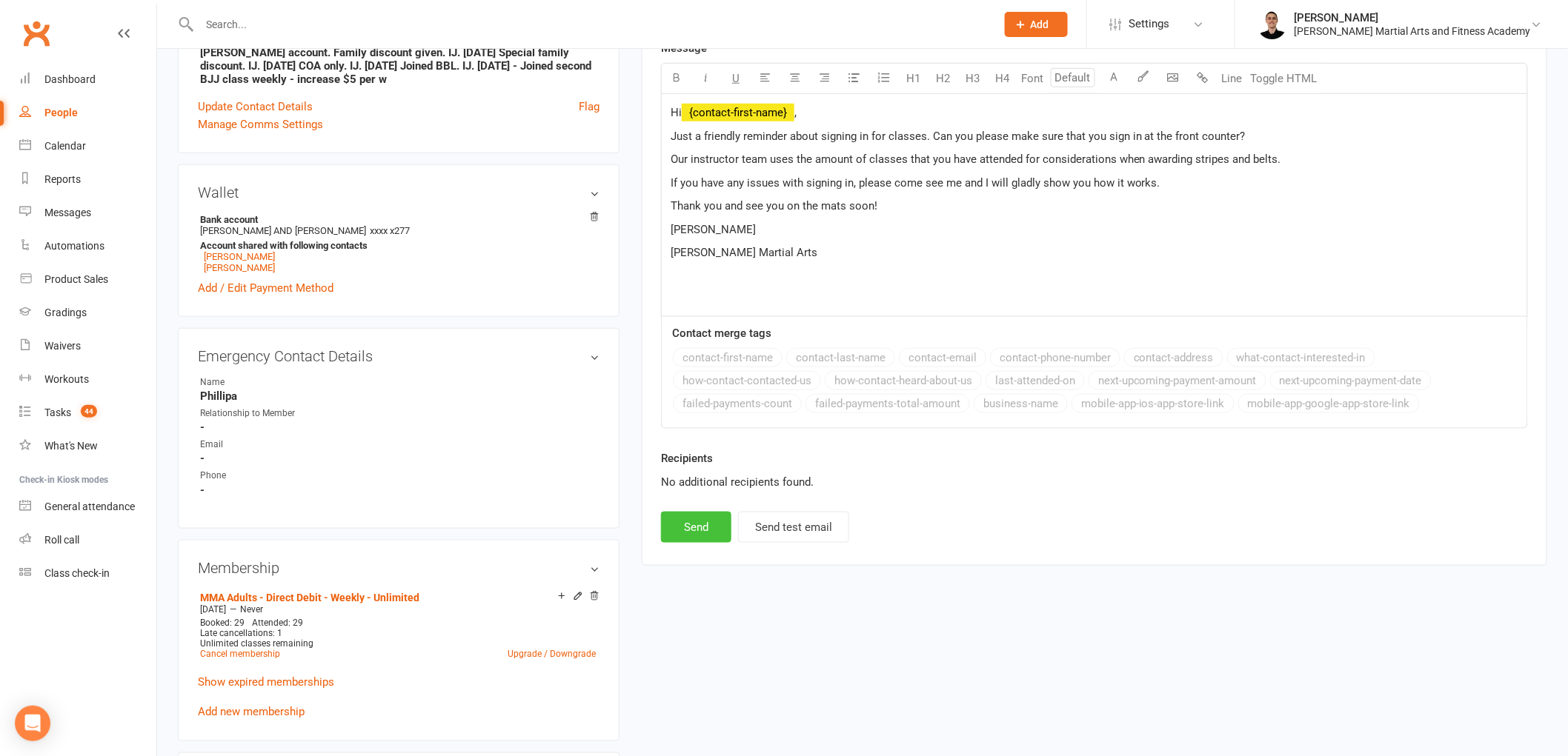
click at [689, 521] on button "Send" at bounding box center [696, 527] width 70 height 31
select select
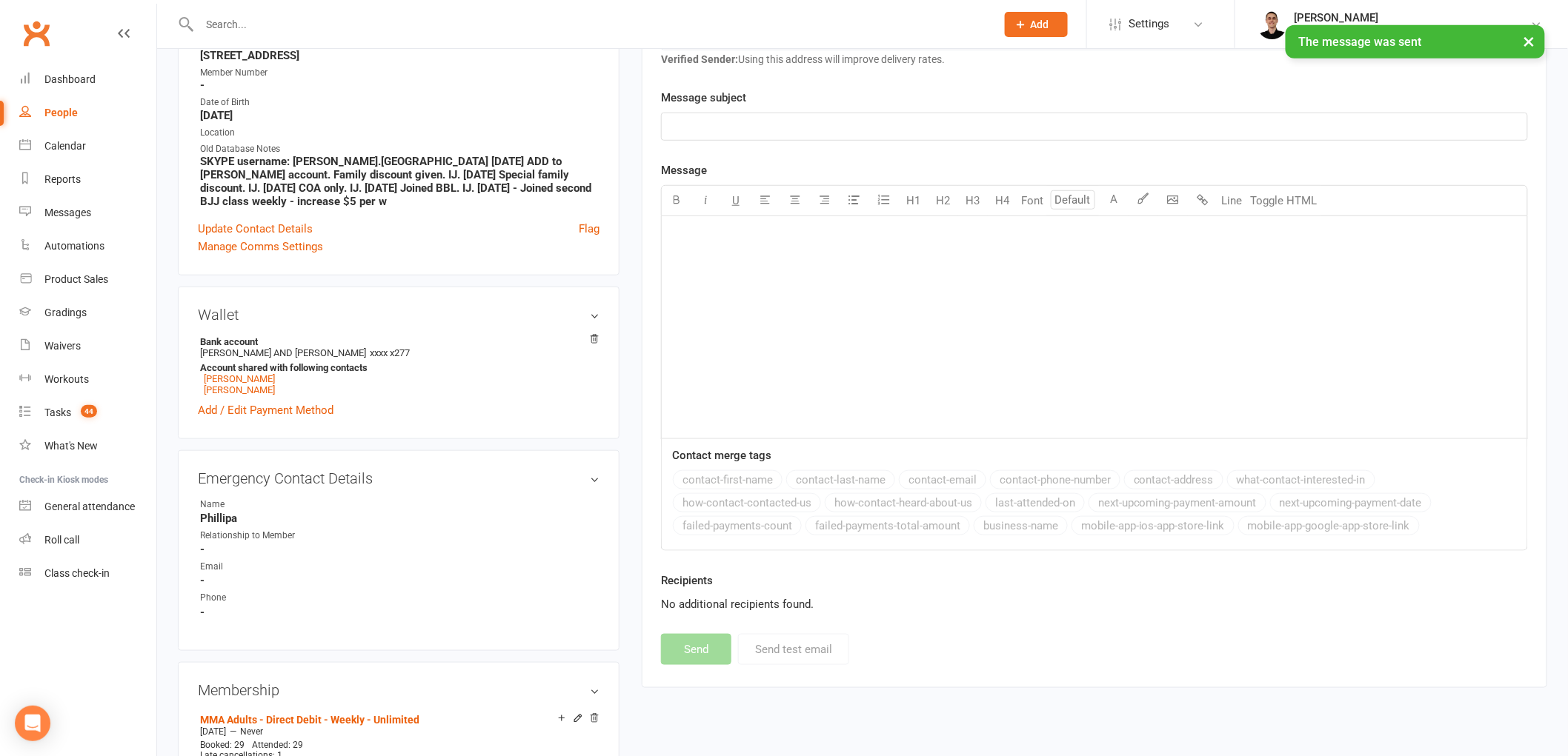
scroll to position [82, 0]
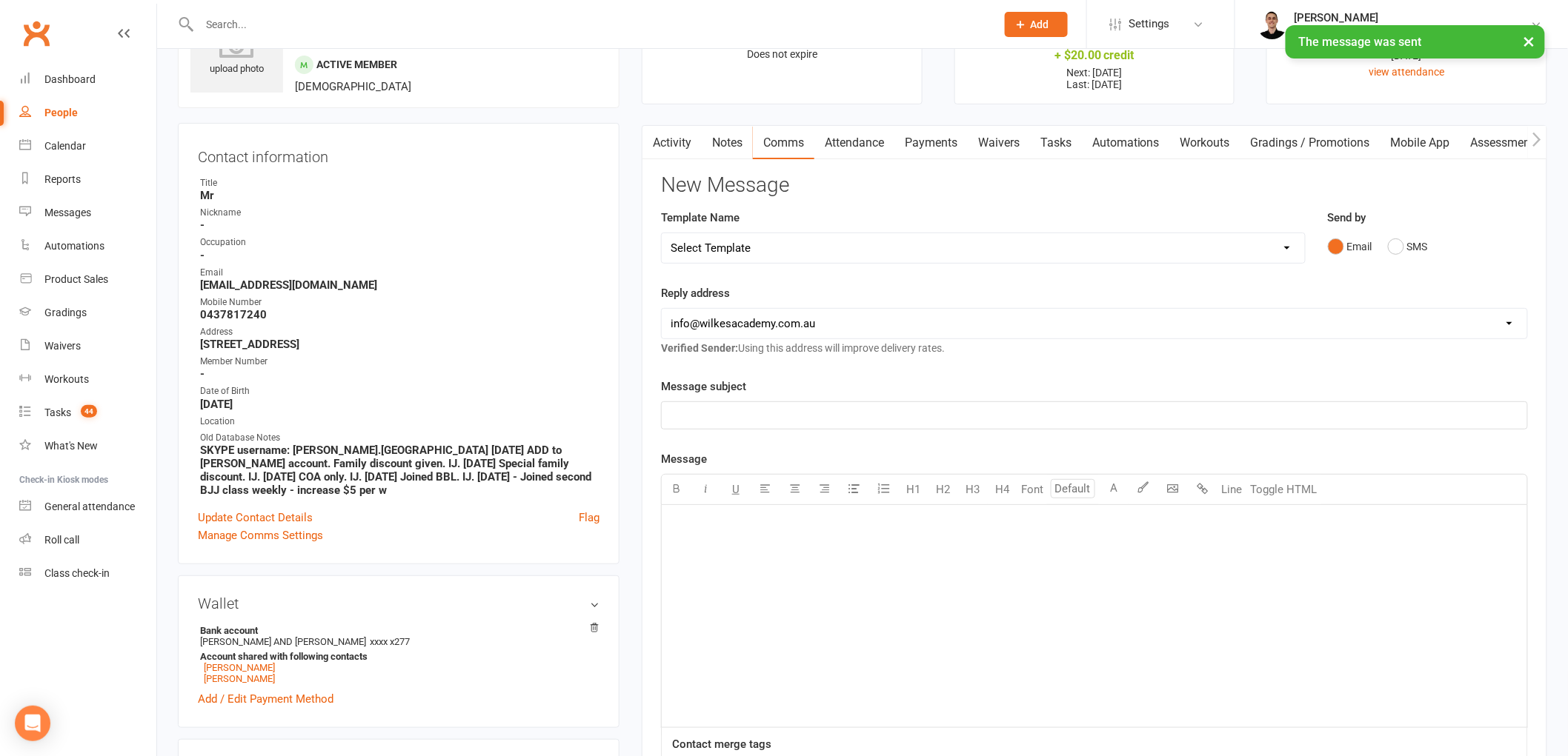
click at [1052, 136] on link "Tasks" at bounding box center [1056, 143] width 52 height 34
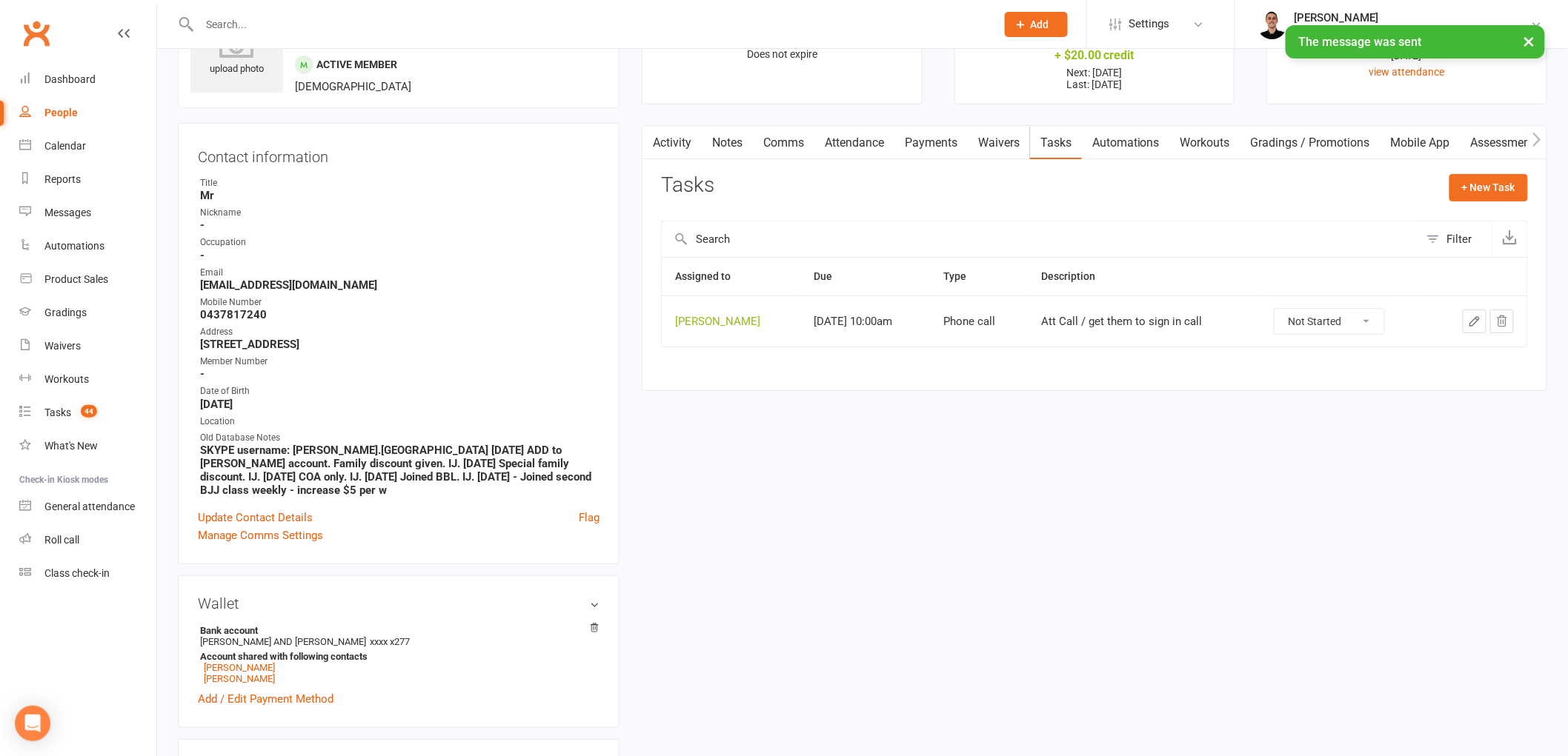
click at [1343, 323] on select "Not Started In Progress Waiting Complete" at bounding box center [1330, 321] width 109 height 25
click at [1284, 309] on select "Not Started In Progress Waiting Complete" at bounding box center [1330, 321] width 109 height 25
select select "unstarted"
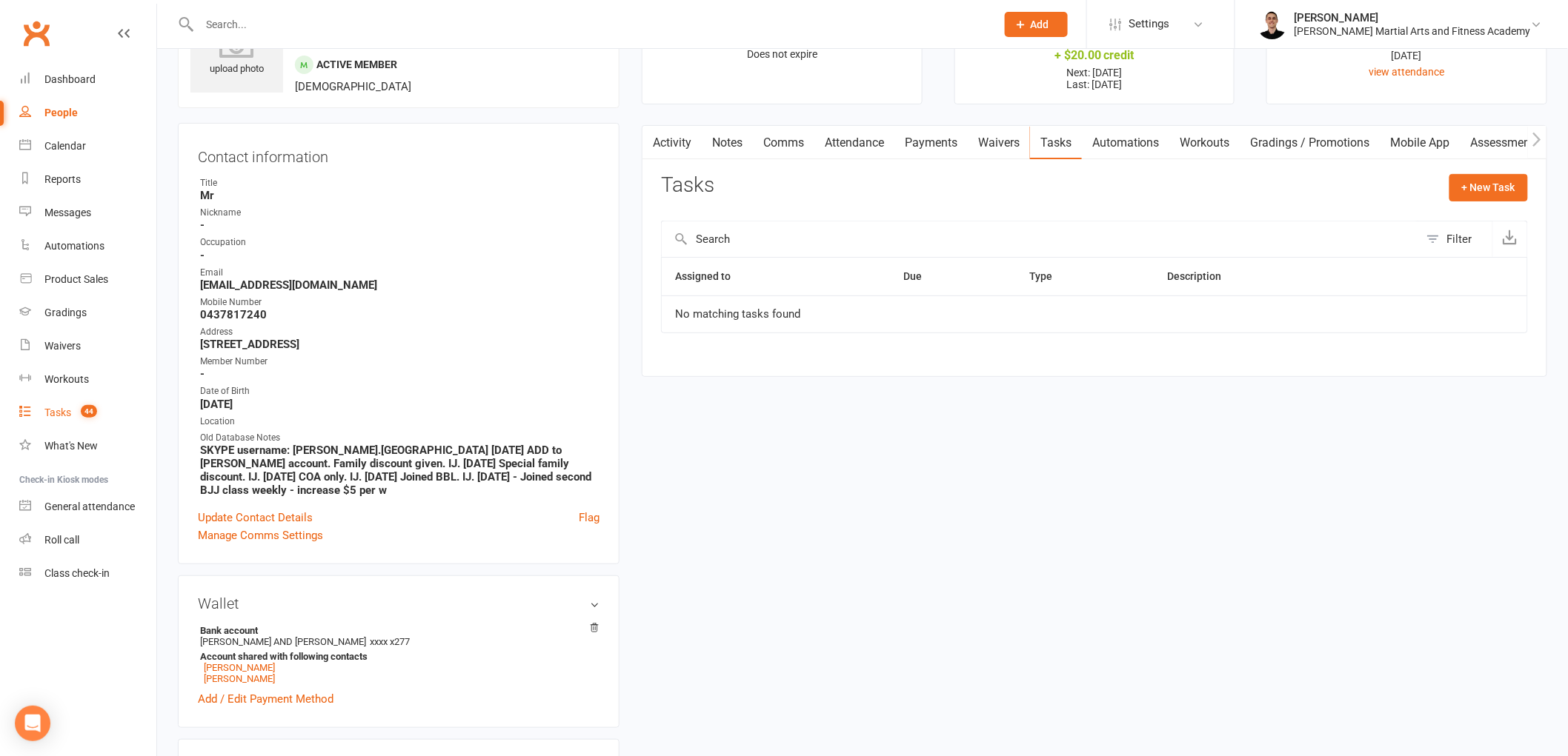
click at [75, 411] on count-badge "44" at bounding box center [85, 412] width 24 height 12
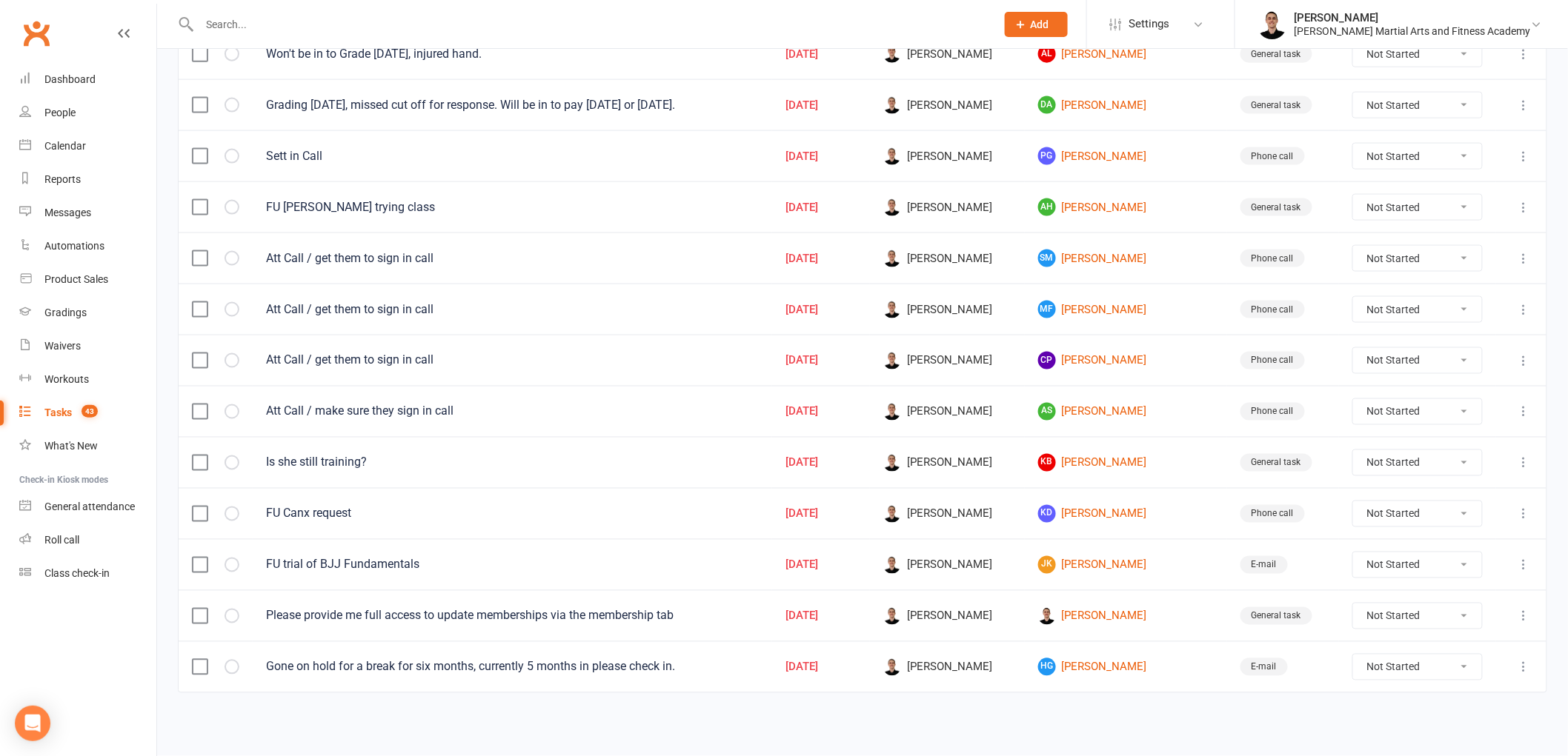
scroll to position [820, 0]
click at [1114, 252] on link "SM [PERSON_NAME]" at bounding box center [1125, 259] width 176 height 18
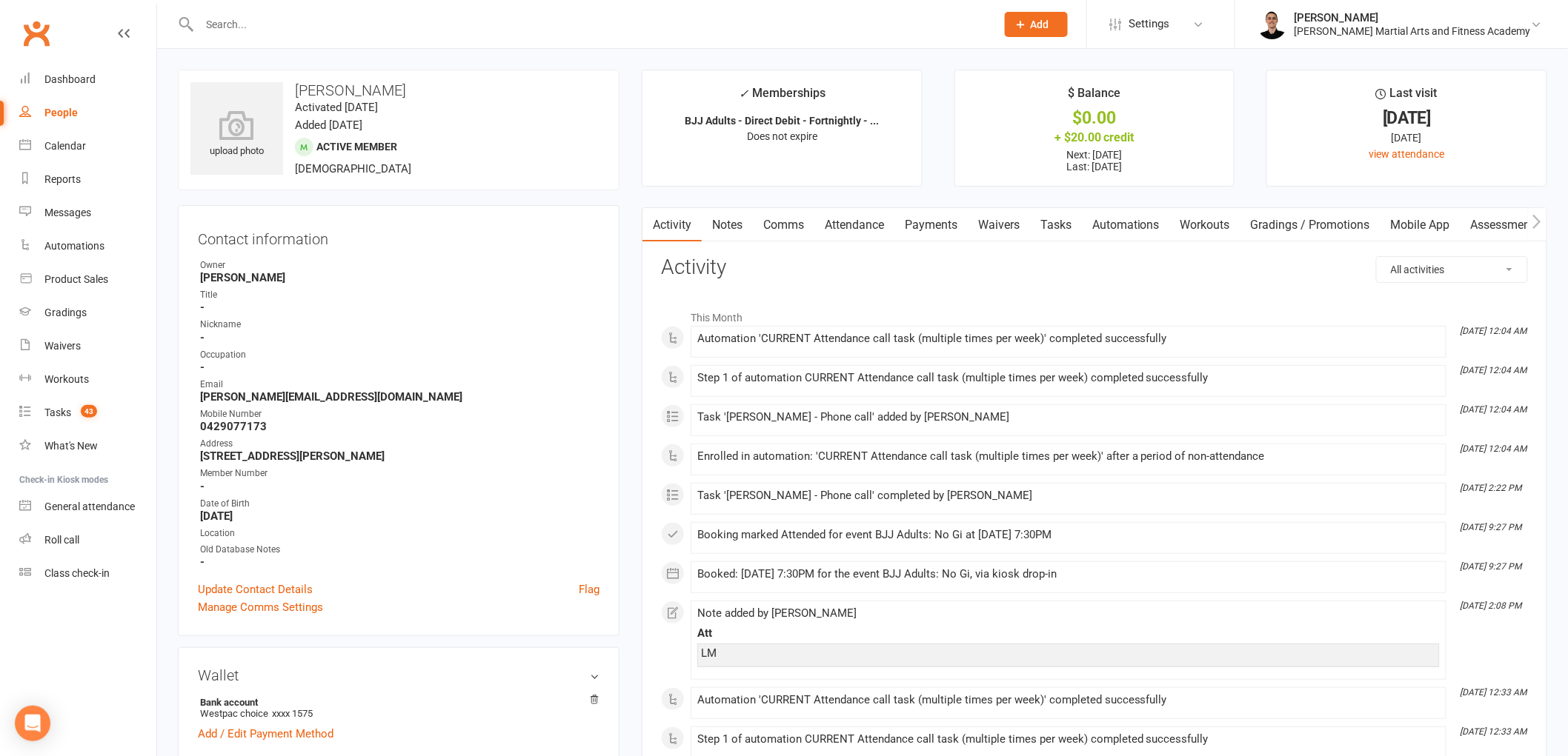
click at [1061, 220] on link "Tasks" at bounding box center [1056, 225] width 52 height 34
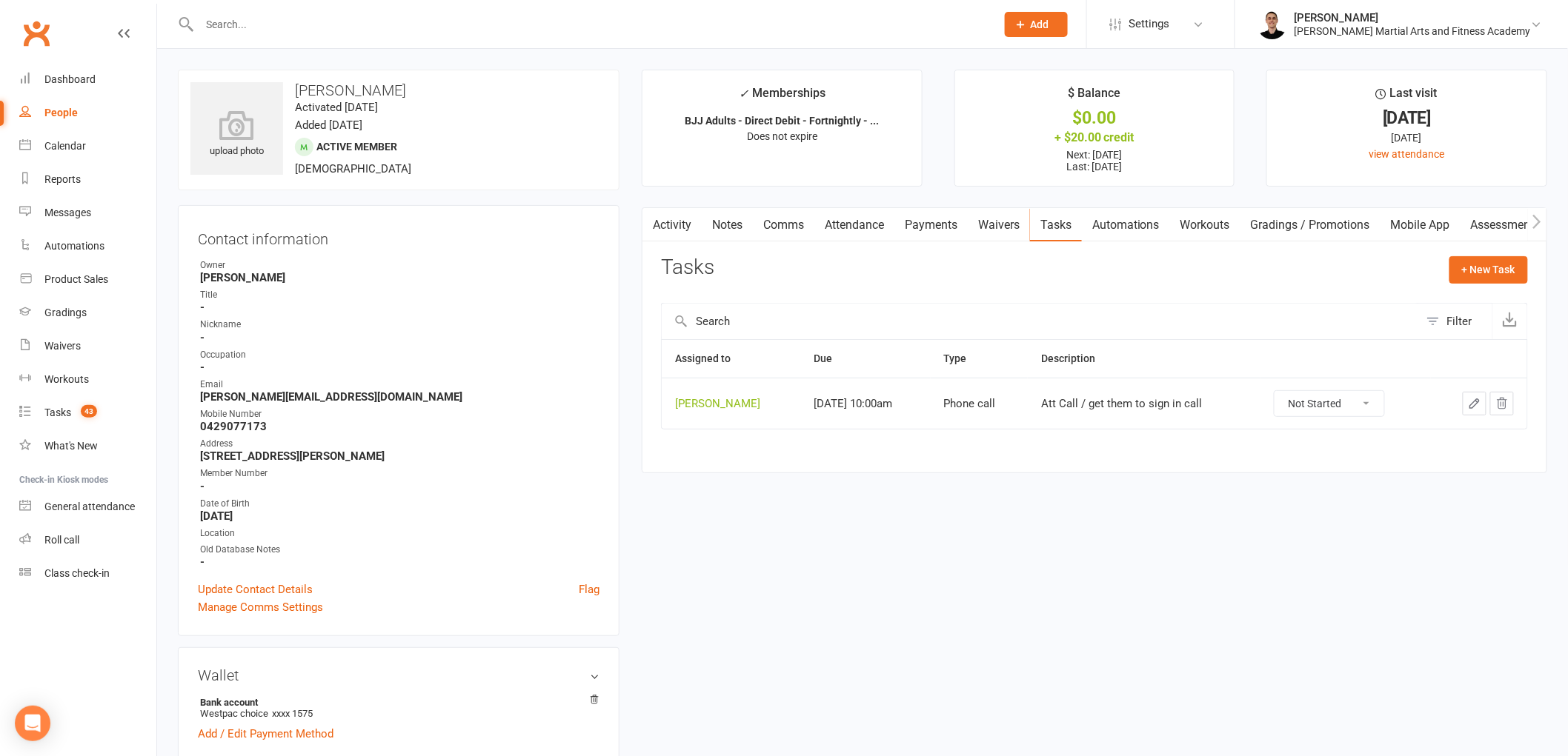
click at [1472, 402] on icon "button" at bounding box center [1474, 403] width 13 height 13
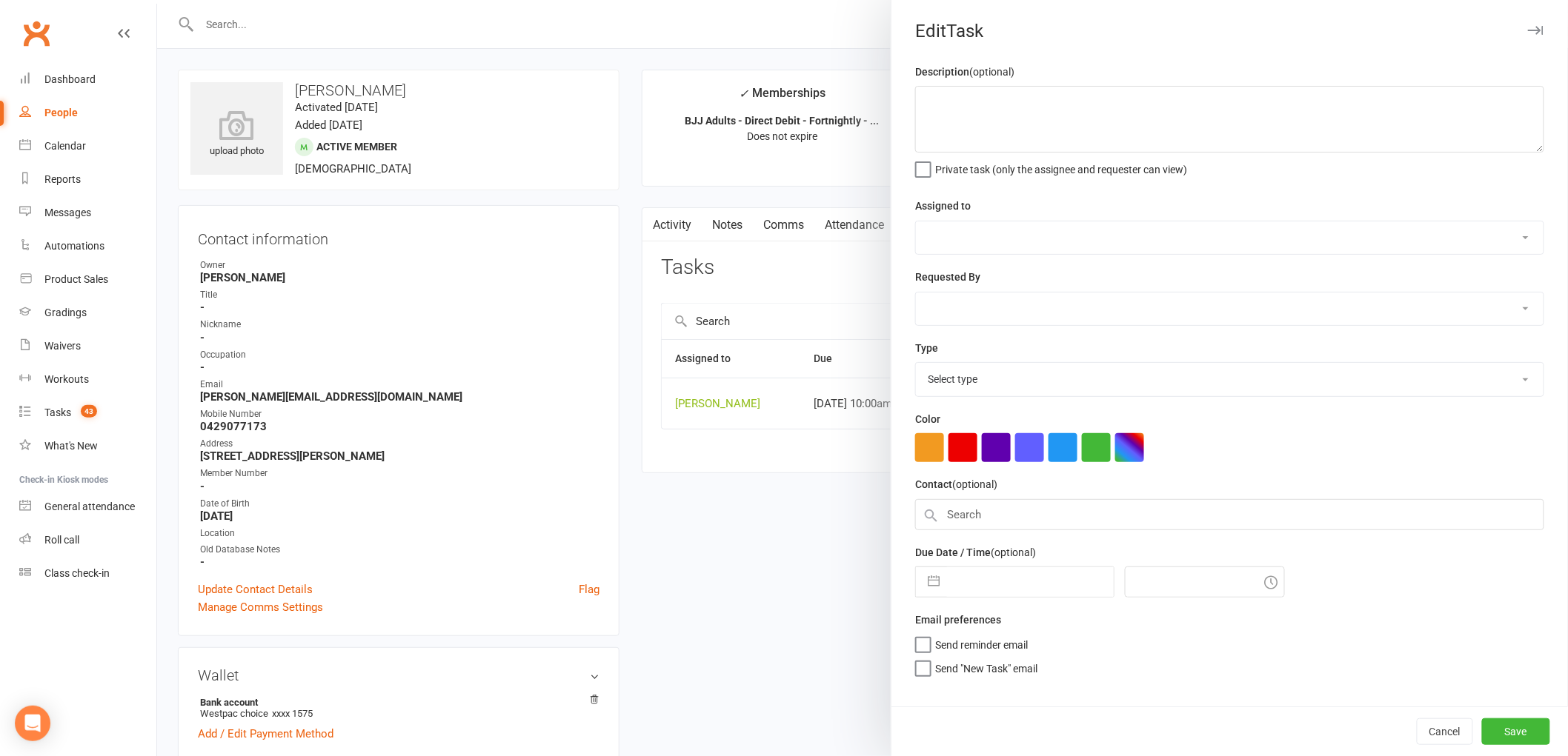
type textarea "Att Call / get them to sign in call"
select select "47660"
type input "[DATE]"
type input "10:00am"
select select "25277"
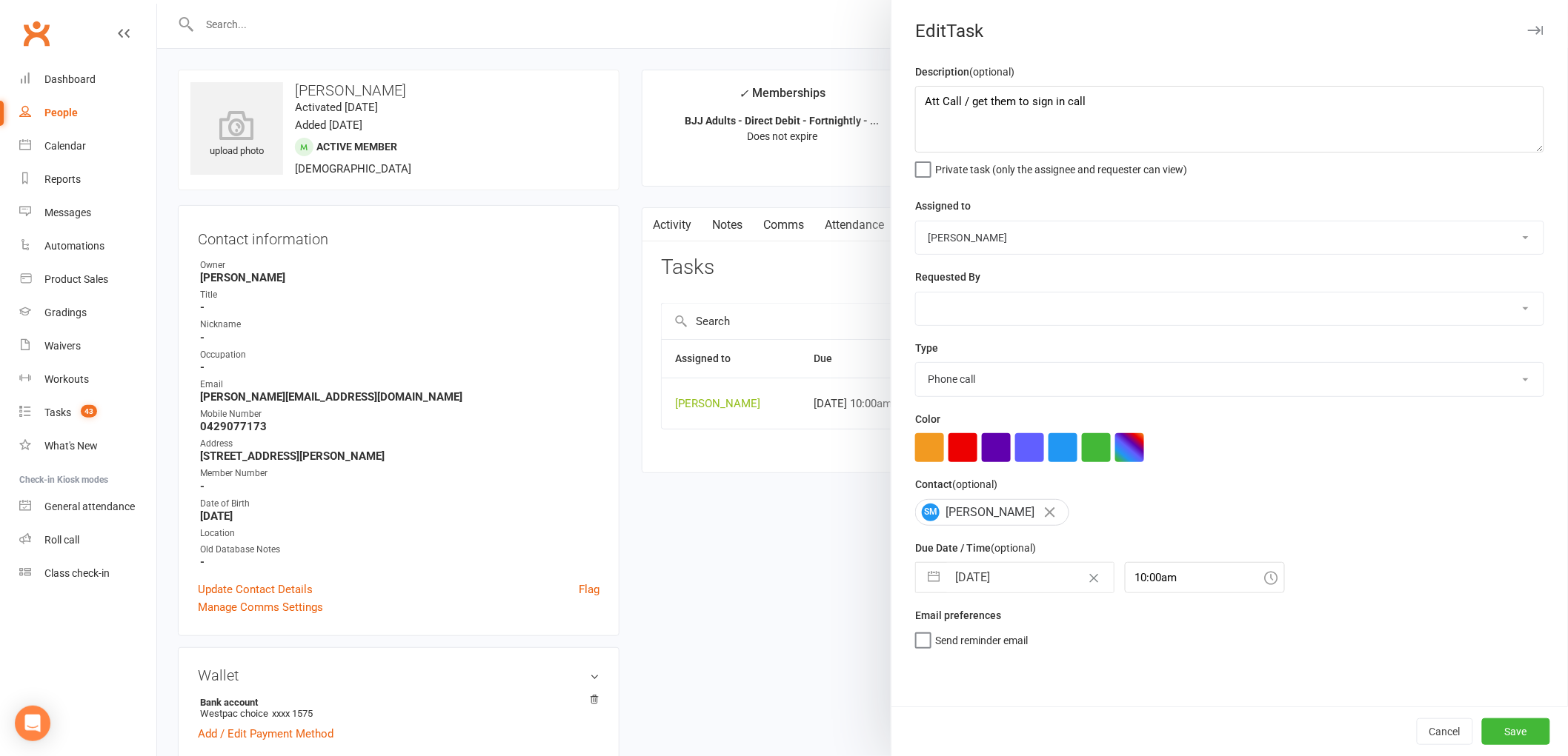
select select "7"
select select "2025"
select select "8"
select select "2025"
select select "9"
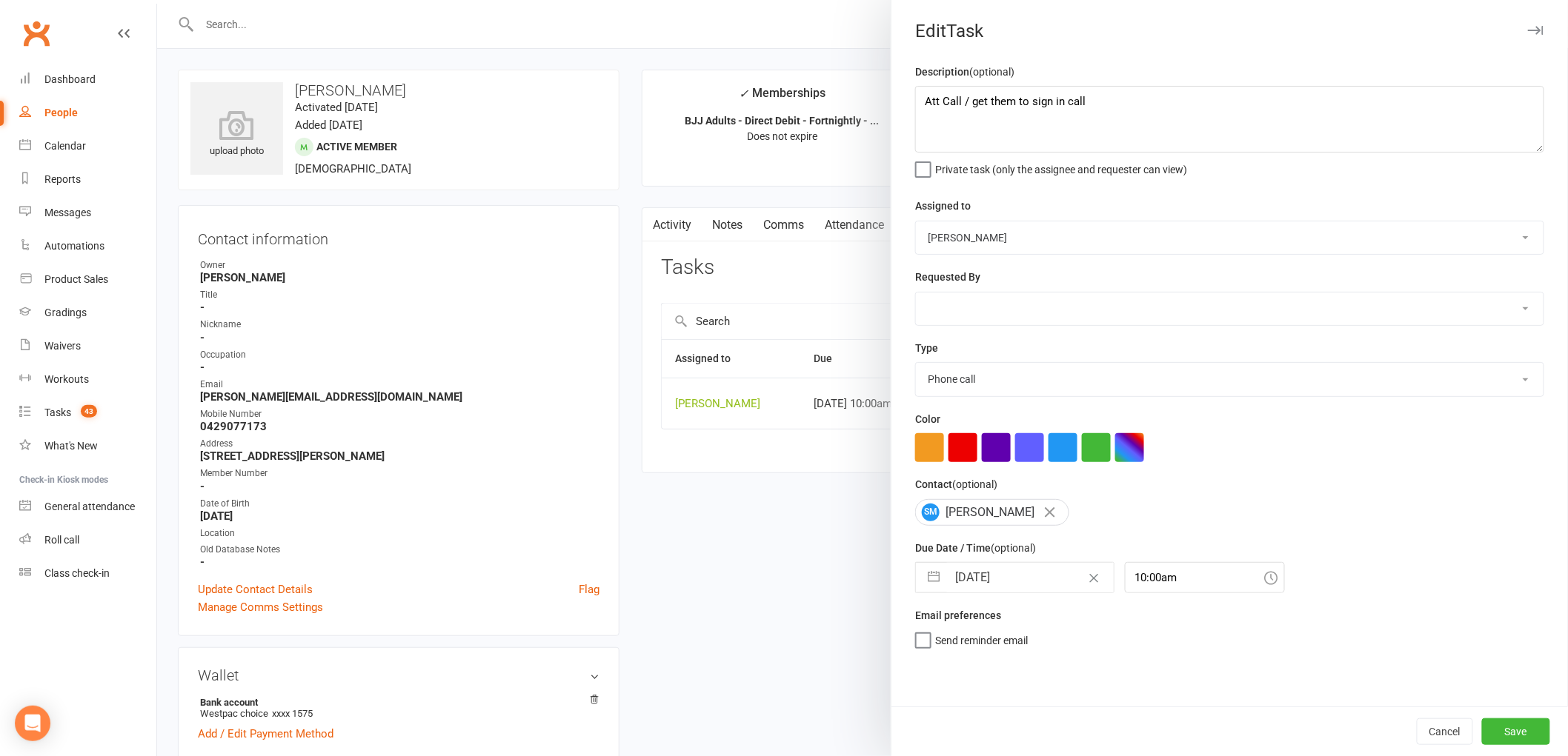
select select "2025"
click at [994, 587] on input "[DATE]" at bounding box center [1031, 578] width 167 height 29
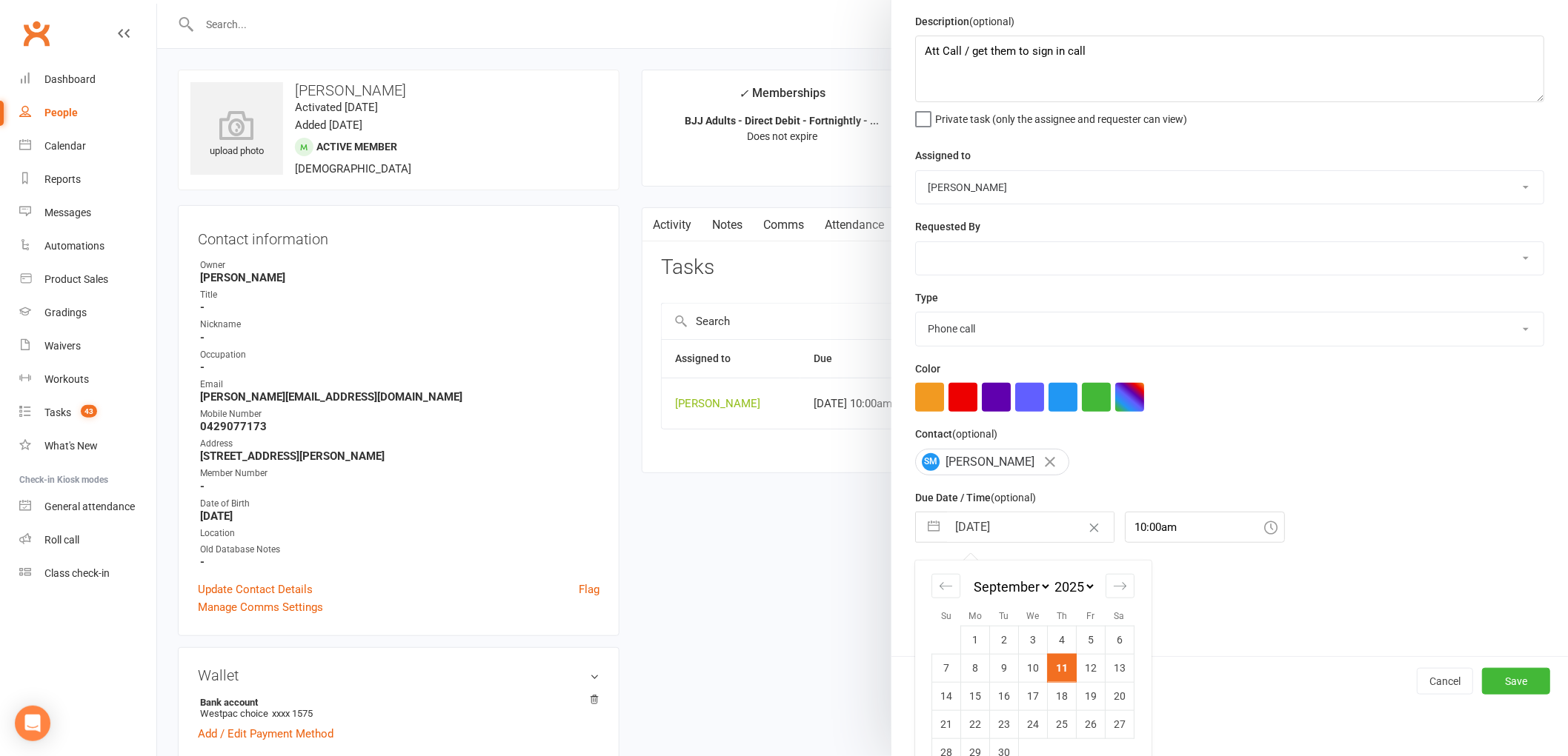
scroll to position [78, 0]
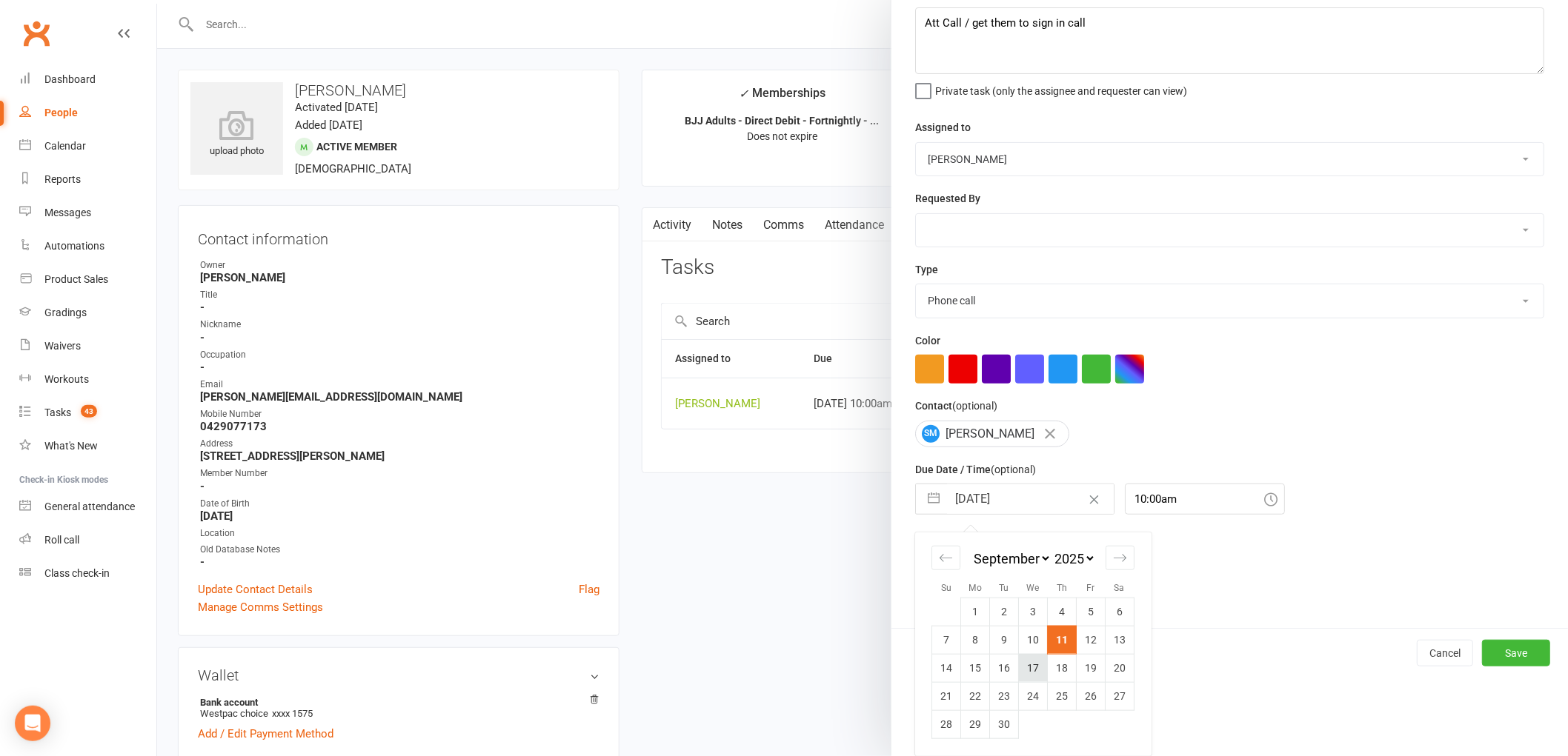
click at [1028, 669] on td "17" at bounding box center [1033, 668] width 29 height 28
type input "[DATE]"
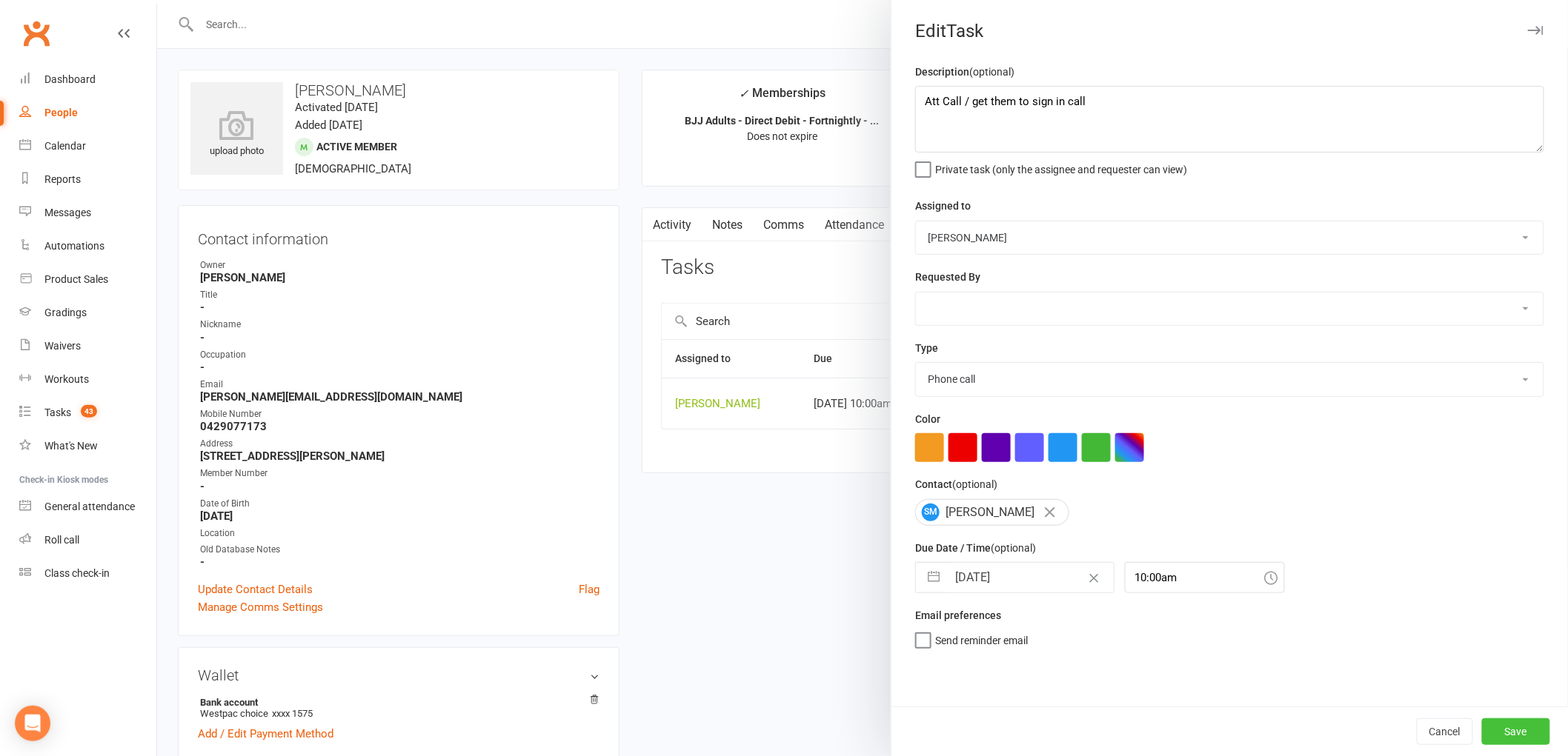
click at [1516, 735] on button "Save" at bounding box center [1516, 732] width 68 height 27
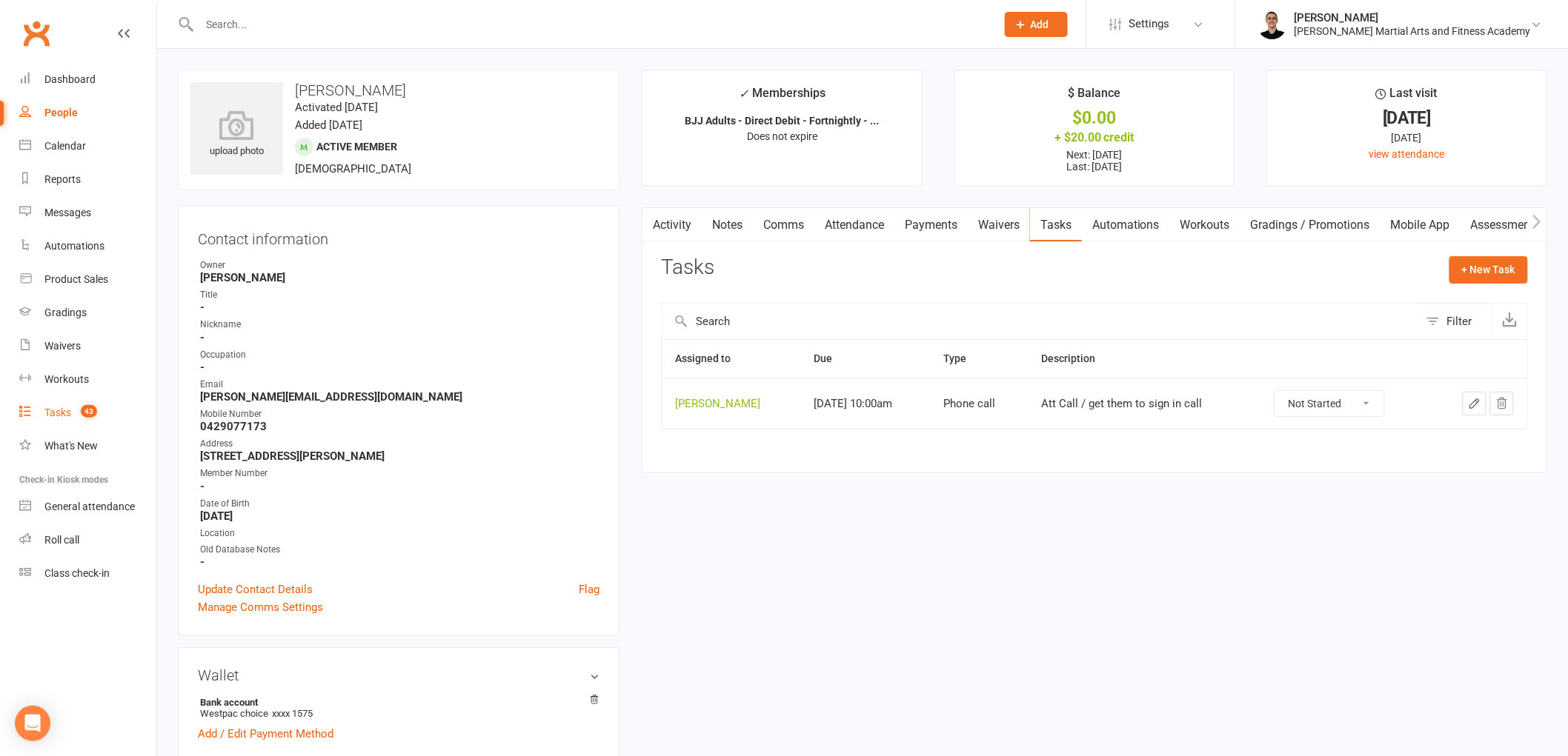
click at [73, 427] on link "Tasks 43" at bounding box center [88, 412] width 137 height 33
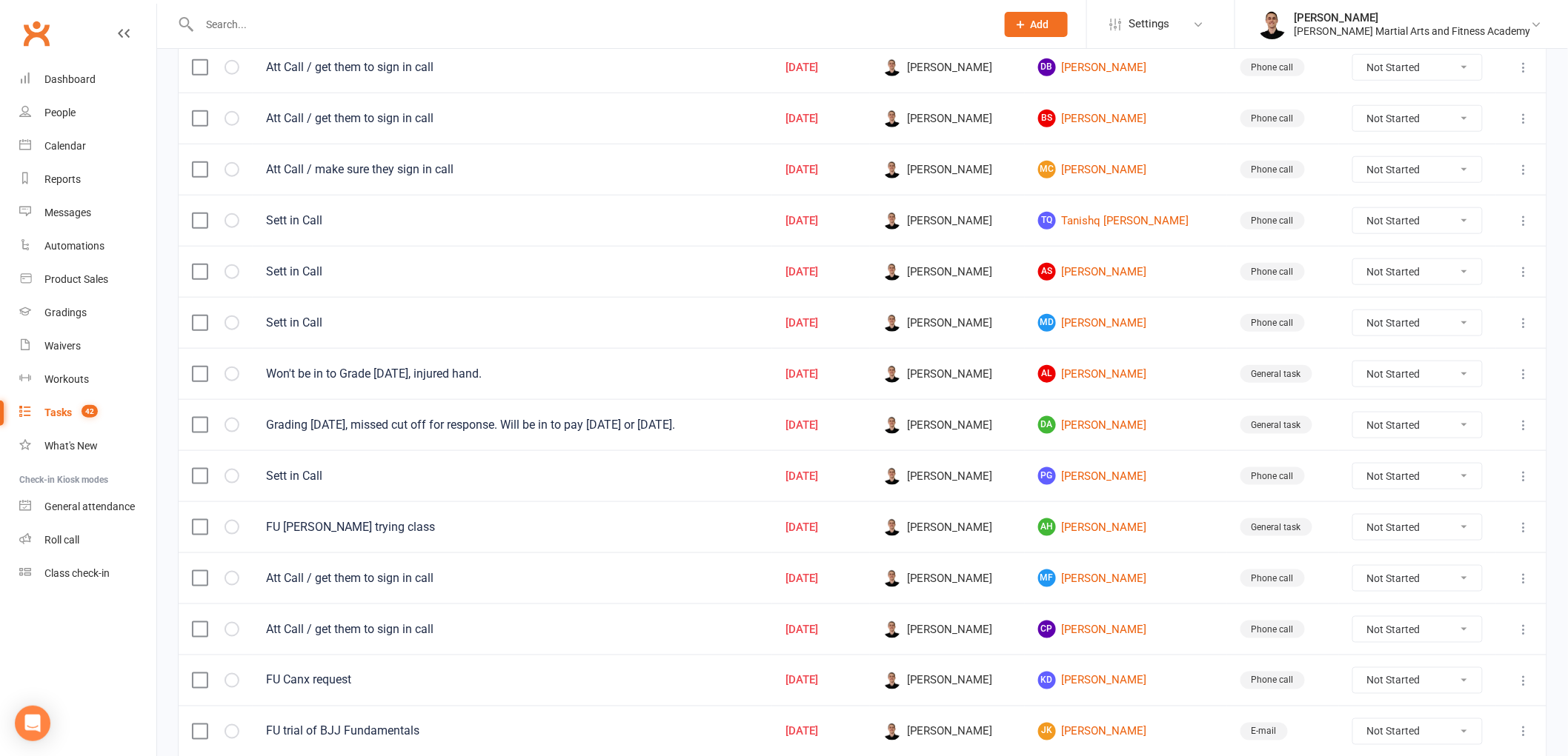
scroll to position [493, 0]
click at [1113, 371] on link "AL [PERSON_NAME]" at bounding box center [1125, 373] width 176 height 18
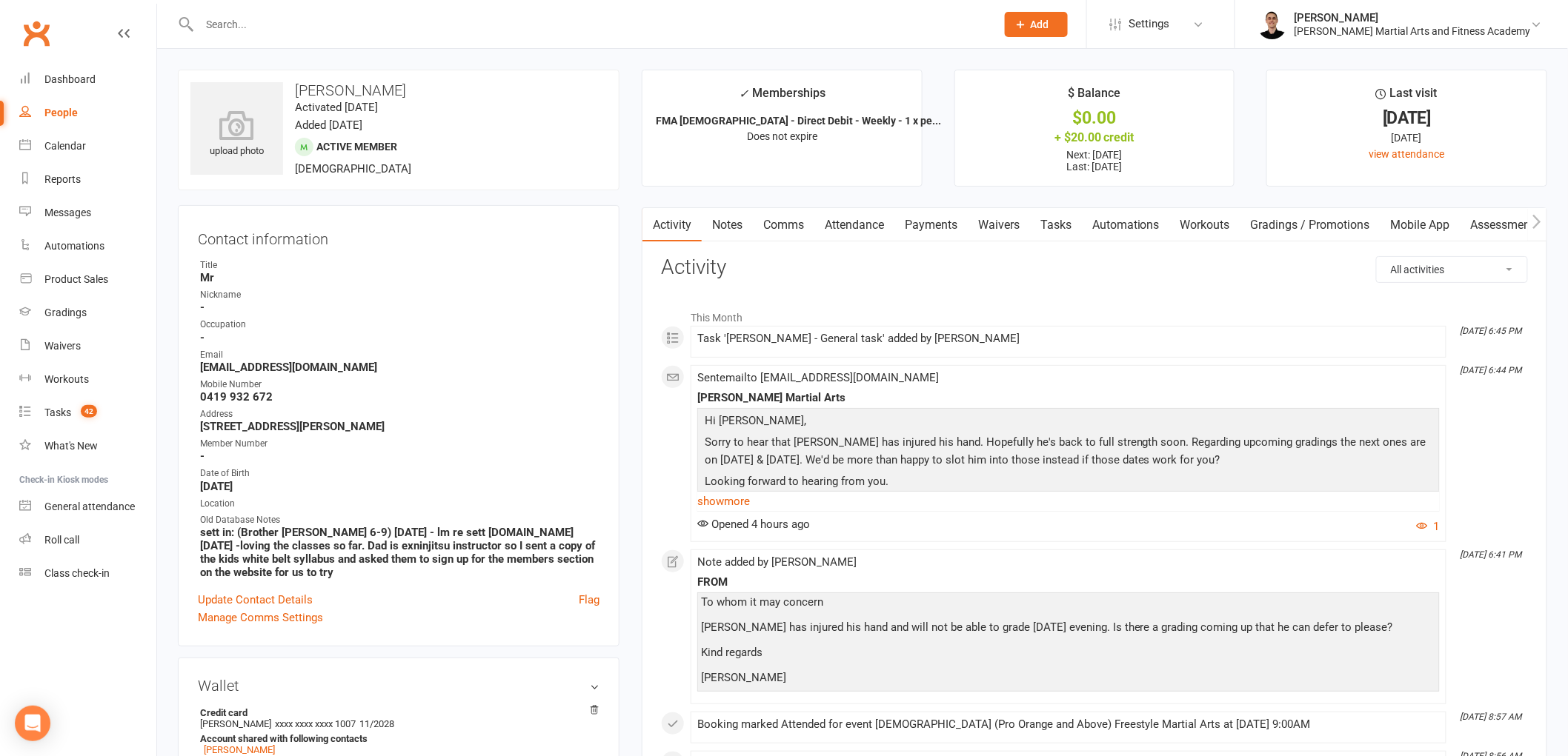
click at [1060, 226] on link "Tasks" at bounding box center [1056, 225] width 52 height 34
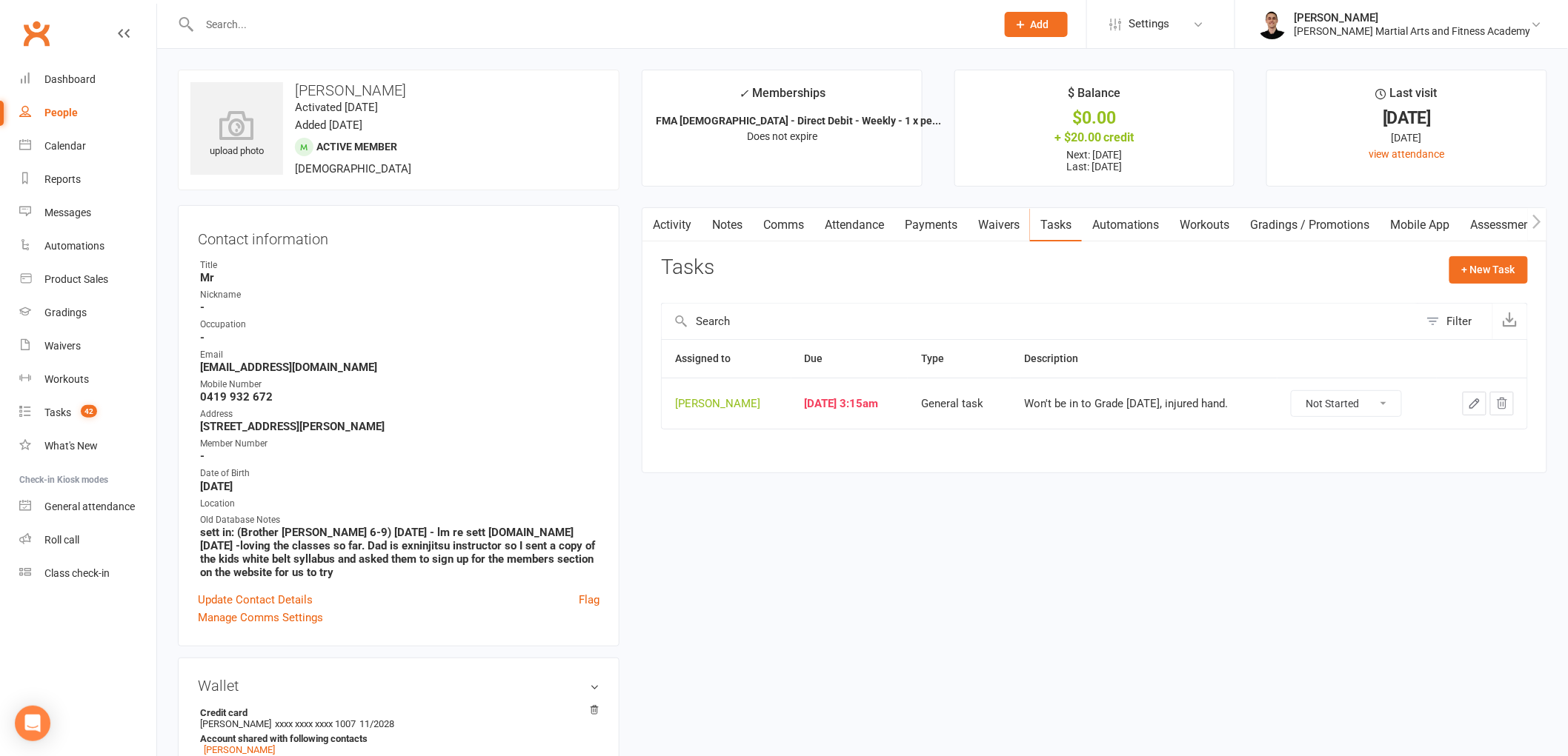
click at [1324, 404] on select "Not Started In Progress Waiting Complete" at bounding box center [1347, 403] width 109 height 25
click at [1299, 392] on select "Not Started In Progress Waiting Complete" at bounding box center [1347, 403] width 109 height 25
select select "unstarted"
click at [51, 403] on link "Tasks 42" at bounding box center [88, 412] width 137 height 33
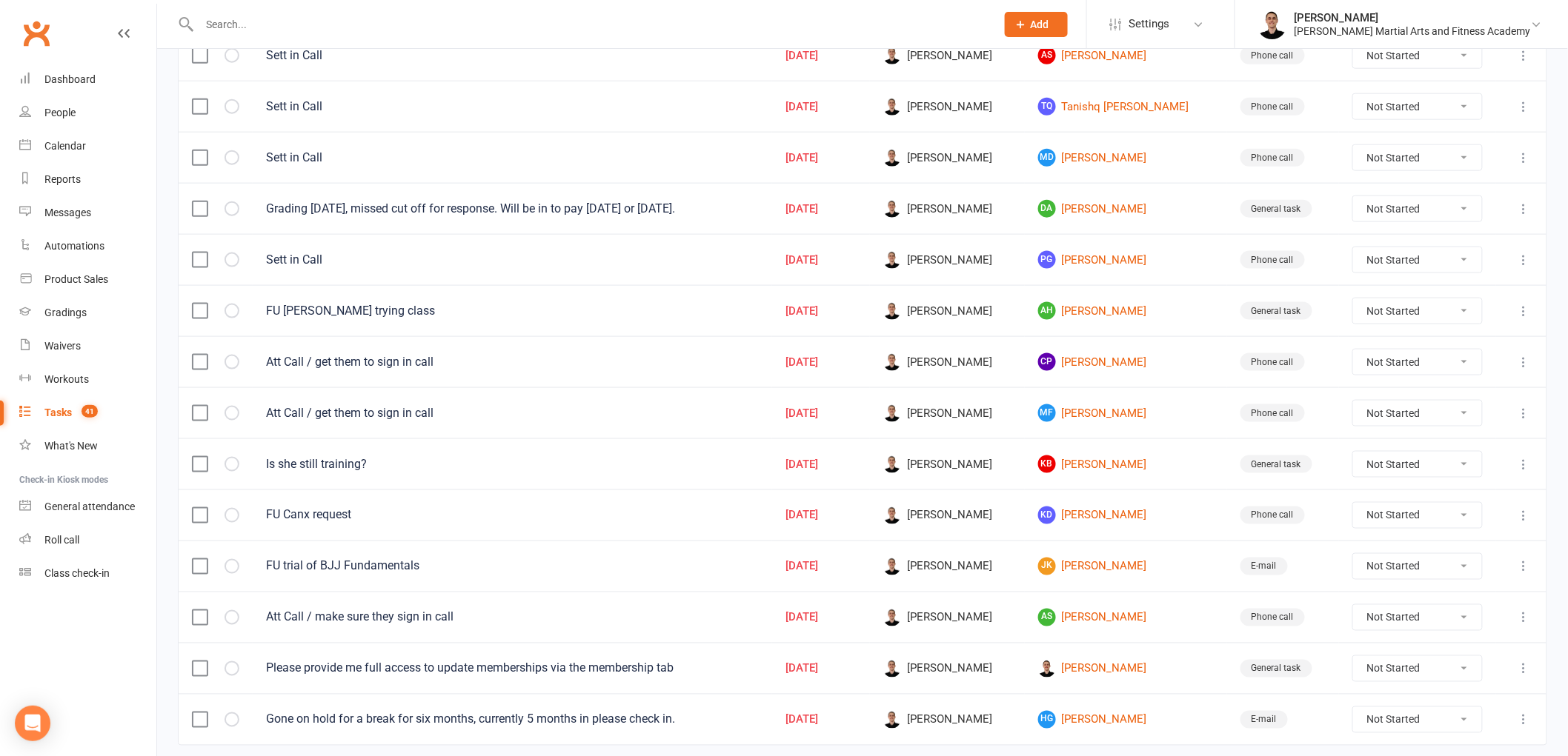
scroll to position [716, 0]
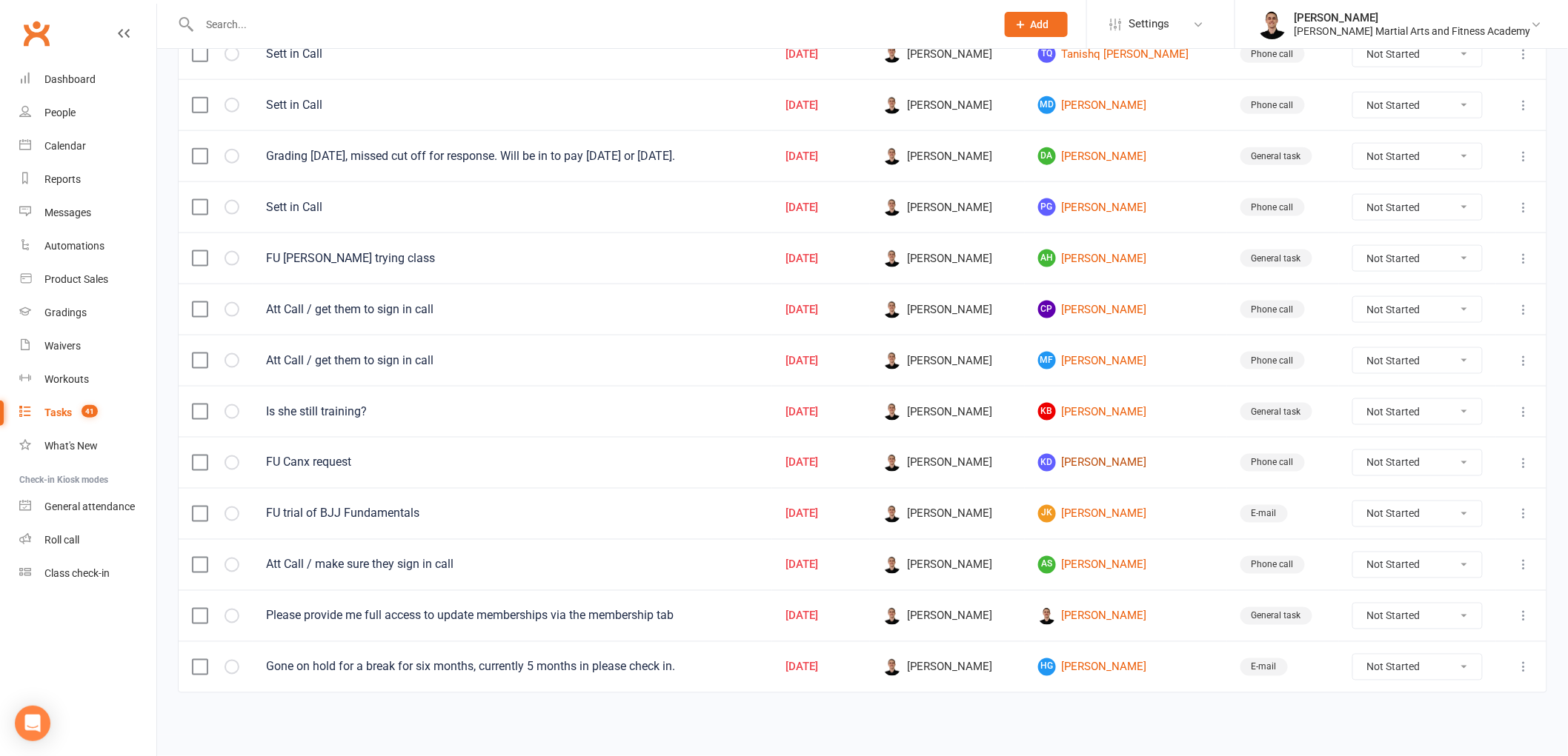
click at [1094, 454] on link "KD [PERSON_NAME]" at bounding box center [1125, 463] width 176 height 18
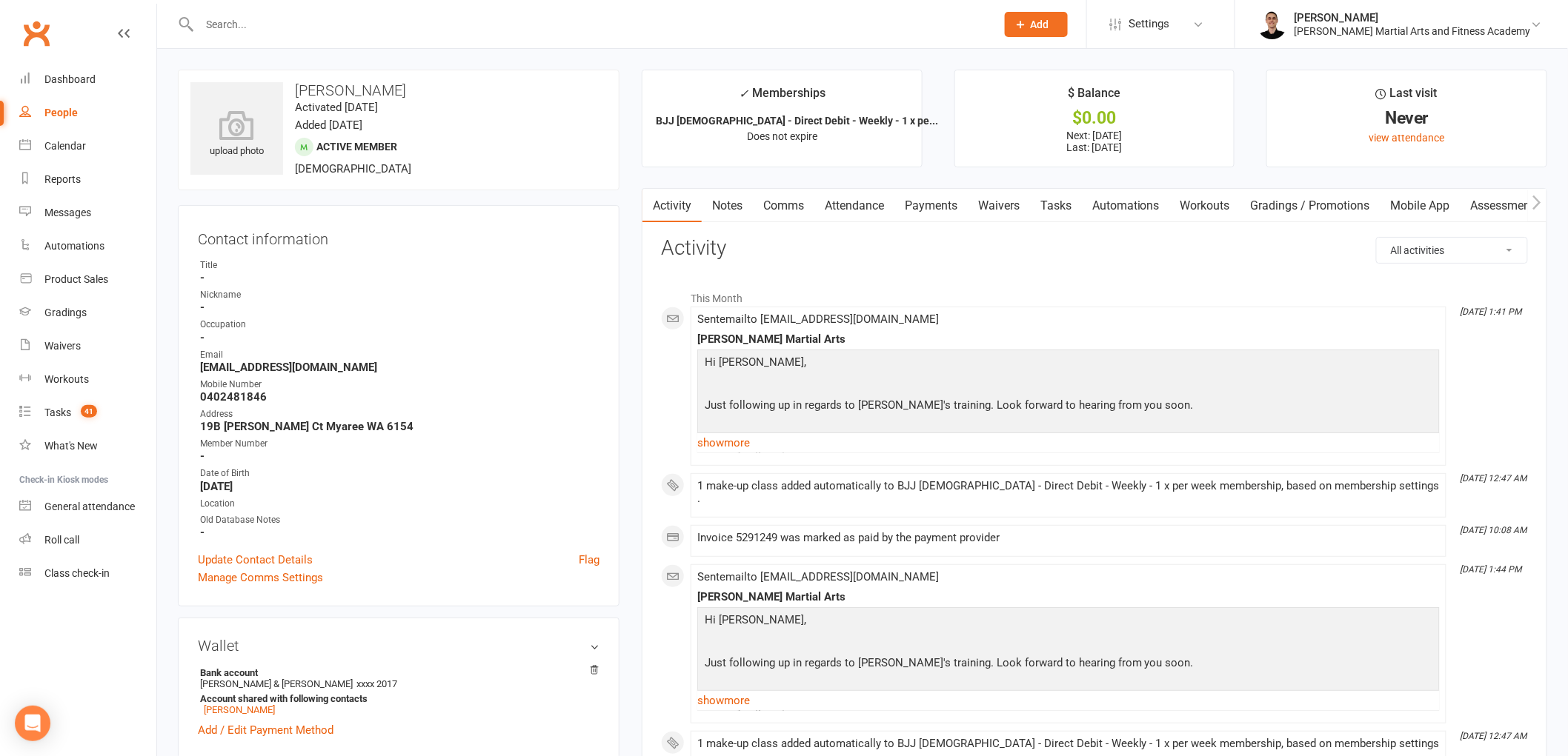
click at [460, 26] on input "text" at bounding box center [590, 24] width 791 height 20
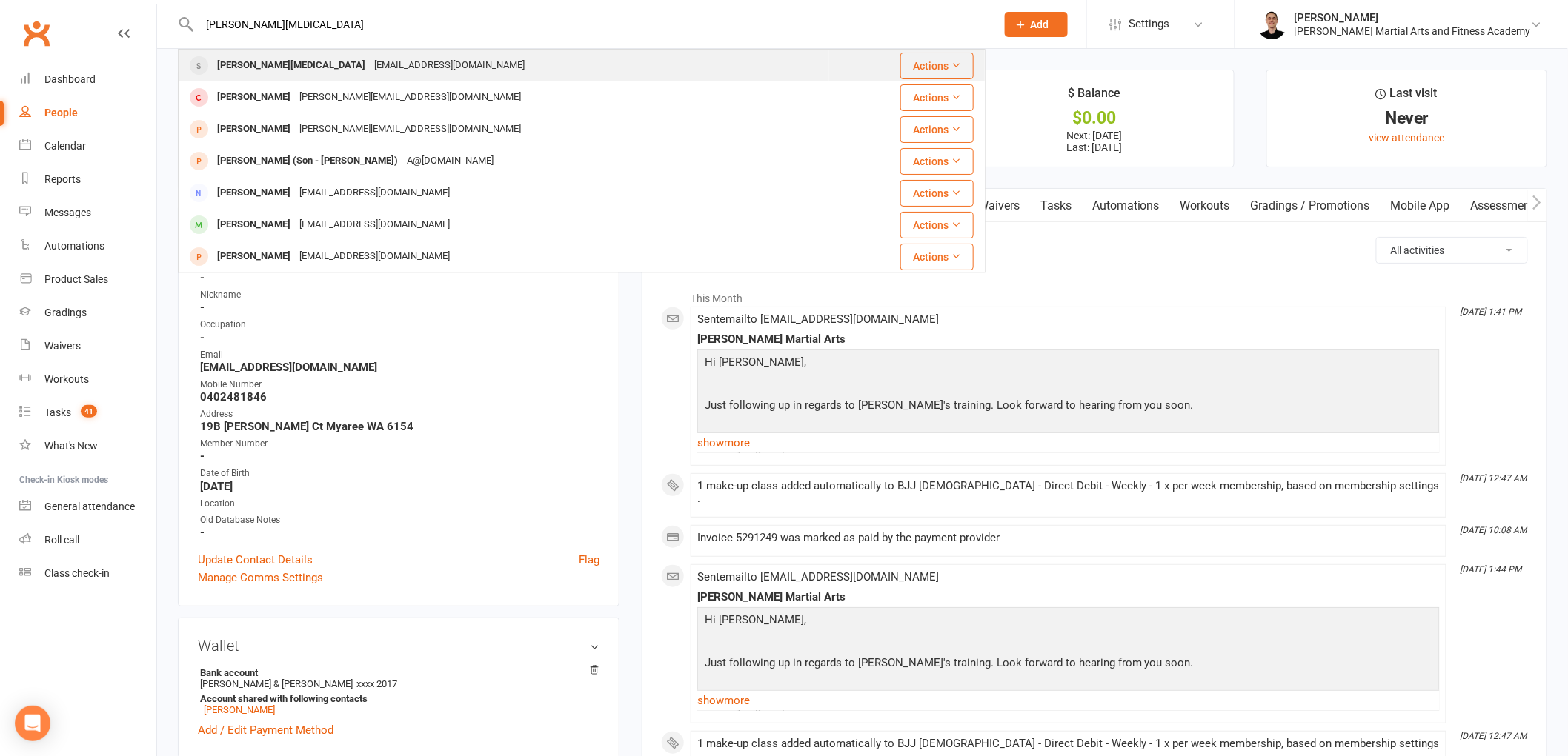
type input "[PERSON_NAME][MEDICAL_DATA]"
click at [376, 76] on div "[EMAIL_ADDRESS][DOMAIN_NAME]" at bounding box center [449, 65] width 159 height 21
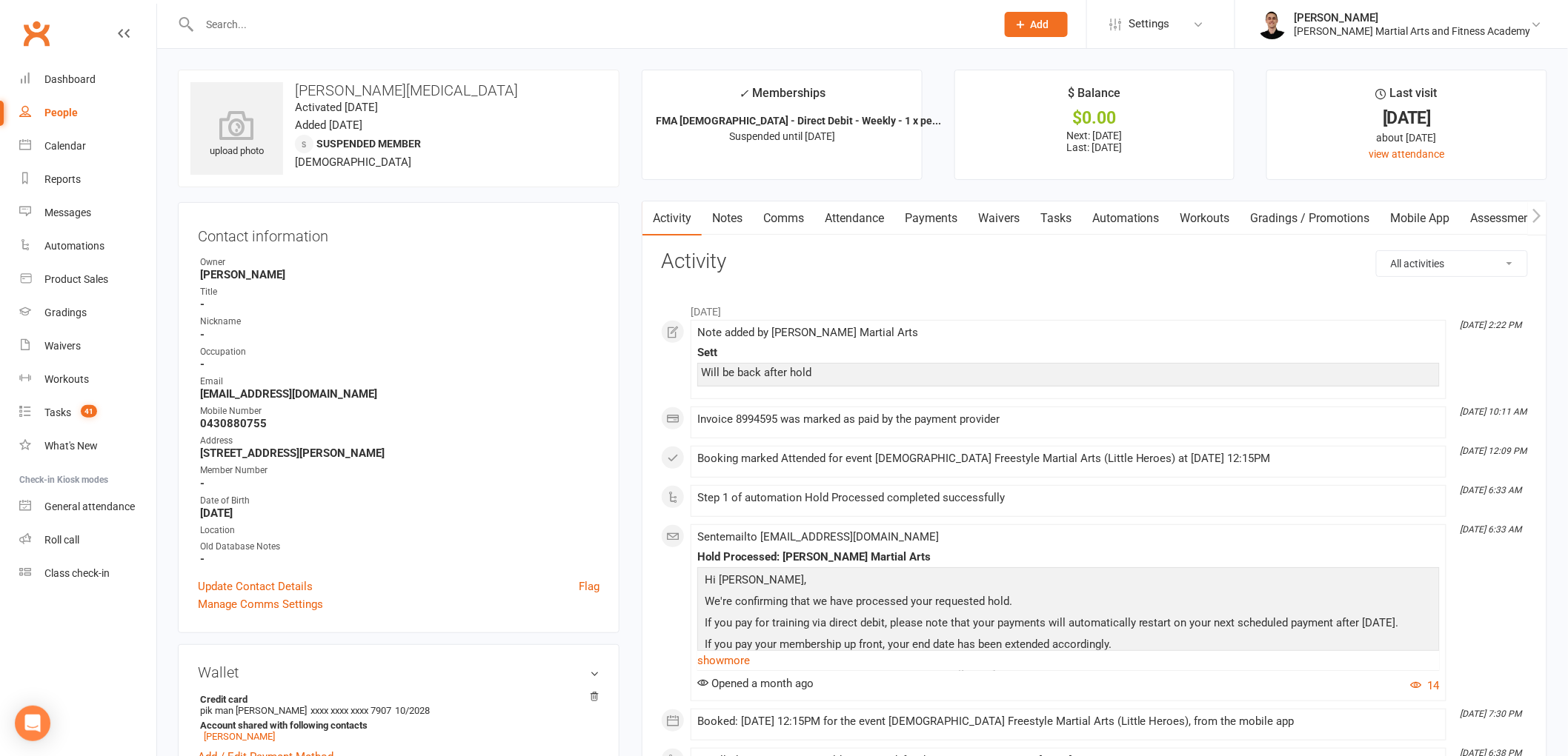
click at [367, 20] on input "text" at bounding box center [590, 24] width 791 height 20
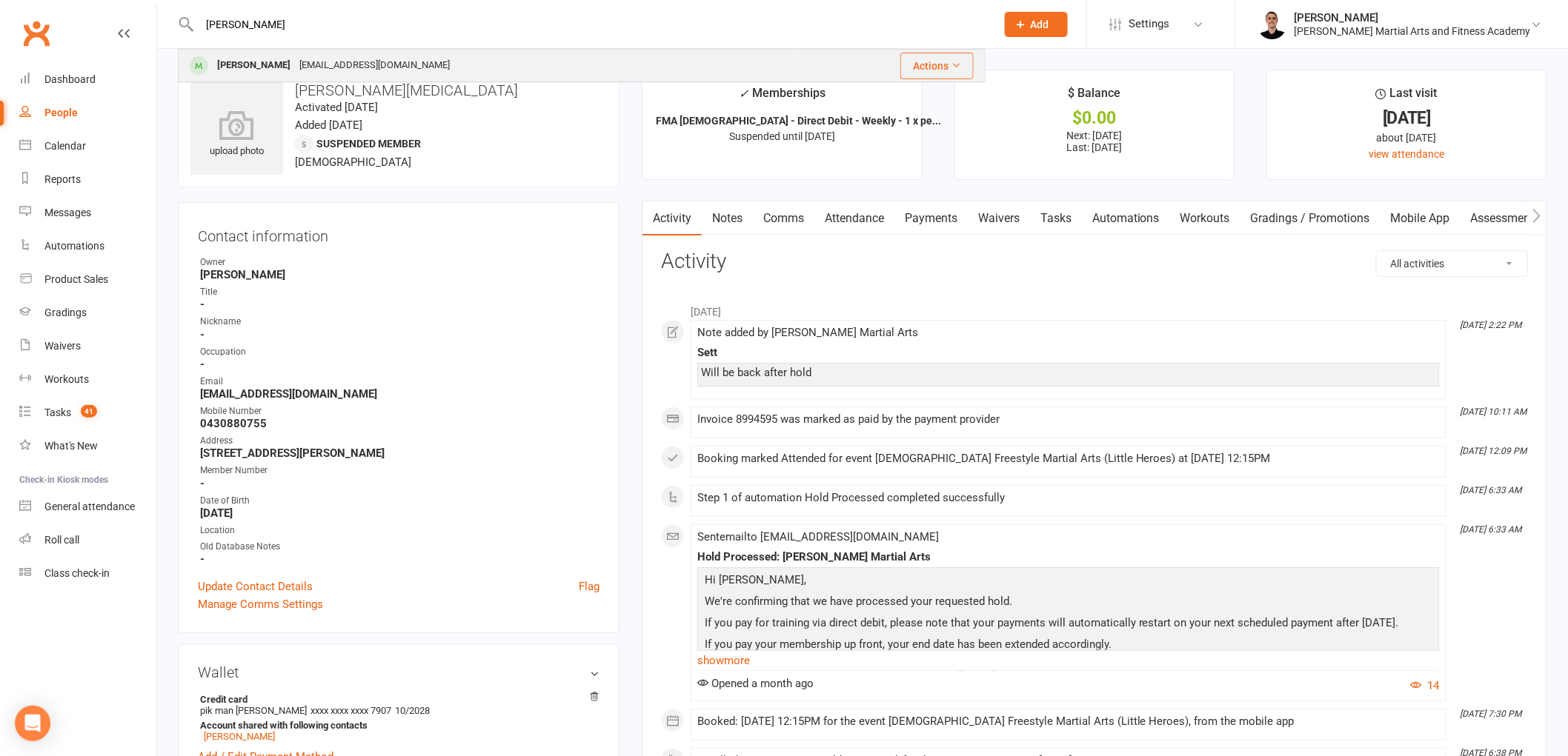
type input "[PERSON_NAME]"
click at [346, 51] on div "[PERSON_NAME] [EMAIL_ADDRESS][DOMAIN_NAME]" at bounding box center [488, 65] width 618 height 30
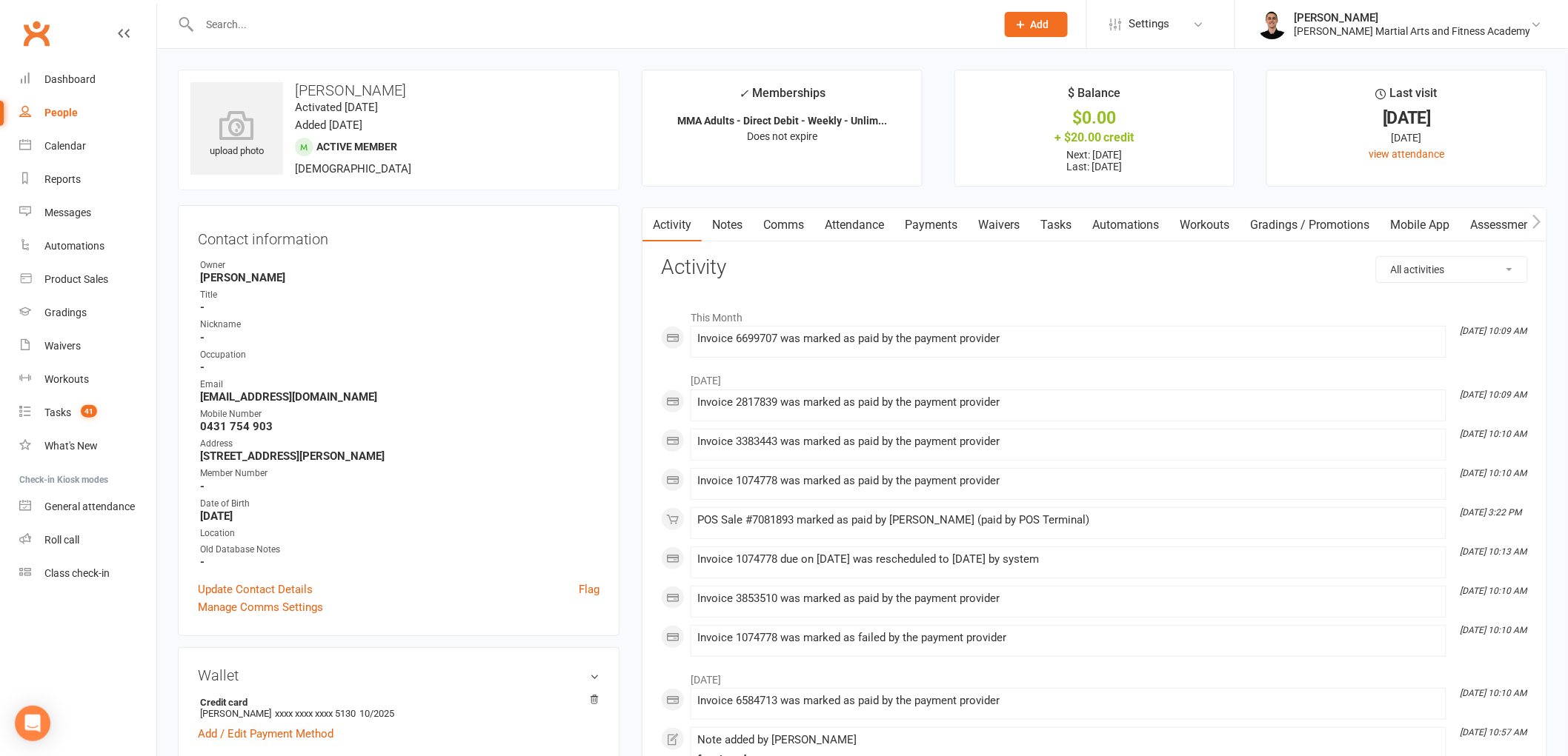
click at [1072, 224] on link "Tasks" at bounding box center [1056, 225] width 52 height 34
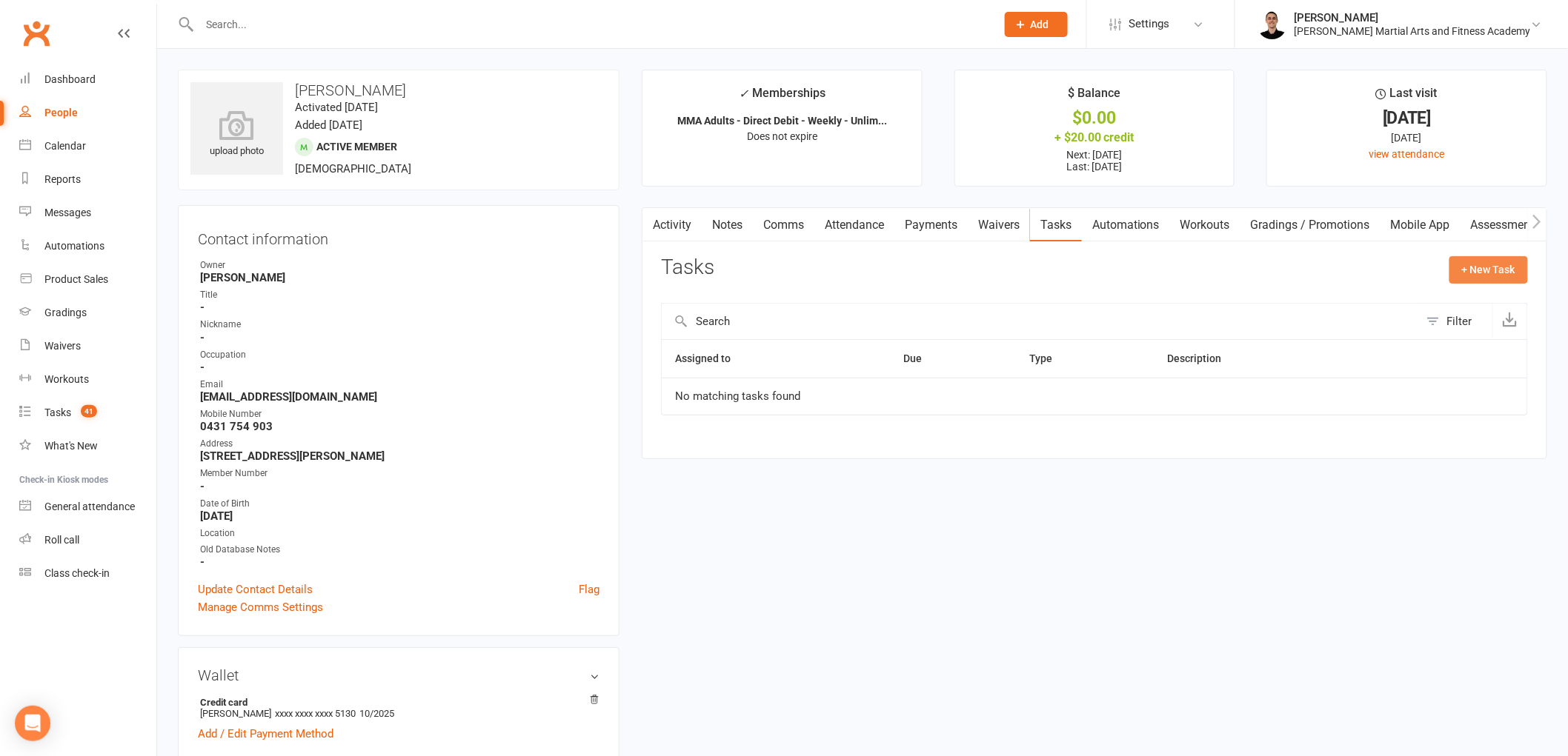
click at [1483, 274] on button "+ New Task" at bounding box center [1489, 269] width 78 height 27
select select "47660"
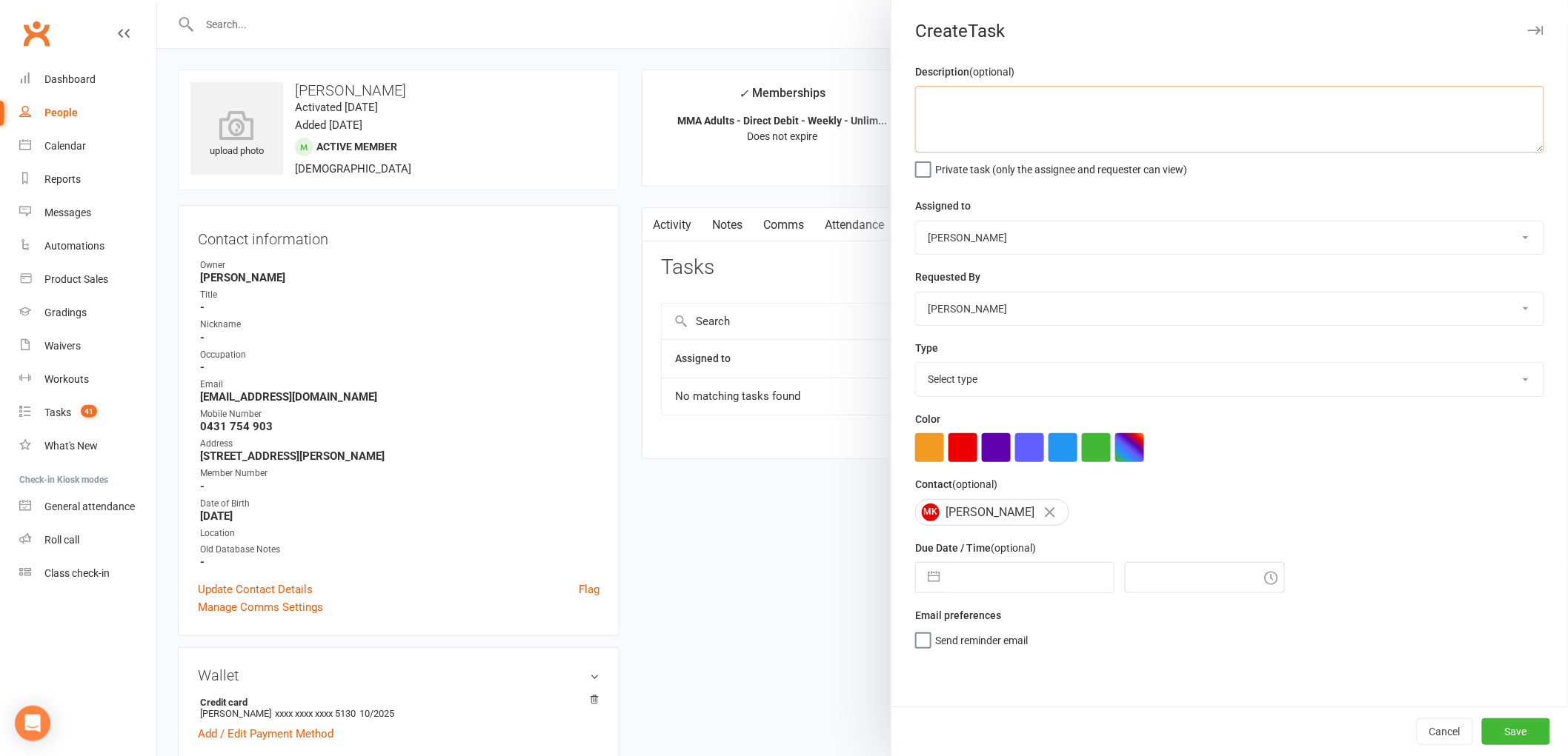
click at [1004, 113] on textarea at bounding box center [1230, 119] width 629 height 67
type textarea "Att"
click at [988, 584] on input "text" at bounding box center [1031, 578] width 167 height 29
select select "7"
select select "2025"
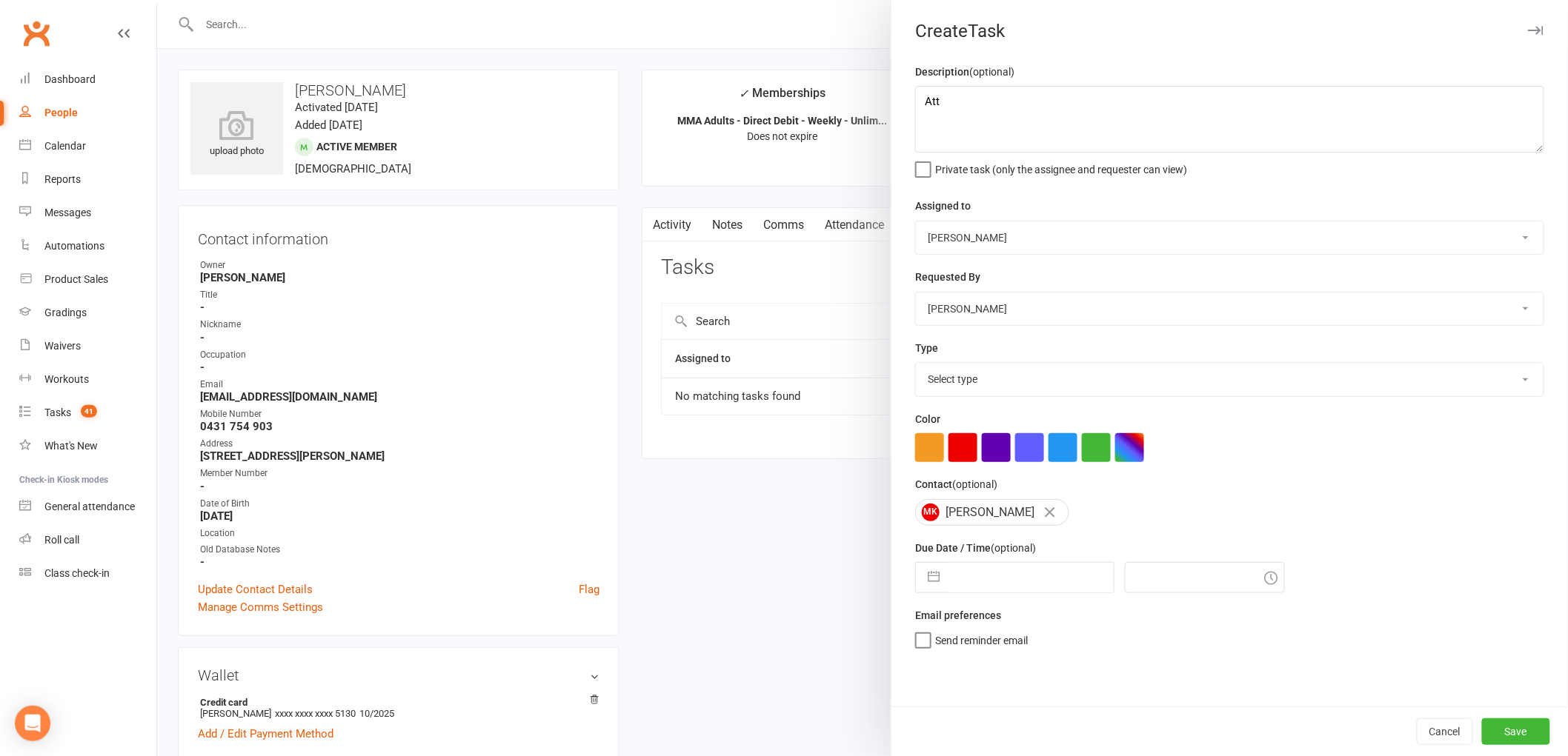
select select "8"
select select "2025"
select select "9"
select select "2025"
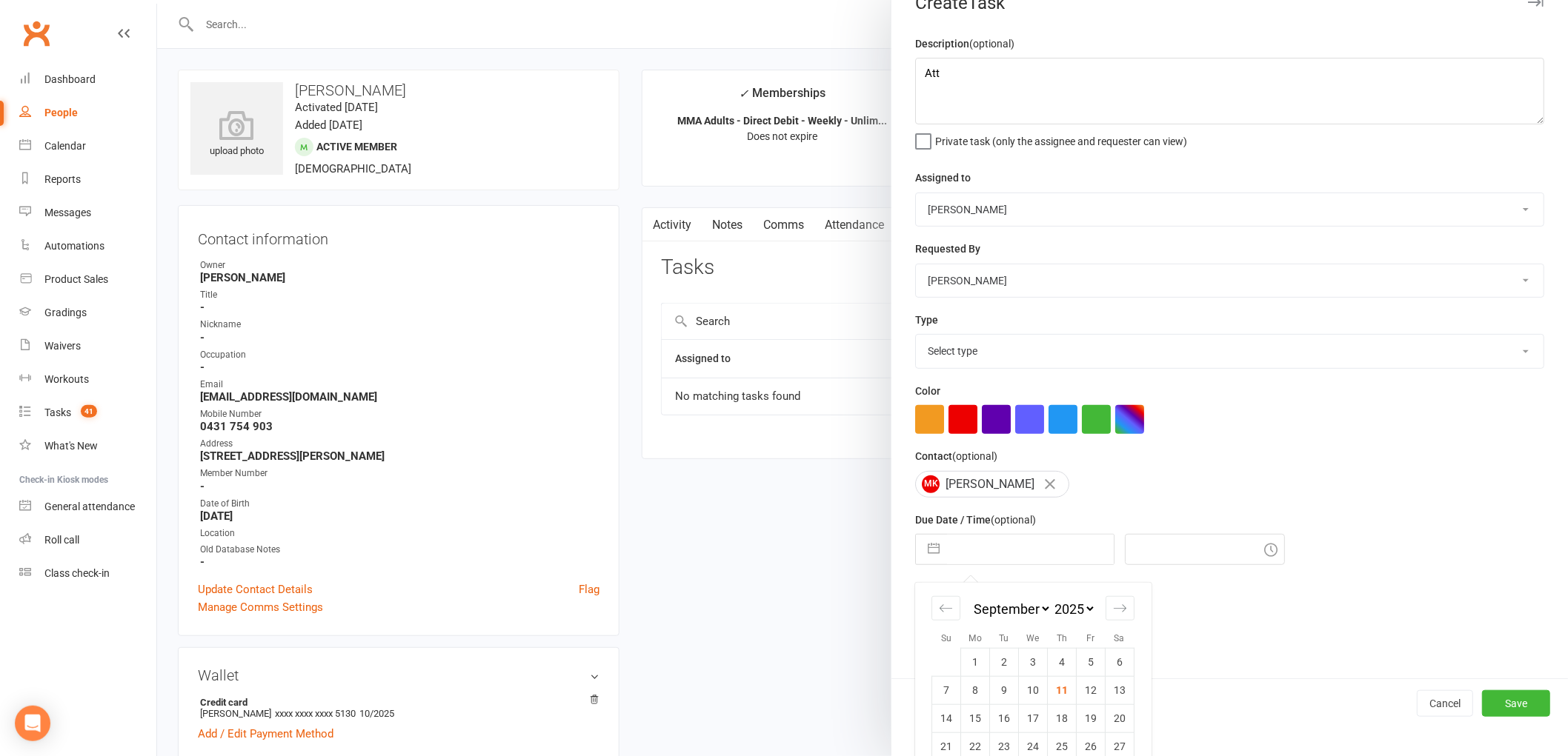
scroll to position [78, 0]
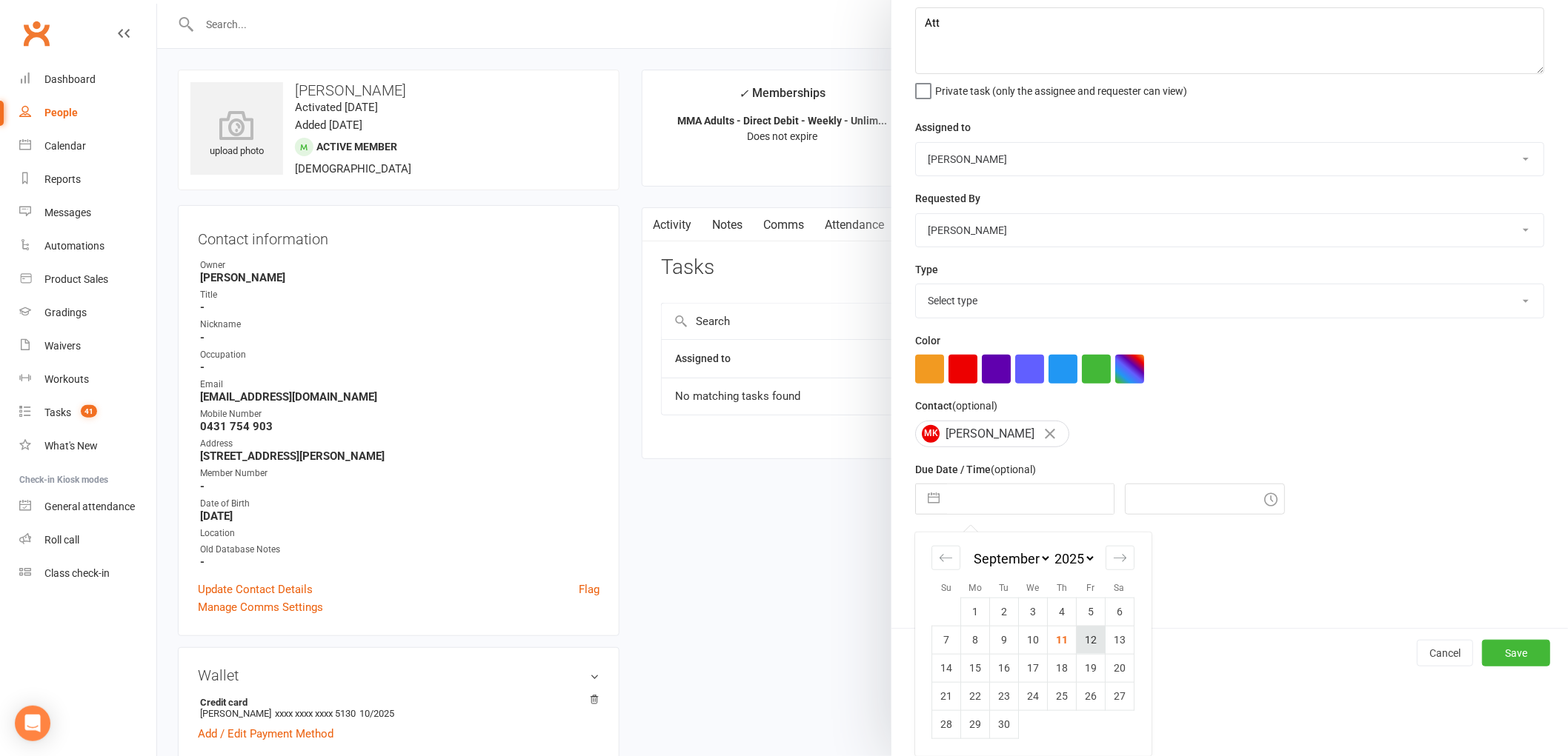
click at [1084, 638] on td "12" at bounding box center [1090, 640] width 29 height 28
type input "[DATE]"
type input "9:30am"
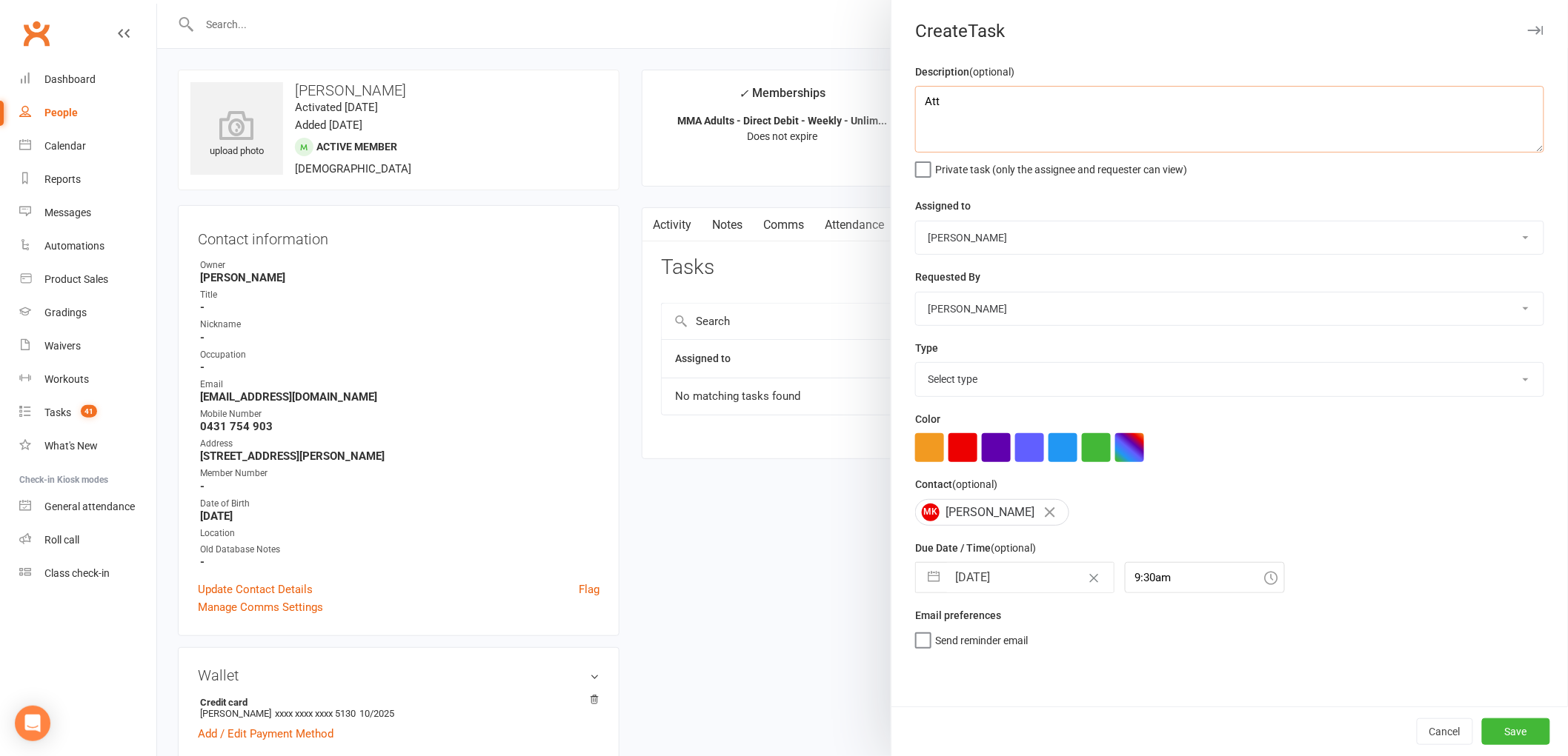
click at [1009, 122] on textarea "Att" at bounding box center [1230, 119] width 629 height 67
type textarea "Att (Hasn't been in for ages)"
click at [1522, 731] on button "Save" at bounding box center [1516, 732] width 68 height 27
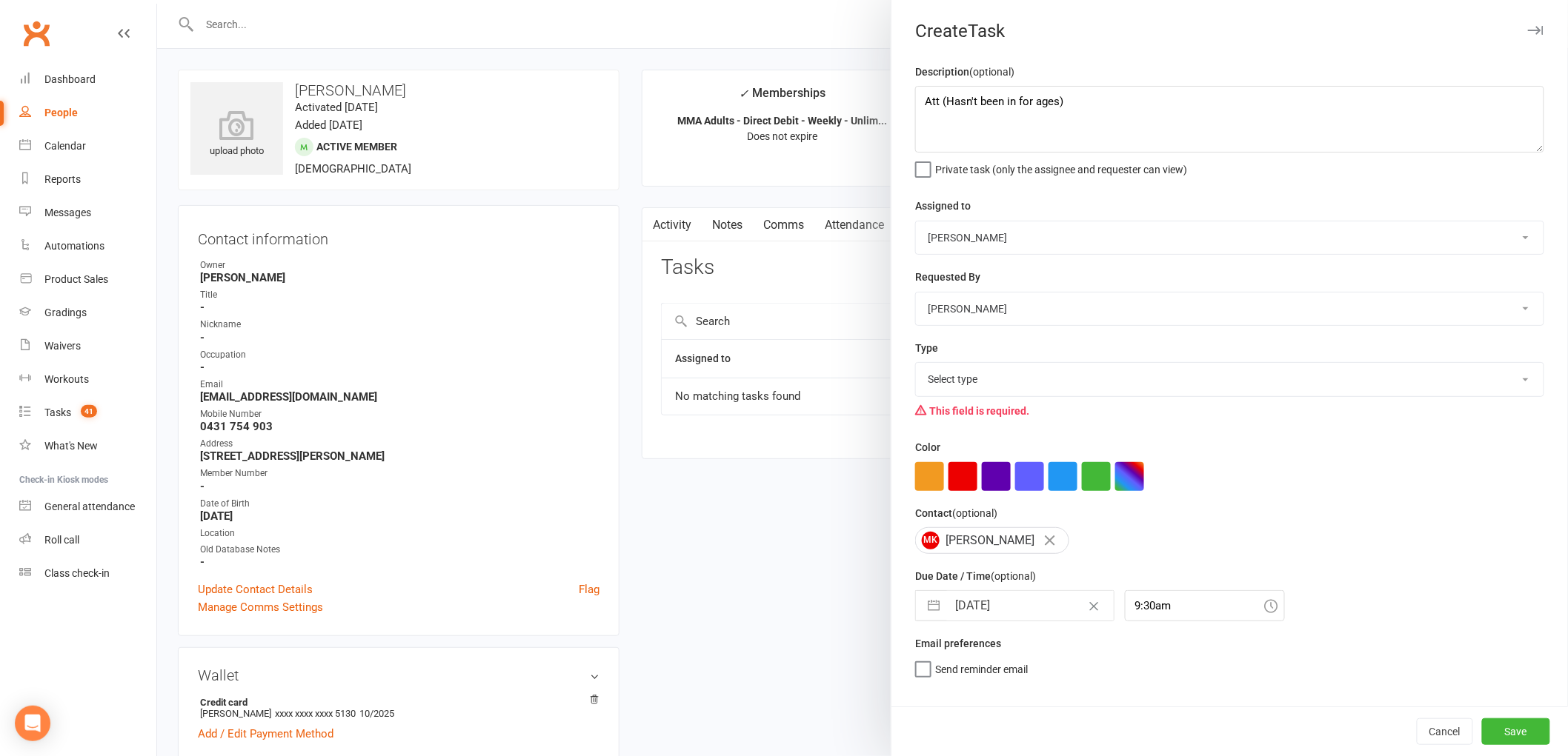
click at [1035, 394] on select "Select type E-mail General task Meeting Phone call Sett in calls Add new task t…" at bounding box center [1229, 380] width 628 height 33
select select "25277"
click at [915, 364] on select "Select type E-mail General task Meeting Phone call Sett in calls Add new task t…" at bounding box center [1229, 380] width 628 height 33
click at [1508, 723] on button "Save" at bounding box center [1516, 732] width 68 height 27
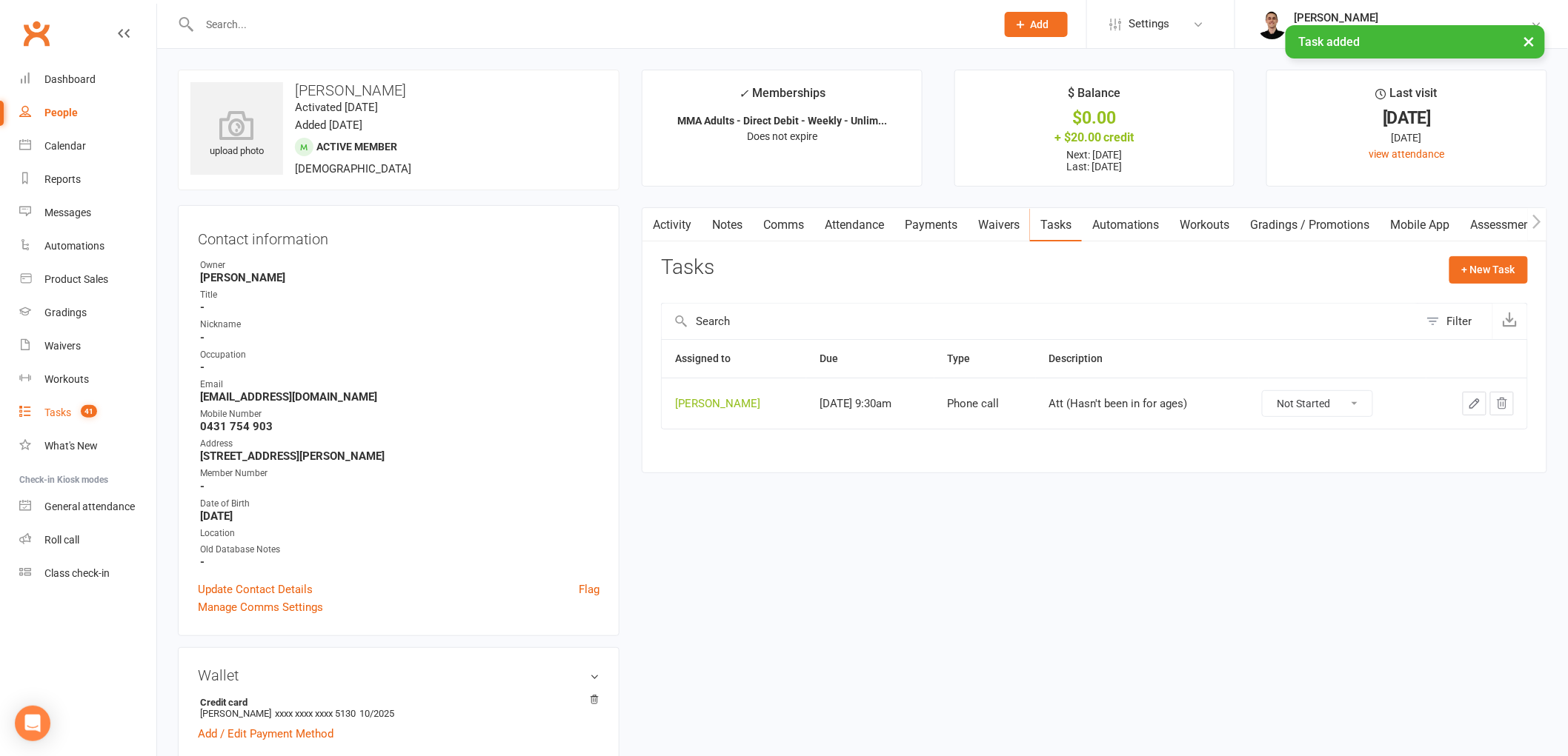
click at [80, 412] on count-badge "41" at bounding box center [85, 412] width 24 height 12
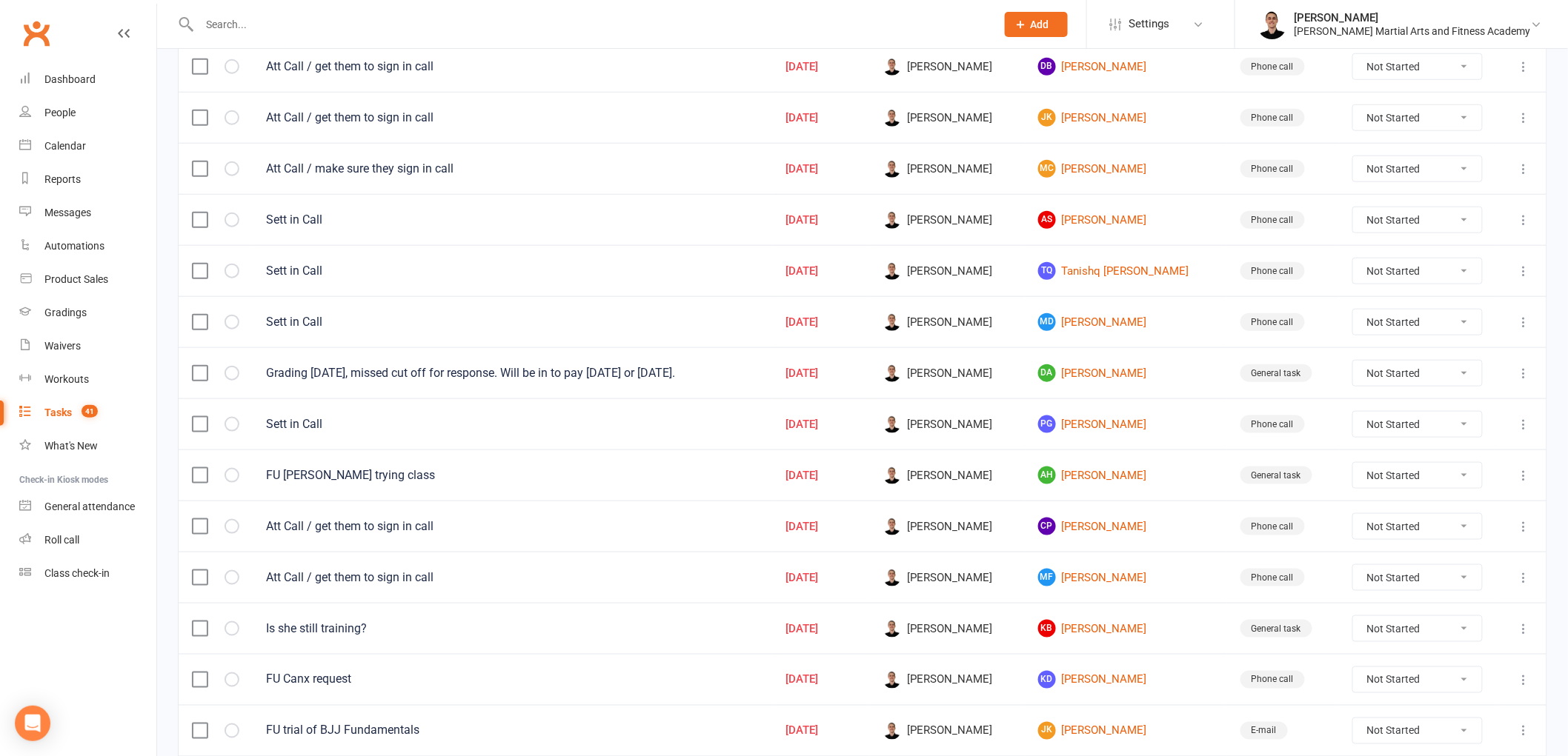
scroll to position [716, 0]
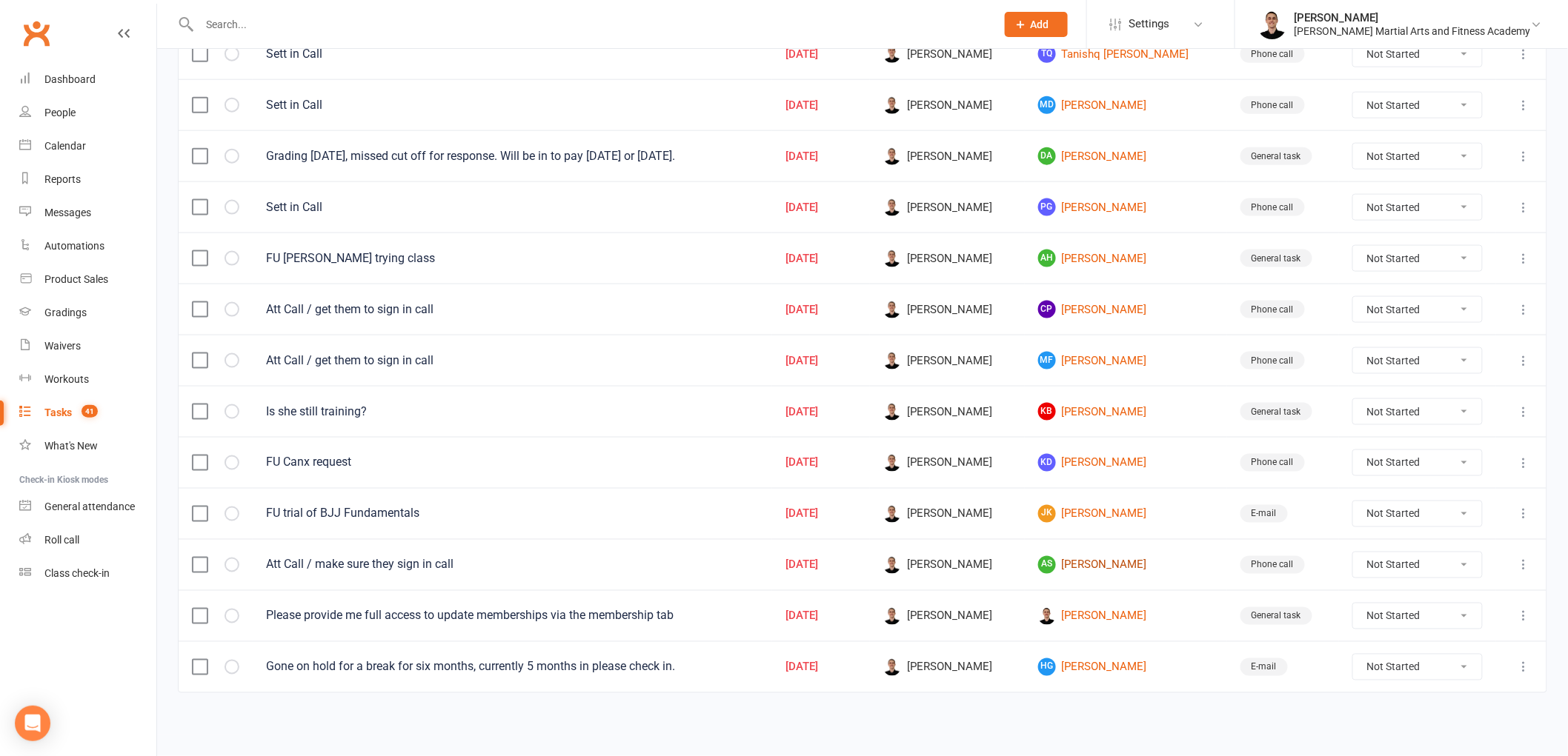
click at [1109, 568] on link "AS [PERSON_NAME]" at bounding box center [1125, 565] width 176 height 18
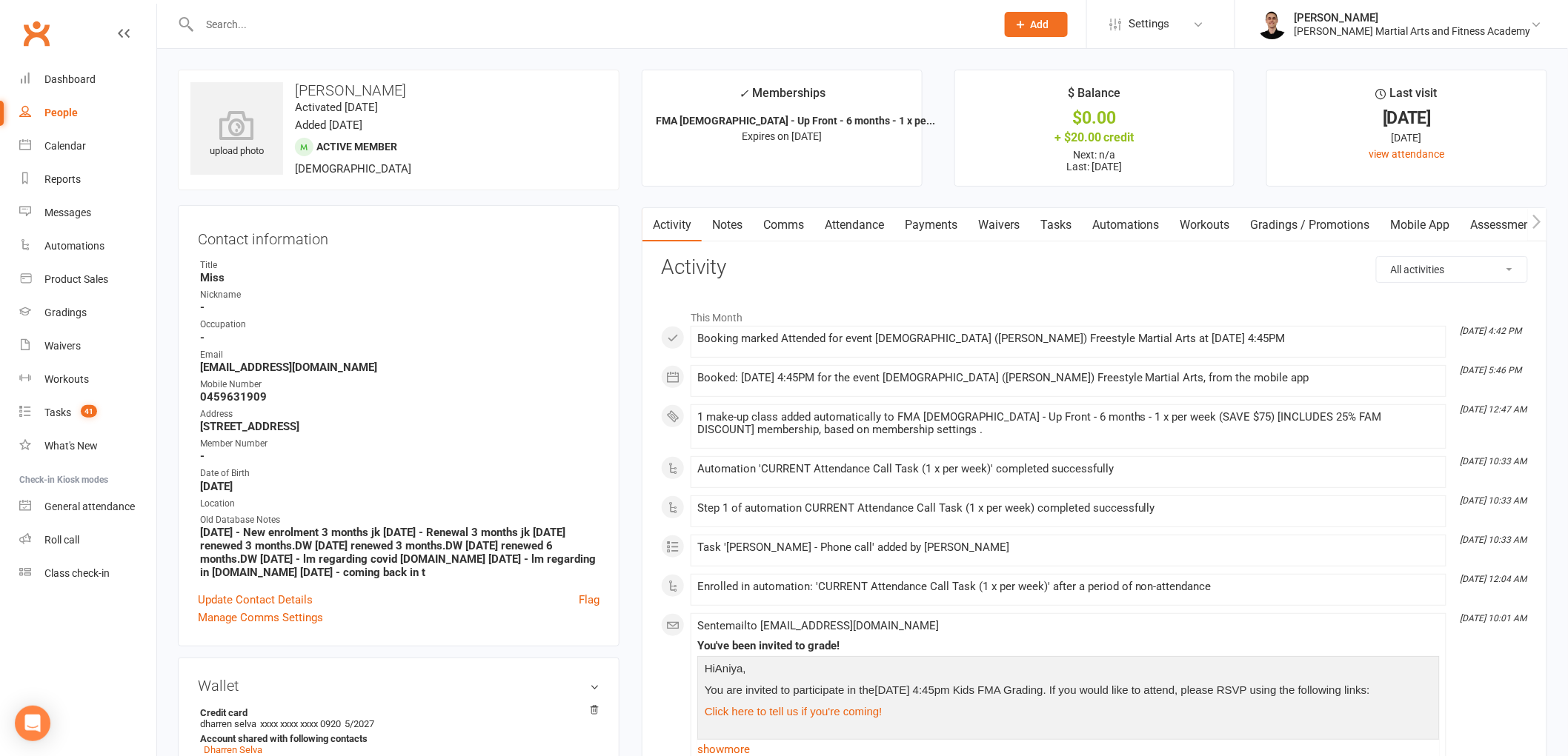
click at [1071, 225] on link "Tasks" at bounding box center [1056, 225] width 52 height 34
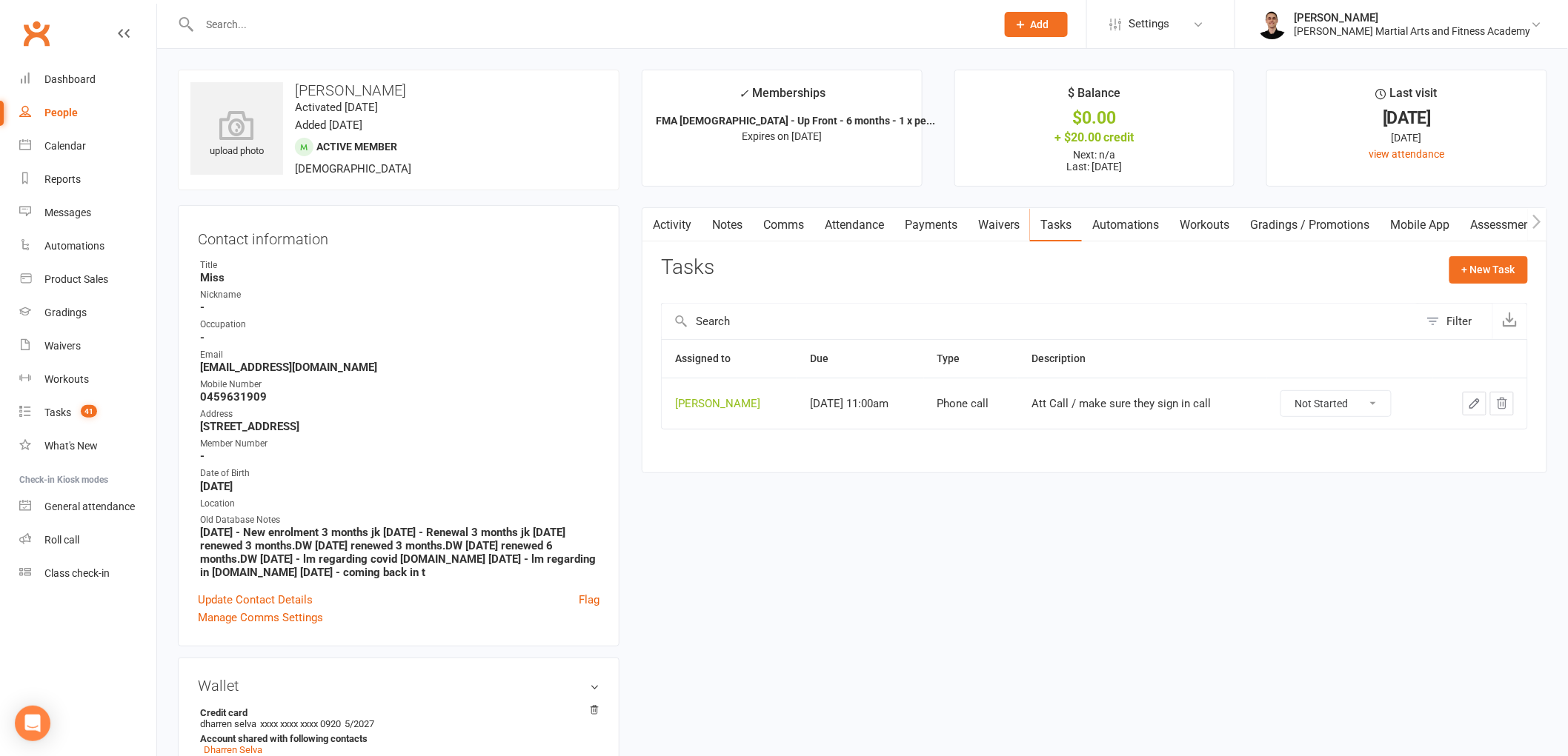
drag, startPoint x: 1343, startPoint y: 405, endPoint x: 1343, endPoint y: 416, distance: 11.0
click at [1343, 405] on select "Not Started In Progress Waiting Complete" at bounding box center [1336, 403] width 109 height 25
click at [1291, 392] on select "Not Started In Progress Waiting Complete" at bounding box center [1336, 403] width 109 height 25
select select "unstarted"
click at [43, 405] on link "Tasks 41" at bounding box center [88, 412] width 137 height 33
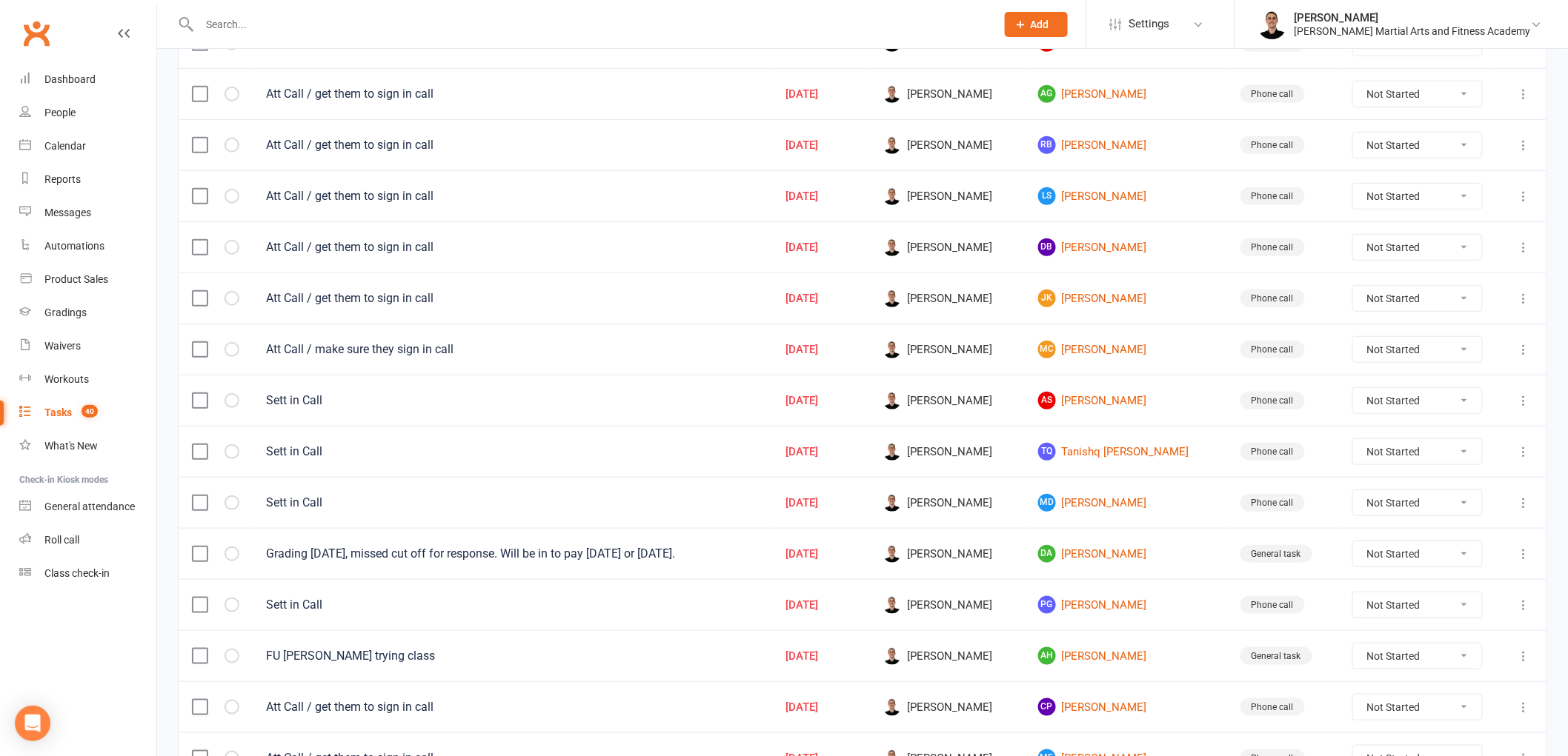
scroll to position [329, 0]
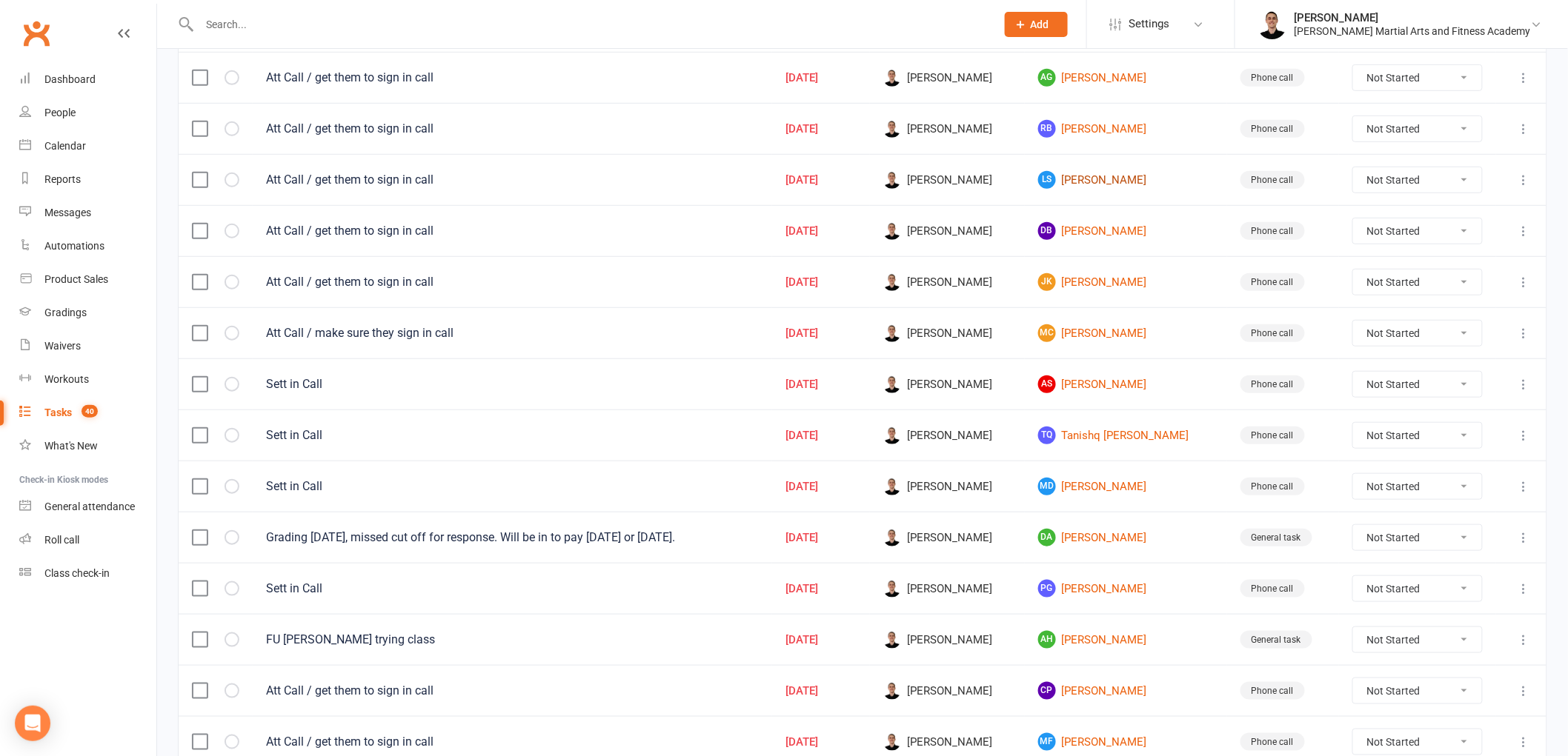
click at [1138, 176] on link "[PERSON_NAME]" at bounding box center [1125, 180] width 176 height 18
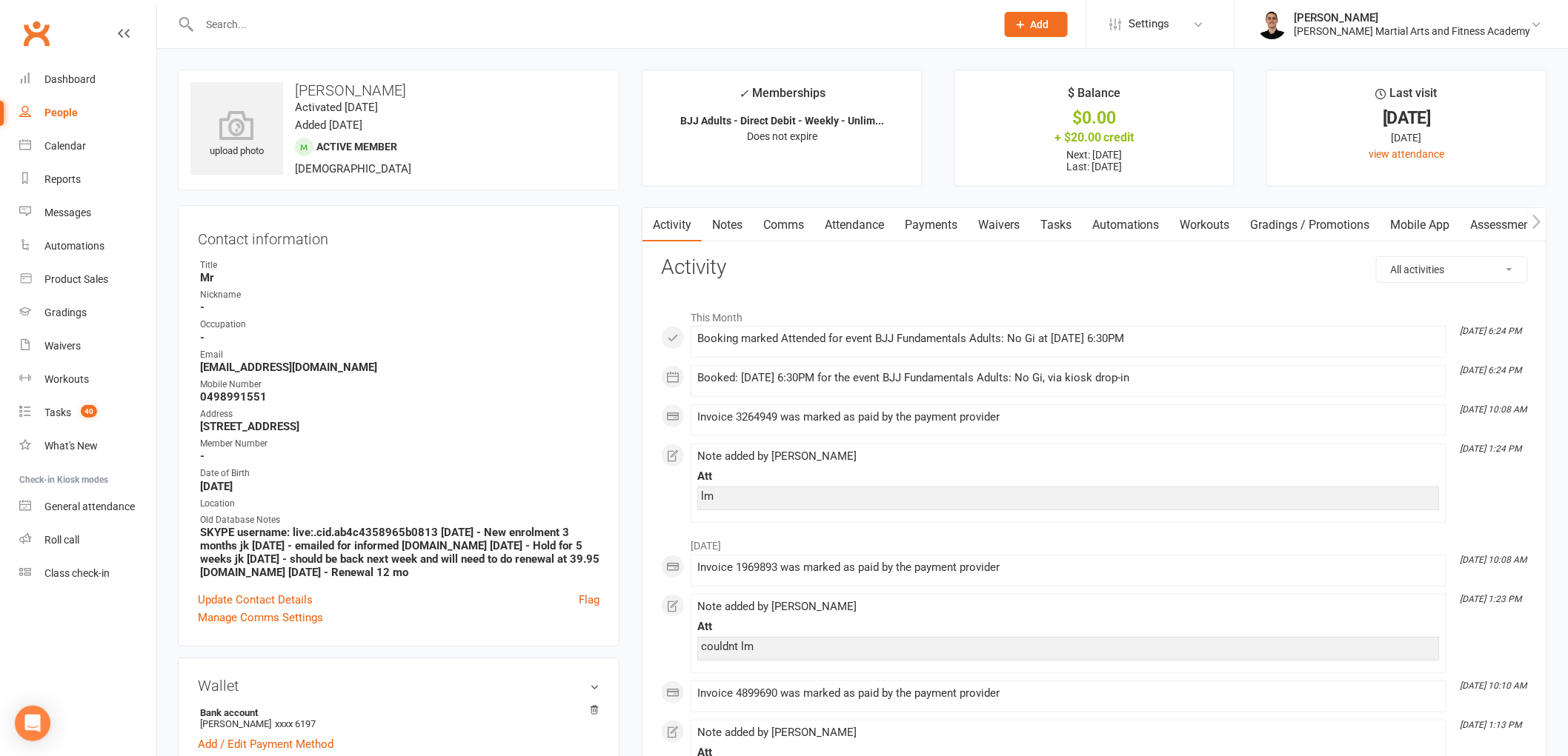
click at [1062, 223] on link "Tasks" at bounding box center [1056, 225] width 52 height 34
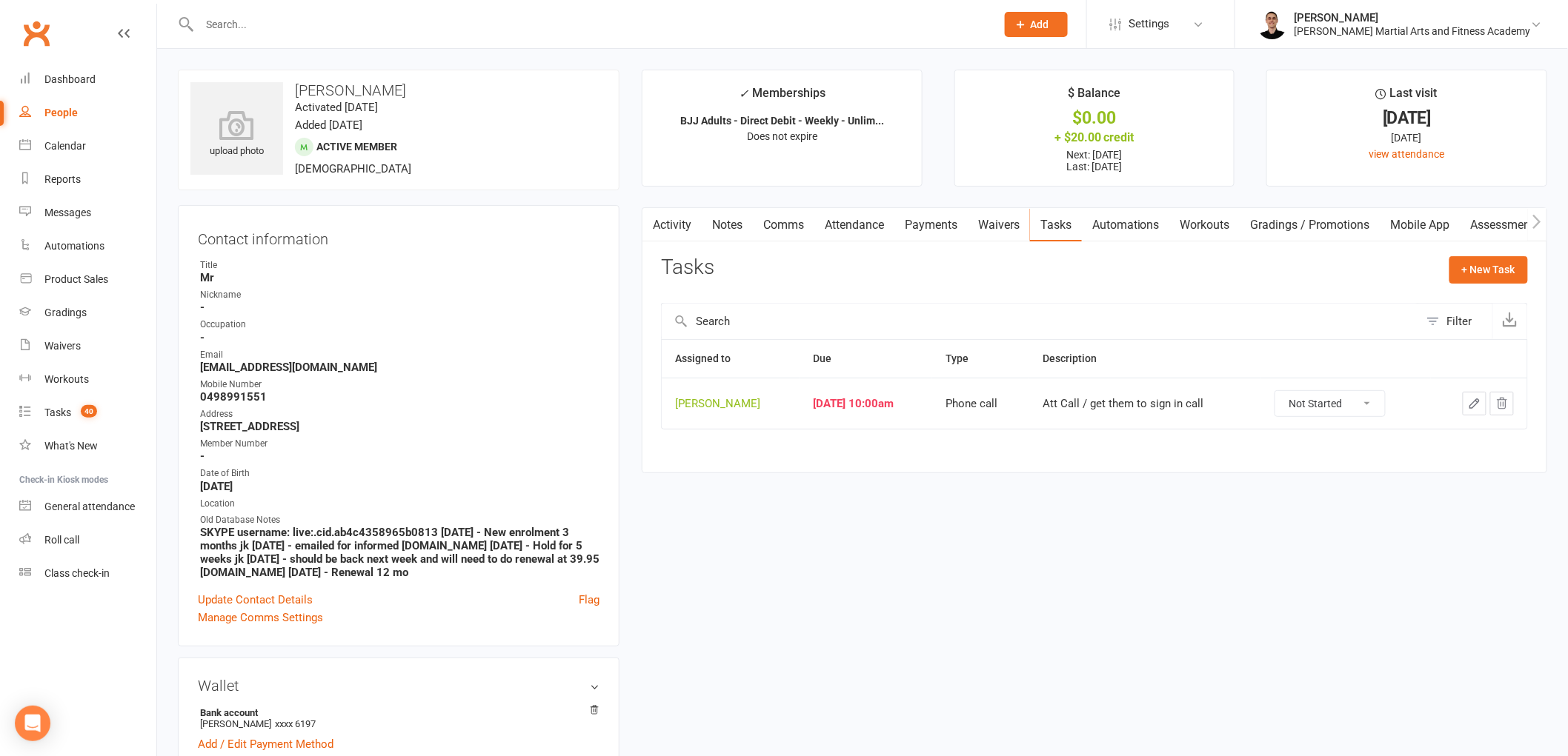
click at [1346, 402] on select "Not Started In Progress Waiting Complete" at bounding box center [1330, 403] width 109 height 25
click at [1285, 392] on select "Not Started In Progress Waiting Complete" at bounding box center [1330, 403] width 109 height 25
select select "unstarted"
click at [78, 411] on count-badge "40" at bounding box center [85, 412] width 24 height 12
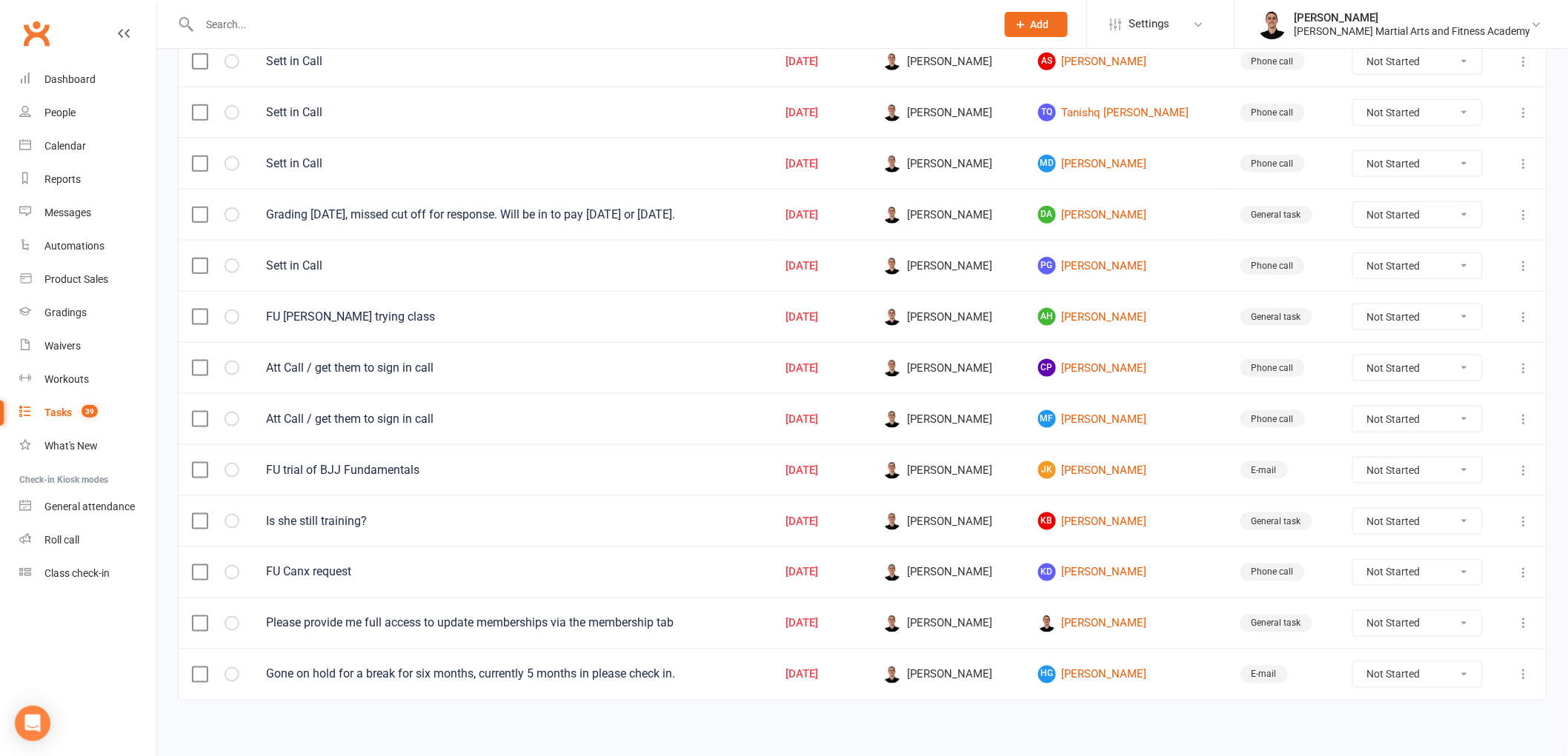
scroll to position [613, 0]
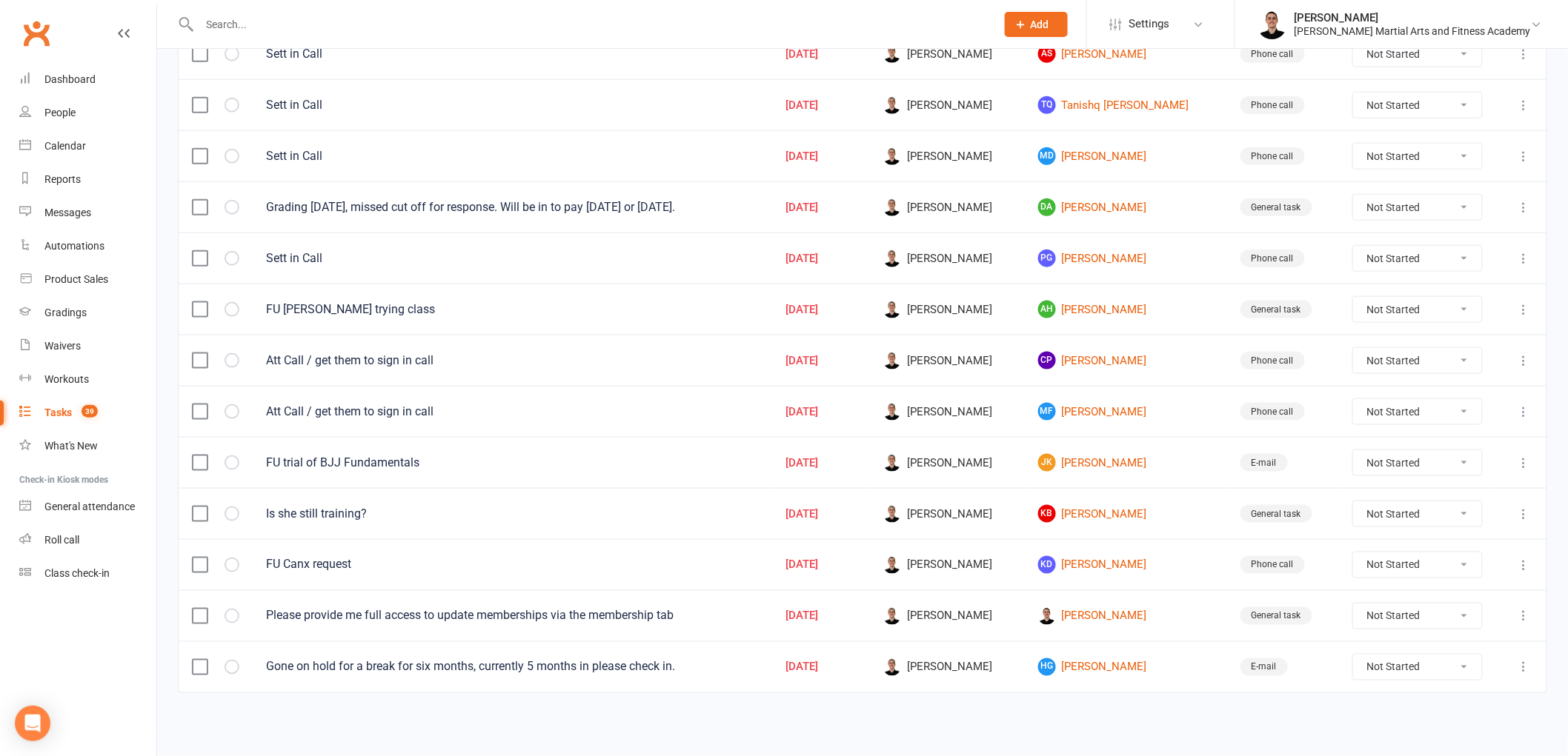
click at [1405, 203] on select "Not Started In Progress Waiting Complete" at bounding box center [1418, 207] width 129 height 25
click at [1353, 195] on select "Not Started In Progress Waiting Complete" at bounding box center [1418, 207] width 129 height 25
select select "unstarted"
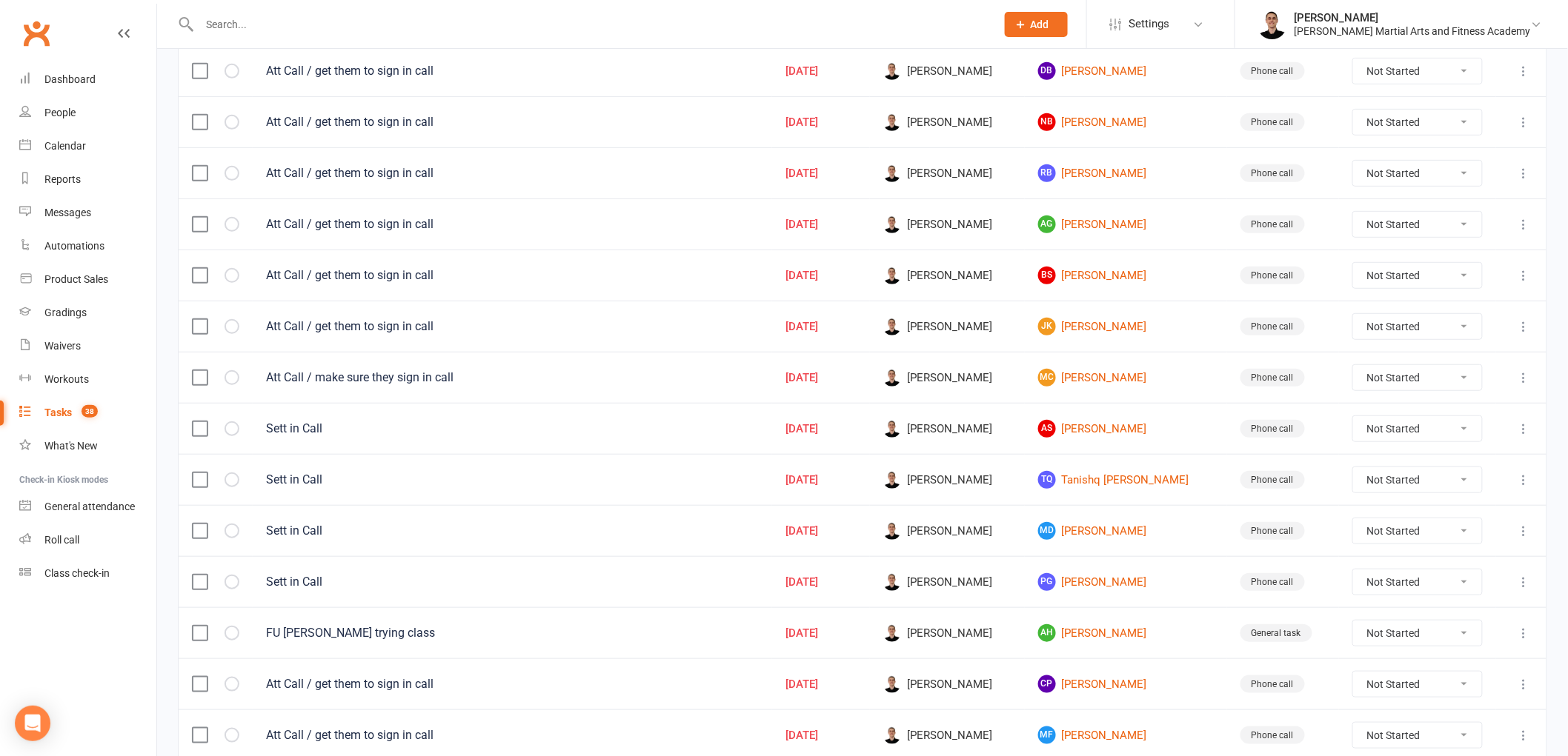
scroll to position [0, 0]
